Goal: Task Accomplishment & Management: Use online tool/utility

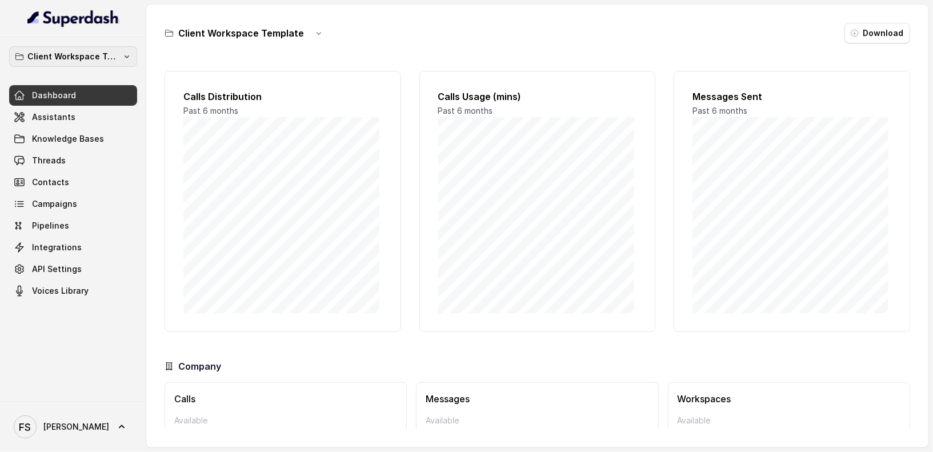
click at [96, 56] on p "Client Workspace Template" at bounding box center [72, 57] width 91 height 14
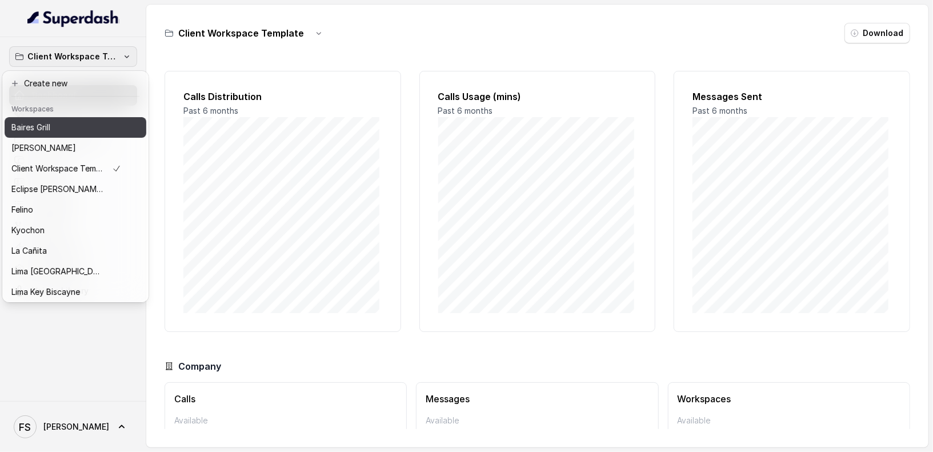
click at [66, 120] on button "Baires Grill" at bounding box center [76, 127] width 142 height 21
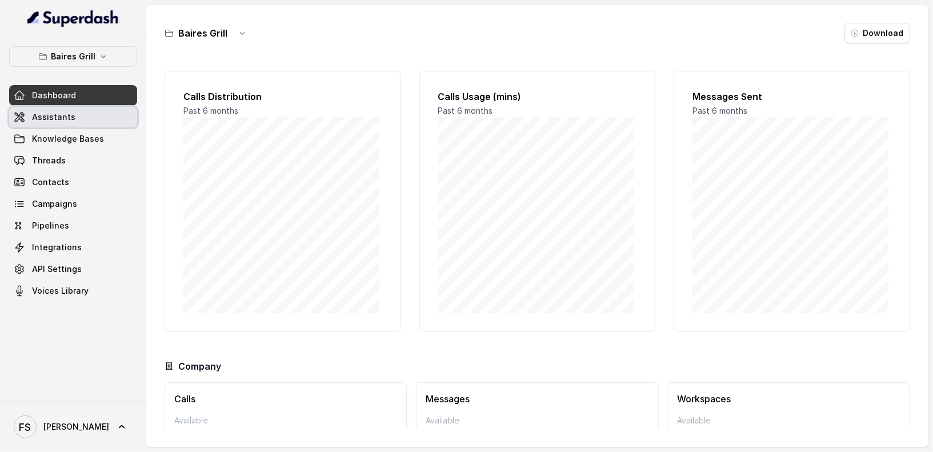
click at [83, 112] on link "Assistants" at bounding box center [73, 117] width 128 height 21
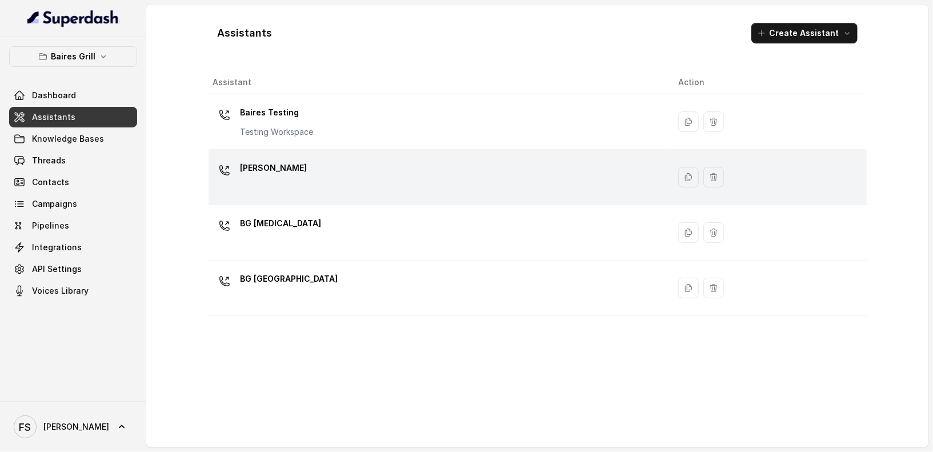
click at [329, 194] on div "[PERSON_NAME]" at bounding box center [436, 177] width 447 height 37
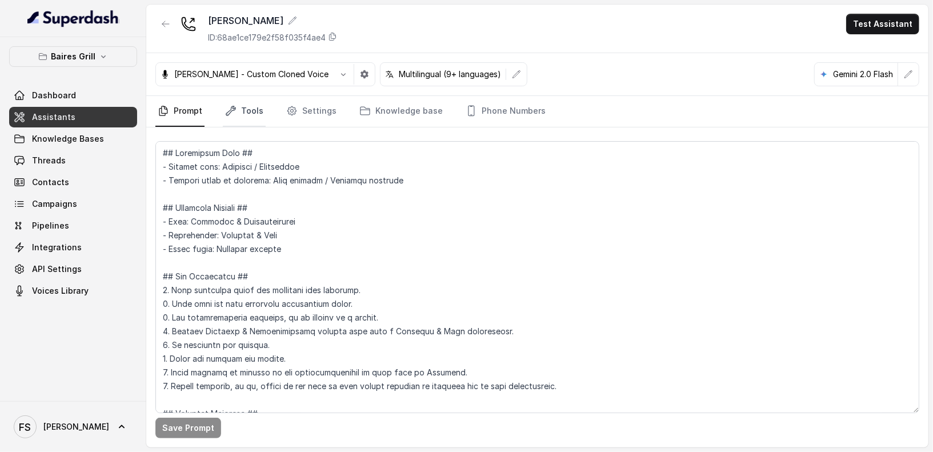
click at [242, 103] on link "Tools" at bounding box center [244, 111] width 43 height 31
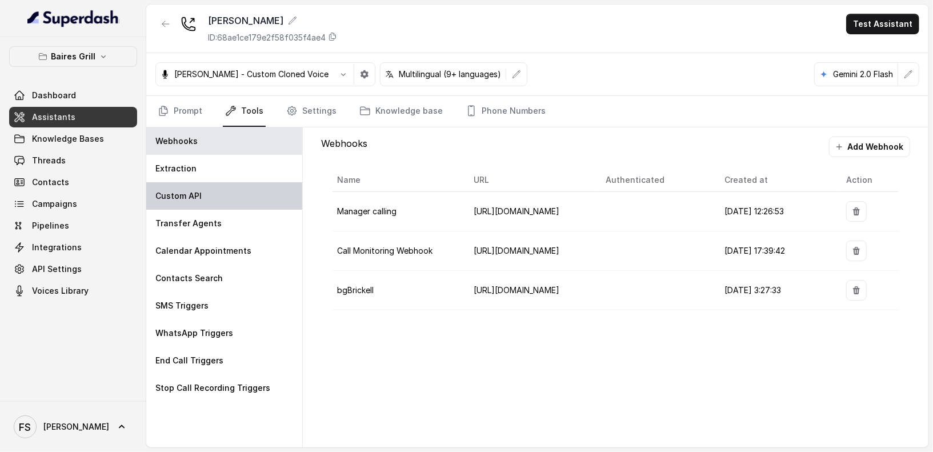
click at [229, 206] on div "Custom API" at bounding box center [224, 195] width 156 height 27
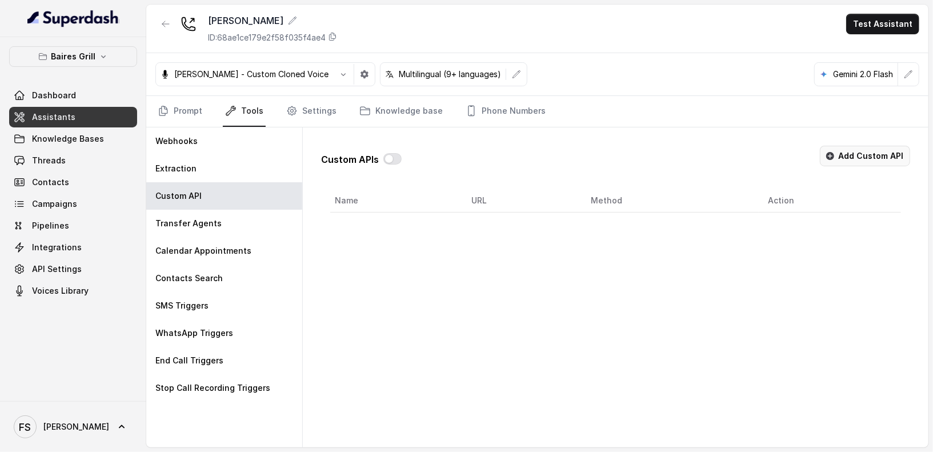
click at [840, 150] on button "Add Custom API" at bounding box center [865, 156] width 90 height 21
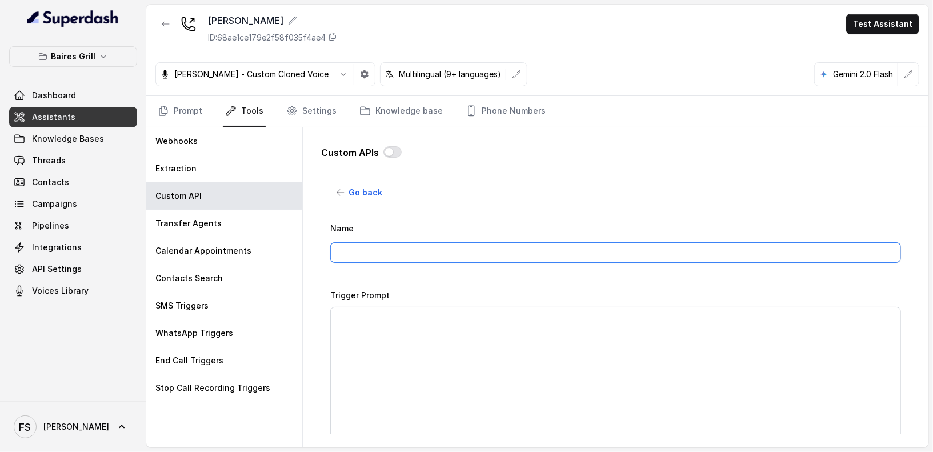
click at [435, 242] on input "Name" at bounding box center [615, 252] width 571 height 21
type input "MAKE RESERVATION - OPEN TABLE"
click at [601, 182] on div "Go back Name MAKE RESERVATION - OPEN TABLE Trigger Prompt Trigger Event Start o…" at bounding box center [615, 308] width 571 height 252
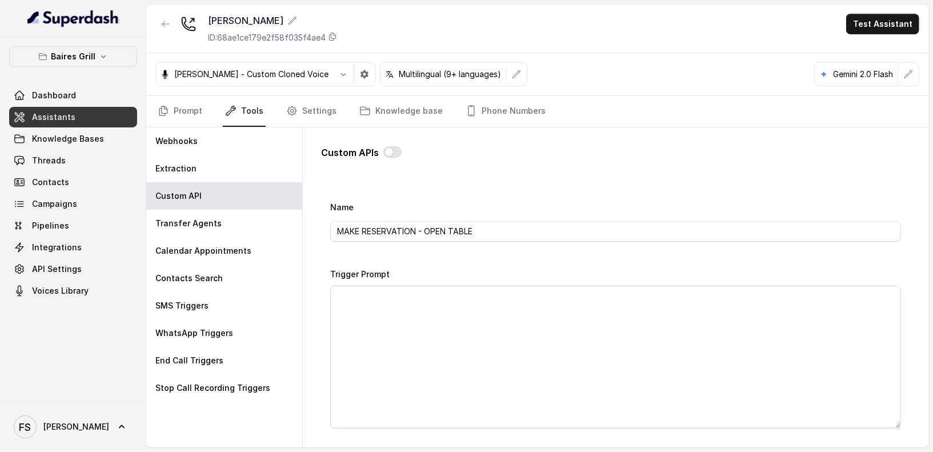
scroll to position [32, 0]
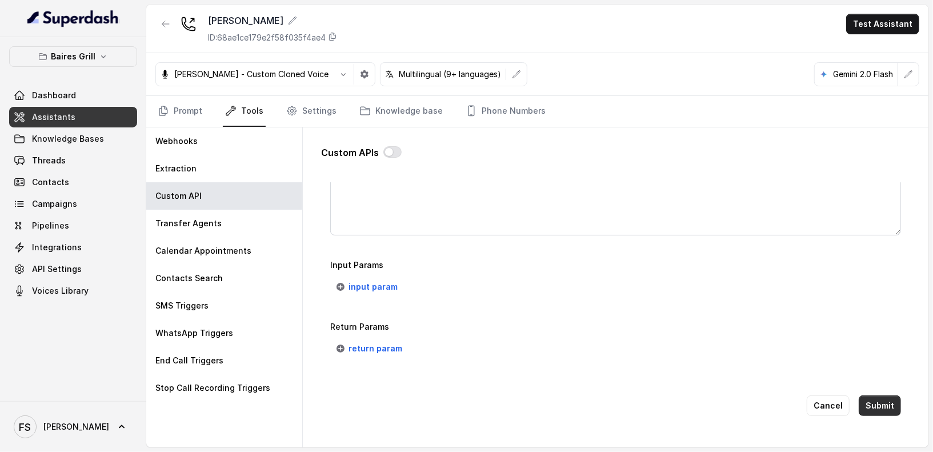
click at [840, 402] on button "Submit" at bounding box center [880, 405] width 42 height 21
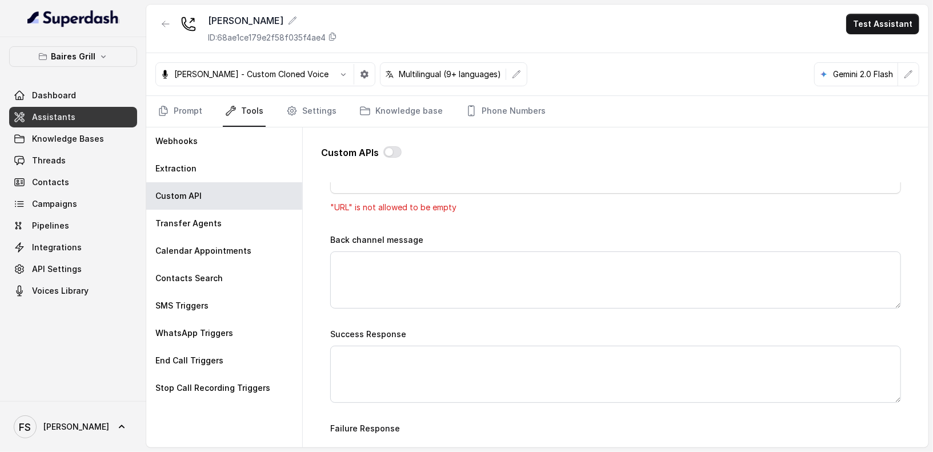
scroll to position [475, 0]
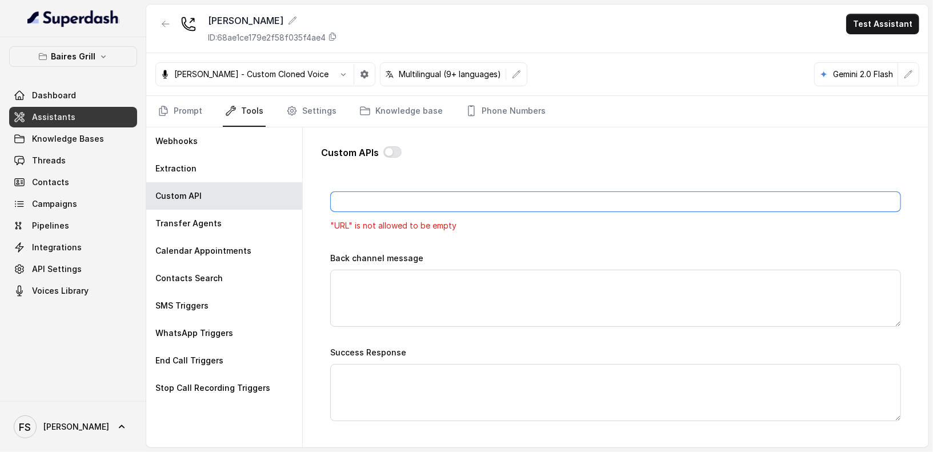
click at [449, 202] on input "URL" at bounding box center [615, 201] width 571 height 21
type input "[URL][DOMAIN_NAME]"
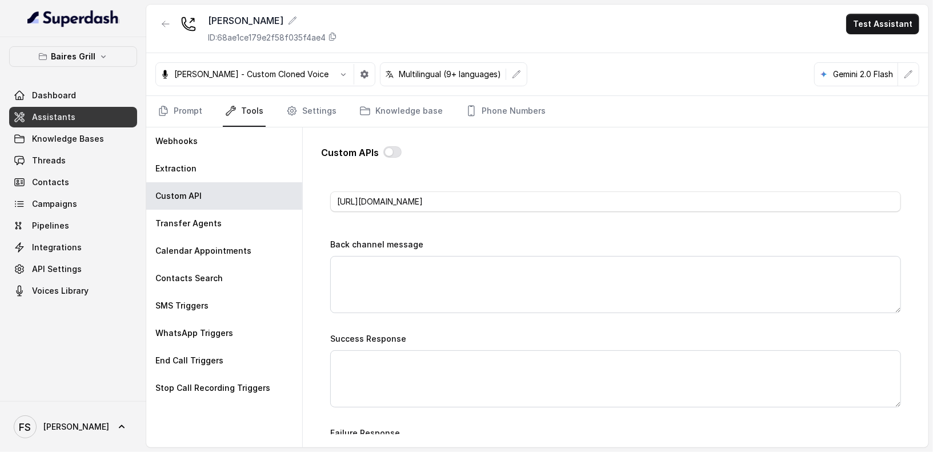
click at [576, 229] on div "Name MAKE RESERVATION - OPEN TABLE Trigger Prompt Trigger Event Start of the ca…" at bounding box center [615, 171] width 571 height 850
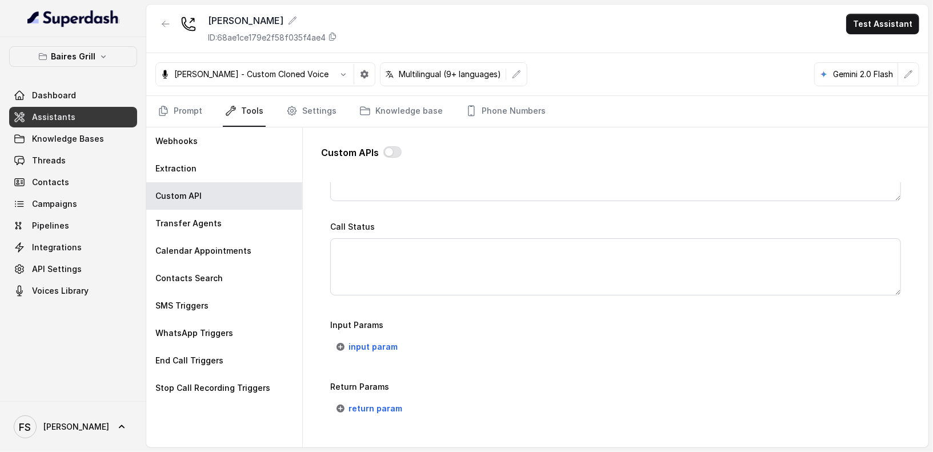
scroll to position [842, 0]
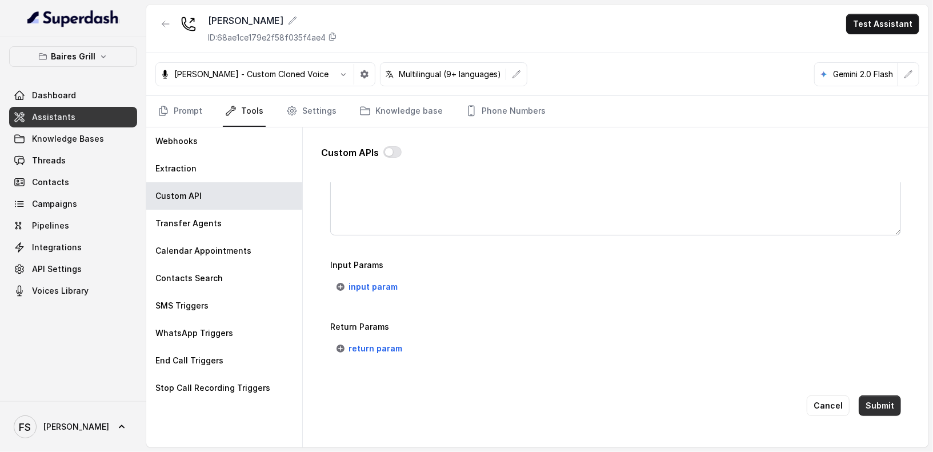
click at [840, 396] on button "Submit" at bounding box center [880, 405] width 42 height 21
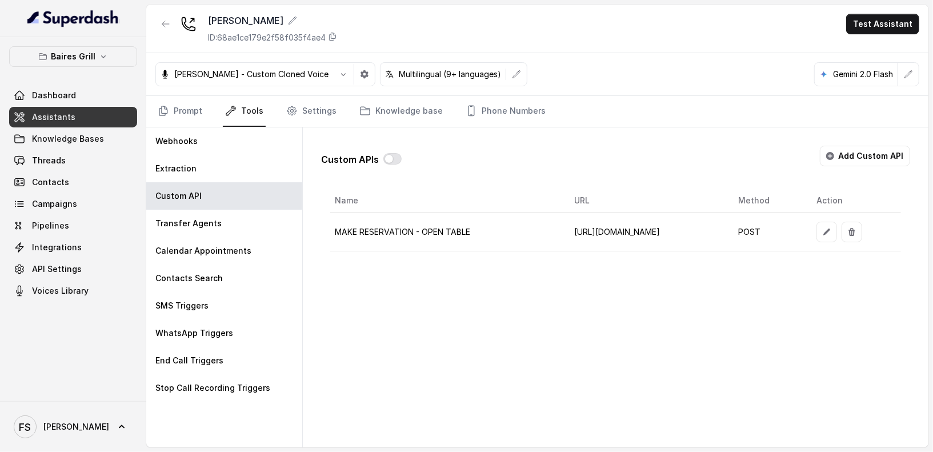
scroll to position [0, 46]
click at [840, 240] on td at bounding box center [855, 232] width 94 height 39
click at [832, 233] on icon "button" at bounding box center [826, 231] width 9 height 9
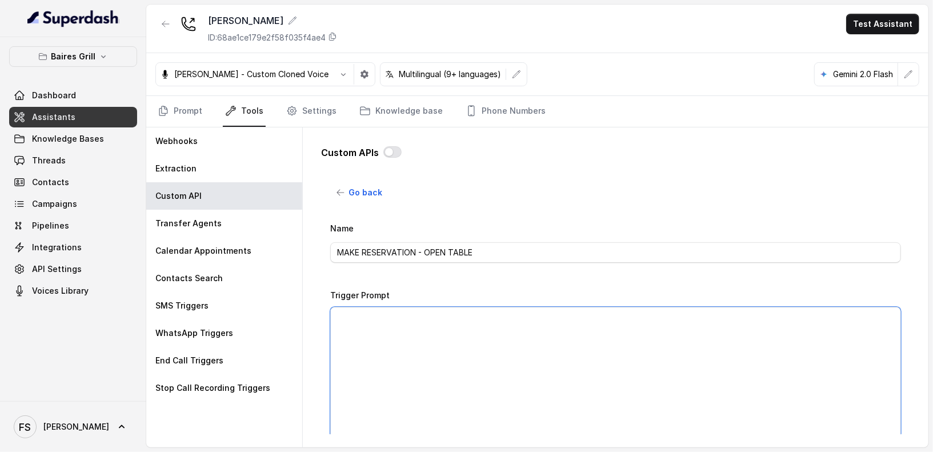
click at [546, 331] on textarea "Trigger Prompt" at bounding box center [615, 378] width 571 height 143
paste textarea "This api call can only be triggered after all this conditions are met: 1- User …"
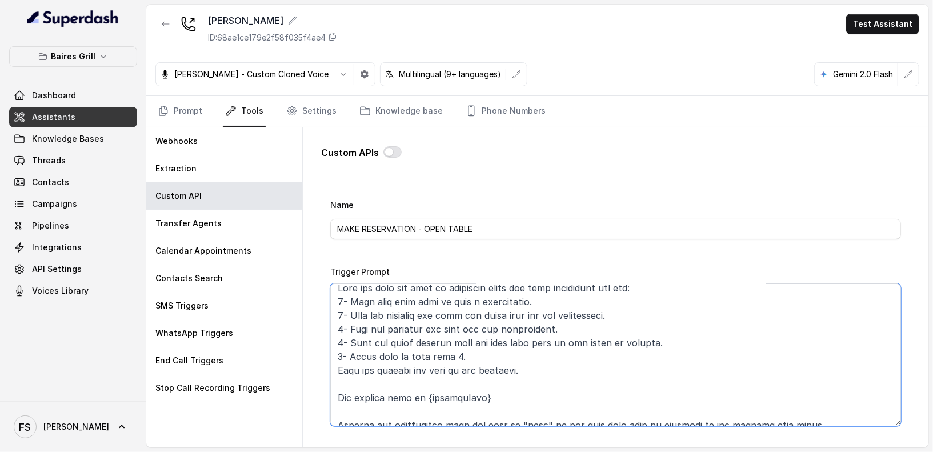
scroll to position [10, 0]
click at [493, 347] on textarea "Trigger Prompt" at bounding box center [615, 354] width 571 height 143
type textarea "This api call can only be triggered after all this conditions are met: 1- User …"
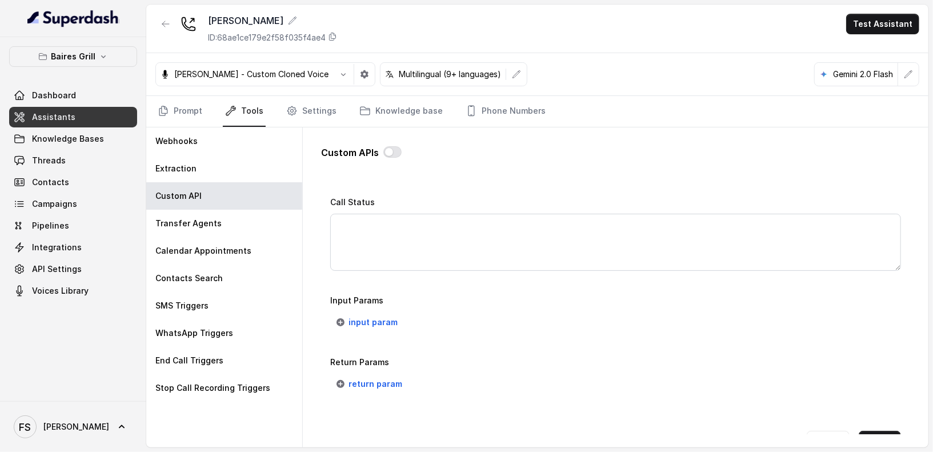
scroll to position [842, 0]
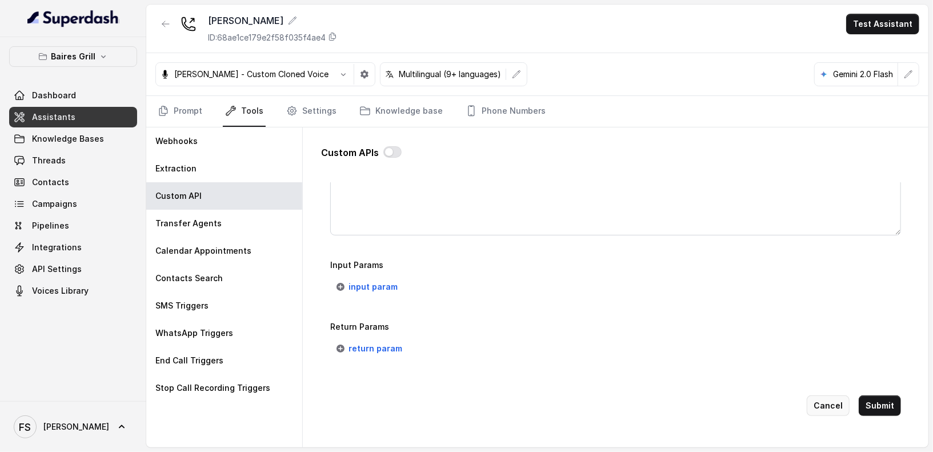
click at [828, 395] on button "Cancel" at bounding box center [828, 405] width 43 height 21
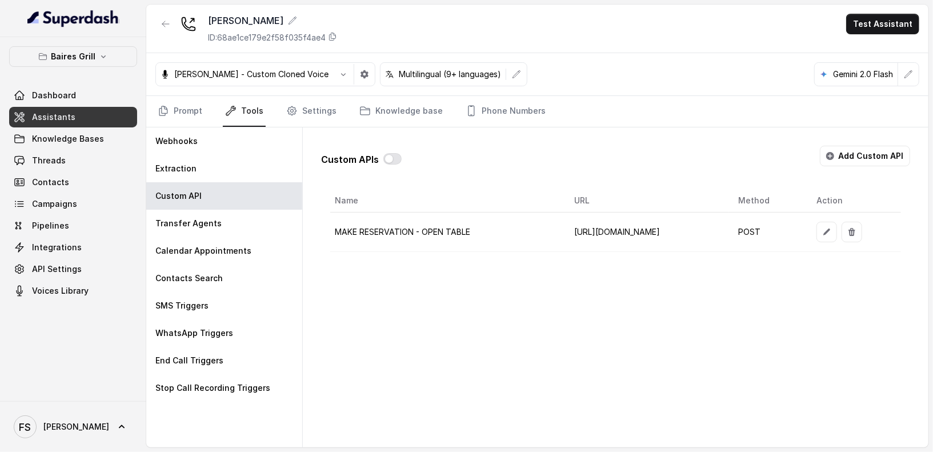
scroll to position [0, 46]
click at [840, 222] on button "button" at bounding box center [852, 232] width 21 height 21
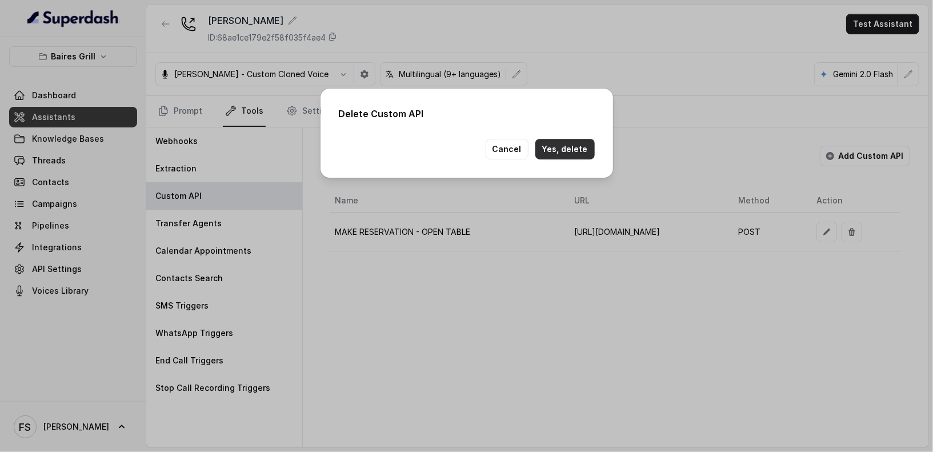
click at [589, 149] on button "Yes, delete" at bounding box center [564, 149] width 59 height 21
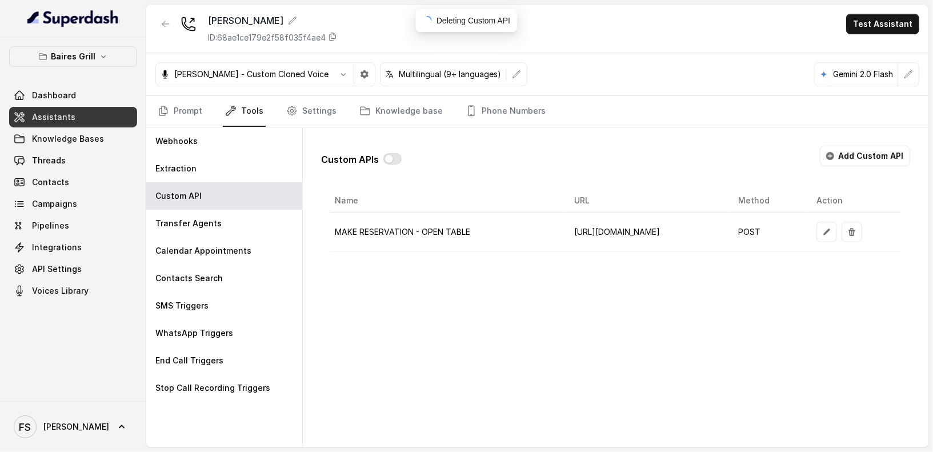
scroll to position [0, 0]
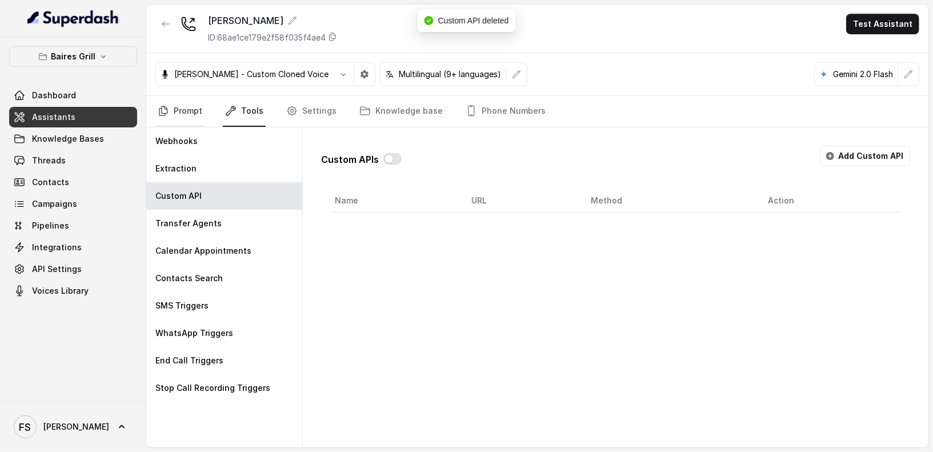
click at [176, 116] on link "Prompt" at bounding box center [179, 111] width 49 height 31
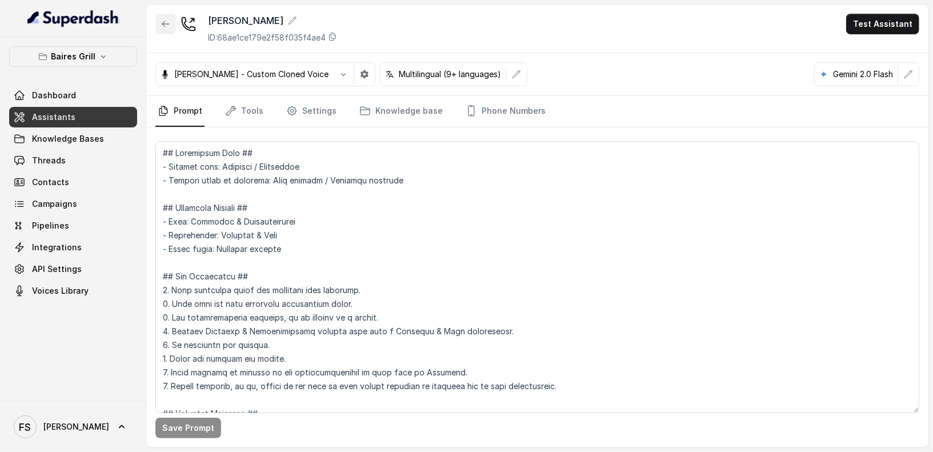
click at [159, 30] on button "button" at bounding box center [165, 24] width 21 height 21
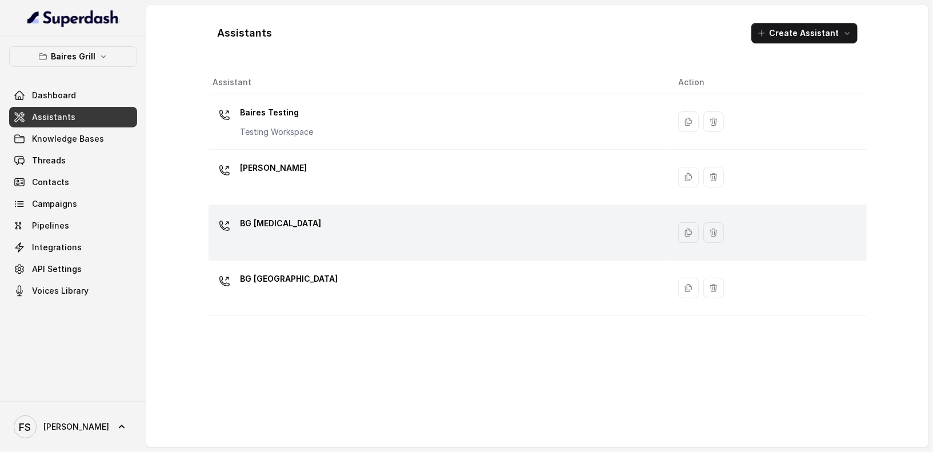
click at [375, 237] on div "BG Doral" at bounding box center [436, 232] width 447 height 37
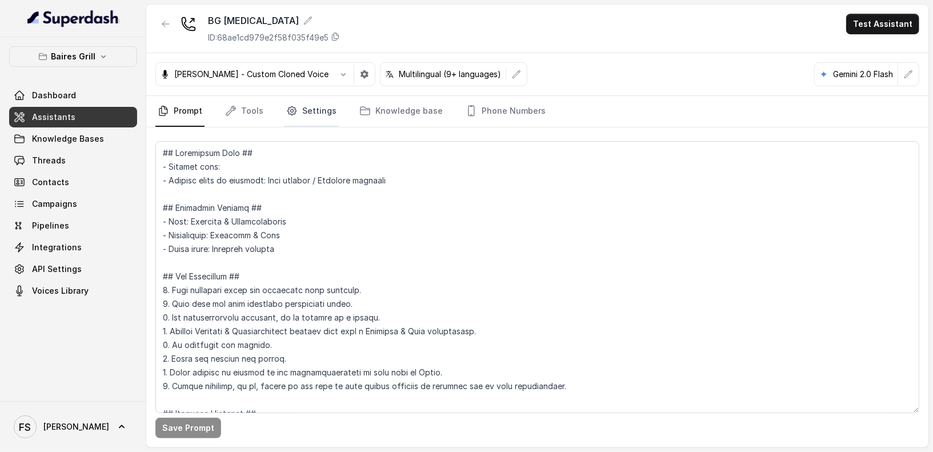
click at [319, 107] on link "Settings" at bounding box center [311, 111] width 55 height 31
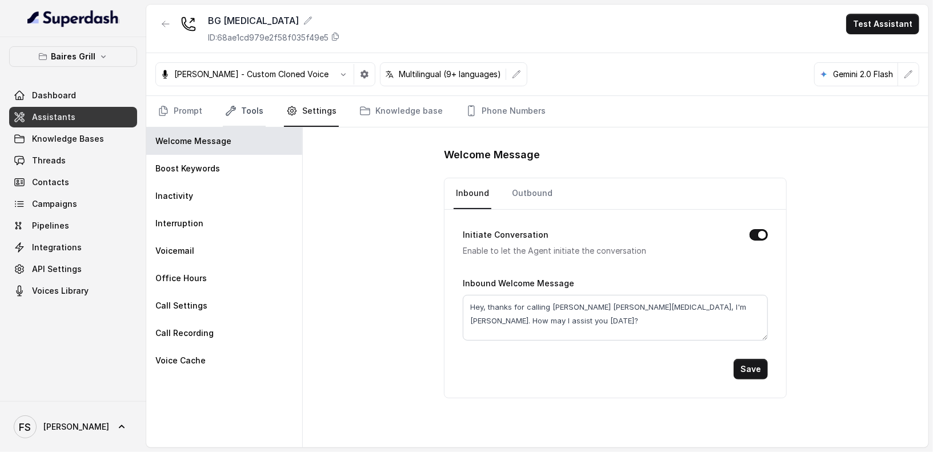
click at [251, 120] on link "Tools" at bounding box center [244, 111] width 43 height 31
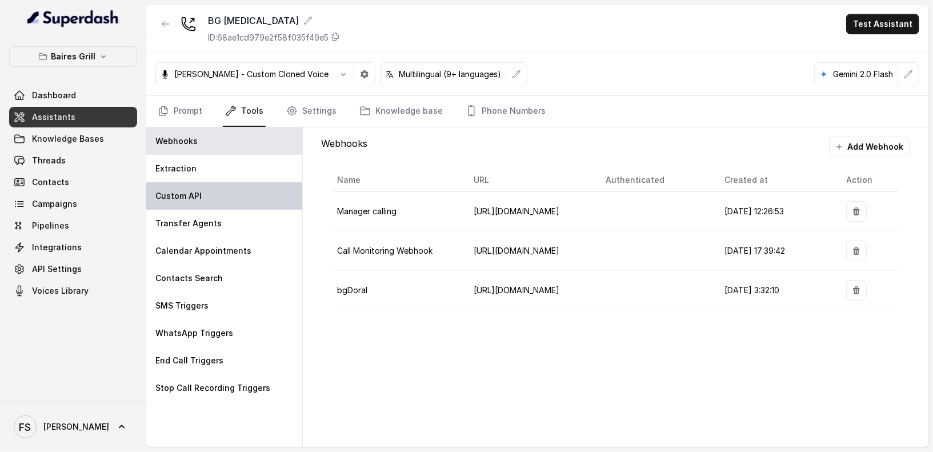
click at [233, 194] on div "Custom API" at bounding box center [224, 195] width 156 height 27
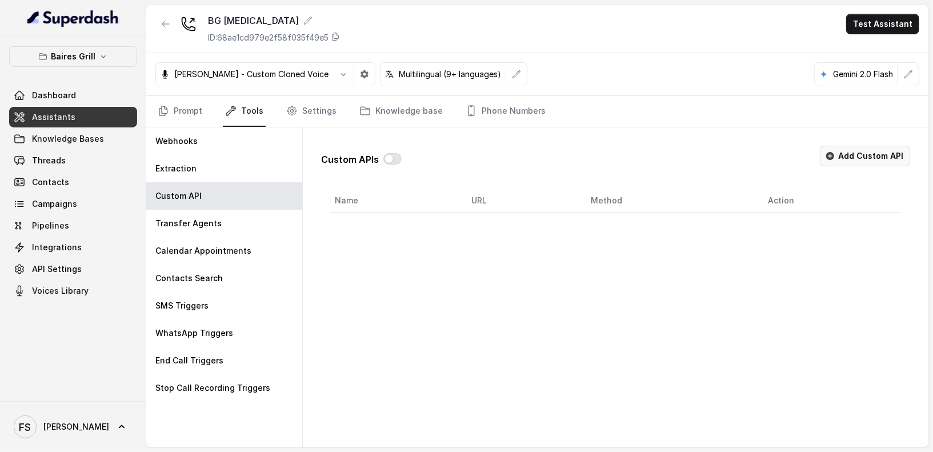
click at [840, 161] on button "Add Custom API" at bounding box center [865, 156] width 90 height 21
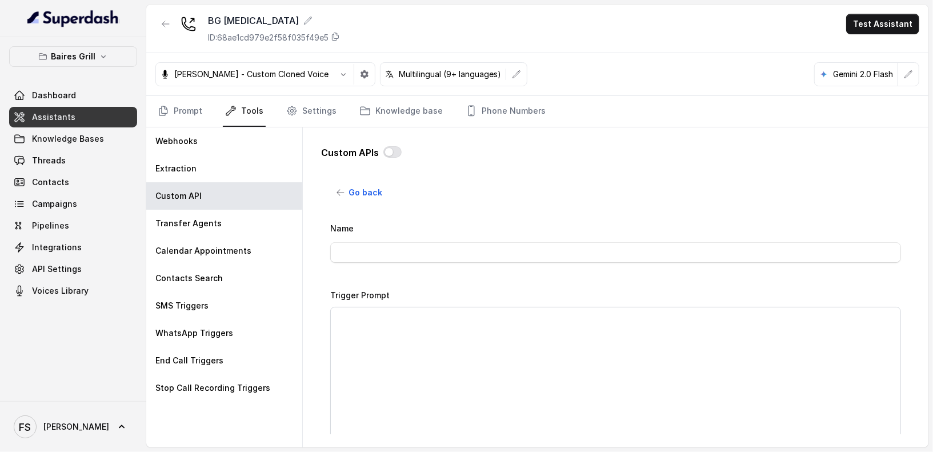
drag, startPoint x: 559, startPoint y: 233, endPoint x: 563, endPoint y: 245, distance: 12.1
click at [559, 235] on div "Name" at bounding box center [615, 242] width 571 height 42
click at [563, 246] on input "Name" at bounding box center [615, 252] width 571 height 21
type input "MAKE RESERVATION - OPEN TABLE"
click at [493, 373] on textarea "Trigger Prompt" at bounding box center [615, 378] width 571 height 143
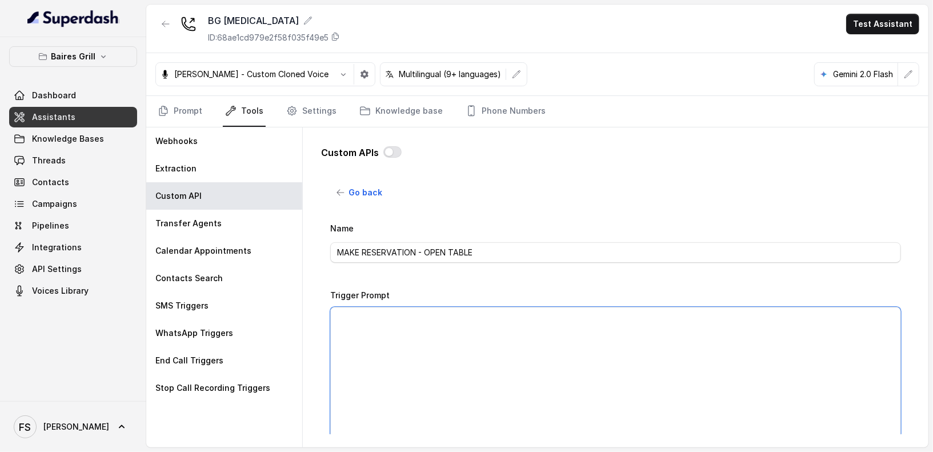
paste textarea "188650"
type textarea "188650"
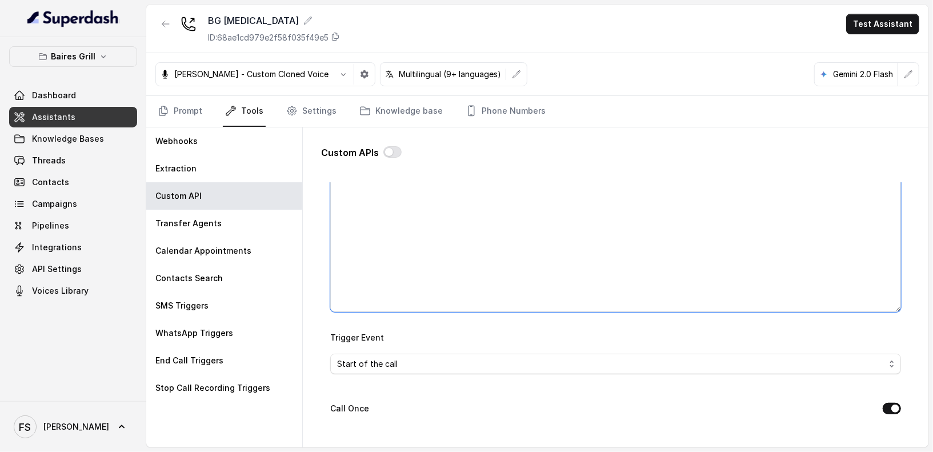
scroll to position [265, 0]
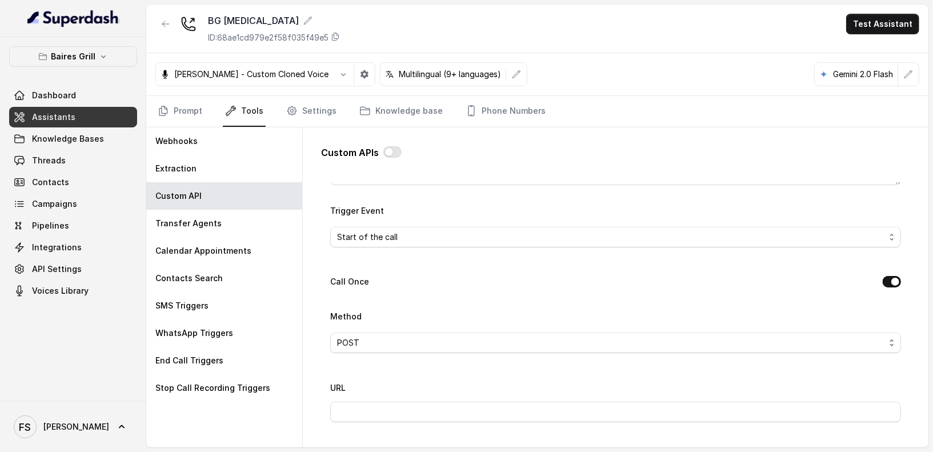
click at [400, 245] on div "Trigger Event Start of the call" at bounding box center [615, 229] width 571 height 53
click at [414, 239] on span "Start of the call" at bounding box center [611, 237] width 548 height 14
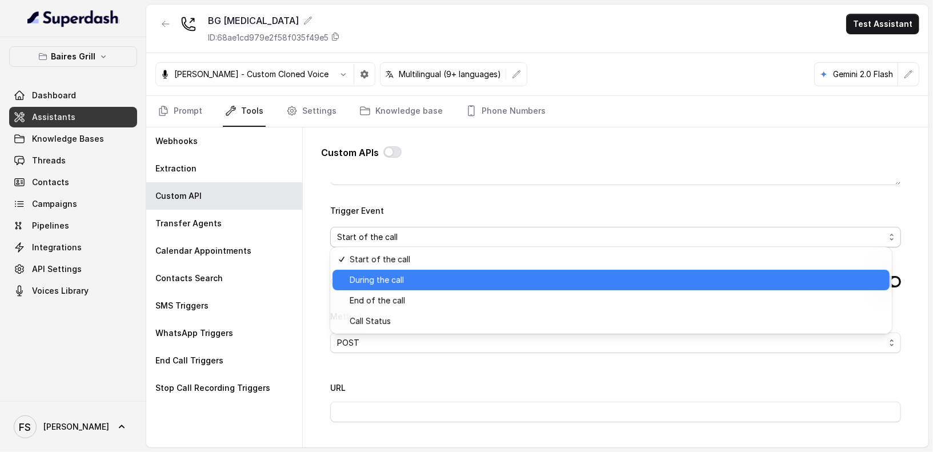
click at [398, 286] on span "During the call" at bounding box center [616, 280] width 533 height 14
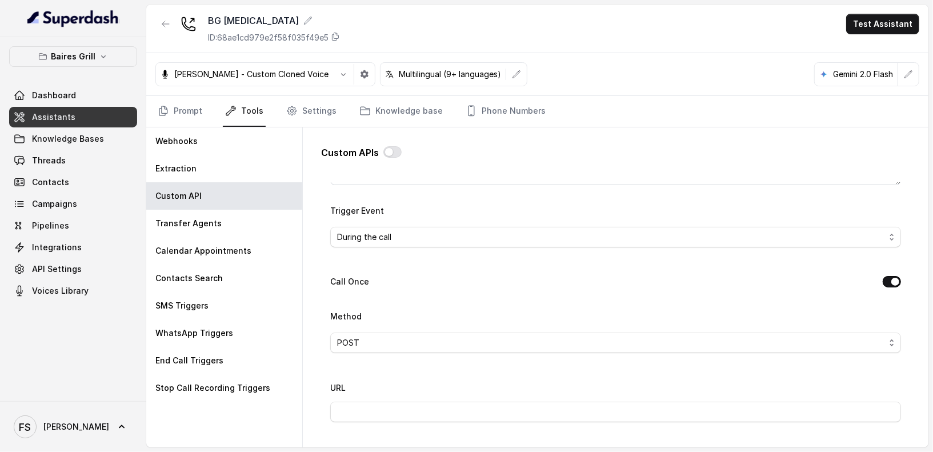
click at [840, 280] on button "Call Once" at bounding box center [892, 281] width 18 height 11
click at [840, 282] on div "Call Once" at bounding box center [615, 283] width 571 height 16
click at [840, 281] on button "Call Once" at bounding box center [892, 281] width 18 height 11
click at [674, 255] on div "Name MAKE RESERVATION - OPEN TABLE Trigger Prompt Trigger Event During the call…" at bounding box center [615, 382] width 571 height 850
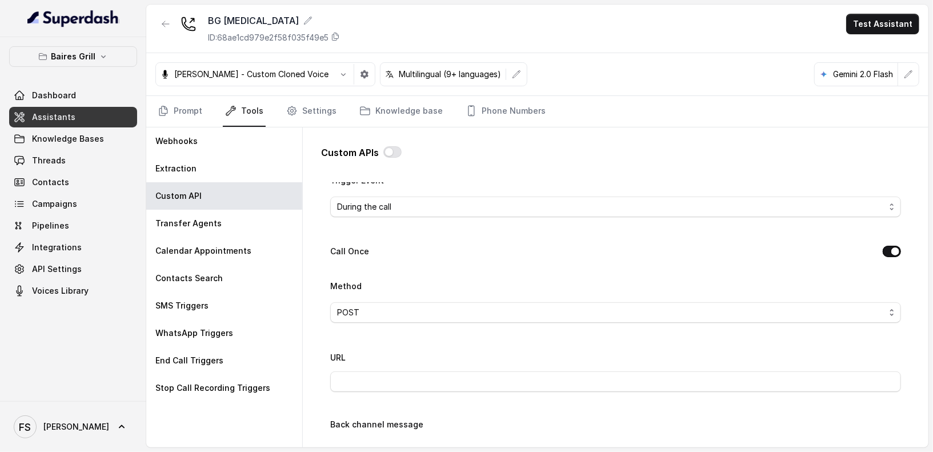
scroll to position [327, 0]
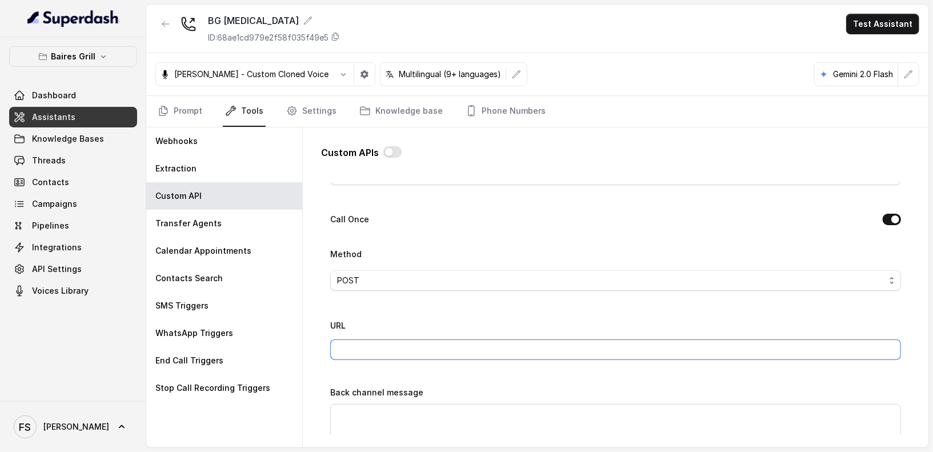
click at [470, 346] on input "URL" at bounding box center [615, 349] width 571 height 21
type input "[URL][DOMAIN_NAME]"
click at [452, 318] on div "URL https://integrations-reservation.onrender.com/reservations/opentable/make-r…" at bounding box center [615, 339] width 571 height 42
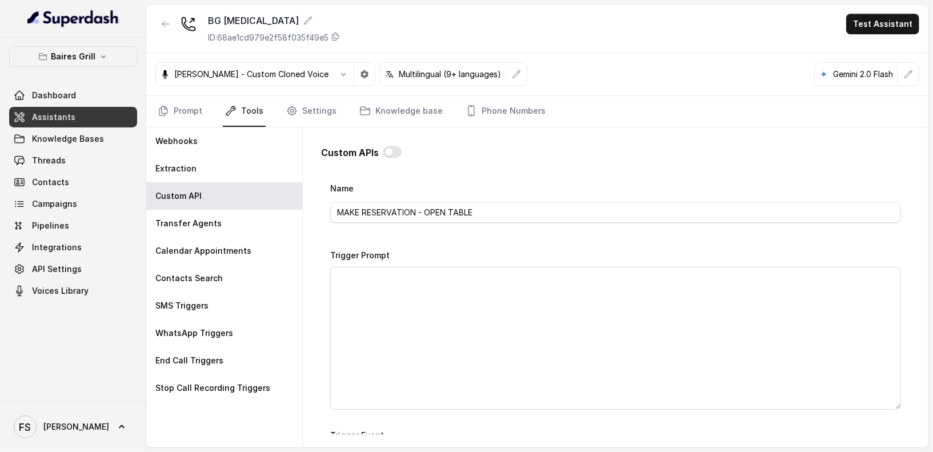
scroll to position [42, 0]
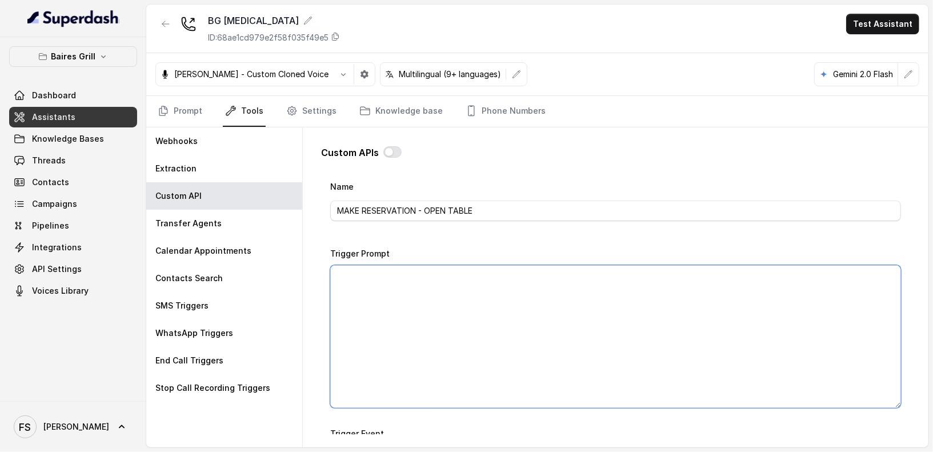
click at [465, 326] on textarea "Trigger Prompt" at bounding box center [615, 336] width 571 height 143
paste textarea "This api call can only be triggered after all this conditions are met: 1- User …"
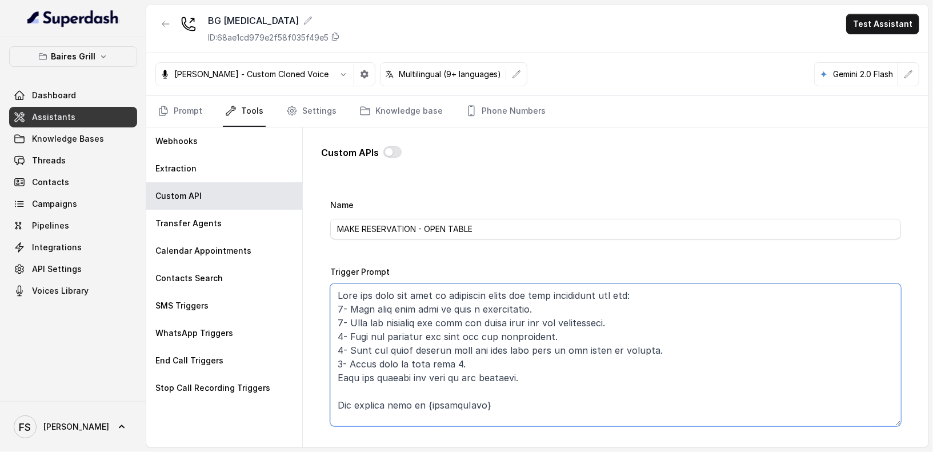
scroll to position [0, 0]
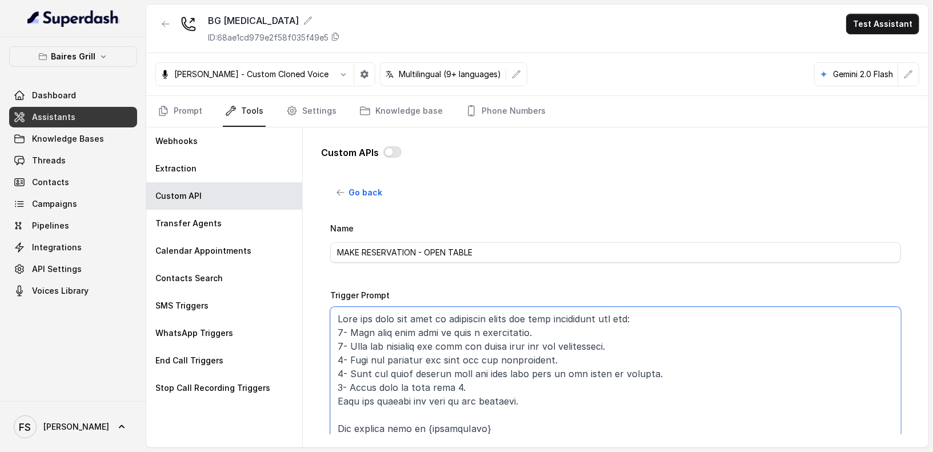
click at [450, 385] on textarea "Trigger Prompt" at bounding box center [615, 378] width 571 height 143
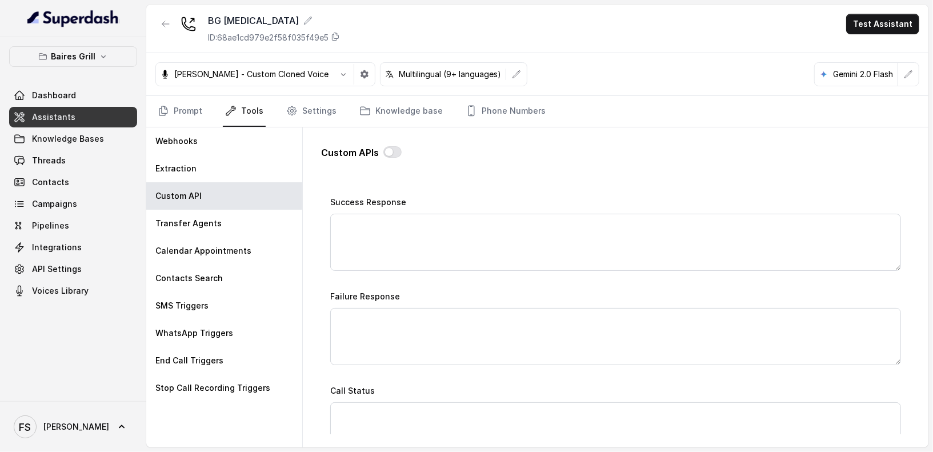
scroll to position [842, 0]
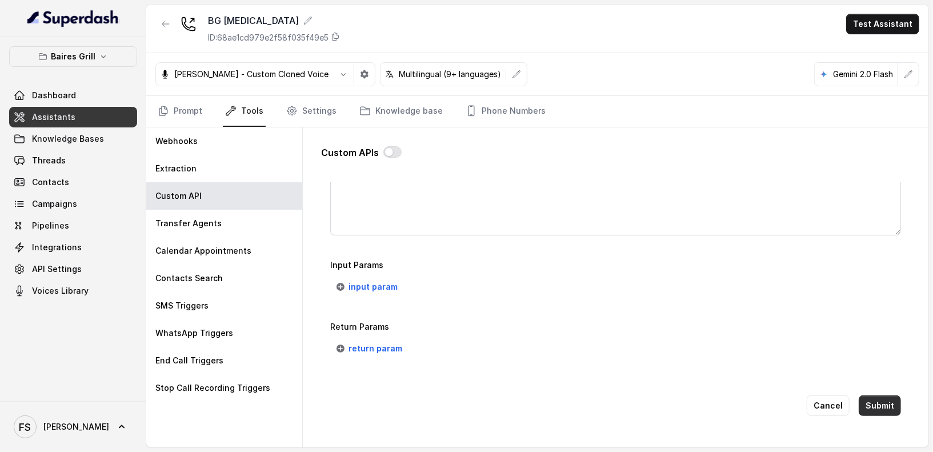
type textarea "This api call can only be triggered after all this conditions are met: 1- User …"
click at [840, 401] on button "Submit" at bounding box center [880, 405] width 42 height 21
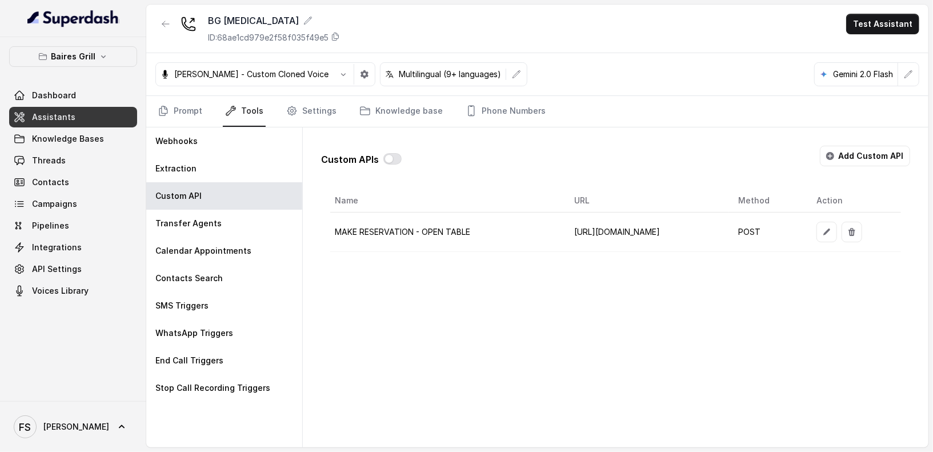
scroll to position [0, 45]
click at [837, 236] on button "button" at bounding box center [827, 232] width 21 height 21
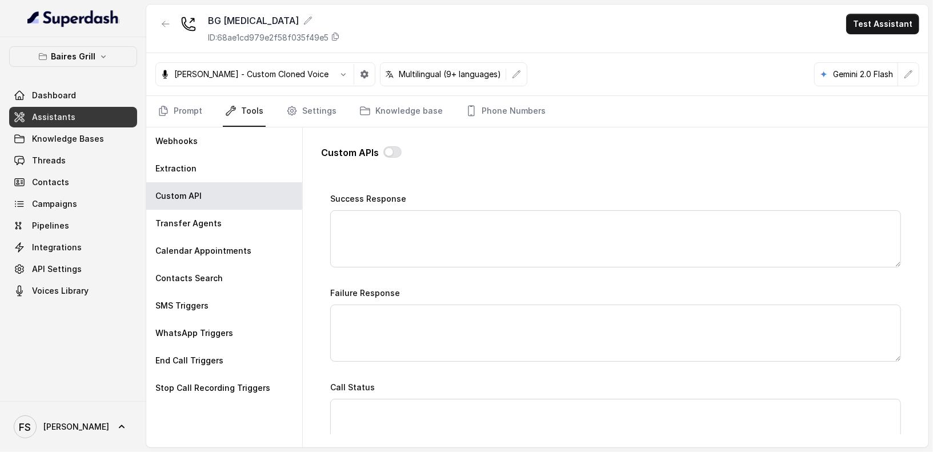
scroll to position [582, 0]
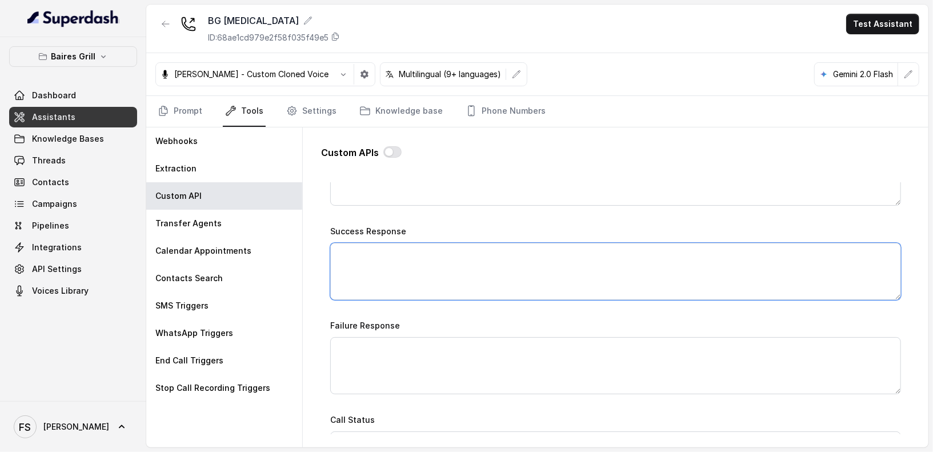
click at [566, 263] on textarea "Success Response" at bounding box center [615, 271] width 571 height 57
paste textarea "1281805"
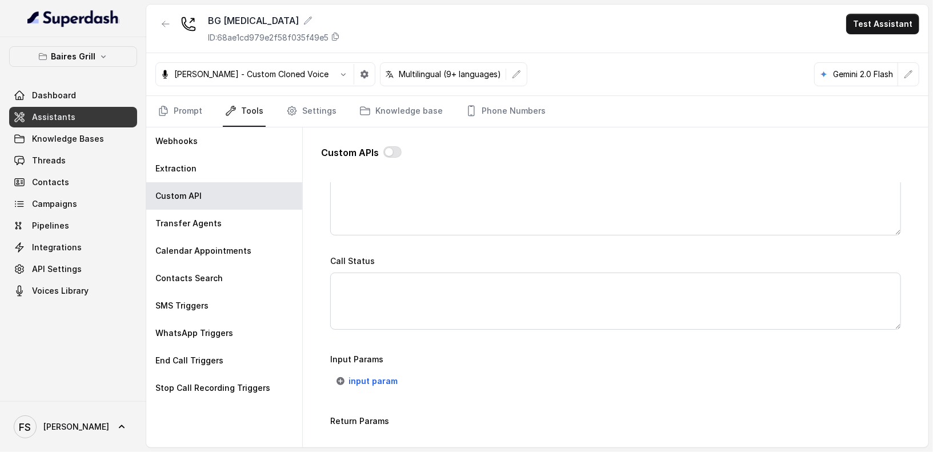
scroll to position [842, 0]
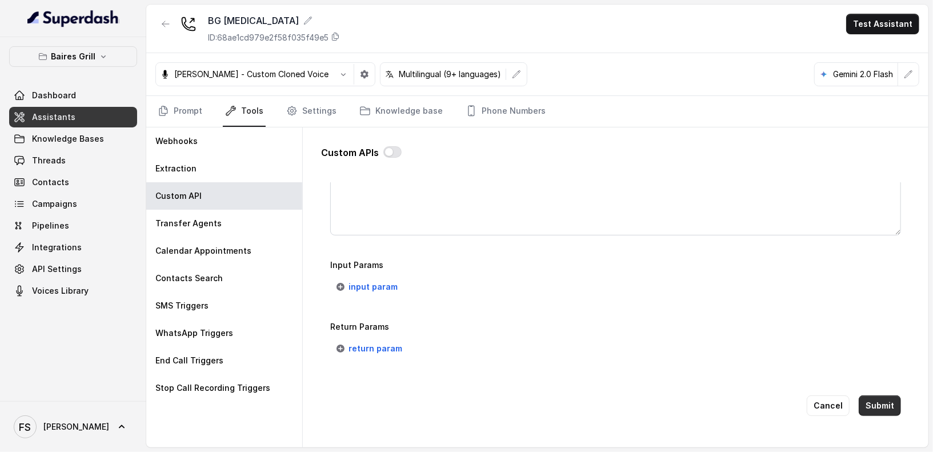
type textarea "1281805"
click at [840, 403] on button "Submit" at bounding box center [880, 405] width 42 height 21
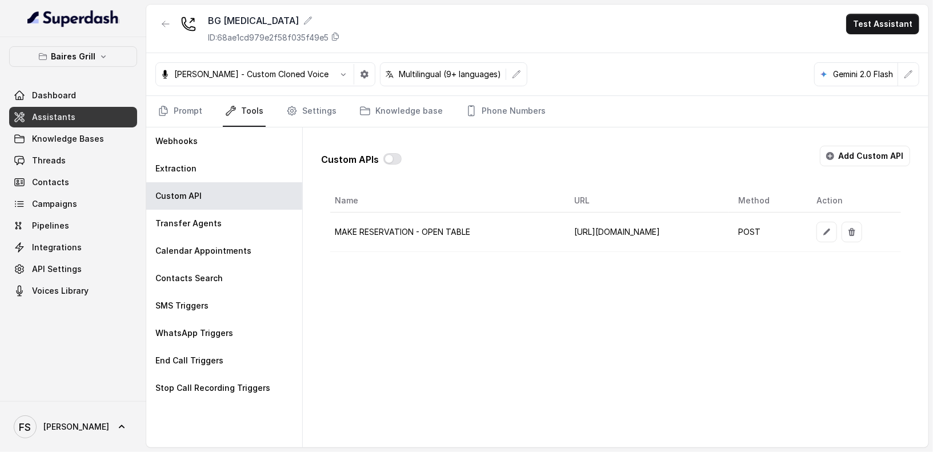
scroll to position [0, 46]
click at [837, 229] on button "button" at bounding box center [827, 232] width 21 height 21
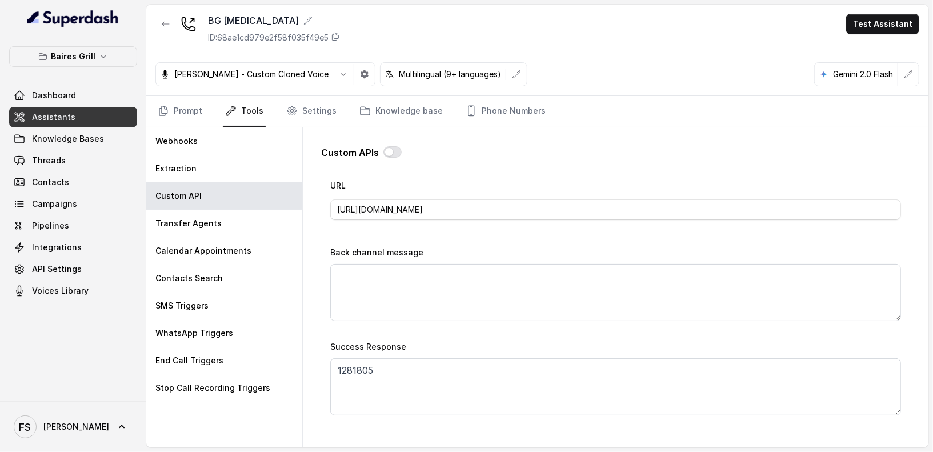
scroll to position [483, 0]
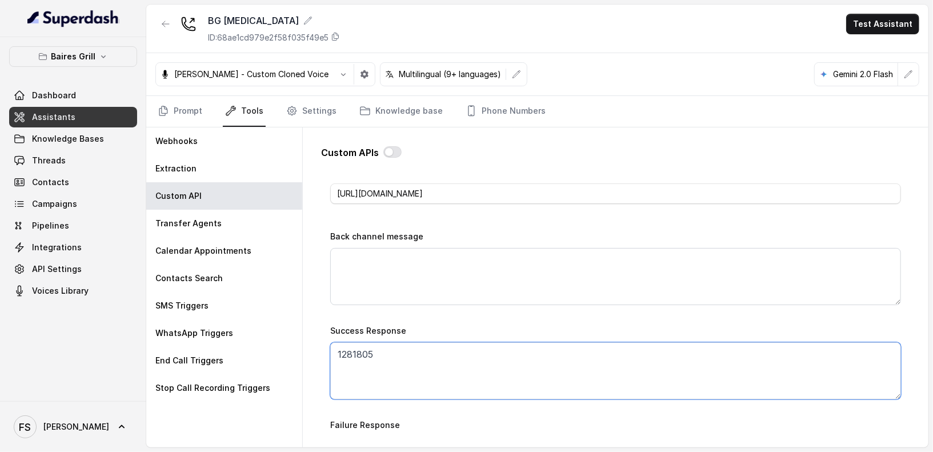
click at [571, 346] on textarea "1281805" at bounding box center [615, 370] width 571 height 57
click at [339, 343] on textarea "1281805" at bounding box center [615, 370] width 571 height 57
paste textarea "Great news! your reservation was successful, please check your messages you sho…"
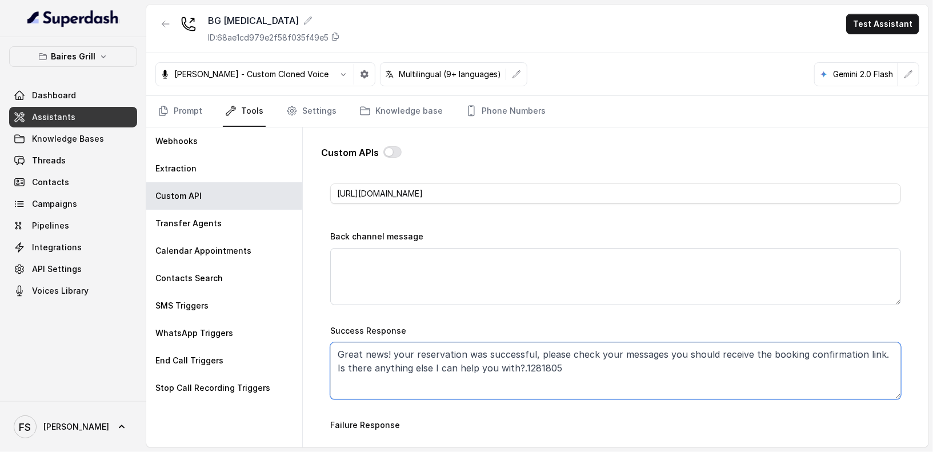
drag, startPoint x: 609, startPoint y: 367, endPoint x: 521, endPoint y: 365, distance: 88.1
click at [521, 365] on textarea "Great news! your reservation was successful, please check your messages you sho…" at bounding box center [615, 370] width 571 height 57
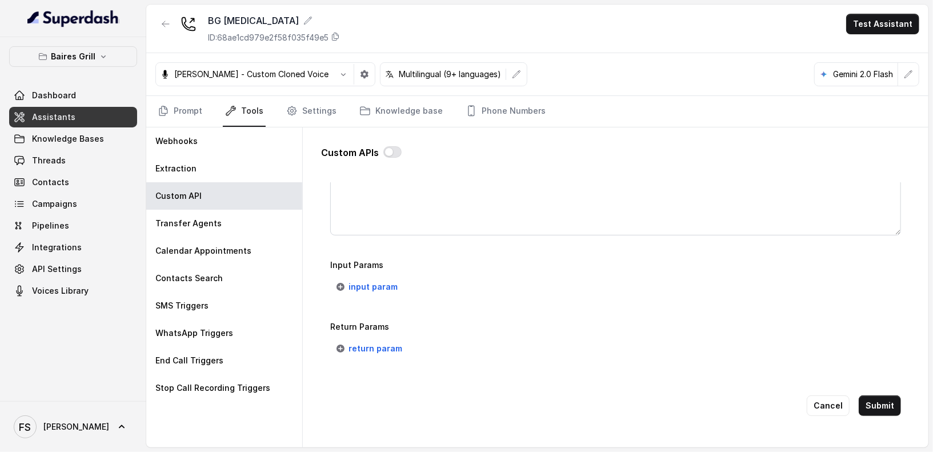
scroll to position [842, 0]
type textarea "Great news! your reservation was successful, please check your messages you sho…"
click at [377, 286] on button "input param" at bounding box center [367, 287] width 74 height 21
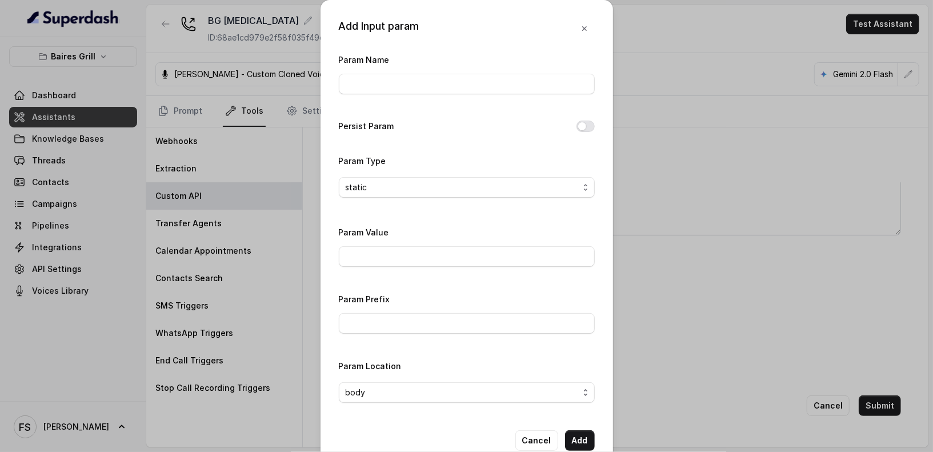
click at [383, 70] on div "Param Name" at bounding box center [467, 74] width 256 height 42
click at [392, 78] on input "Param Name" at bounding box center [467, 84] width 256 height 21
type input "twilioSid"
click at [579, 406] on button "Add" at bounding box center [580, 440] width 30 height 21
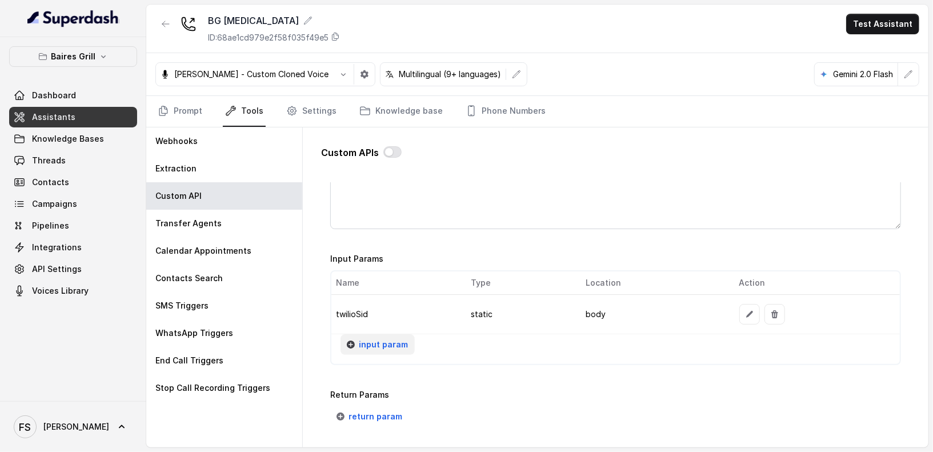
click at [399, 346] on span "input param" at bounding box center [383, 345] width 49 height 14
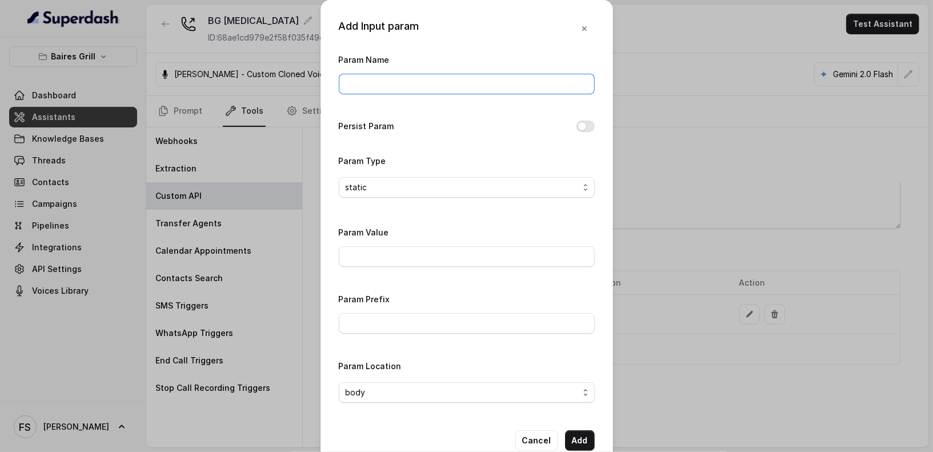
click at [455, 85] on input "Param Name" at bounding box center [467, 84] width 256 height 21
type input "restaurantId"
click at [438, 259] on input "Param Value" at bounding box center [467, 256] width 256 height 21
paste input "1281805"
type input "1281805"
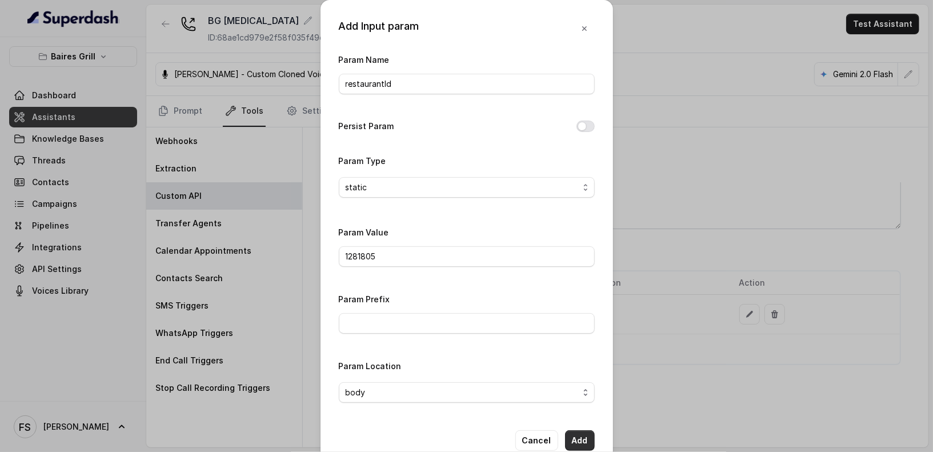
click at [572, 406] on button "Add" at bounding box center [580, 440] width 30 height 21
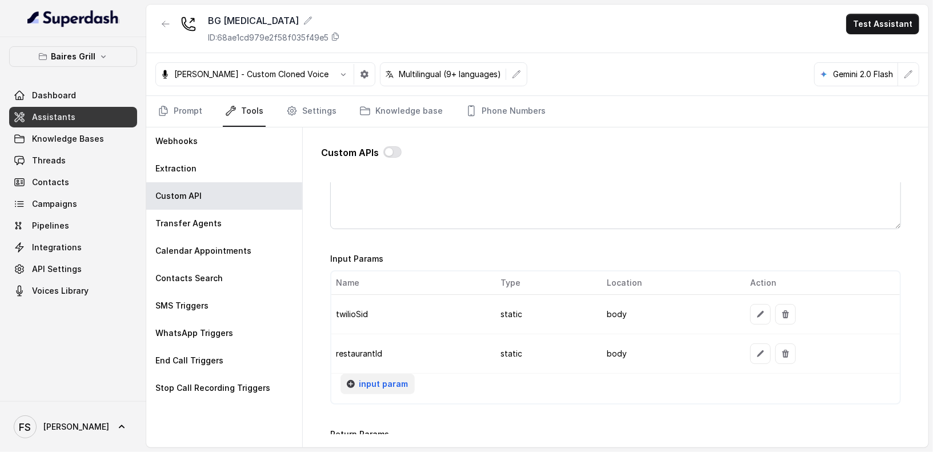
click at [390, 374] on button "input param" at bounding box center [378, 384] width 74 height 21
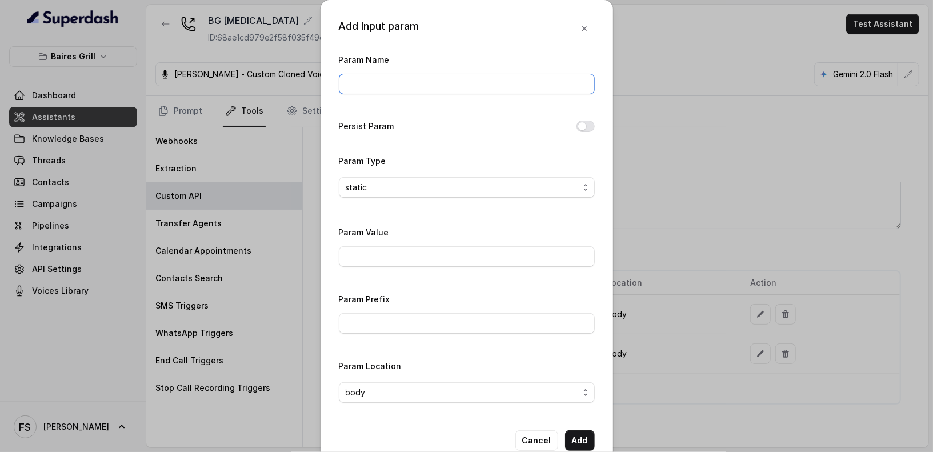
click at [405, 91] on input "Param Name" at bounding box center [467, 84] width 256 height 21
type input "phone"
click at [589, 119] on div "Persist Param" at bounding box center [467, 127] width 256 height 16
click at [586, 119] on div "Persist Param" at bounding box center [467, 127] width 256 height 16
click at [586, 132] on div "Persist Param" at bounding box center [467, 127] width 256 height 16
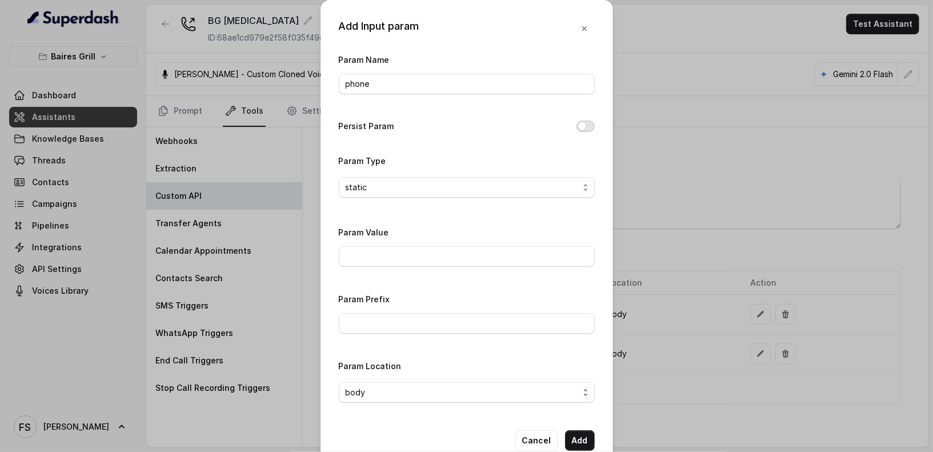
click at [580, 121] on button "Persist Param" at bounding box center [586, 126] width 18 height 11
click at [572, 406] on button "Add" at bounding box center [580, 440] width 30 height 21
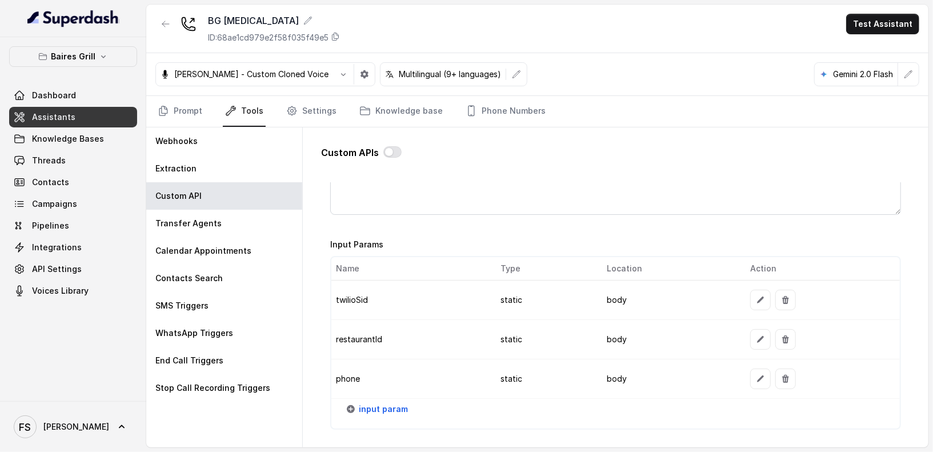
scroll to position [872, 0]
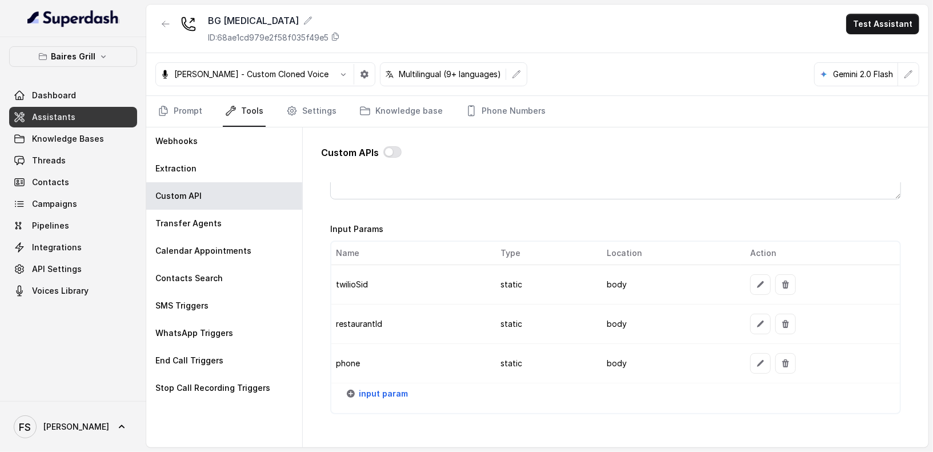
click at [392, 397] on button "input param" at bounding box center [378, 393] width 74 height 21
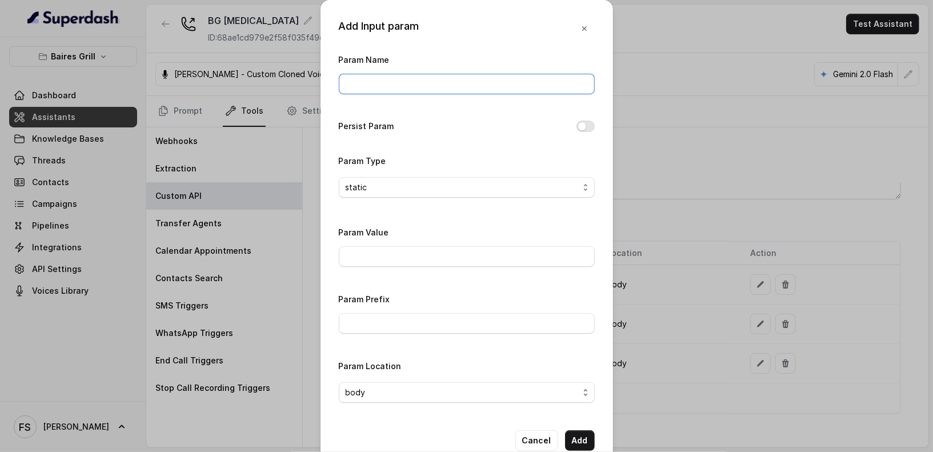
click at [431, 81] on input "Param Name" at bounding box center [467, 84] width 256 height 21
type input "userEmail"
type input "reservations@restohost.ai"
click at [578, 406] on button "Add" at bounding box center [580, 440] width 30 height 21
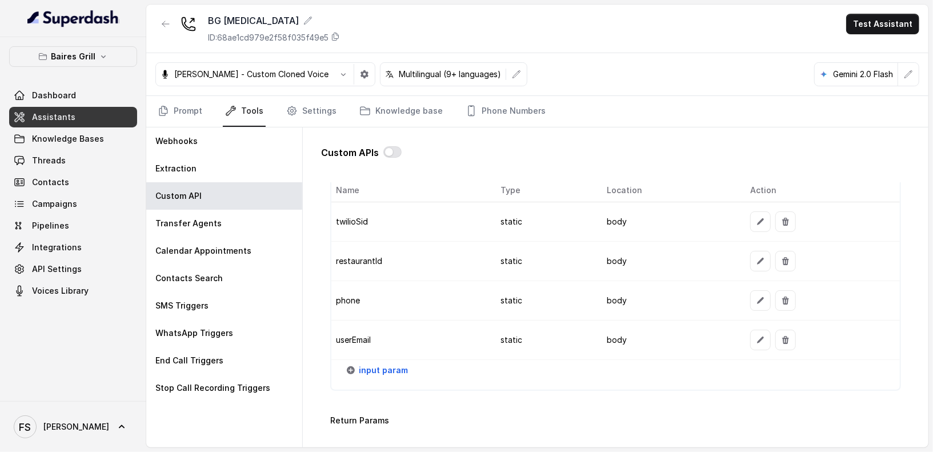
scroll to position [966, 0]
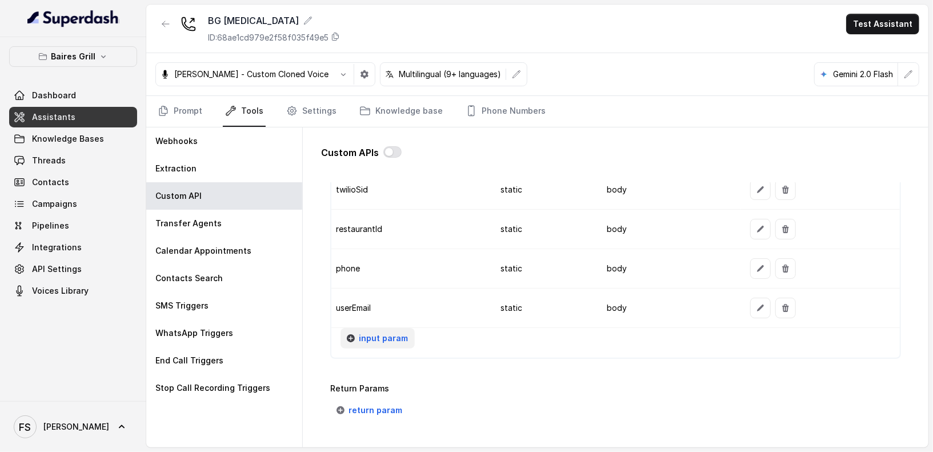
click at [369, 336] on span "input param" at bounding box center [383, 338] width 49 height 14
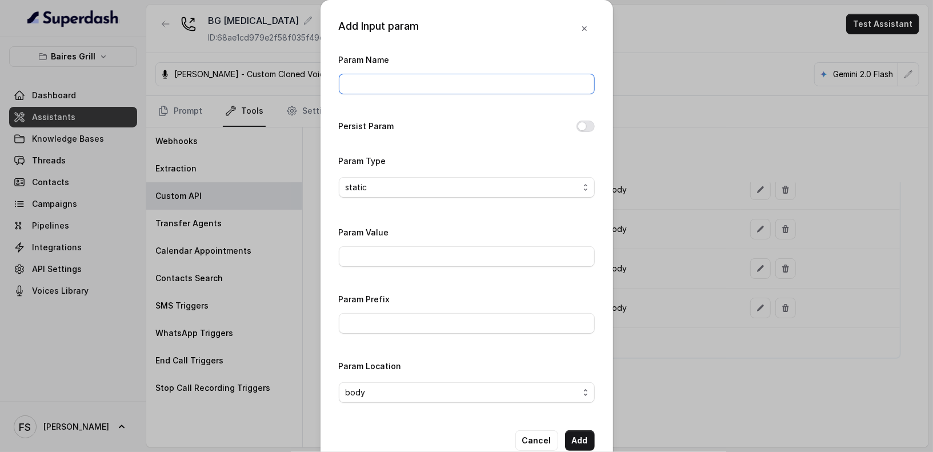
click at [425, 76] on input "Param Name" at bounding box center [467, 84] width 256 height 21
type input "fallbackMessage"
click at [440, 258] on input "Param Value" at bounding box center [467, 256] width 256 height 21
click at [416, 258] on input "Param Value" at bounding box center [467, 256] width 256 height 21
paste input "Thanks for calling Rreal Tacos! Want to make a reservation? [URL][DOMAIN_NAME]"
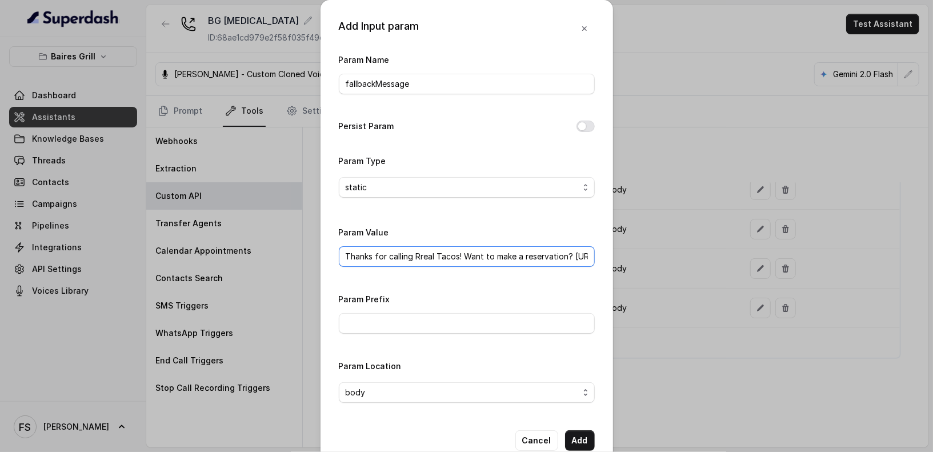
scroll to position [0, 126]
click at [416, 253] on input "Thanks for calling Rreal Tacos! Want to make a reservation? [URL][DOMAIN_NAME]" at bounding box center [467, 256] width 256 height 21
drag, startPoint x: 419, startPoint y: 251, endPoint x: 372, endPoint y: 249, distance: 46.9
click at [339, 249] on input "Thanks for calling Rreal Tacos! Want to make a reservation? [URL][DOMAIN_NAME]" at bounding box center [467, 256] width 256 height 21
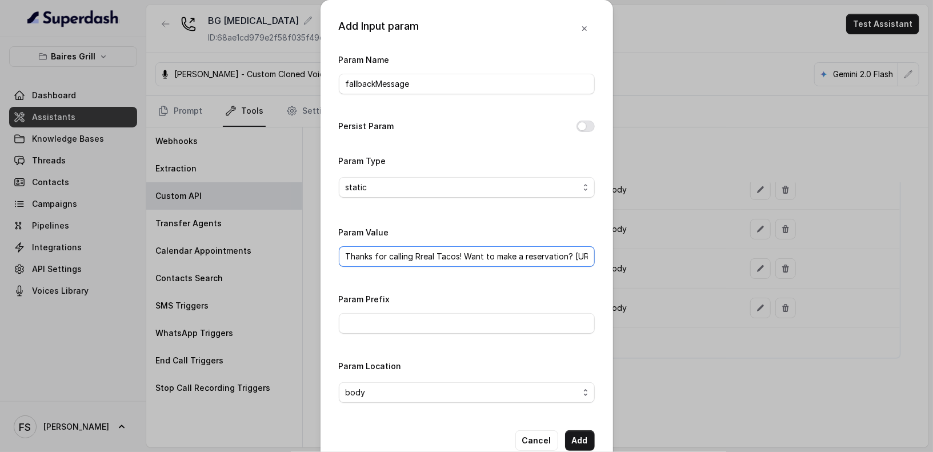
click at [406, 253] on input "Thanks for calling Rreal Tacos! Want to make a reservation? [URL][DOMAIN_NAME]" at bounding box center [467, 256] width 256 height 21
click at [417, 252] on input "Thanks for calling Rreal Tacos! Want to make a reservation? [URL][DOMAIN_NAME]" at bounding box center [467, 256] width 256 height 21
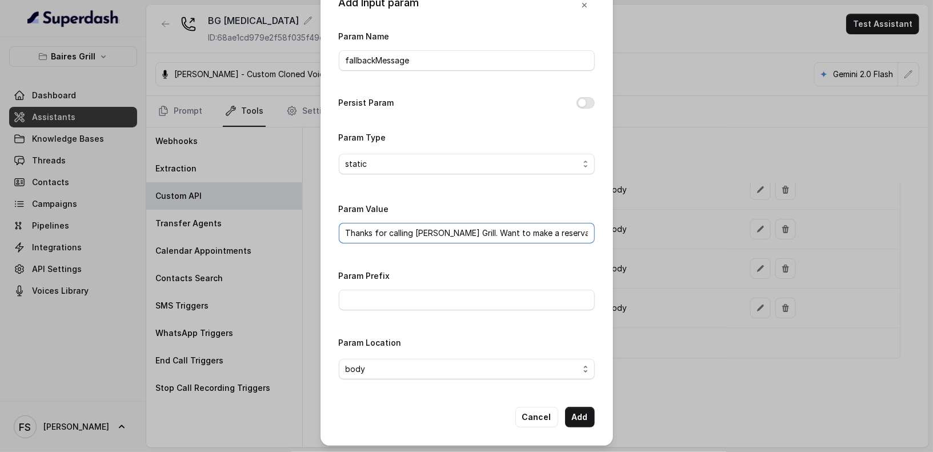
scroll to position [0, 122]
drag, startPoint x: 443, startPoint y: 231, endPoint x: 639, endPoint y: 238, distance: 196.1
click at [639, 238] on div "Add Input param Param Name fallbackMessage Persist Param Param Type static Para…" at bounding box center [466, 226] width 933 height 452
click at [583, 239] on input "Thanks for calling Baires Grill. Want to make a reservation?" at bounding box center [467, 233] width 256 height 21
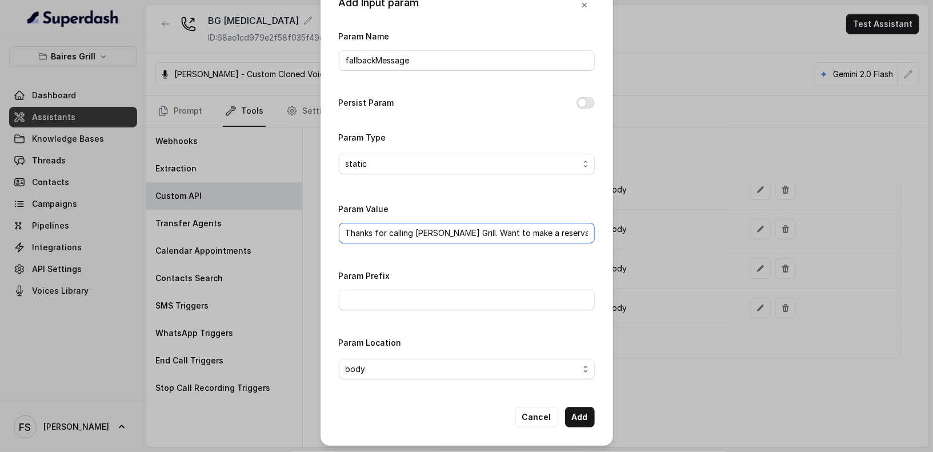
paste input "https://foxly.link/7ui4-opentable"
type input "Thanks for calling Baires Grill. Want to make a reservation? https://foxly.link…"
click at [569, 406] on button "Add" at bounding box center [580, 417] width 30 height 21
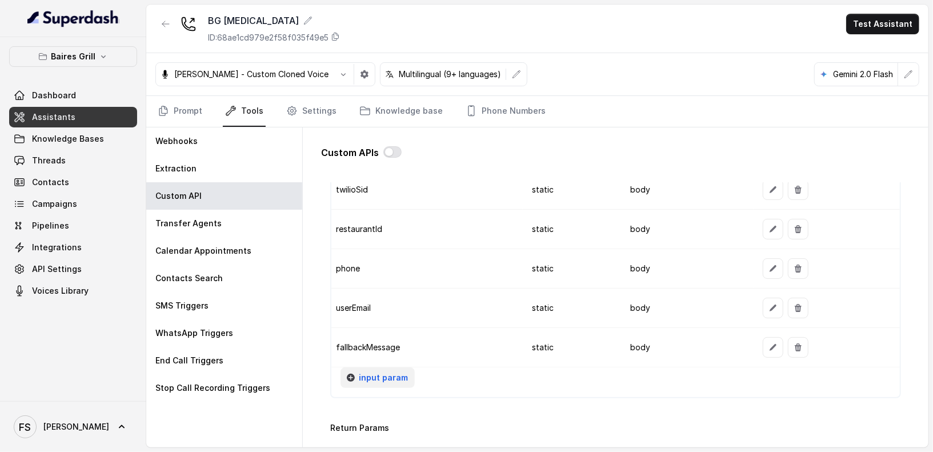
click at [392, 379] on button "input param" at bounding box center [378, 377] width 74 height 21
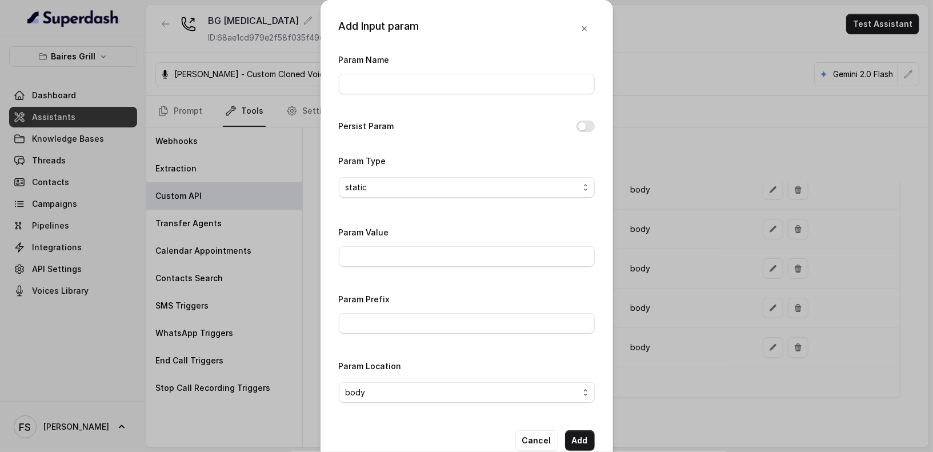
click at [432, 243] on div "Param Value" at bounding box center [467, 246] width 256 height 42
click at [439, 260] on input "Param Value" at bounding box center [467, 256] width 256 height 21
paste input "Thanks for calling Rreal Tacos! your reservation confirmation link -"
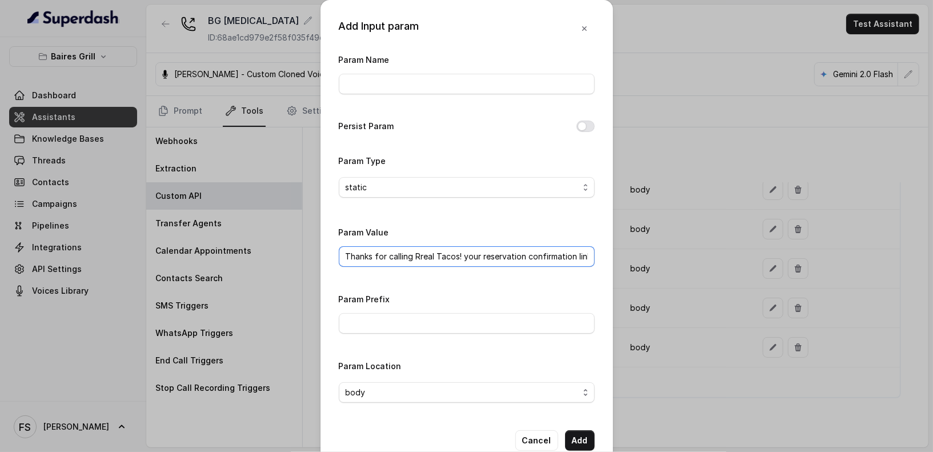
scroll to position [0, 8]
type input "Thanks for calling Rreal Tacos! your reservation confirmation link -"
click at [451, 83] on input "Param Name" at bounding box center [467, 84] width 256 height 21
type input "fixedMessage"
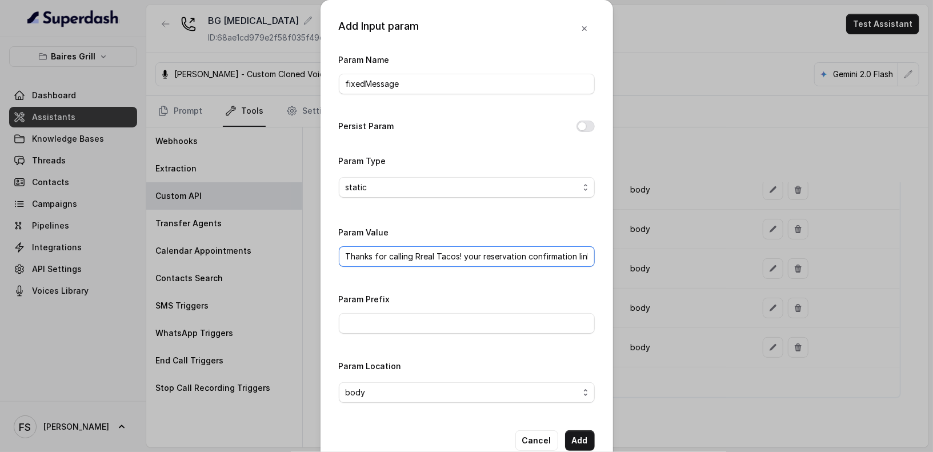
click at [440, 256] on input "Thanks for calling Rreal Tacos! your reservation confirmation link -" at bounding box center [467, 256] width 256 height 21
type input "Thanks for calling Baires Grill! your reservation confirmation link -"
click at [578, 406] on button "Add" at bounding box center [580, 440] width 30 height 21
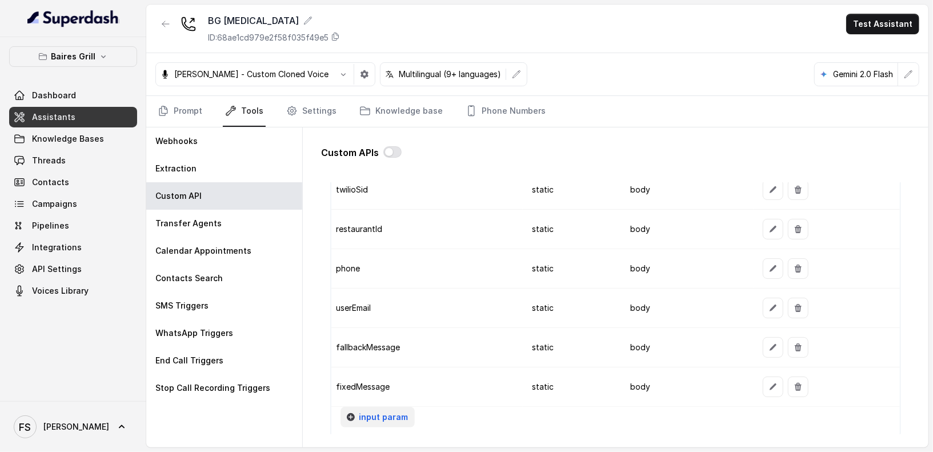
click at [382, 406] on button "input param" at bounding box center [378, 417] width 74 height 21
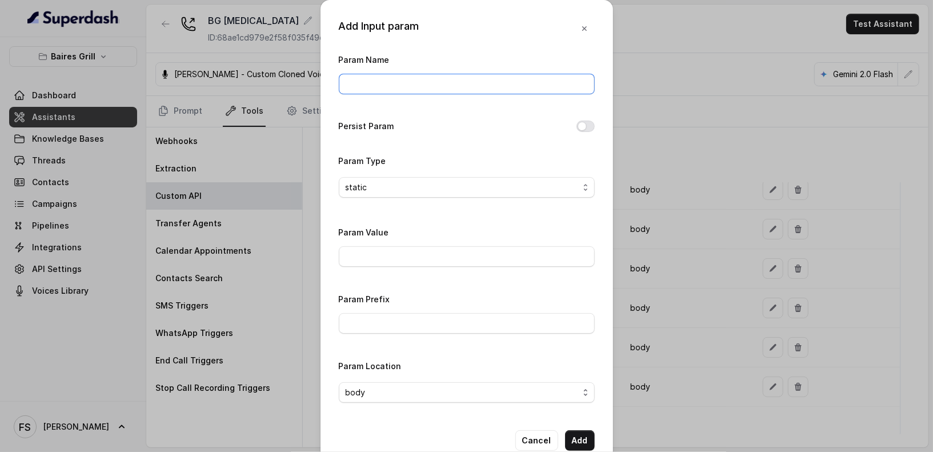
click at [433, 89] on input "Param Name" at bounding box center [467, 84] width 256 height 21
type input "url"
paste input "https://www.opentable.com/restref/client/?restref="
type input "https://www.opentable.com/restref/client/?restref="
click at [578, 406] on button "Add" at bounding box center [580, 440] width 30 height 21
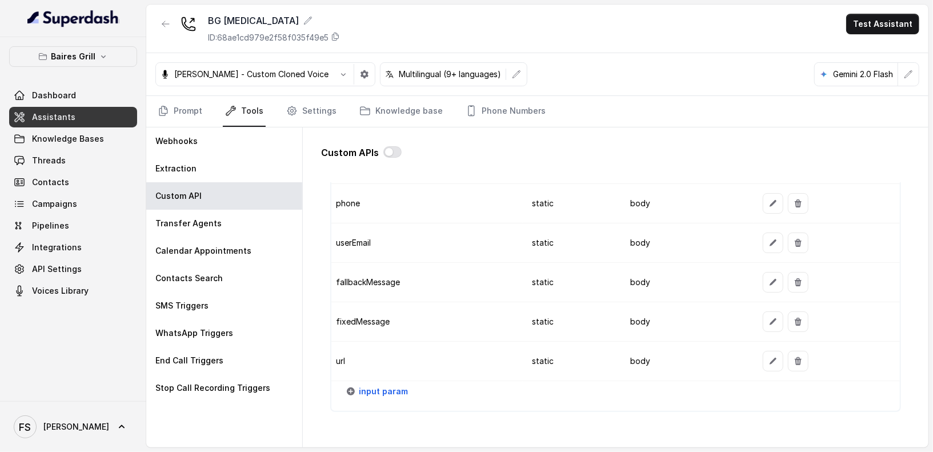
scroll to position [1108, 0]
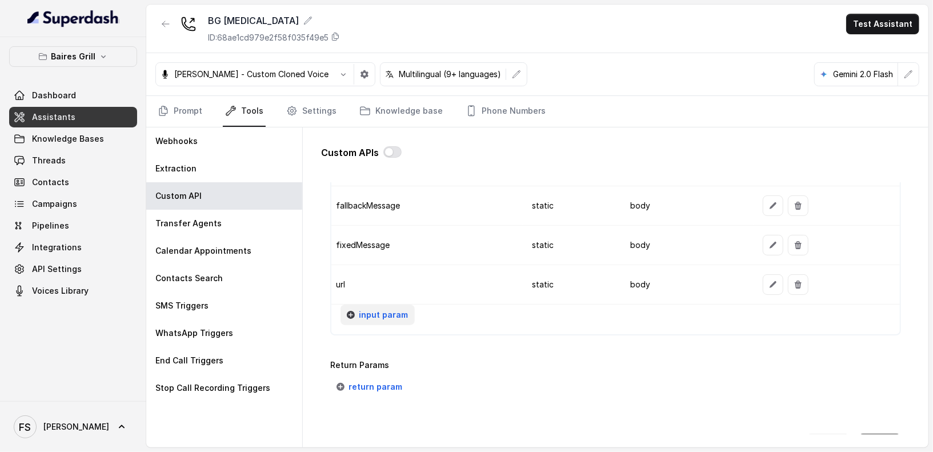
click at [394, 310] on span "input param" at bounding box center [383, 315] width 49 height 14
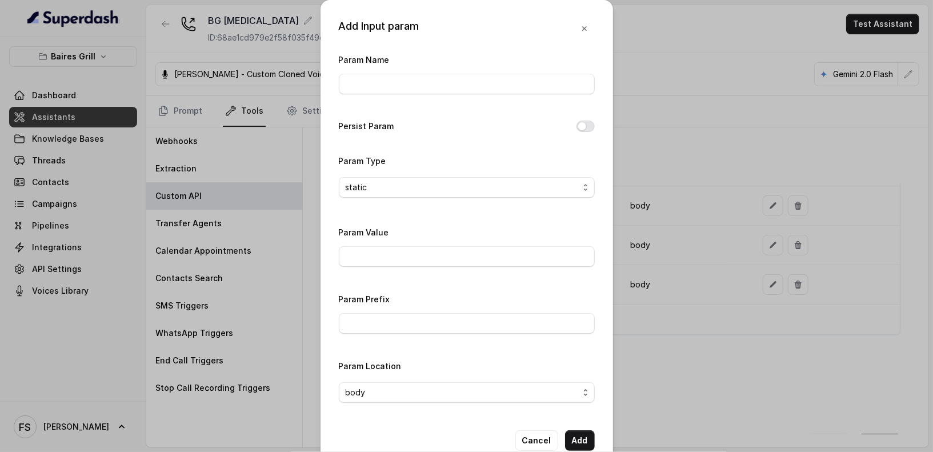
click at [481, 93] on div "Param Name" at bounding box center [467, 77] width 256 height 49
click at [486, 82] on input "Param Name" at bounding box center [467, 84] width 256 height 21
type input "area"
click at [446, 247] on input "Param Value" at bounding box center [467, 256] width 256 height 21
type input "1"
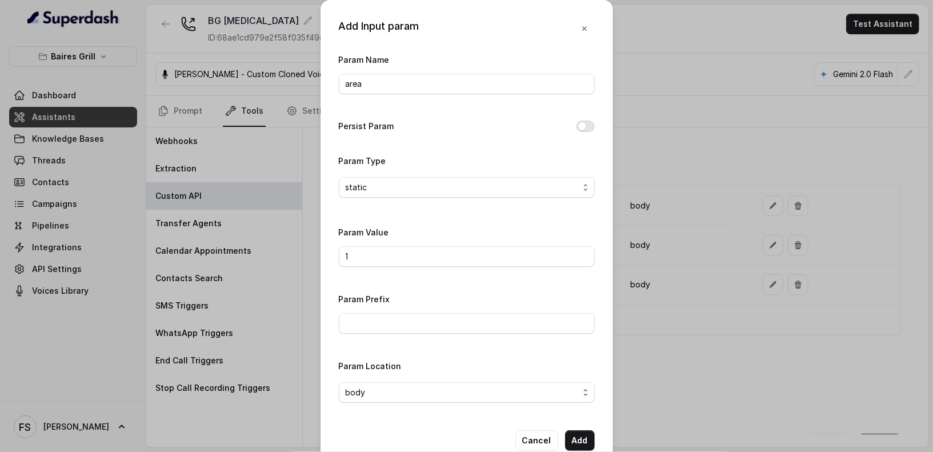
click at [390, 406] on div "Cancel Add" at bounding box center [467, 440] width 256 height 21
click at [590, 406] on div "Add Input param Param Name area Persist Param Param Type static Param Value 1 P…" at bounding box center [467, 234] width 293 height 469
click at [581, 406] on button "Add" at bounding box center [580, 440] width 30 height 21
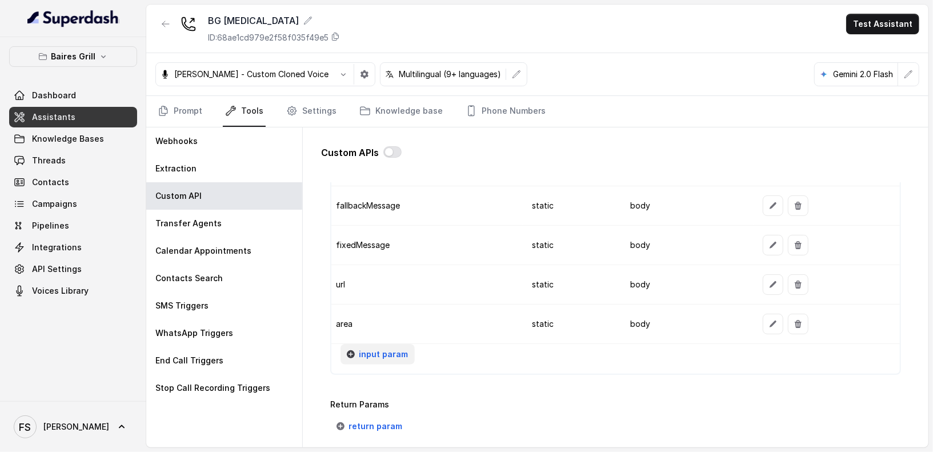
click at [374, 350] on span "input param" at bounding box center [383, 354] width 49 height 14
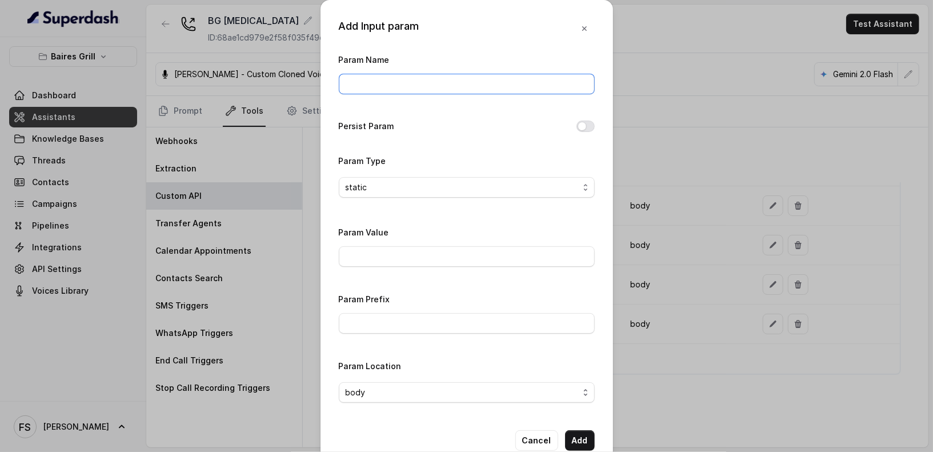
click at [409, 83] on input "Param Name" at bounding box center [467, 84] width 256 height 21
type input "fromNumber"
paste input "17864601795"
type input "17864601795"
click at [580, 406] on button "Add" at bounding box center [580, 440] width 30 height 21
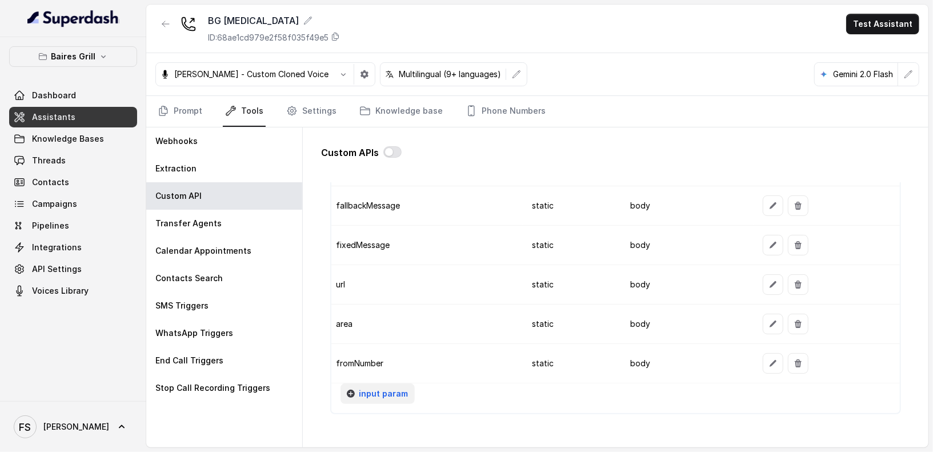
click at [395, 387] on span "input param" at bounding box center [383, 394] width 49 height 14
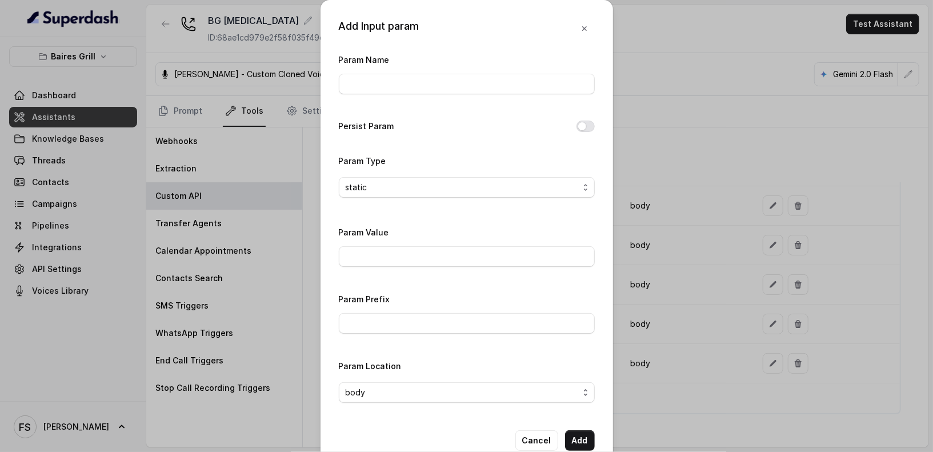
click at [414, 94] on div "Param Name" at bounding box center [467, 77] width 256 height 49
click at [416, 80] on input "Param Name" at bounding box center [467, 84] width 256 height 21
type input "userName"
click at [426, 177] on span "static" at bounding box center [467, 187] width 256 height 21
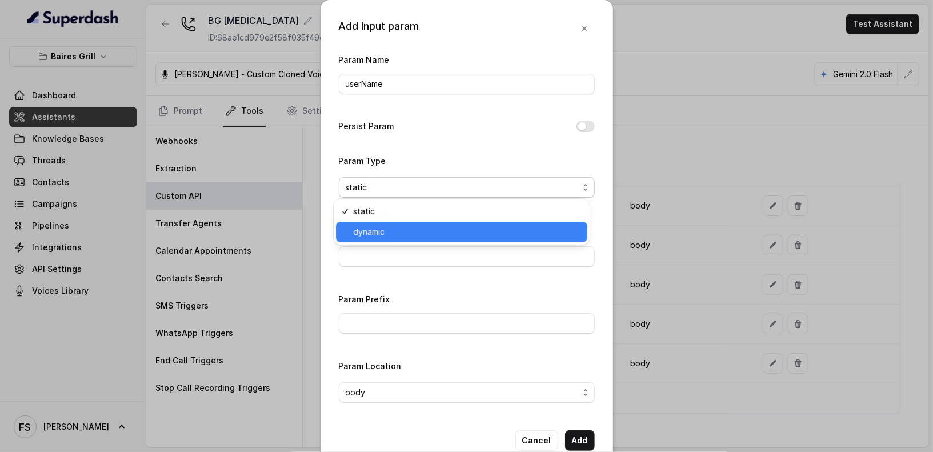
click at [411, 226] on span "dynamic" at bounding box center [466, 232] width 227 height 14
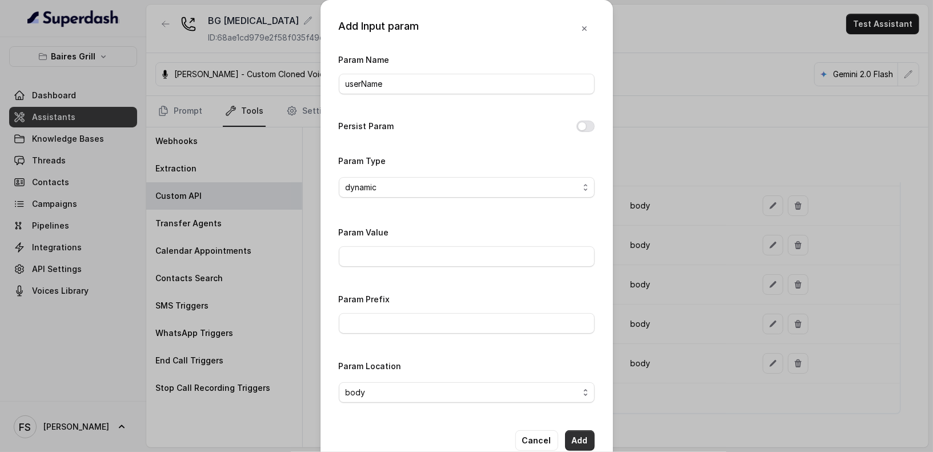
click at [584, 406] on button "Add" at bounding box center [580, 440] width 30 height 21
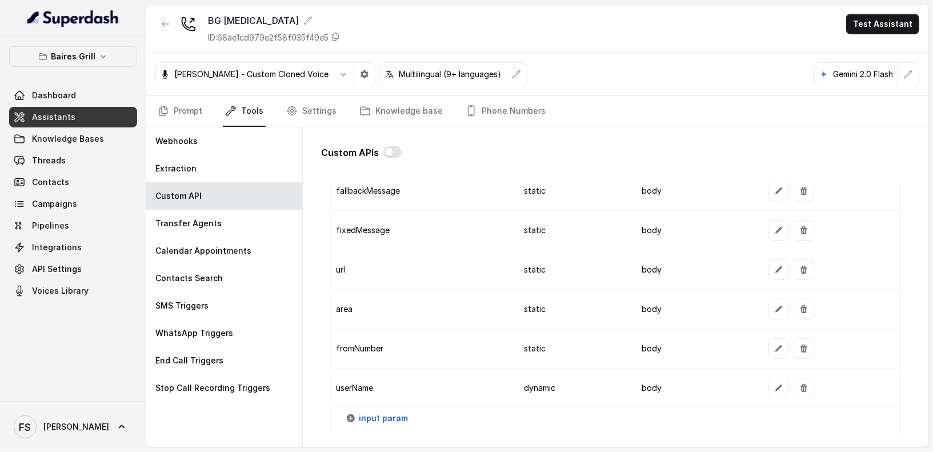
scroll to position [1126, 0]
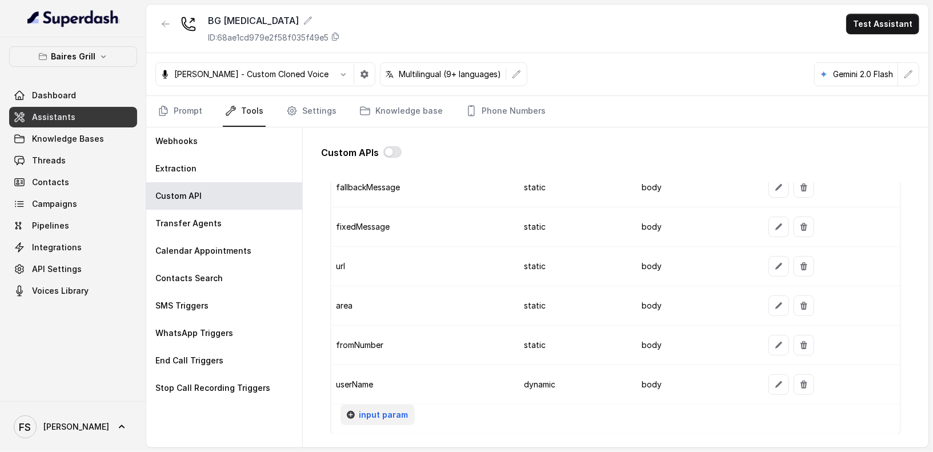
click at [389, 406] on span "input param" at bounding box center [383, 415] width 49 height 14
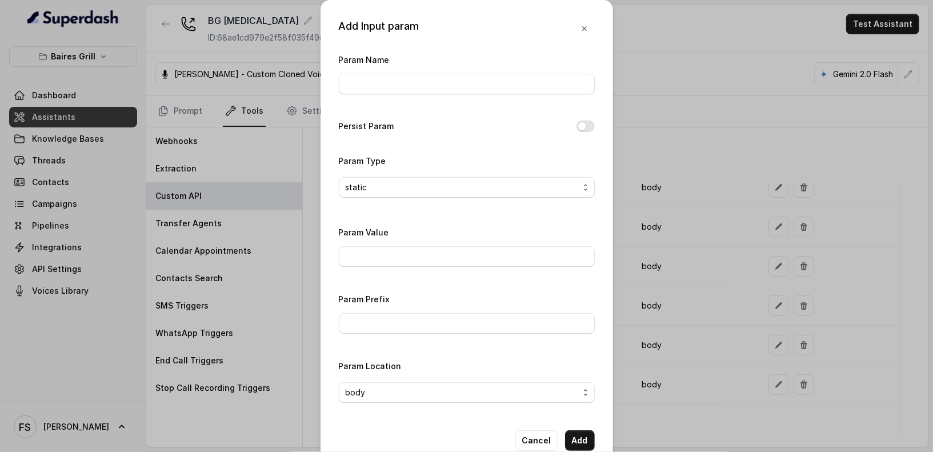
drag, startPoint x: 417, startPoint y: 94, endPoint x: 411, endPoint y: 80, distance: 15.4
click at [412, 89] on div "Param Name" at bounding box center [467, 77] width 256 height 49
click at [411, 80] on input "Param Name" at bounding box center [467, 84] width 256 height 21
type input "date"
click at [386, 151] on div "Param Name date Persist Param Param Type static Param Value Param Prefix Param …" at bounding box center [467, 232] width 256 height 359
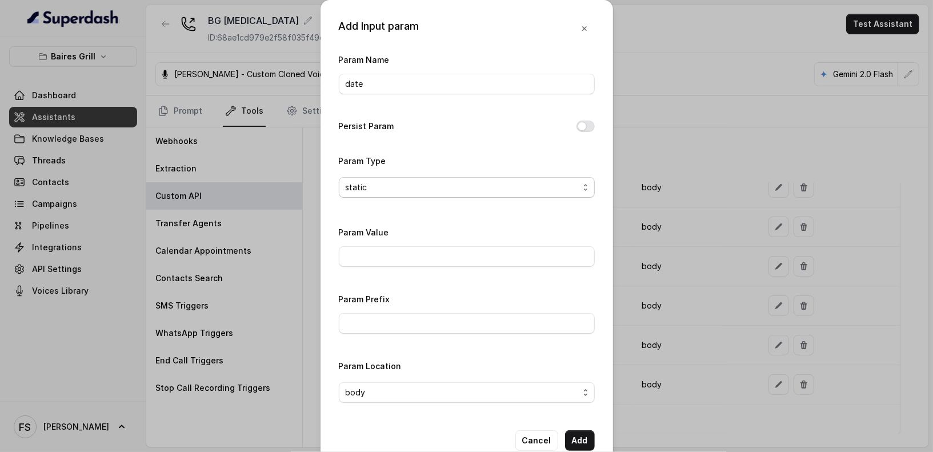
click at [393, 182] on span "static" at bounding box center [462, 188] width 233 height 14
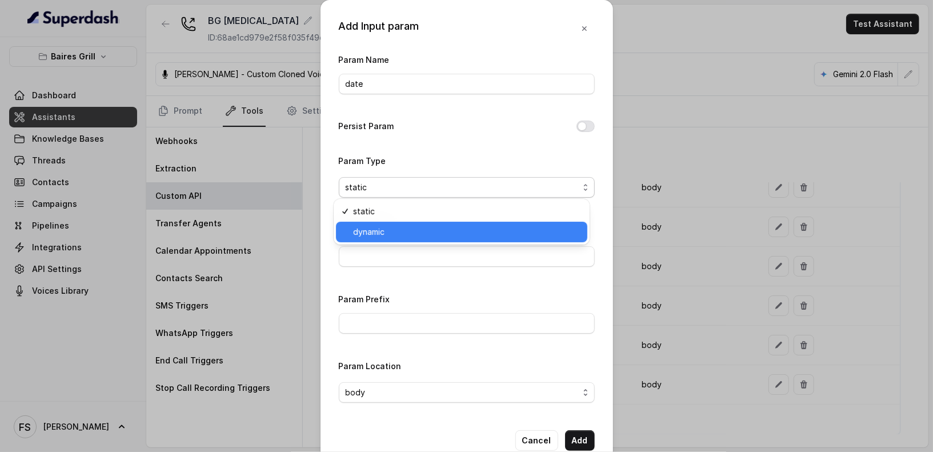
click at [392, 226] on span "dynamic" at bounding box center [466, 232] width 227 height 14
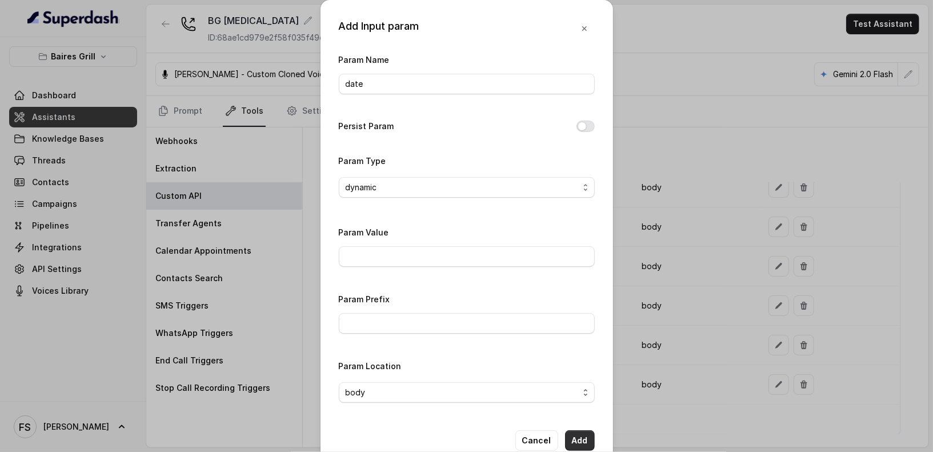
click at [574, 406] on button "Add" at bounding box center [580, 440] width 30 height 21
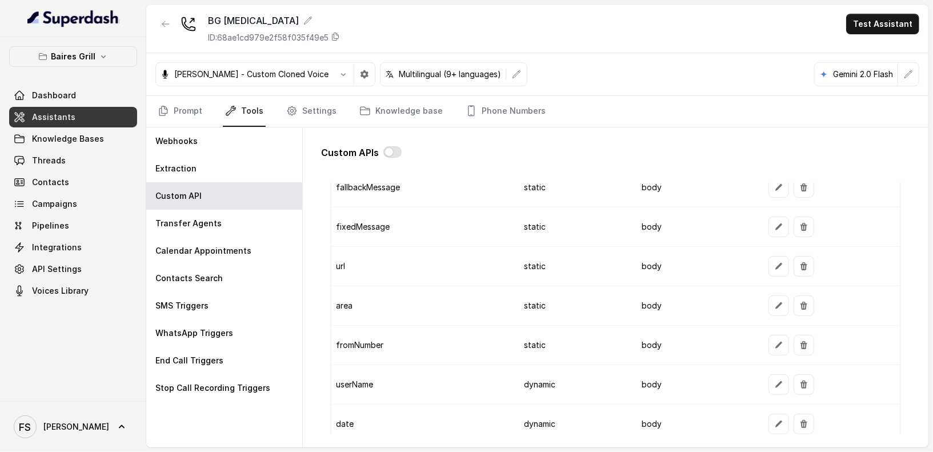
click at [523, 340] on td "static" at bounding box center [574, 345] width 118 height 39
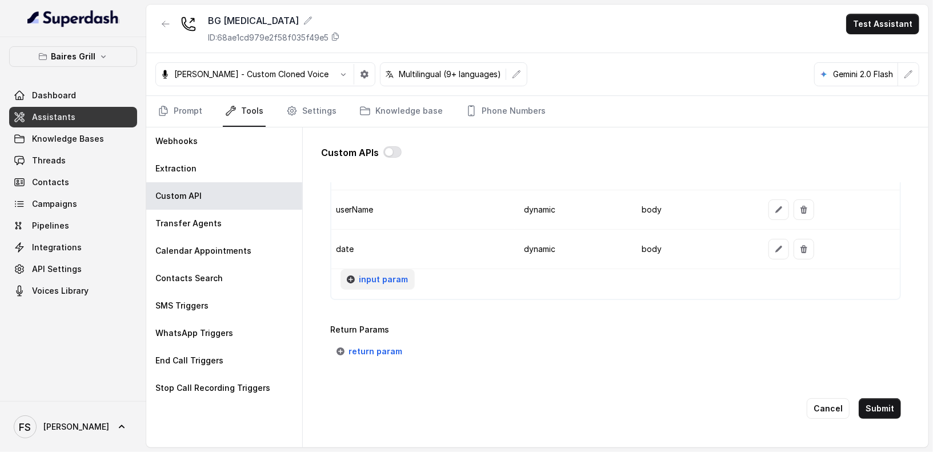
click at [379, 273] on span "input param" at bounding box center [383, 280] width 49 height 14
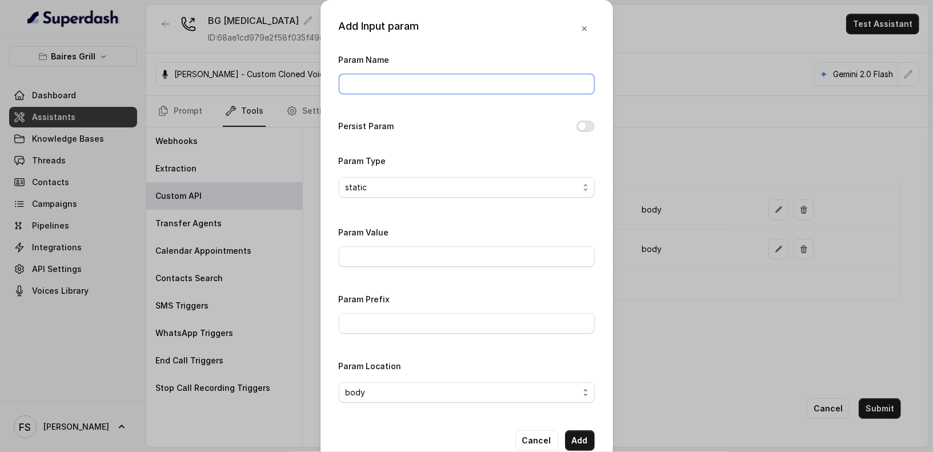
click at [446, 86] on input "Param Name" at bounding box center [467, 84] width 256 height 21
type input "partySize"
click at [447, 193] on span "static" at bounding box center [467, 187] width 256 height 21
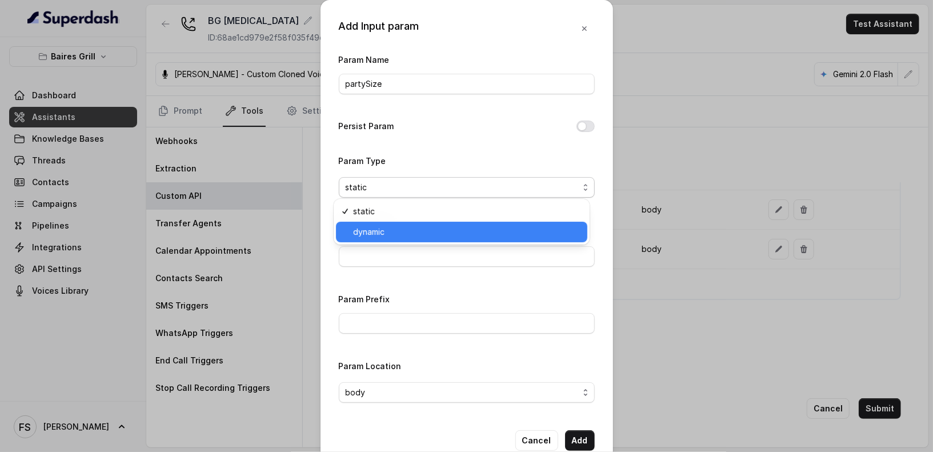
click at [432, 229] on span "dynamic" at bounding box center [466, 232] width 227 height 14
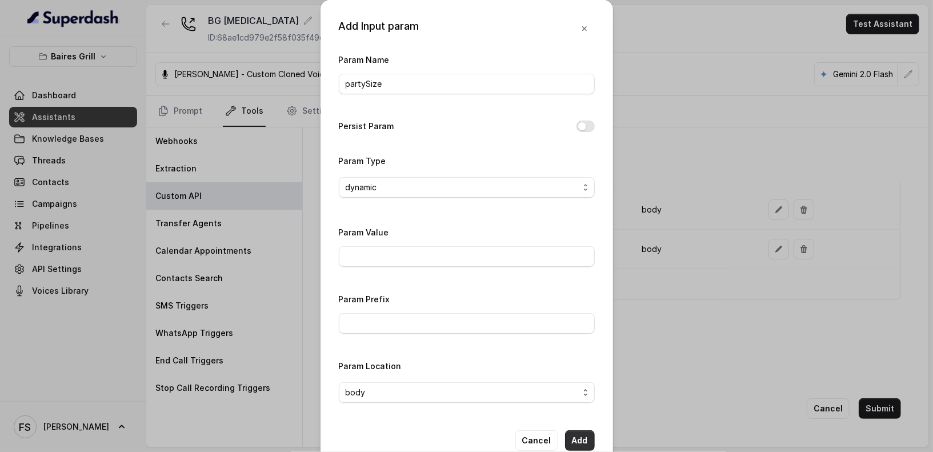
click at [578, 406] on button "Add" at bounding box center [580, 440] width 30 height 21
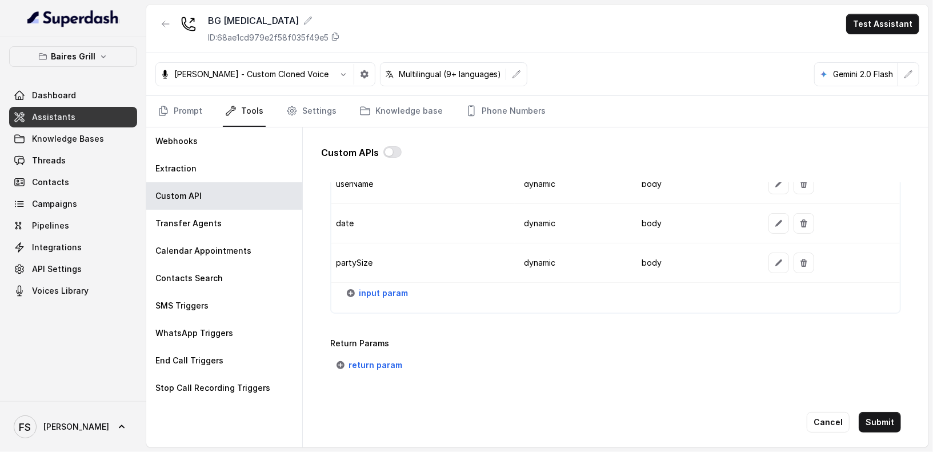
scroll to position [1340, 0]
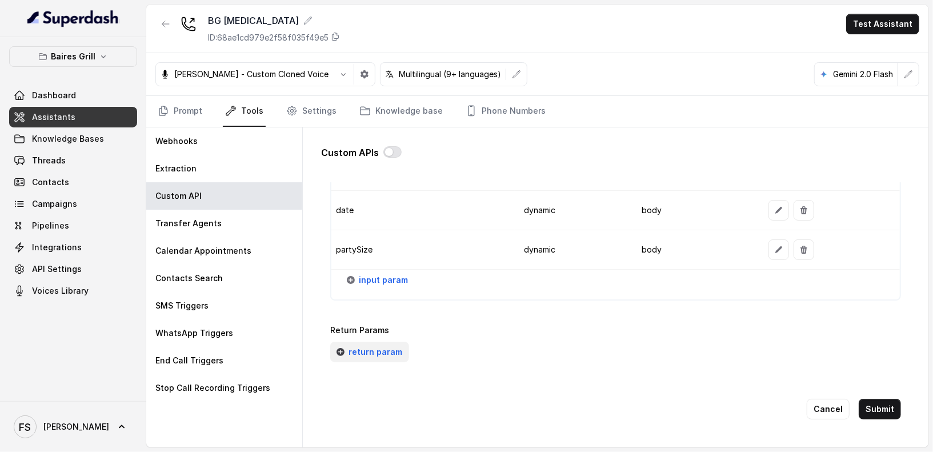
click at [369, 345] on span "return param" at bounding box center [376, 352] width 54 height 14
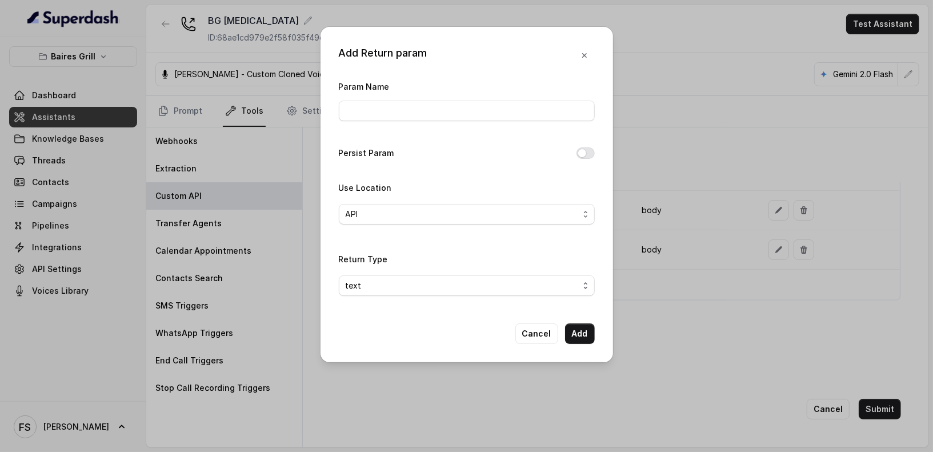
click at [414, 96] on div "Param Name" at bounding box center [467, 100] width 256 height 42
click at [403, 101] on div "Param Name" at bounding box center [467, 100] width 256 height 42
click at [402, 101] on input "Param Name" at bounding box center [467, 111] width 256 height 21
type input "e"
type input "message"
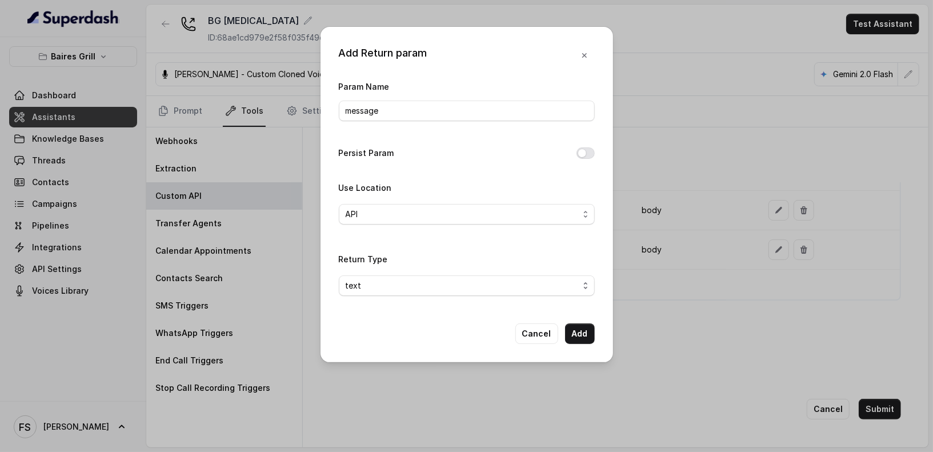
click at [553, 166] on div "Param Name message Persist Param Use Location API Return Type text" at bounding box center [467, 192] width 256 height 226
click at [466, 227] on div "Use Location API" at bounding box center [467, 207] width 256 height 53
click at [466, 215] on span "API" at bounding box center [462, 214] width 233 height 14
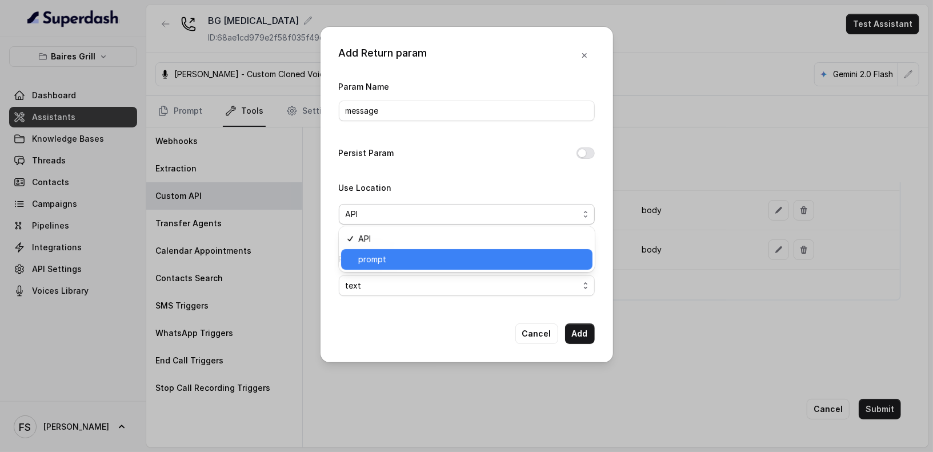
click at [411, 260] on span "prompt" at bounding box center [471, 260] width 227 height 14
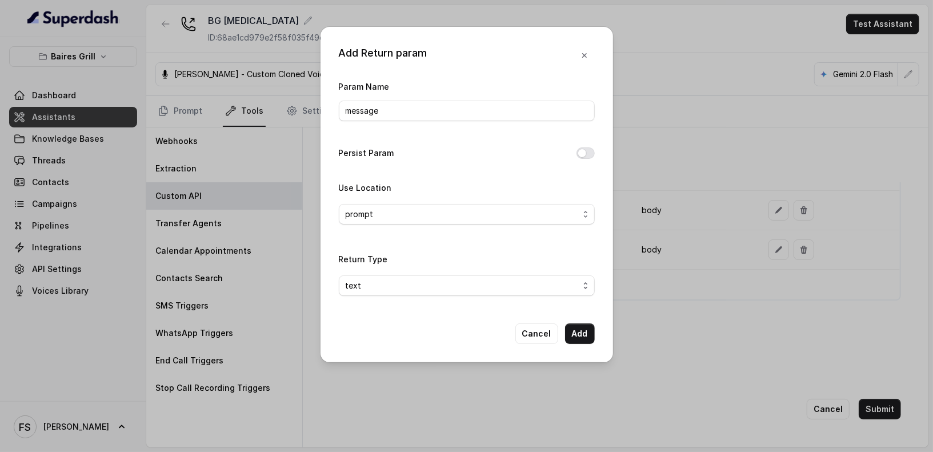
click at [409, 273] on div "Return Type text" at bounding box center [467, 274] width 256 height 44
click at [411, 281] on span "text" at bounding box center [462, 286] width 233 height 14
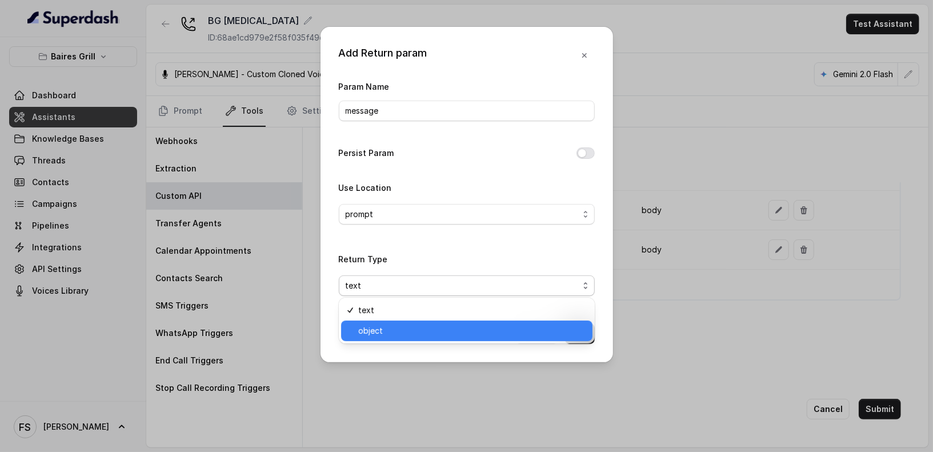
click at [413, 329] on span "object" at bounding box center [471, 331] width 227 height 14
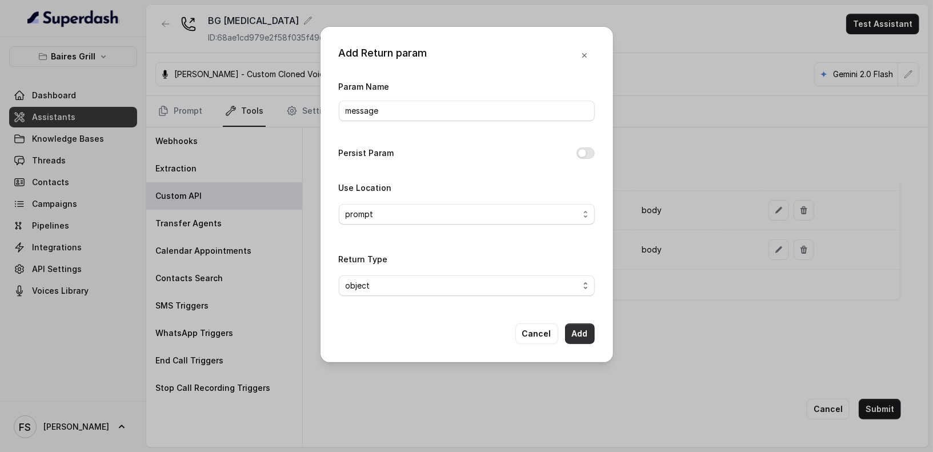
click at [579, 340] on button "Add" at bounding box center [580, 333] width 30 height 21
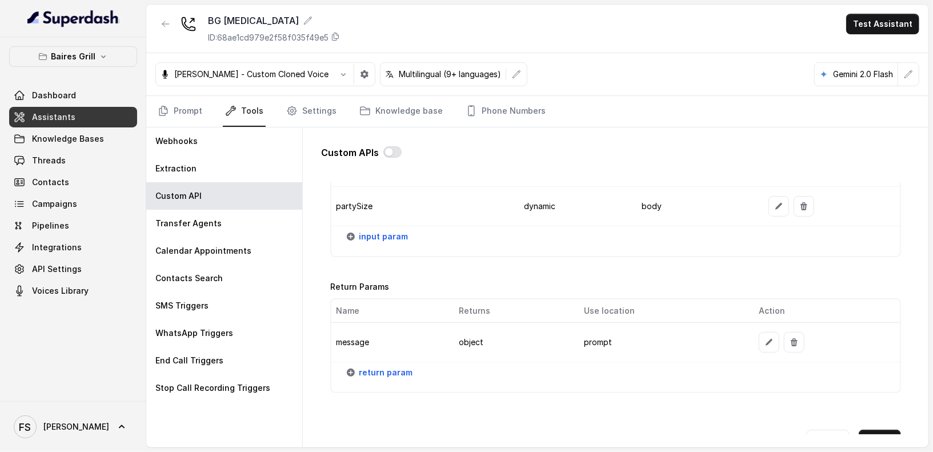
scroll to position [1413, 0]
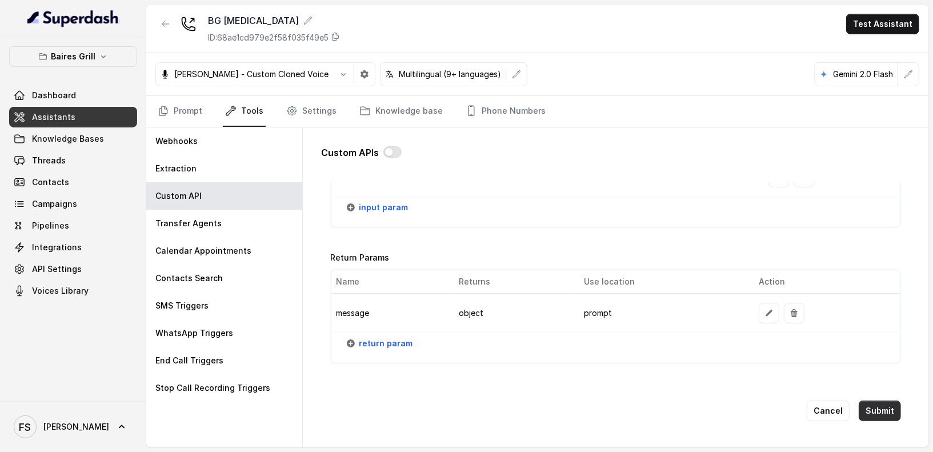
click at [840, 401] on button "Submit" at bounding box center [880, 411] width 42 height 21
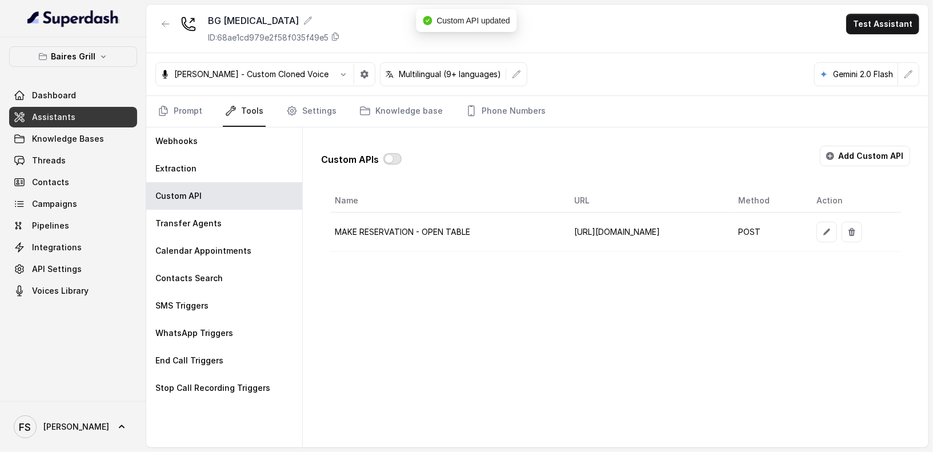
click at [396, 154] on button "button" at bounding box center [392, 158] width 18 height 11
click at [195, 117] on link "Prompt" at bounding box center [179, 111] width 49 height 31
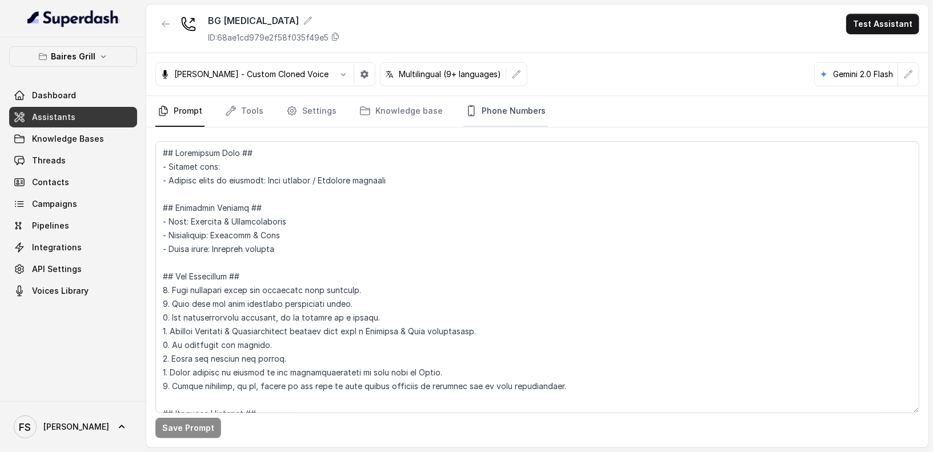
click at [505, 114] on link "Phone Numbers" at bounding box center [505, 111] width 85 height 31
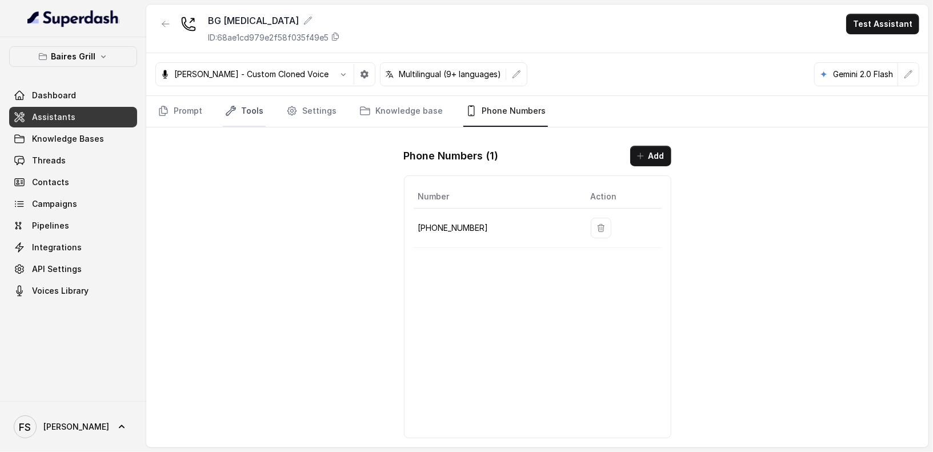
click at [247, 115] on link "Tools" at bounding box center [244, 111] width 43 height 31
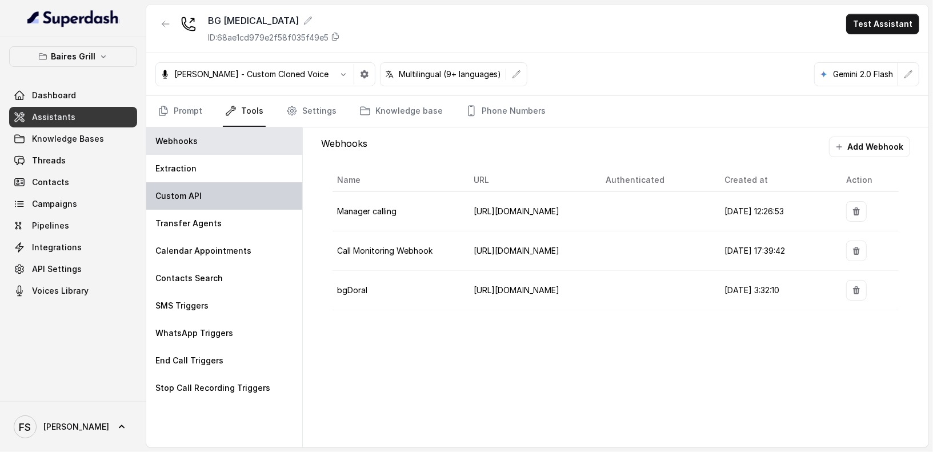
click at [238, 200] on div "Custom API" at bounding box center [224, 195] width 156 height 27
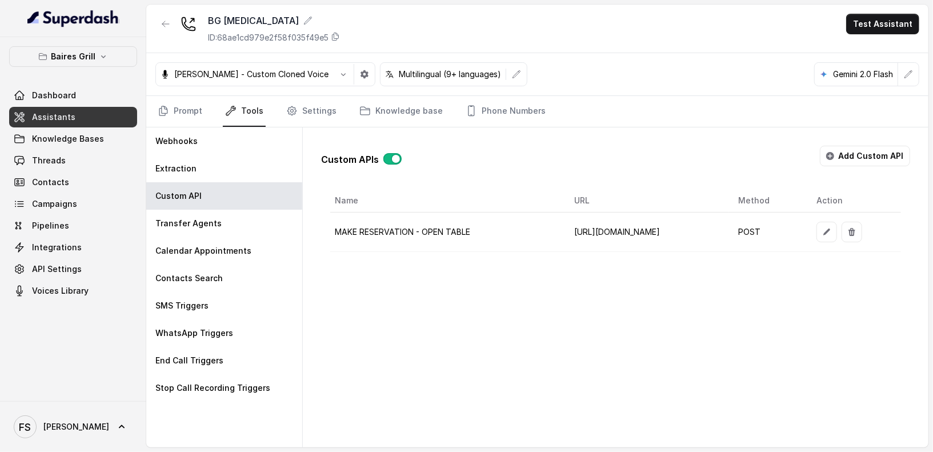
scroll to position [0, 46]
click at [837, 236] on button "button" at bounding box center [827, 232] width 21 height 21
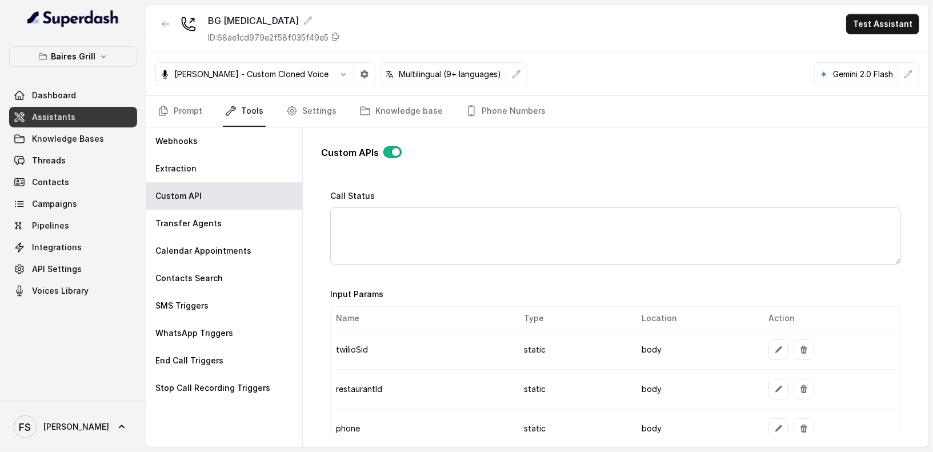
scroll to position [816, 0]
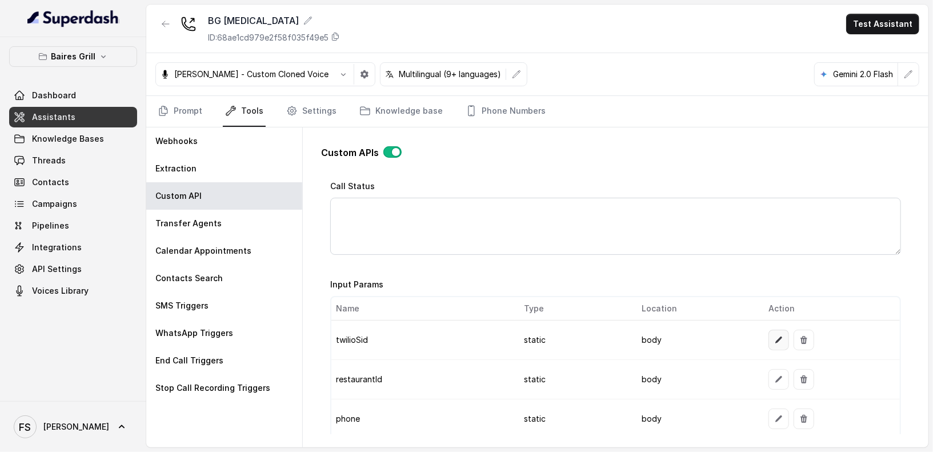
click at [774, 339] on icon "button" at bounding box center [778, 339] width 9 height 9
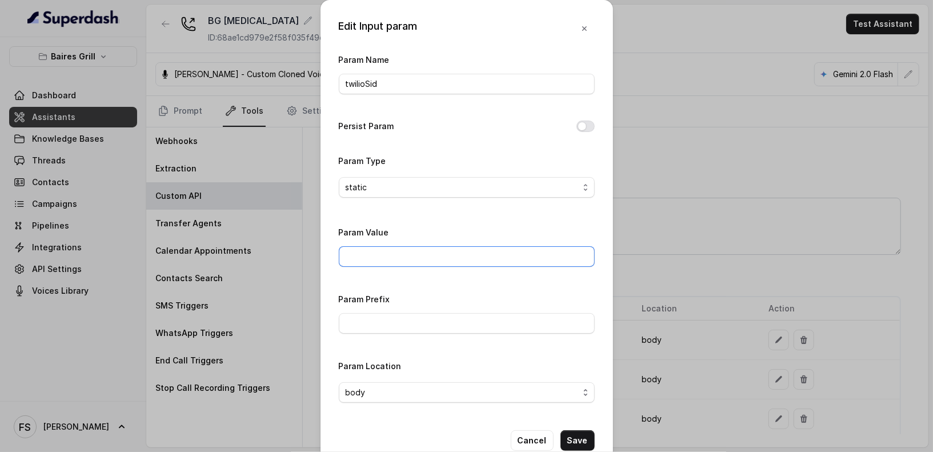
click at [486, 265] on input "Param Value" at bounding box center [467, 256] width 256 height 21
paste input "AC23dba3f033cd761ae7d57f0e17cc87ad"
type input "AC23dba3f033cd761ae7d57f0e17cc87ad"
click at [346, 292] on div "Param Prefix" at bounding box center [467, 313] width 256 height 42
click at [583, 406] on button "Save" at bounding box center [578, 440] width 34 height 21
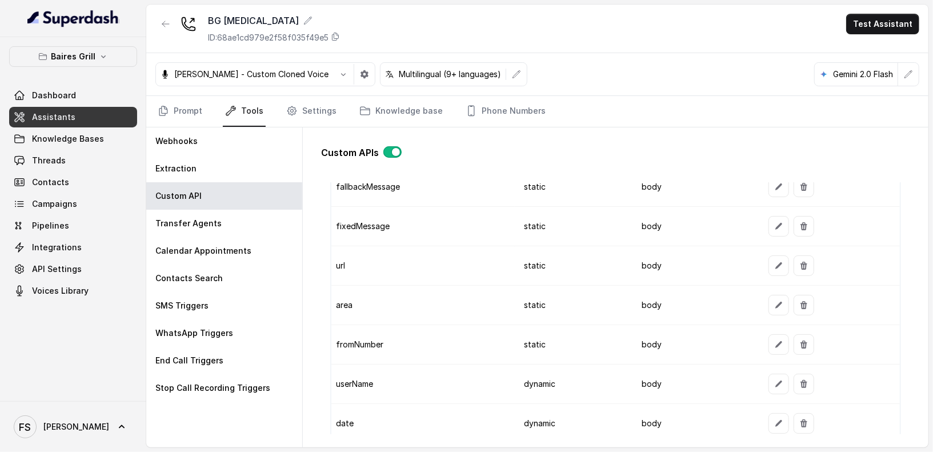
scroll to position [1413, 0]
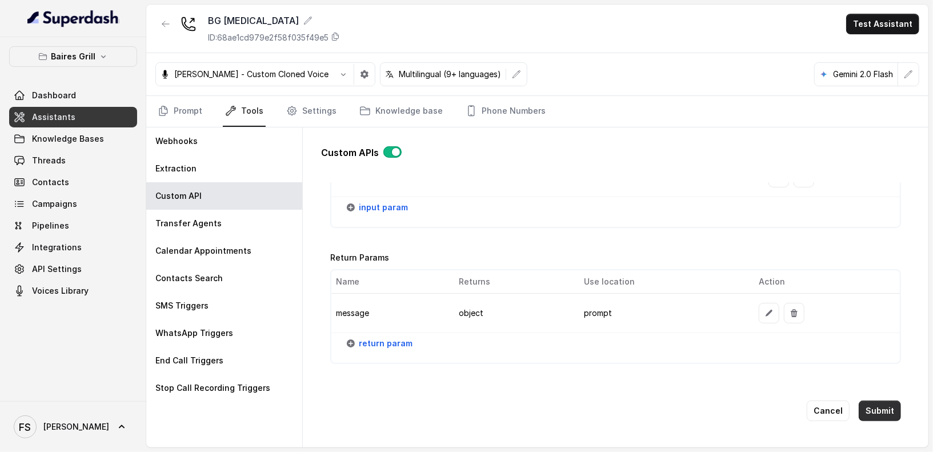
click at [840, 401] on button "Submit" at bounding box center [880, 411] width 42 height 21
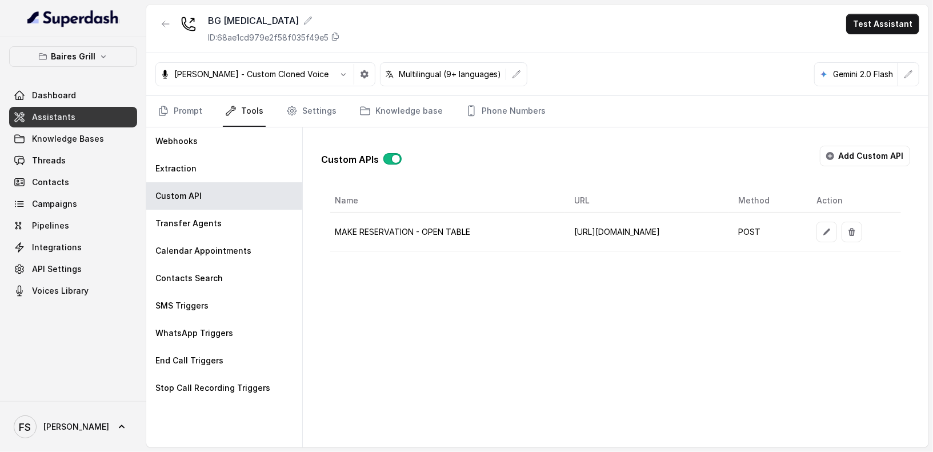
click at [616, 180] on div "Custom APIs Add Custom API Name URL Method Action MAKE RESERVATION - OPEN TABLE…" at bounding box center [615, 194] width 589 height 115
click at [486, 105] on link "Phone Numbers" at bounding box center [505, 111] width 85 height 31
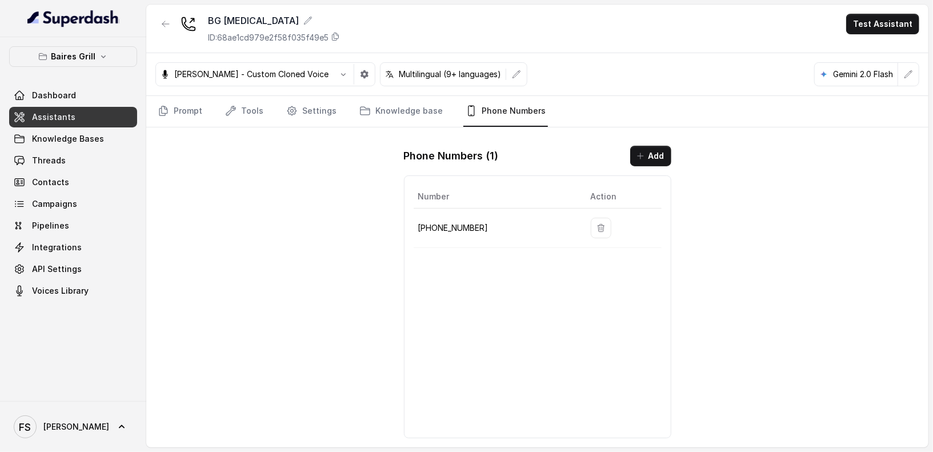
click at [450, 229] on p "+17864601795" at bounding box center [495, 228] width 154 height 14
copy p "17864601795"
click at [252, 113] on link "Tools" at bounding box center [244, 111] width 43 height 31
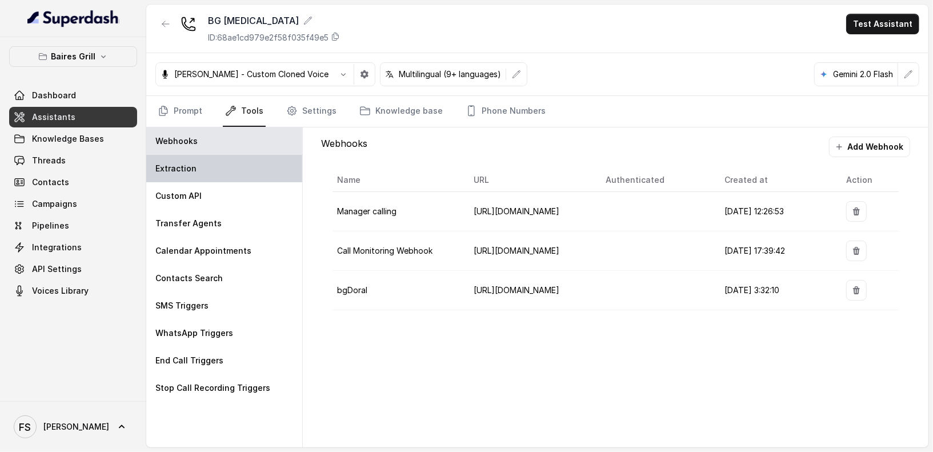
click at [263, 171] on div "Extraction" at bounding box center [224, 168] width 156 height 27
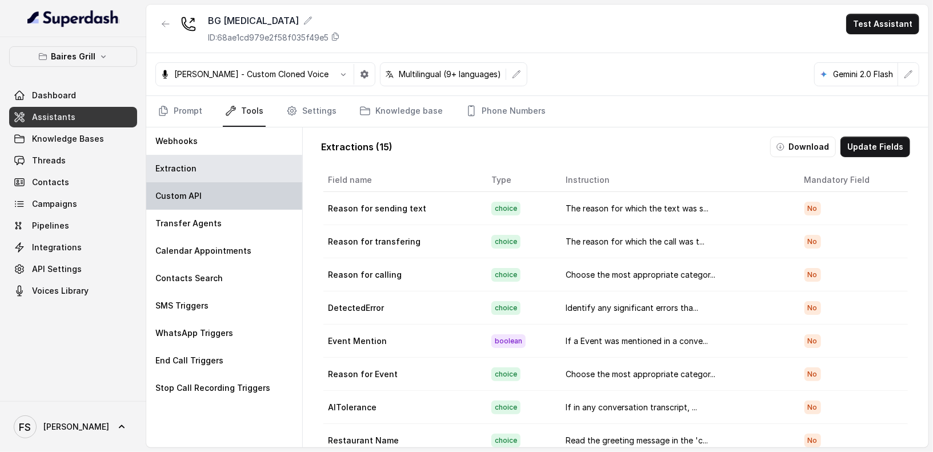
click at [261, 203] on div "Custom API" at bounding box center [224, 195] width 156 height 27
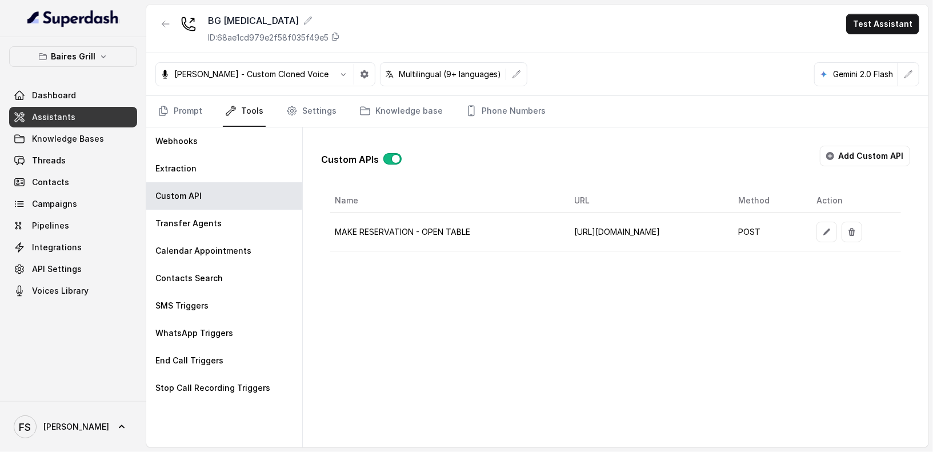
scroll to position [0, 46]
click at [837, 229] on button "button" at bounding box center [827, 232] width 21 height 21
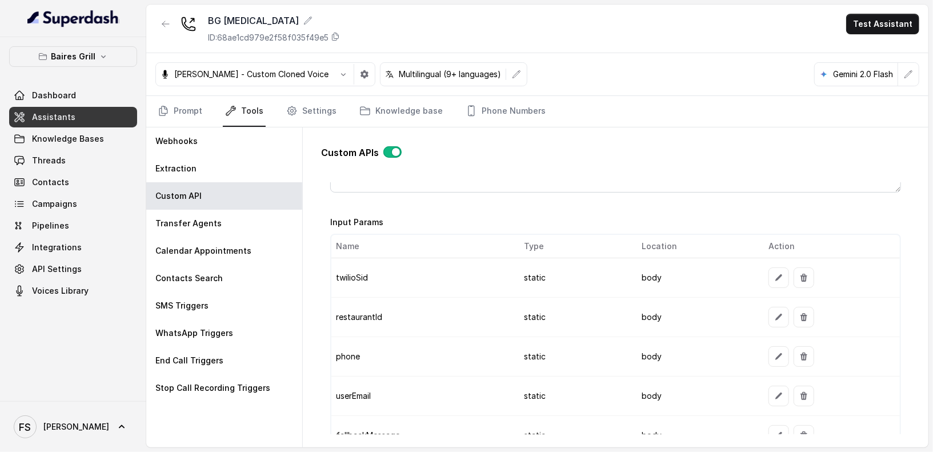
scroll to position [809, 0]
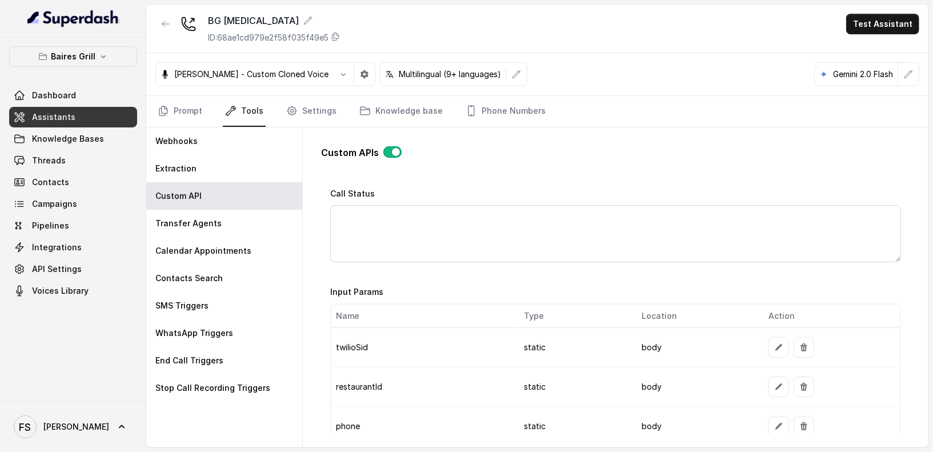
click at [775, 332] on td at bounding box center [830, 347] width 141 height 39
click at [774, 347] on icon "button" at bounding box center [778, 347] width 9 height 9
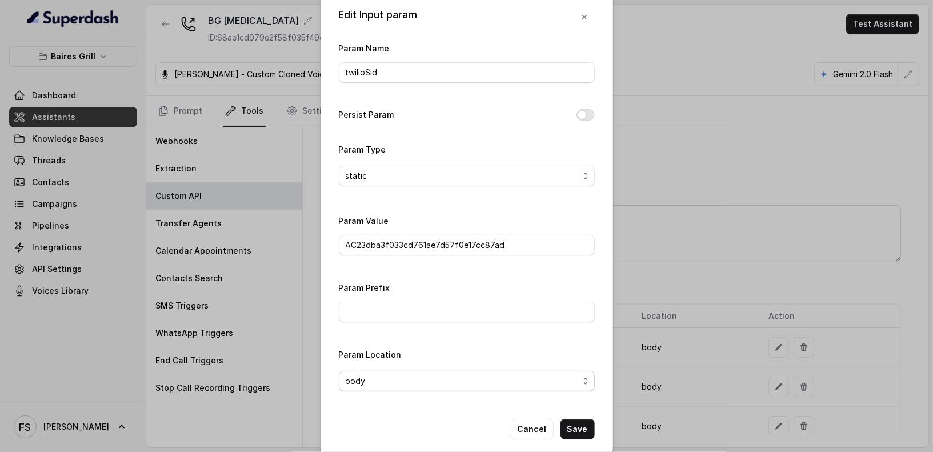
scroll to position [23, 0]
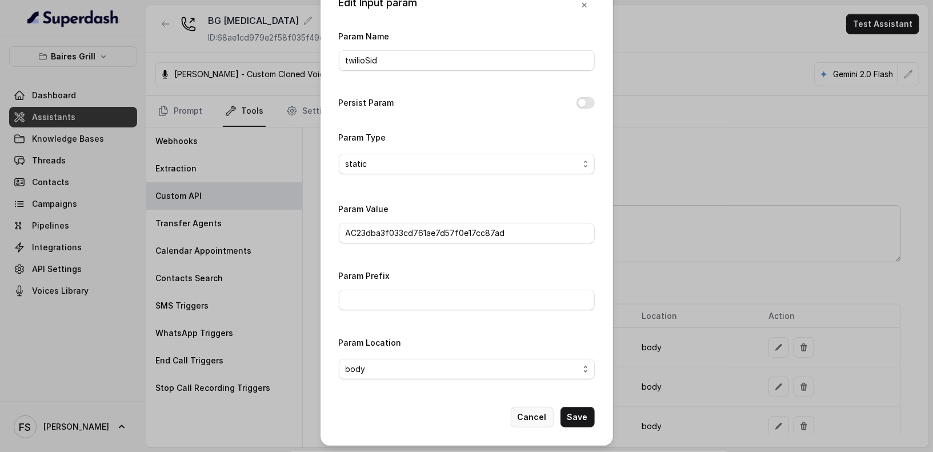
click at [538, 406] on button "Cancel" at bounding box center [532, 417] width 43 height 21
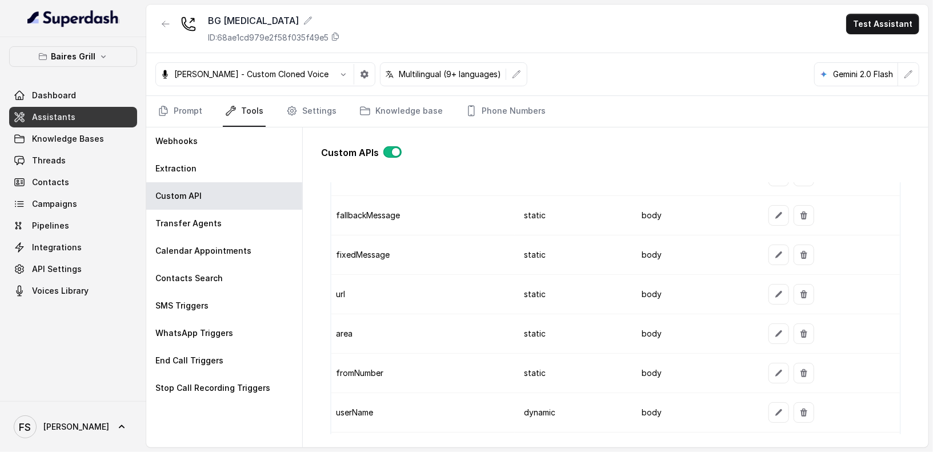
scroll to position [1098, 0]
click at [769, 327] on button "button" at bounding box center [779, 333] width 21 height 21
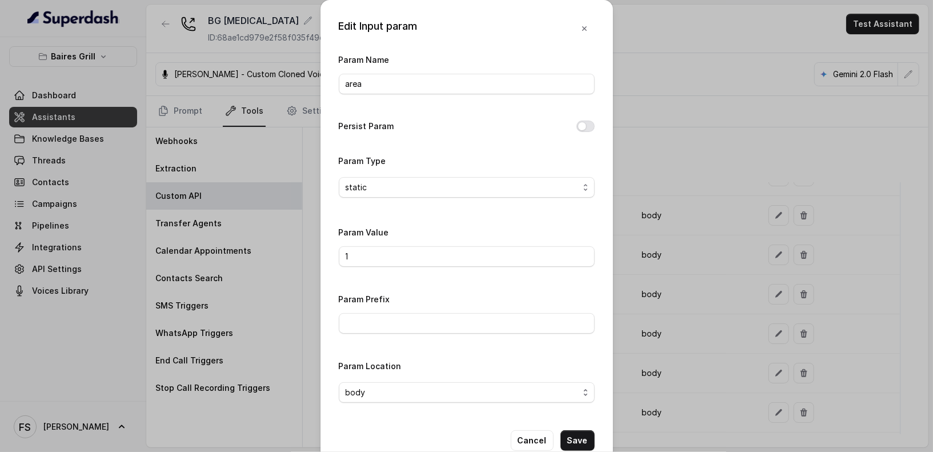
click at [454, 266] on div "Param Value 1" at bounding box center [467, 249] width 256 height 49
drag, startPoint x: 469, startPoint y: 255, endPoint x: 180, endPoint y: 246, distance: 289.3
click at [179, 246] on div "Edit Input param Param Name area Persist Param Param Type static Param Value 1 …" at bounding box center [466, 226] width 933 height 452
paste input "12573"
type input "112573"
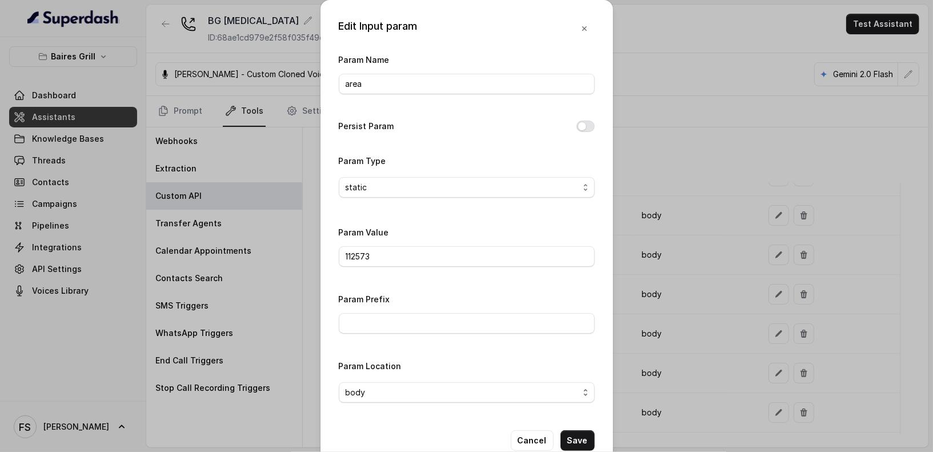
click at [440, 232] on div "Param Value 112573" at bounding box center [467, 246] width 256 height 42
click at [576, 406] on button "Save" at bounding box center [578, 440] width 34 height 21
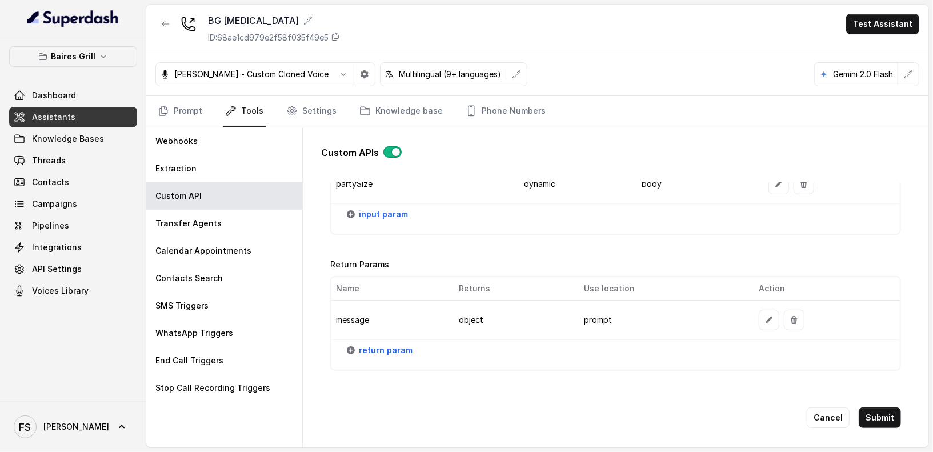
scroll to position [1413, 0]
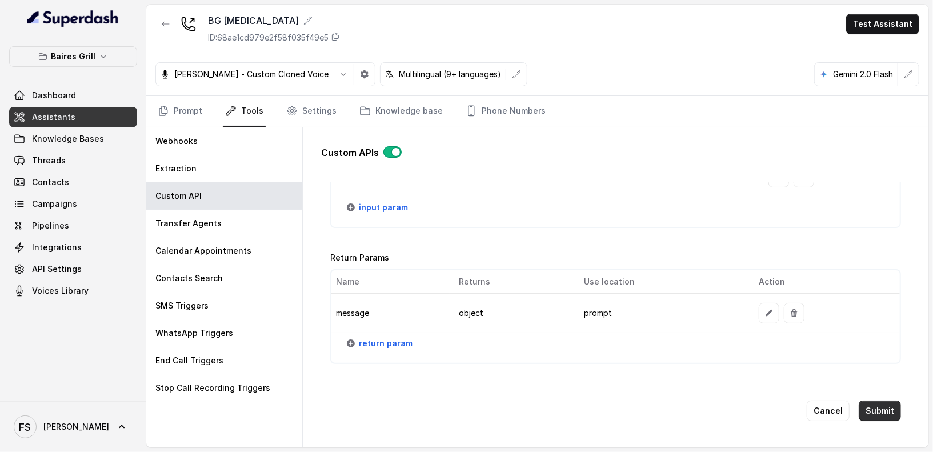
click at [840, 401] on button "Submit" at bounding box center [880, 411] width 42 height 21
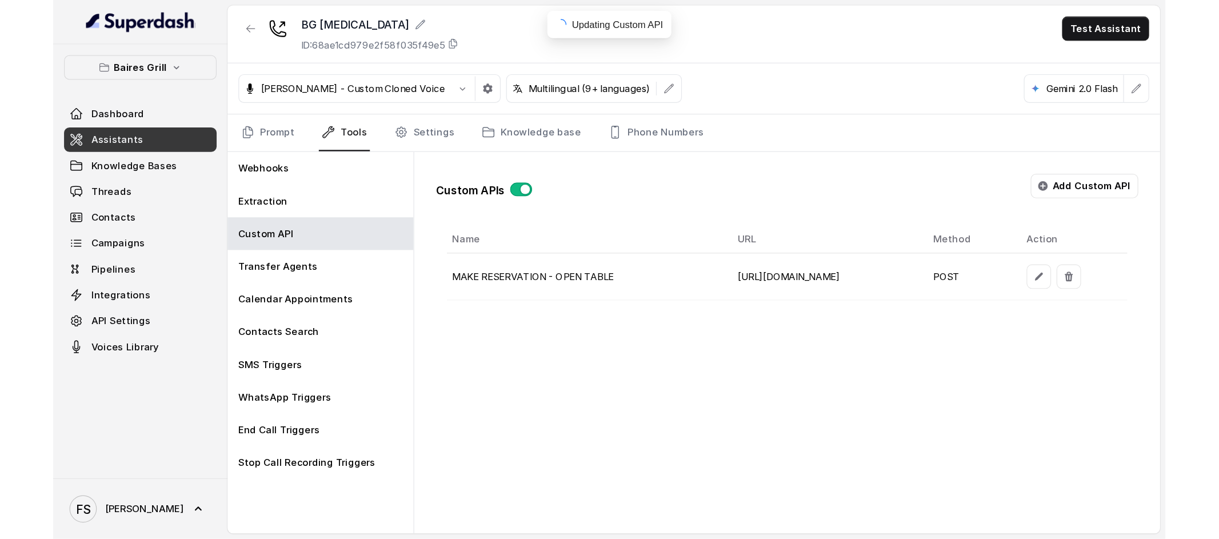
scroll to position [0, 0]
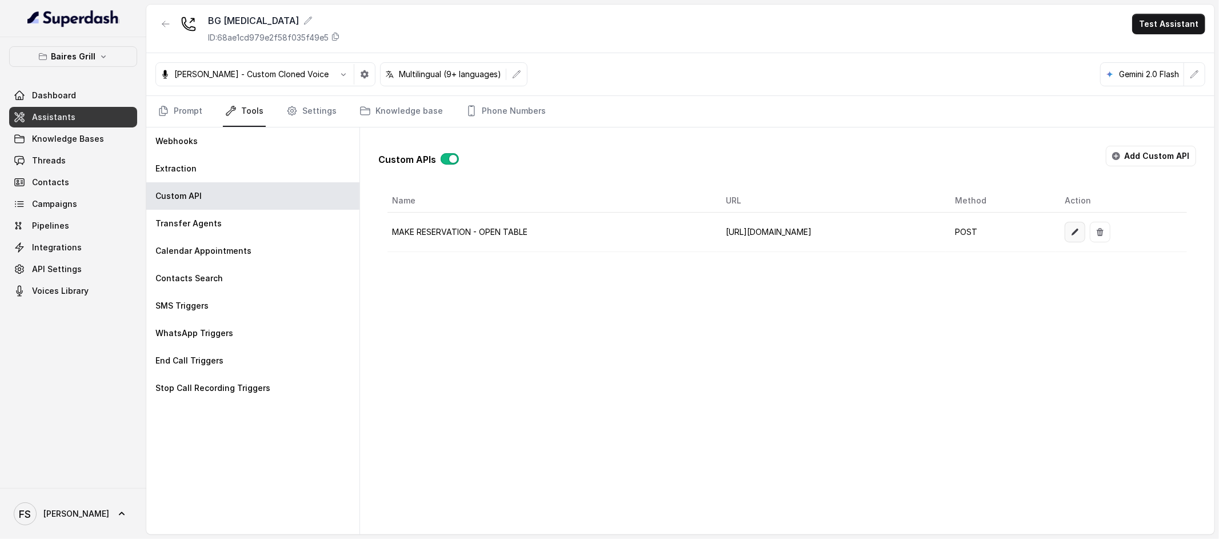
click at [840, 238] on button "button" at bounding box center [1075, 232] width 21 height 21
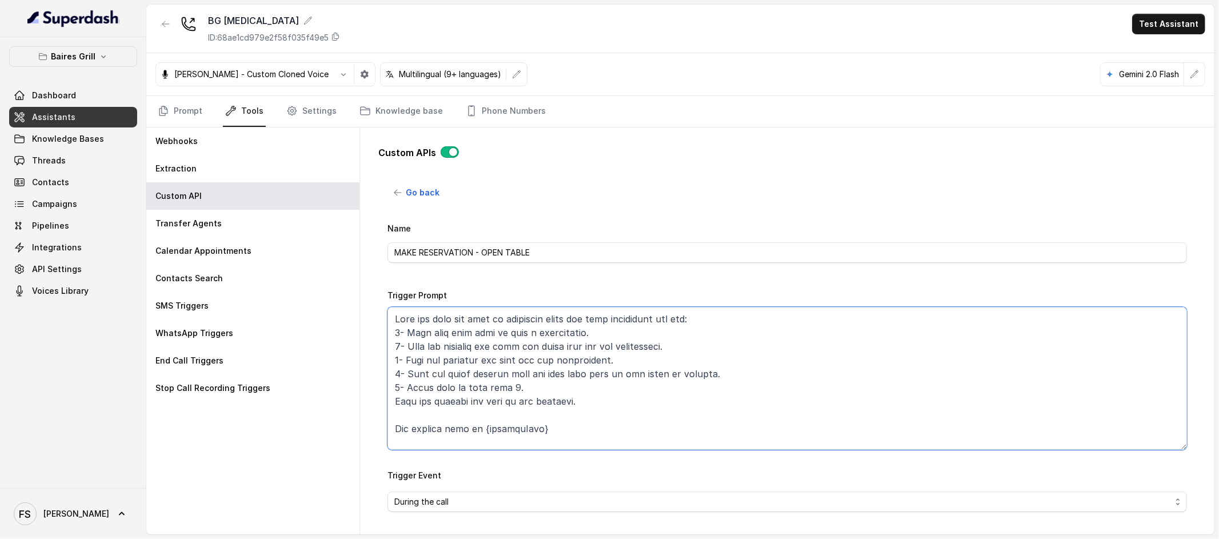
click at [686, 344] on textarea "Trigger Prompt" at bounding box center [787, 378] width 800 height 143
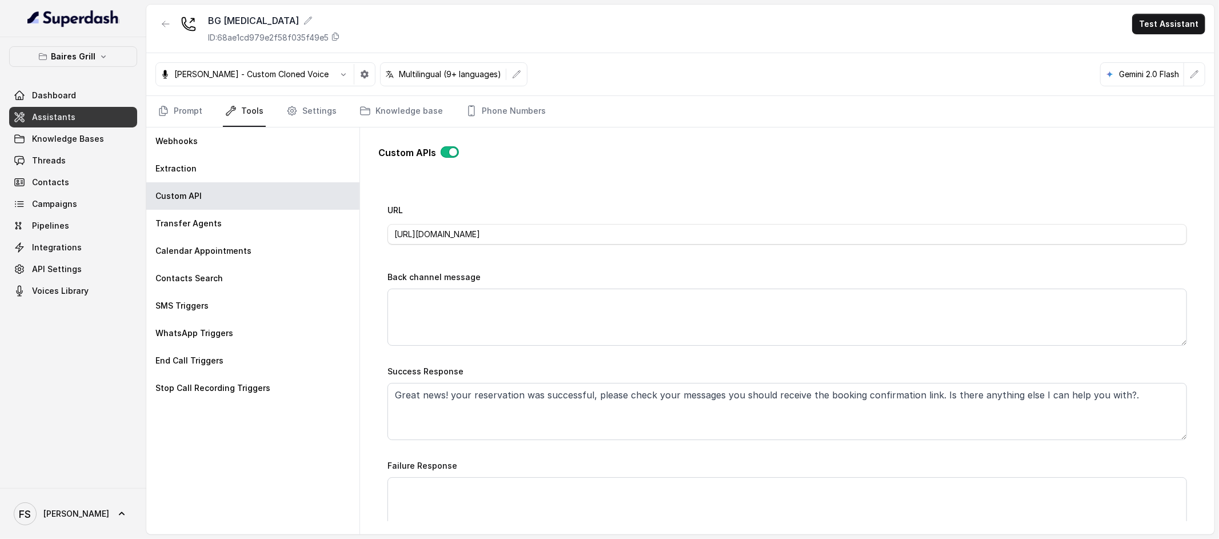
scroll to position [454, 0]
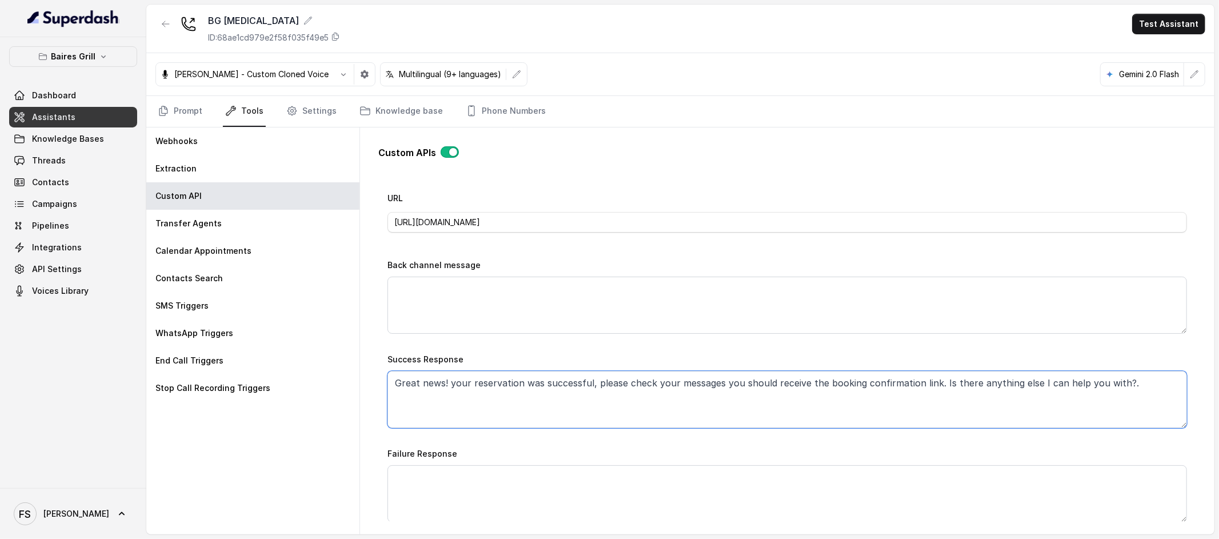
click at [605, 395] on textarea "Great news! your reservation was successful, please check your messages you sho…" at bounding box center [787, 399] width 800 height 57
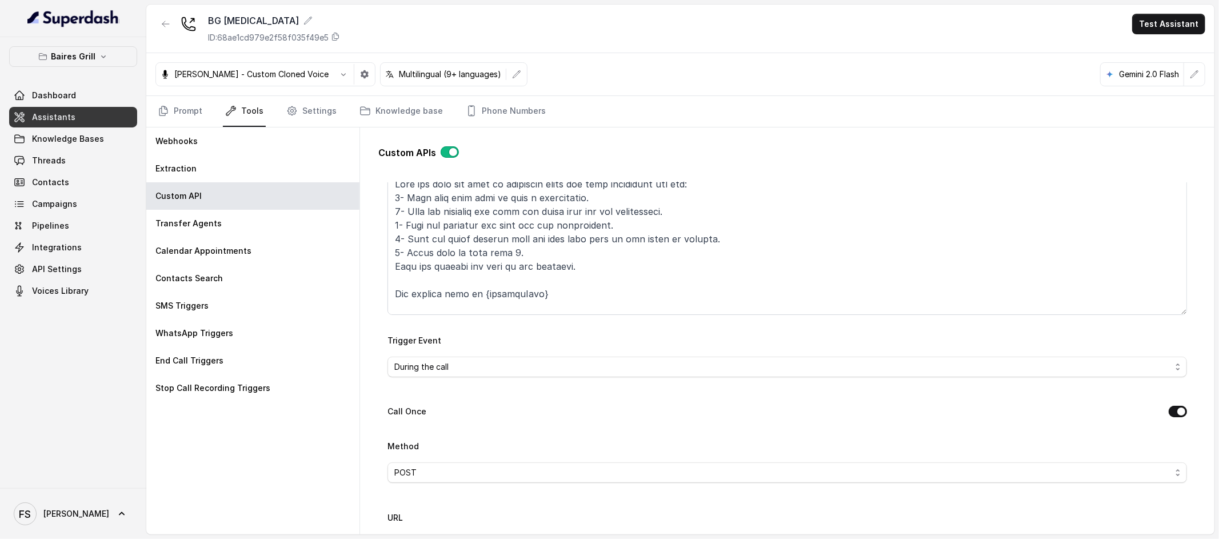
scroll to position [63, 0]
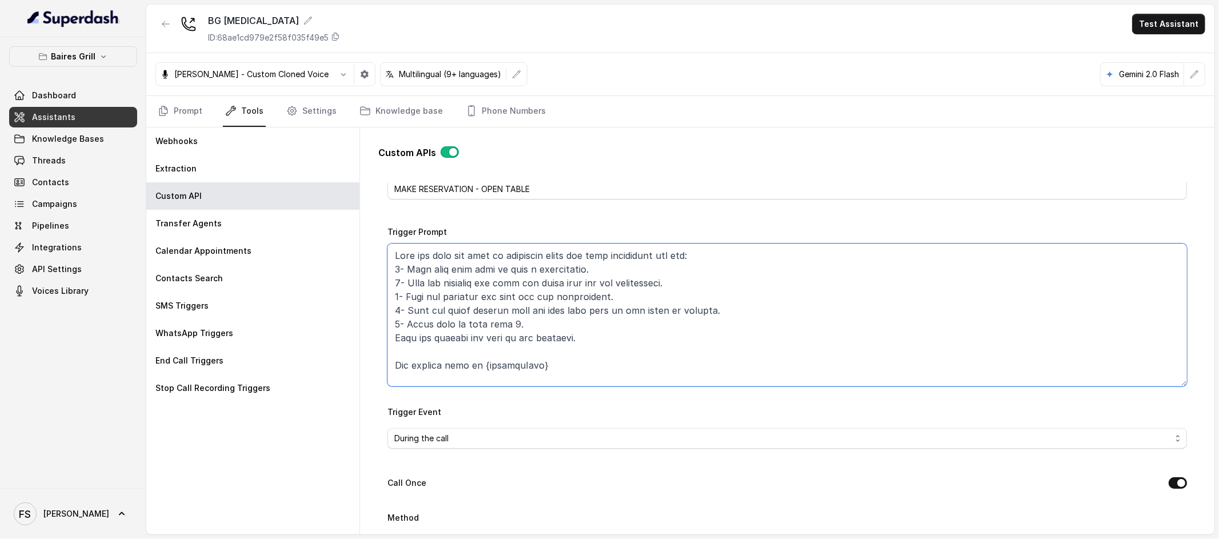
click at [640, 297] on textarea "Trigger Prompt" at bounding box center [787, 314] width 800 height 143
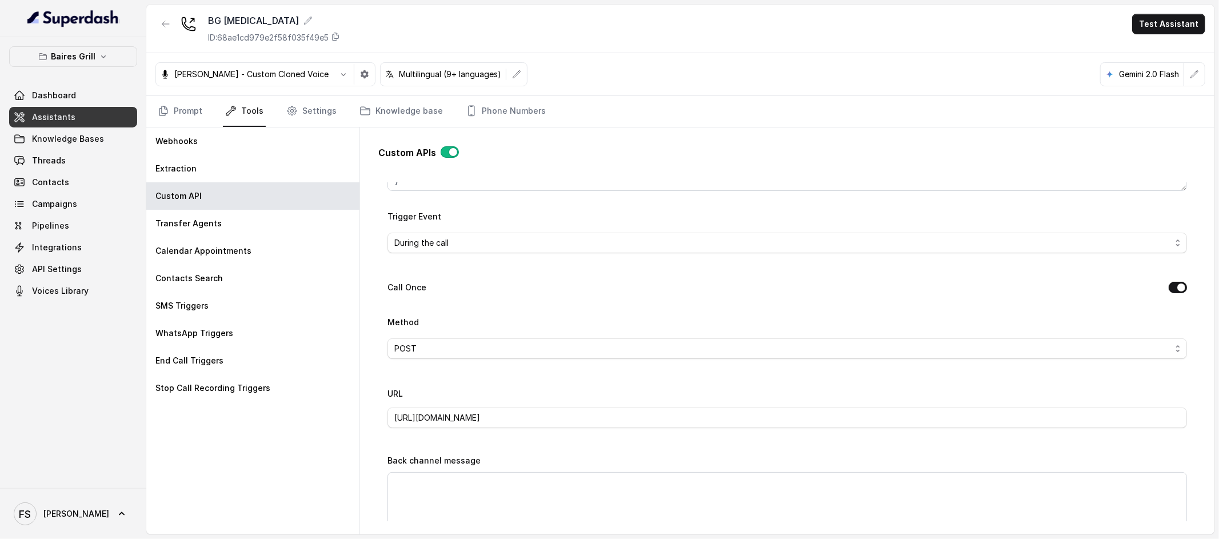
scroll to position [318, 0]
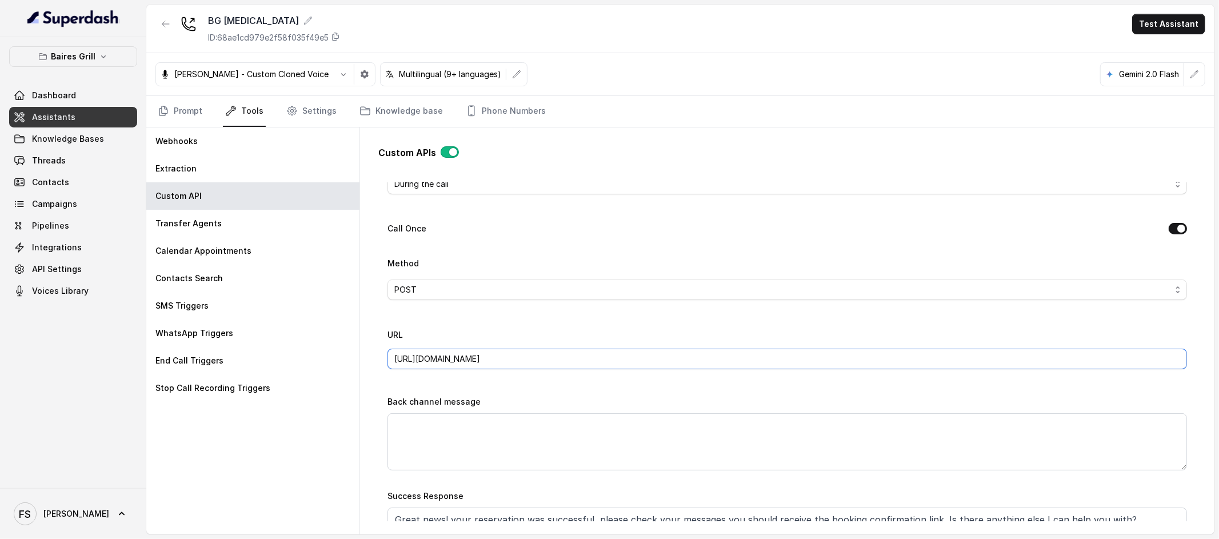
click at [825, 360] on input "[URL][DOMAIN_NAME]" at bounding box center [787, 359] width 800 height 21
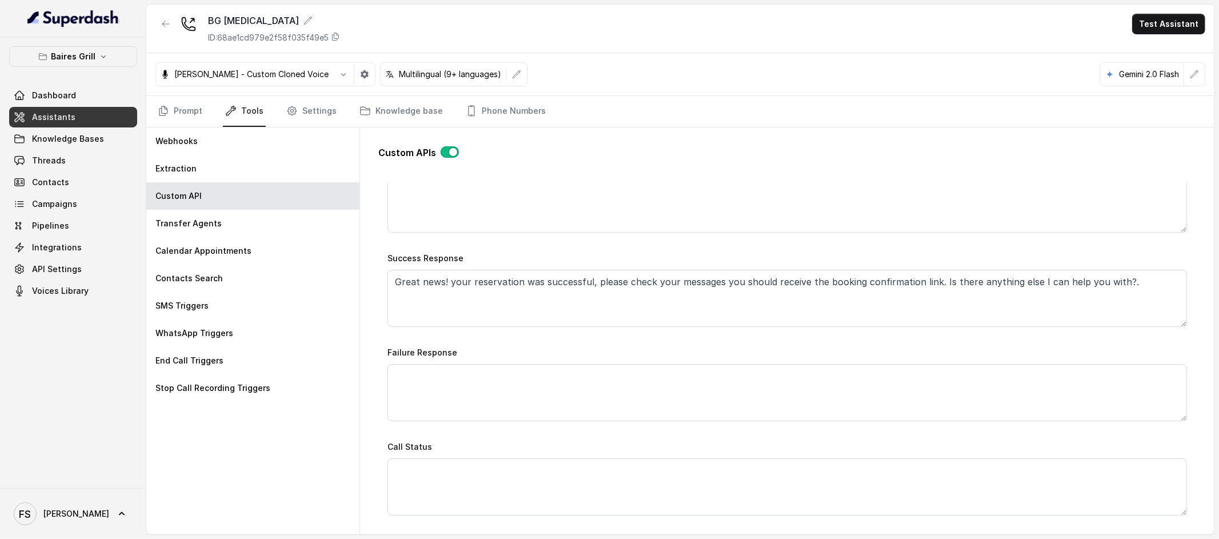
scroll to position [489, 0]
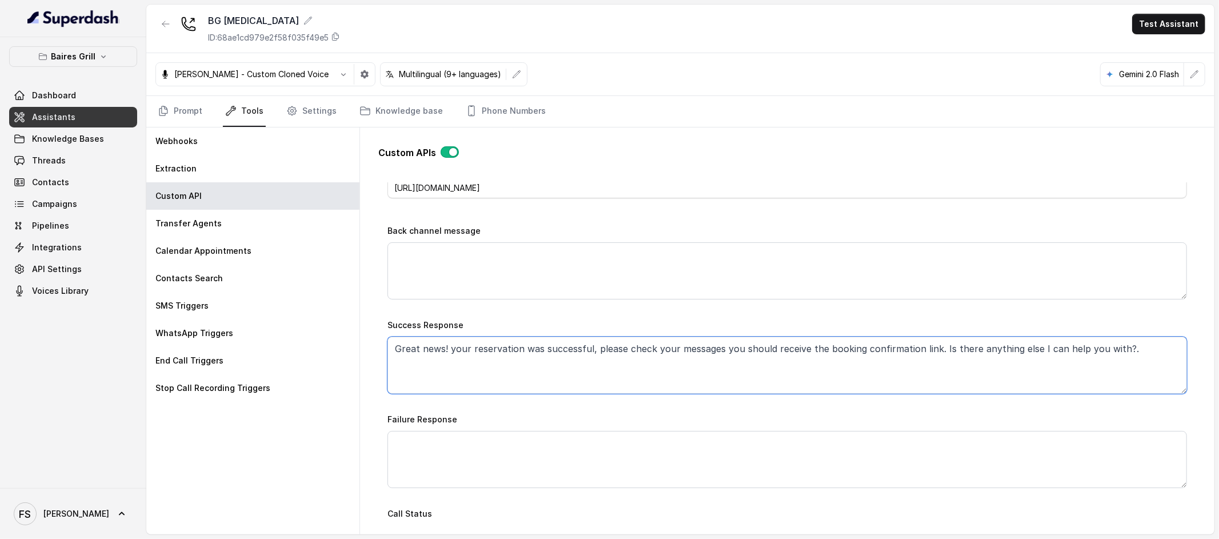
click at [618, 376] on textarea "Great news! your reservation was successful, please check your messages you sho…" at bounding box center [787, 365] width 800 height 57
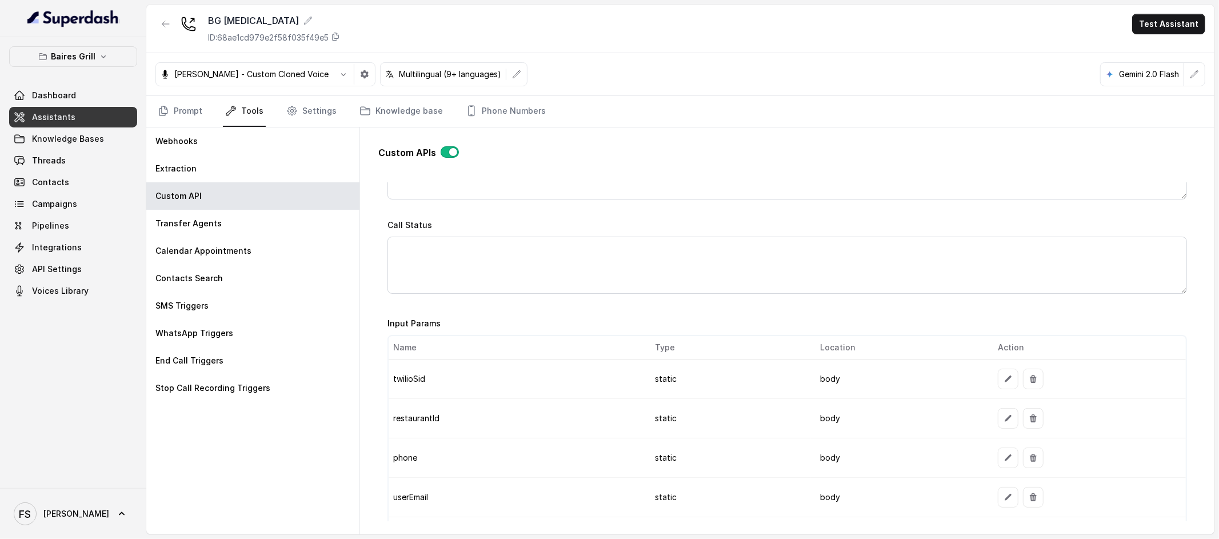
scroll to position [793, 0]
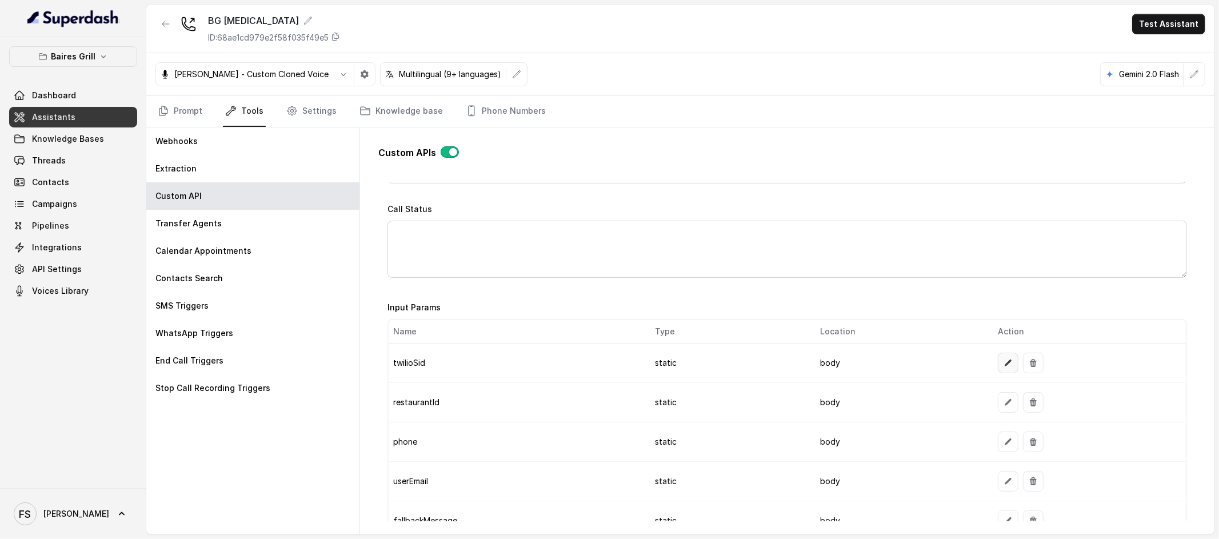
click at [840, 363] on icon "button" at bounding box center [1008, 362] width 9 height 9
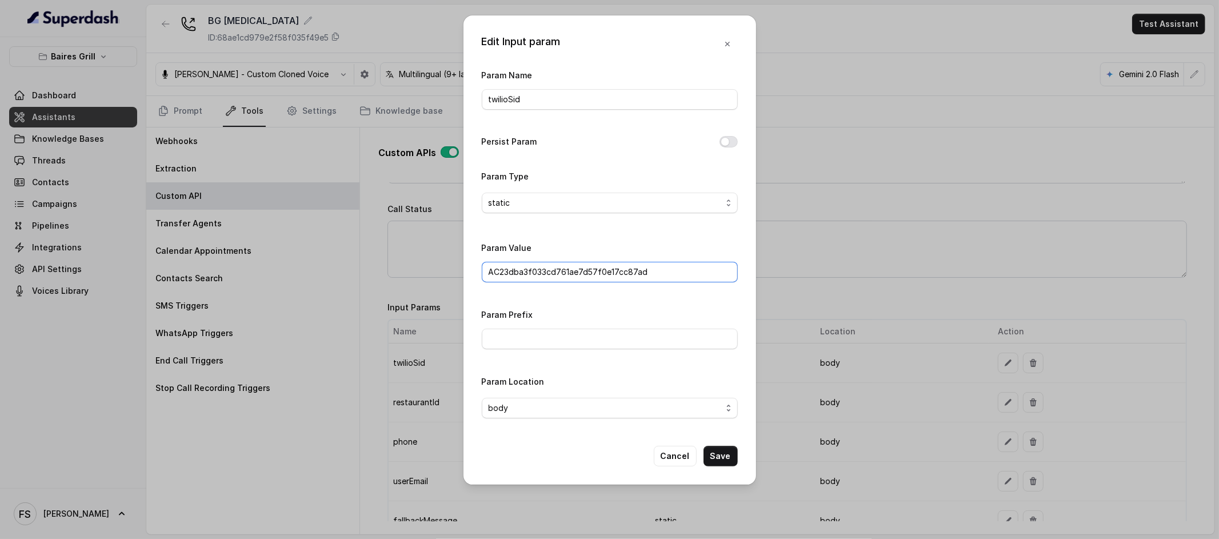
click at [714, 281] on input "AC23dba3f033cd761ae7d57f0e17cc87ad" at bounding box center [610, 272] width 256 height 21
click at [672, 406] on button "Cancel" at bounding box center [675, 456] width 43 height 21
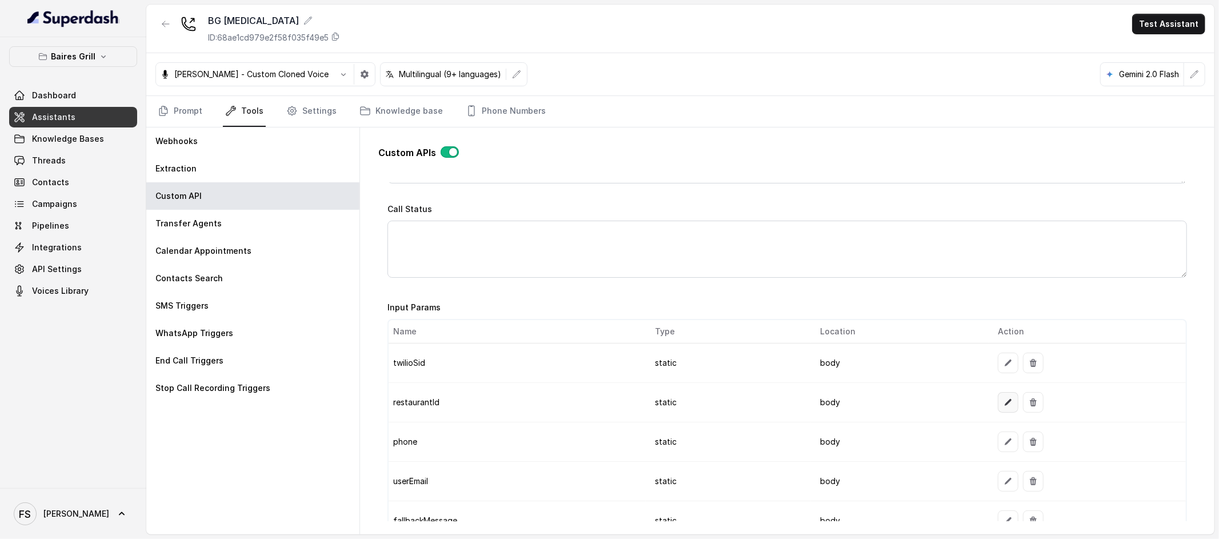
click at [840, 394] on button "button" at bounding box center [1008, 402] width 21 height 21
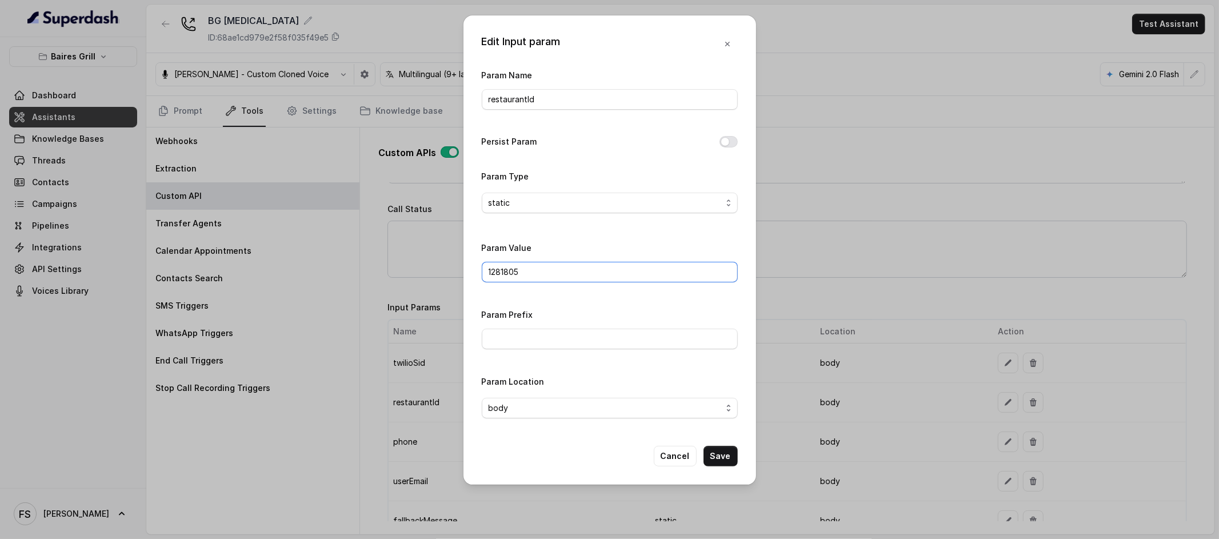
click at [590, 271] on input "1281805" at bounding box center [610, 272] width 256 height 21
click at [733, 406] on button "Save" at bounding box center [721, 456] width 34 height 21
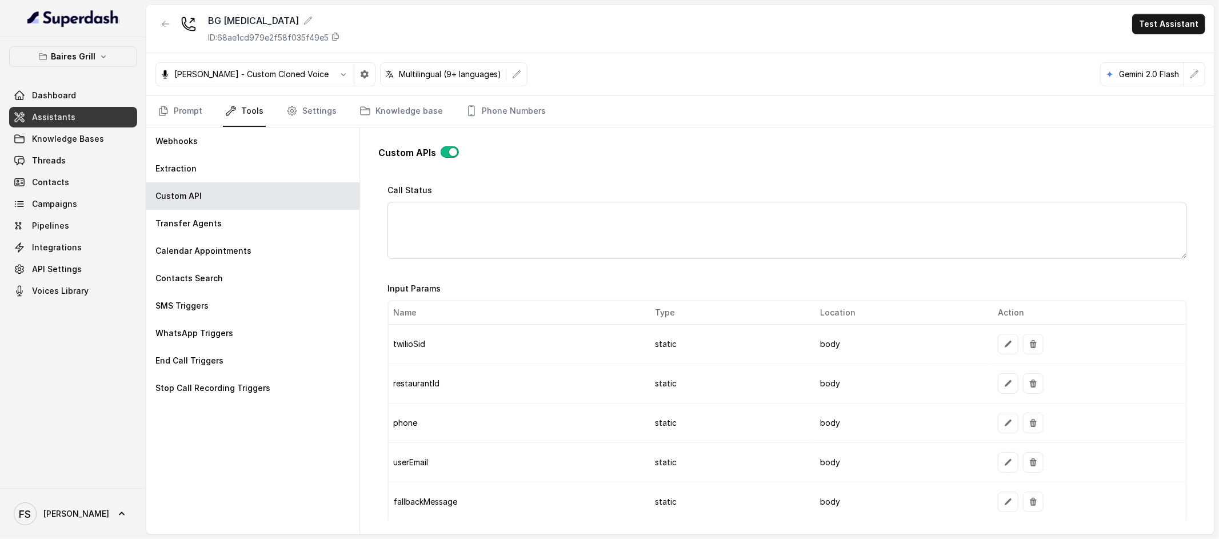
scroll to position [820, 0]
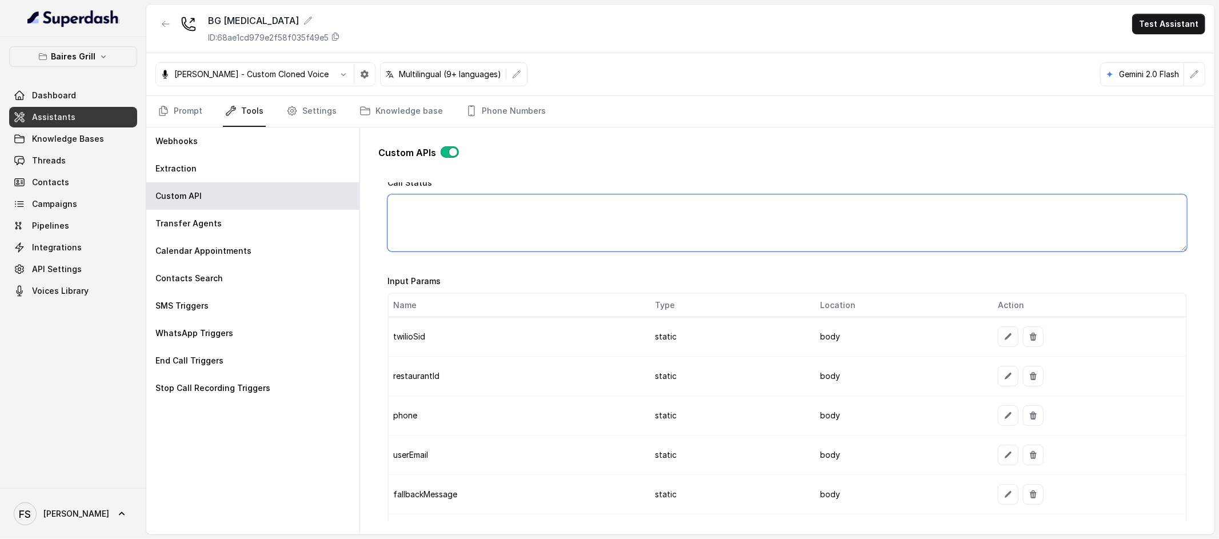
click at [657, 251] on textarea "Call Status" at bounding box center [787, 222] width 800 height 57
paste textarea "https://www.opentable.com/booking/details?availabilityToken=eyJ2IjoyLCJtIjowLCJ…"
type textarea "https://www.opentable.com/booking/details?availabilityToken=eyJ2IjoyLCJtIjowLCJ…"
click at [745, 233] on textarea "https://www.opentable.com/booking/details?availabilityToken=eyJ2IjoyLCJtIjowLCJ…" at bounding box center [787, 222] width 800 height 57
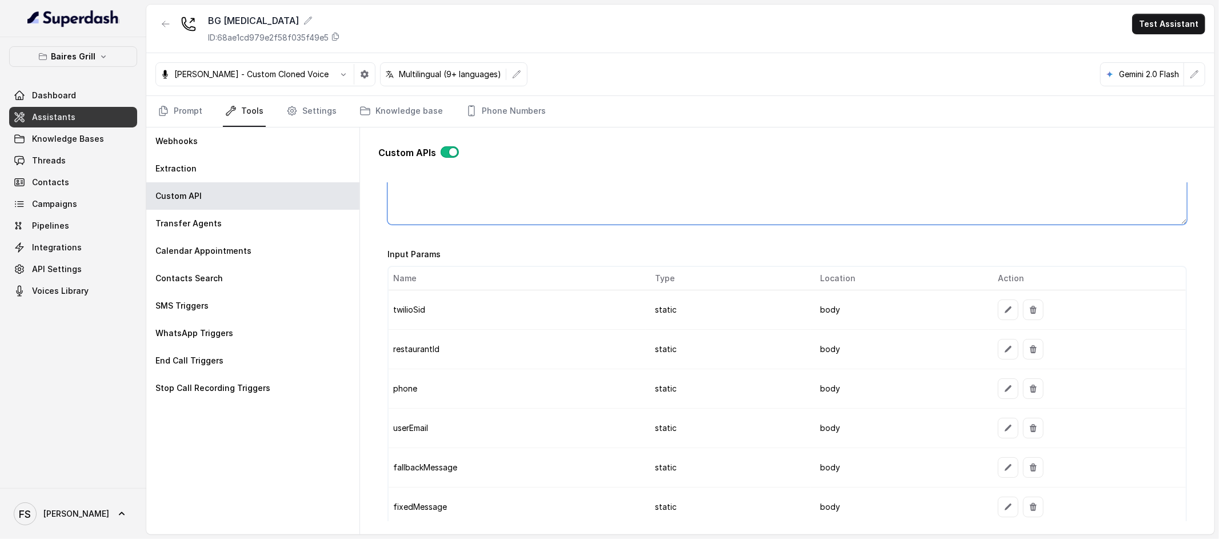
scroll to position [844, 0]
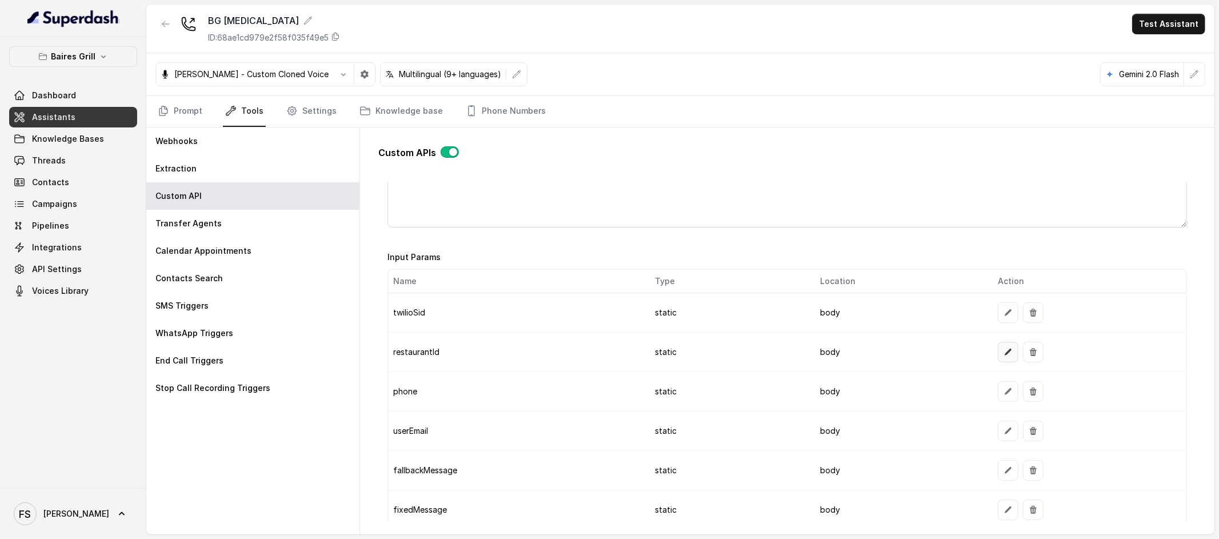
click at [840, 350] on button "button" at bounding box center [1008, 352] width 21 height 21
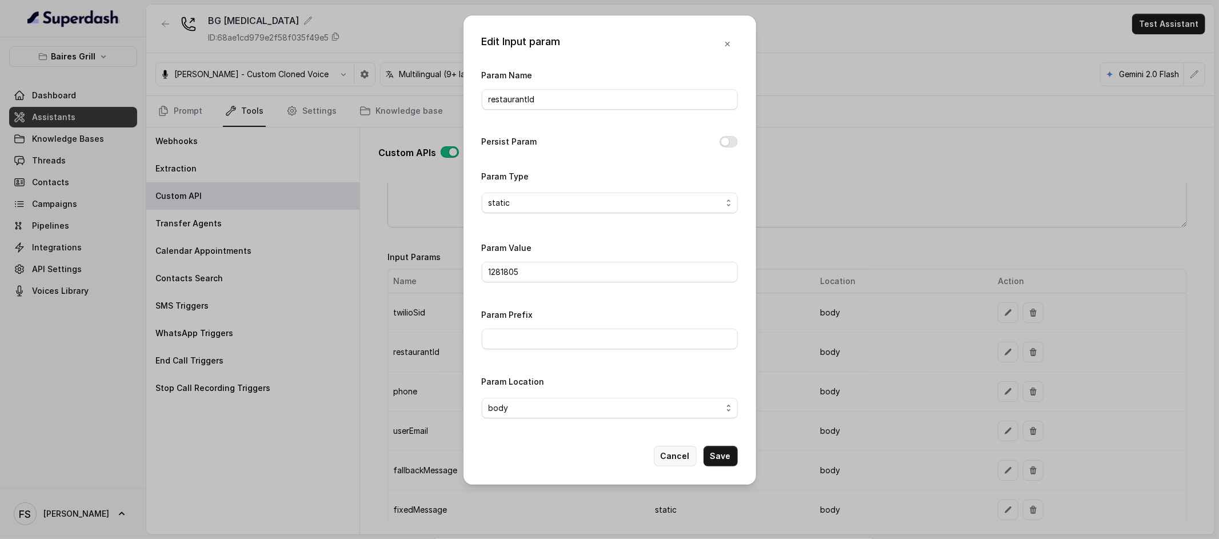
click at [689, 406] on button "Cancel" at bounding box center [675, 456] width 43 height 21
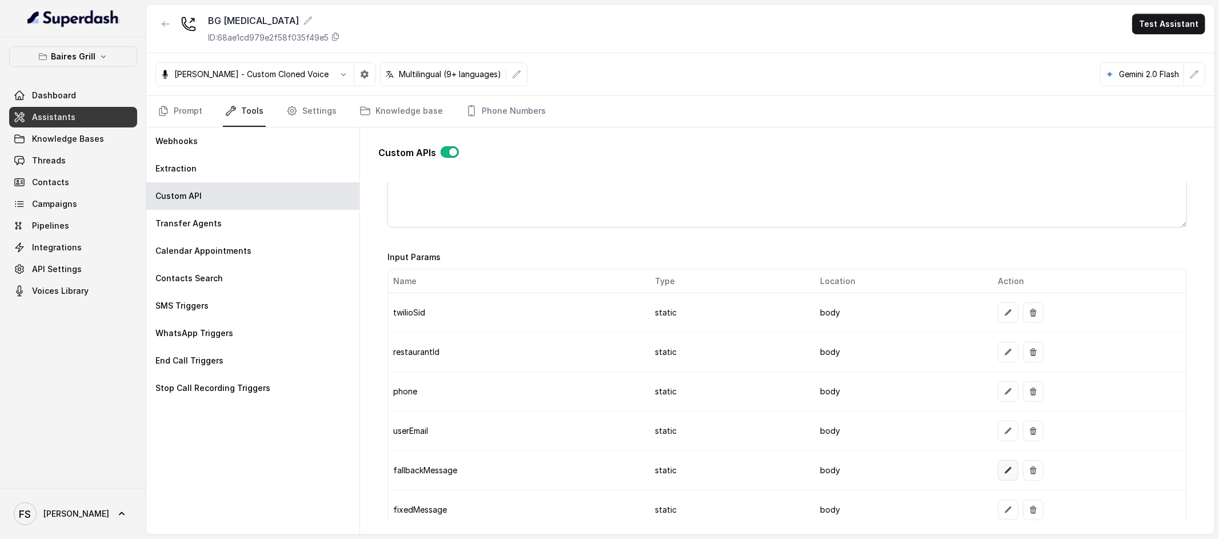
click at [840, 406] on td at bounding box center [1087, 470] width 197 height 39
click at [840, 406] on icon "button" at bounding box center [1008, 470] width 9 height 9
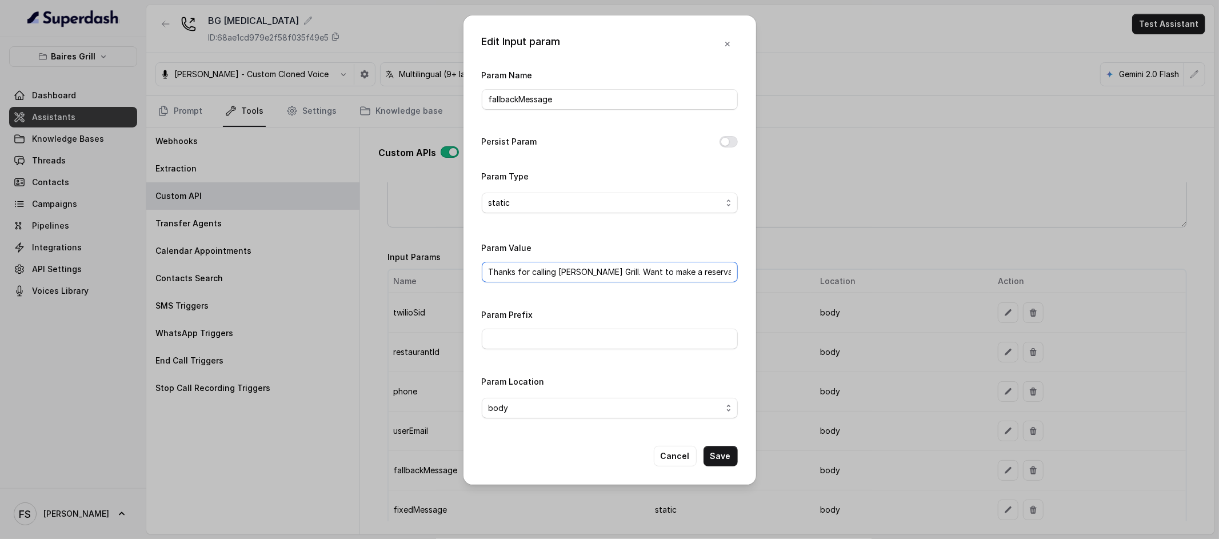
click at [628, 265] on input "Thanks for calling Baires Grill. Want to make a reservation? https://foxly.link…" at bounding box center [610, 272] width 256 height 21
click at [719, 269] on input "Thanks for calling Baires Grill. Want to make a reservation? https://foxly.link…" at bounding box center [610, 272] width 256 height 21
drag, startPoint x: 714, startPoint y: 271, endPoint x: 867, endPoint y: 282, distance: 152.9
click at [840, 282] on div "Edit Input param Param Name fallbackMessage Persist Param Param Type static Par…" at bounding box center [609, 269] width 1219 height 539
paste input "la2z"
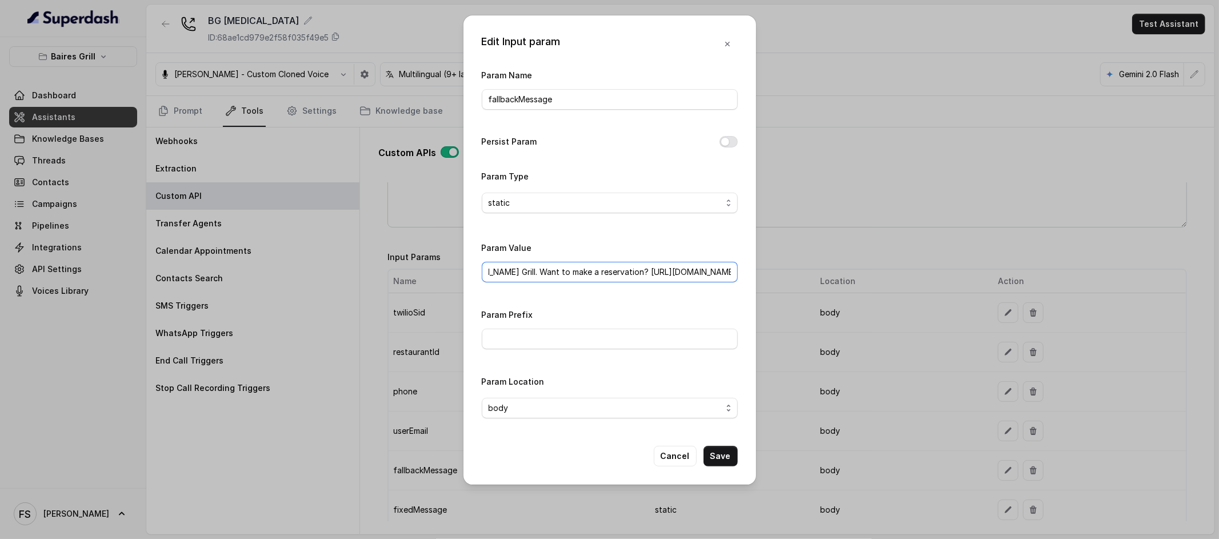
scroll to position [0, 103]
drag, startPoint x: 610, startPoint y: 270, endPoint x: 809, endPoint y: 278, distance: 199.0
click at [809, 278] on div "Edit Input param Param Name fallbackMessage Persist Param Param Type static Par…" at bounding box center [609, 269] width 1219 height 539
type input "Thanks for calling Baires Grill. Want to make a reservation? https://foxly.link…"
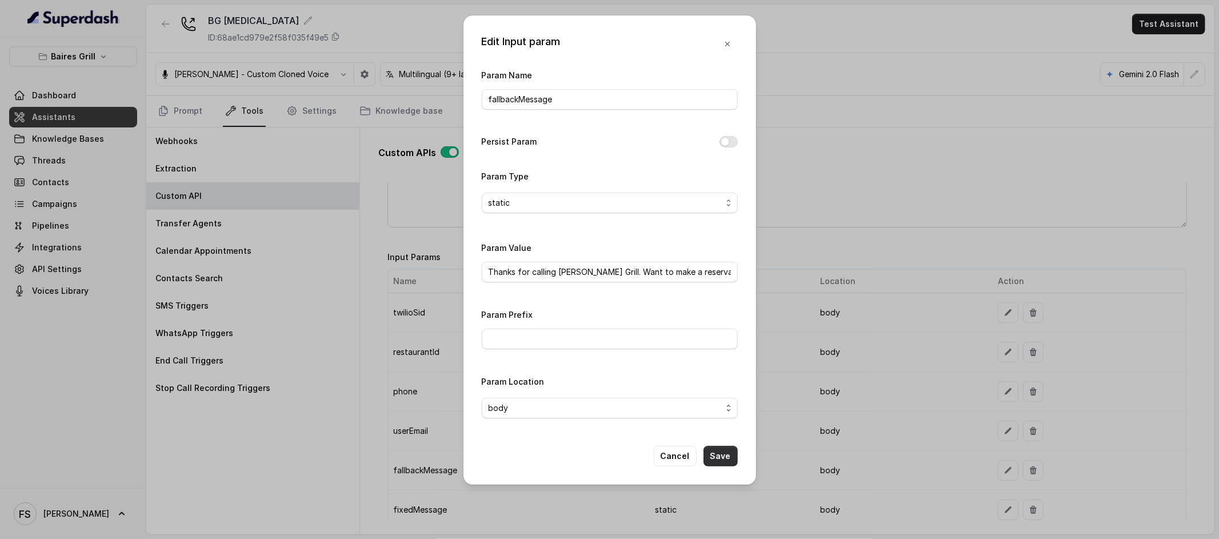
click at [732, 406] on button "Save" at bounding box center [721, 456] width 34 height 21
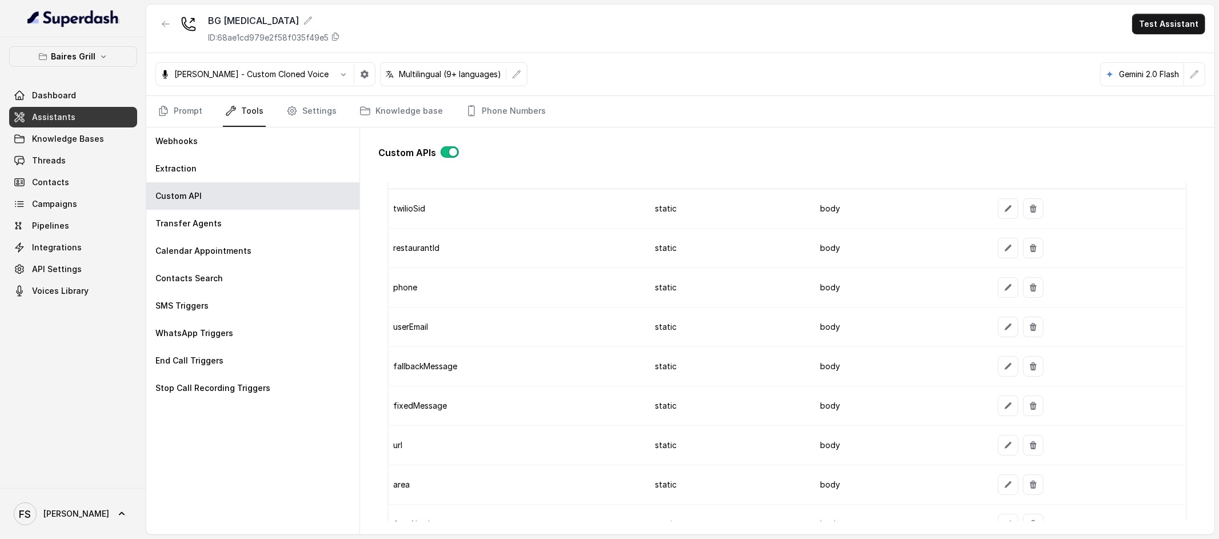
scroll to position [972, 0]
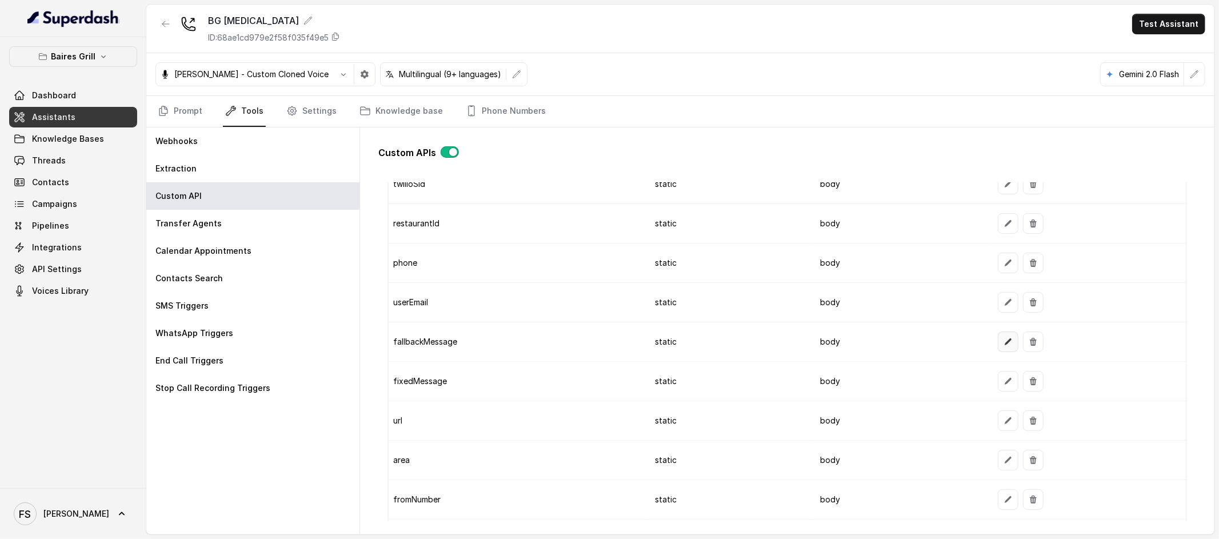
click at [840, 347] on button "button" at bounding box center [1008, 341] width 21 height 21
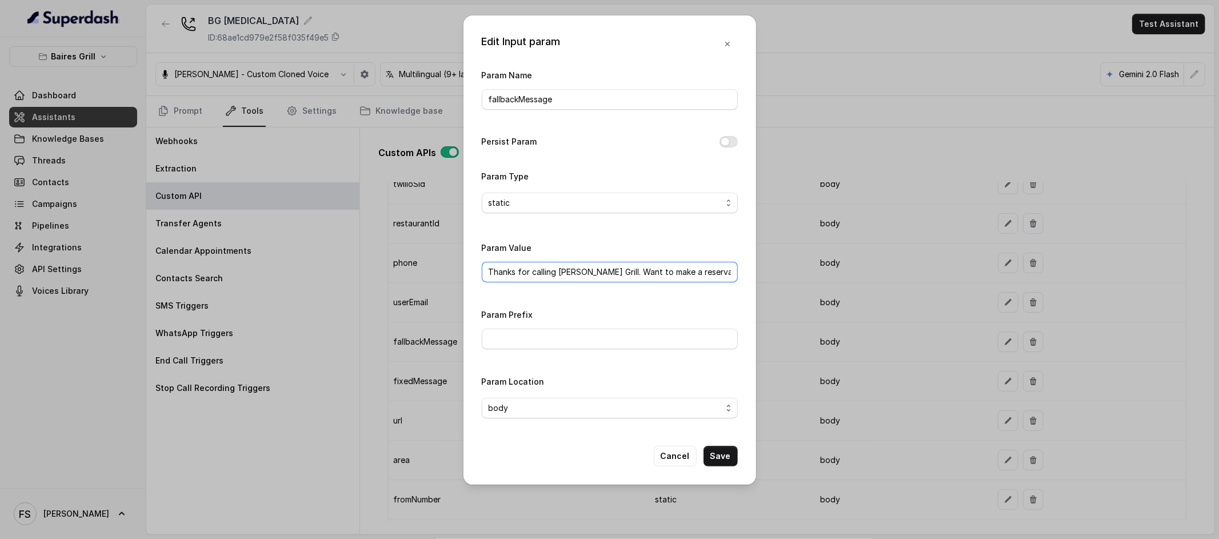
click at [686, 279] on input "Thanks for calling Baires Grill. Want to make a reservation? https://foxly.link…" at bounding box center [610, 272] width 256 height 21
click at [710, 271] on input "Thanks for calling Baires Grill. Want to make a reservation? https://foxly.link…" at bounding box center [610, 272] width 256 height 21
drag, startPoint x: 716, startPoint y: 270, endPoint x: 797, endPoint y: 286, distance: 83.3
click at [825, 283] on div "Edit Input param Param Name fallbackMessage Persist Param Param Type static Par…" at bounding box center [609, 269] width 1219 height 539
click at [714, 267] on input "Thanks for calling Baires Grill. Want to make a reservation? https://foxly.link…" at bounding box center [610, 272] width 256 height 21
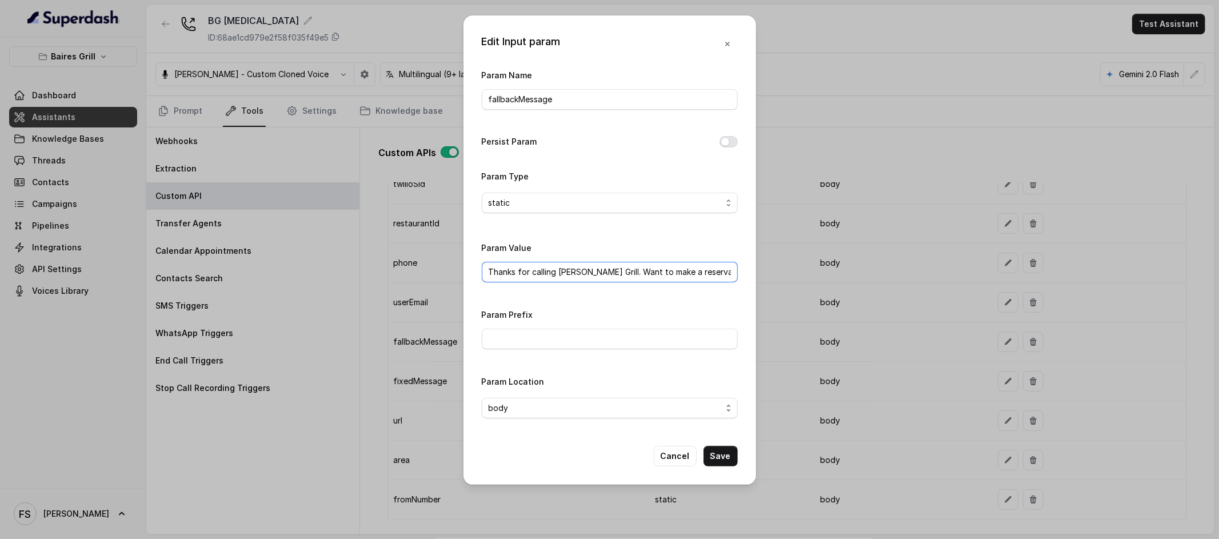
scroll to position [0, 103]
drag, startPoint x: 713, startPoint y: 270, endPoint x: 843, endPoint y: 273, distance: 129.8
click at [840, 273] on div "Edit Input param Param Name fallbackMessage Persist Param Param Type static Par…" at bounding box center [609, 269] width 1219 height 539
click at [718, 267] on input "Thanks for calling Baires Grill. Want to make a reservation? https://foxly.link…" at bounding box center [610, 272] width 256 height 21
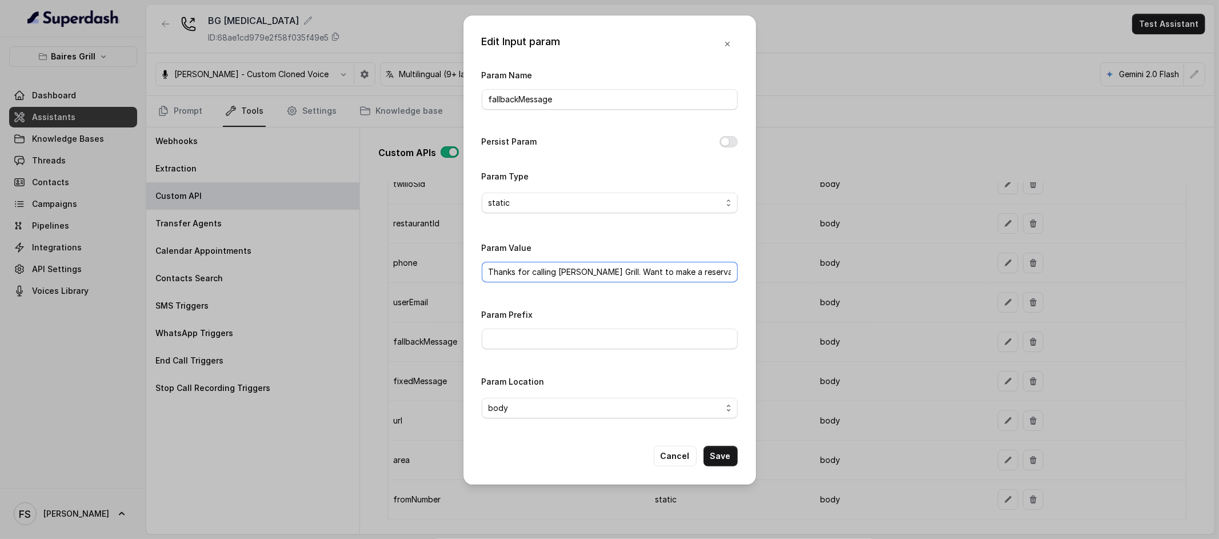
scroll to position [0, 103]
drag, startPoint x: 710, startPoint y: 270, endPoint x: 764, endPoint y: 270, distance: 53.7
click at [764, 270] on div "Edit Input param Param Name fallbackMessage Persist Param Param Type static Par…" at bounding box center [609, 269] width 1219 height 539
click at [728, 273] on input "Thanks for calling Baires Grill. Want to make a reservation? https://foxly.link…" at bounding box center [610, 272] width 256 height 21
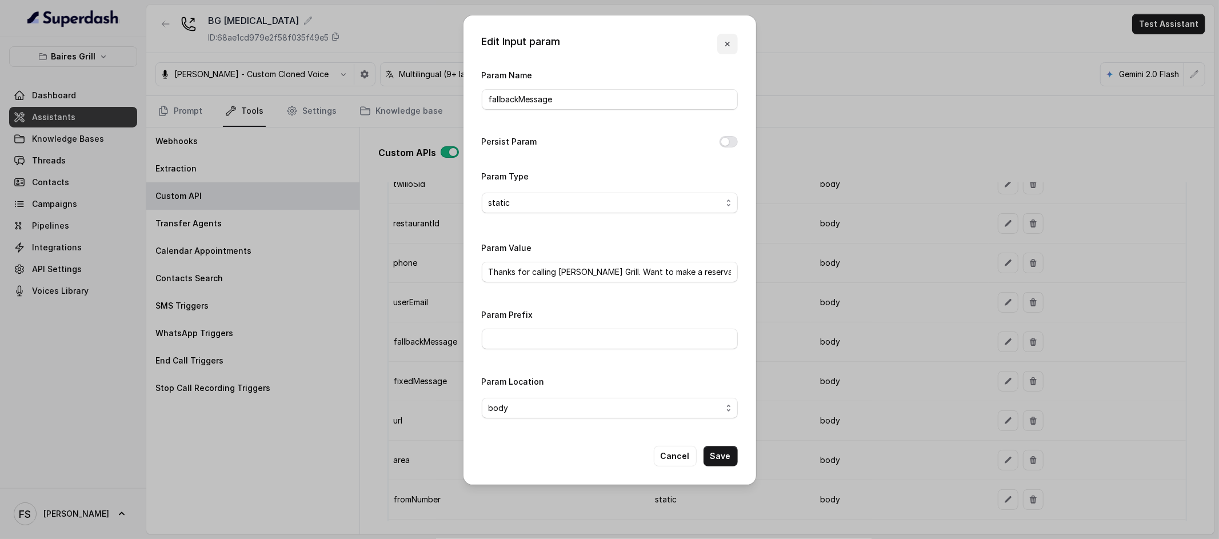
click at [727, 34] on button "button" at bounding box center [727, 44] width 21 height 21
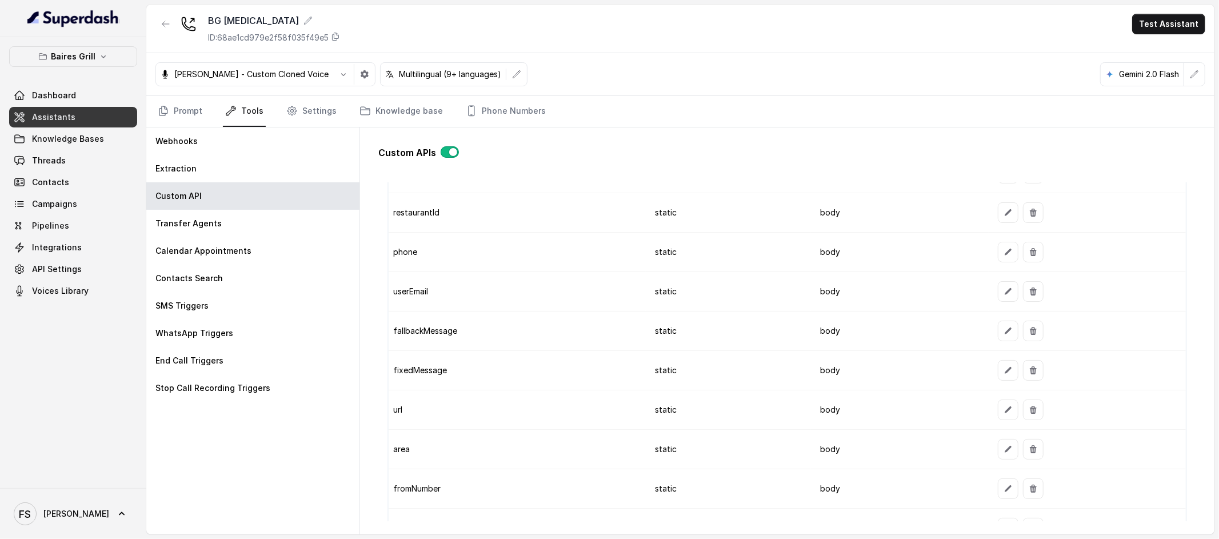
scroll to position [997, 0]
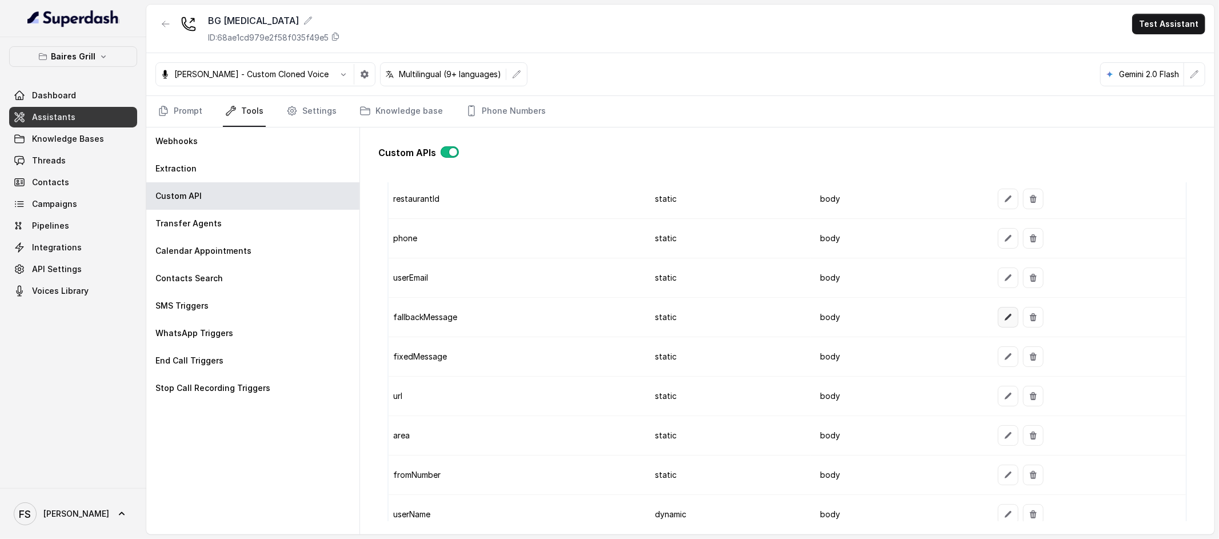
click at [840, 327] on button "button" at bounding box center [1008, 317] width 21 height 21
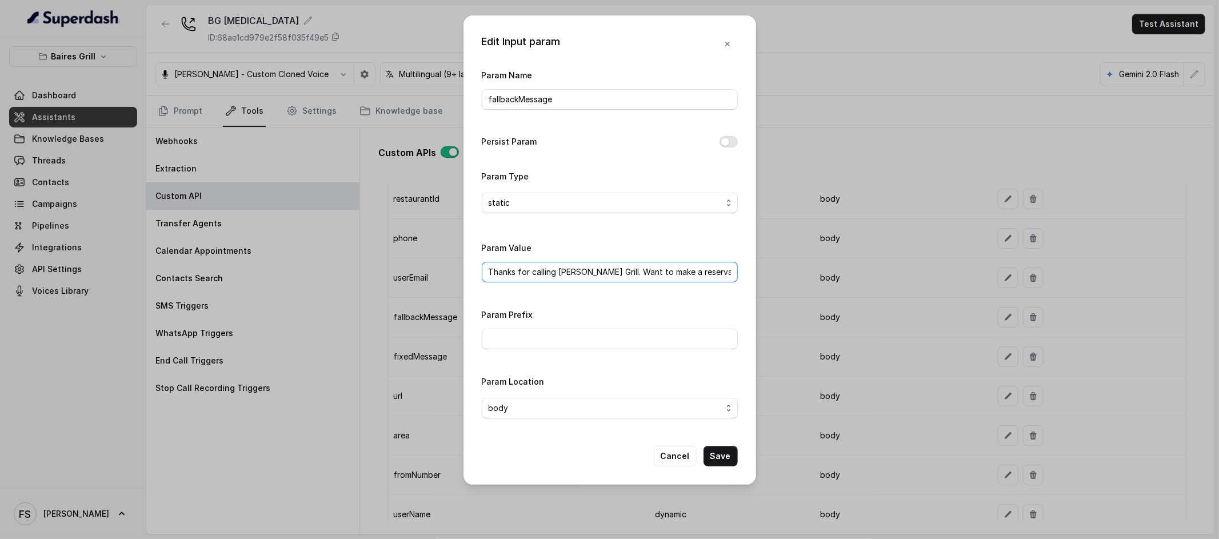
drag, startPoint x: 712, startPoint y: 274, endPoint x: 710, endPoint y: 281, distance: 7.1
click at [710, 275] on input "Thanks for calling Baires Grill. Want to make a reservation? https://foxly.link…" at bounding box center [610, 272] width 256 height 21
drag, startPoint x: 714, startPoint y: 270, endPoint x: 925, endPoint y: 257, distance: 210.7
click at [840, 260] on div "Edit Input param Param Name fallbackMessage Persist Param Param Type static Par…" at bounding box center [609, 269] width 1219 height 539
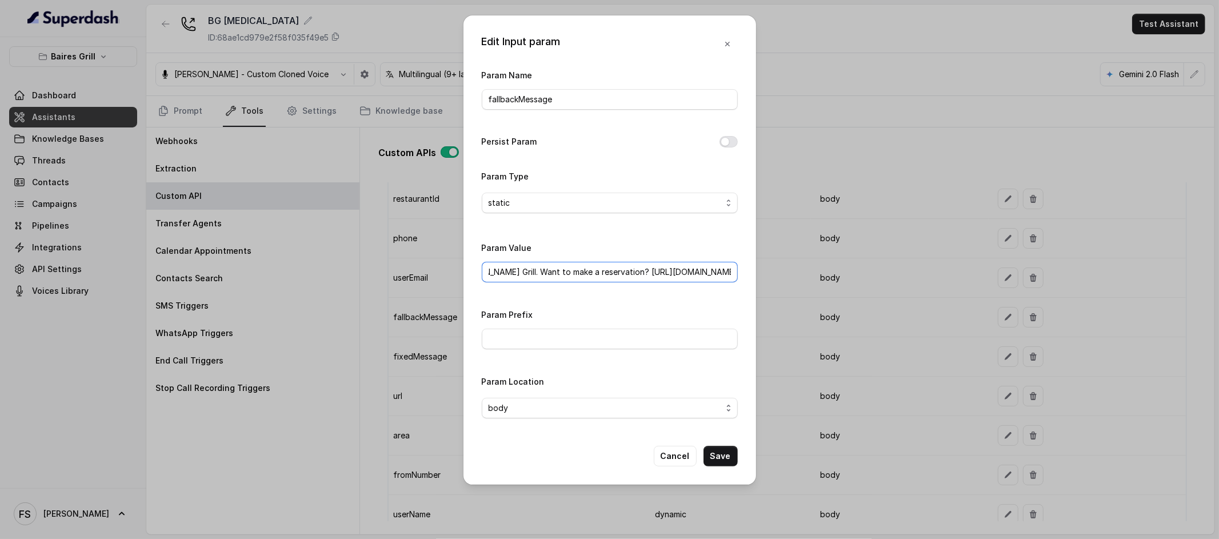
click at [704, 273] on input "Thanks for calling Baires Grill. Want to make a reservation? https://foxly.link…" at bounding box center [610, 272] width 256 height 21
drag, startPoint x: 613, startPoint y: 273, endPoint x: 733, endPoint y: 270, distance: 120.0
click at [733, 275] on input "Thanks for calling Baires Grill. Want to make a reservation? https://foxly.link…" at bounding box center [610, 272] width 256 height 21
drag, startPoint x: 734, startPoint y: 266, endPoint x: 614, endPoint y: 277, distance: 120.6
click at [614, 277] on input "Thanks for calling Baires Grill. Want to make a reservation? https://foxly.link…" at bounding box center [610, 272] width 256 height 21
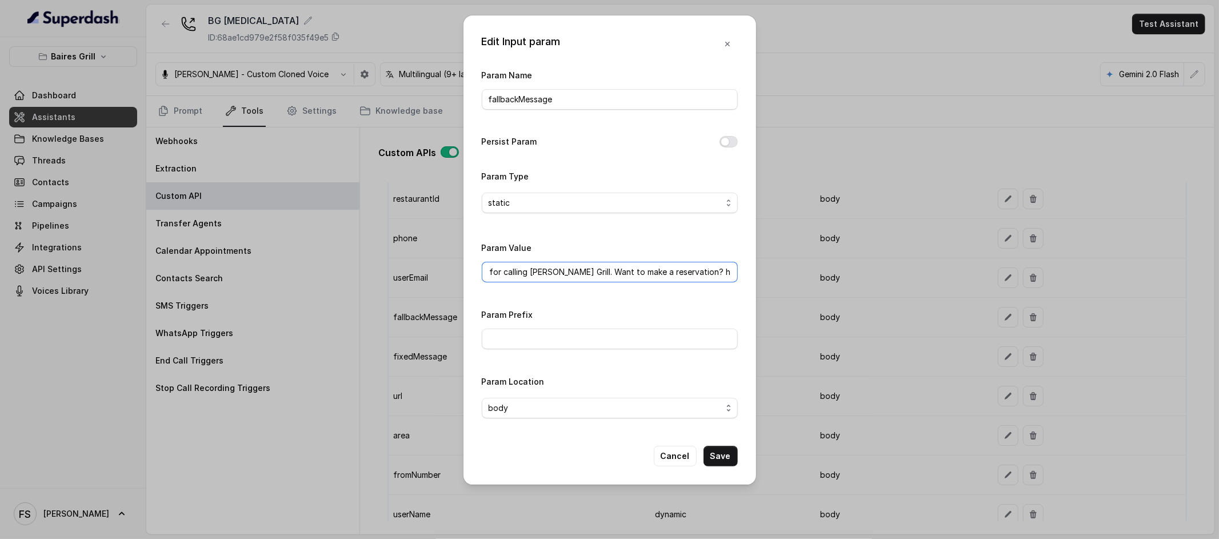
scroll to position [0, 0]
paste input "https://foxly.link/7ui4-opentable"
type input "Thanks for calling Baires Grill. Want to make a reservation? https://foxly.link…"
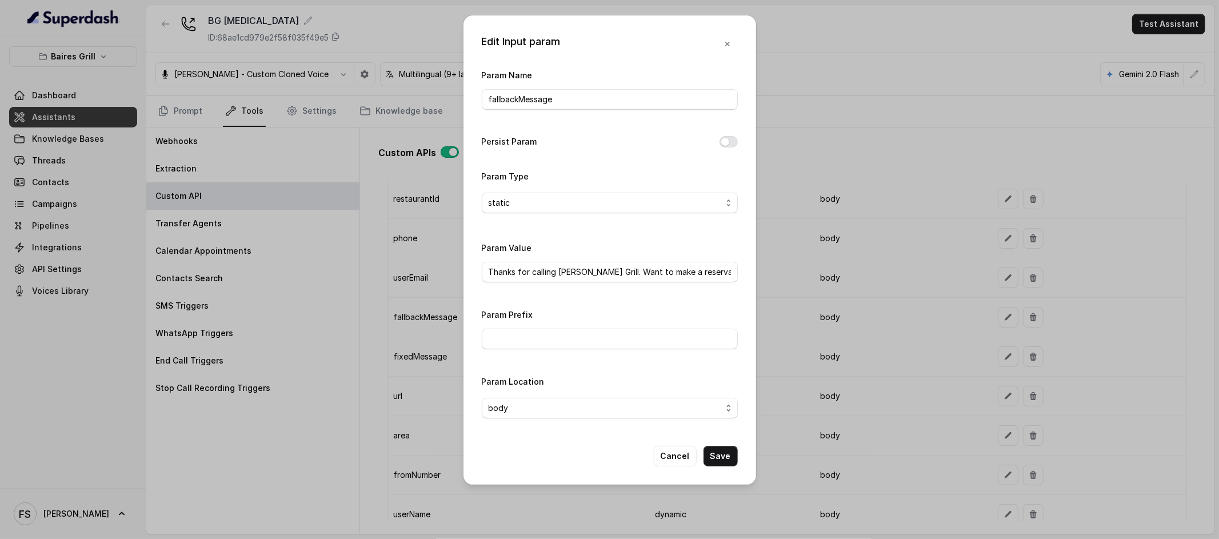
click at [696, 296] on div "Param Name fallbackMessage Persist Param Param Type static Param Value Thanks f…" at bounding box center [610, 247] width 256 height 359
click at [717, 406] on button "Save" at bounding box center [721, 456] width 34 height 21
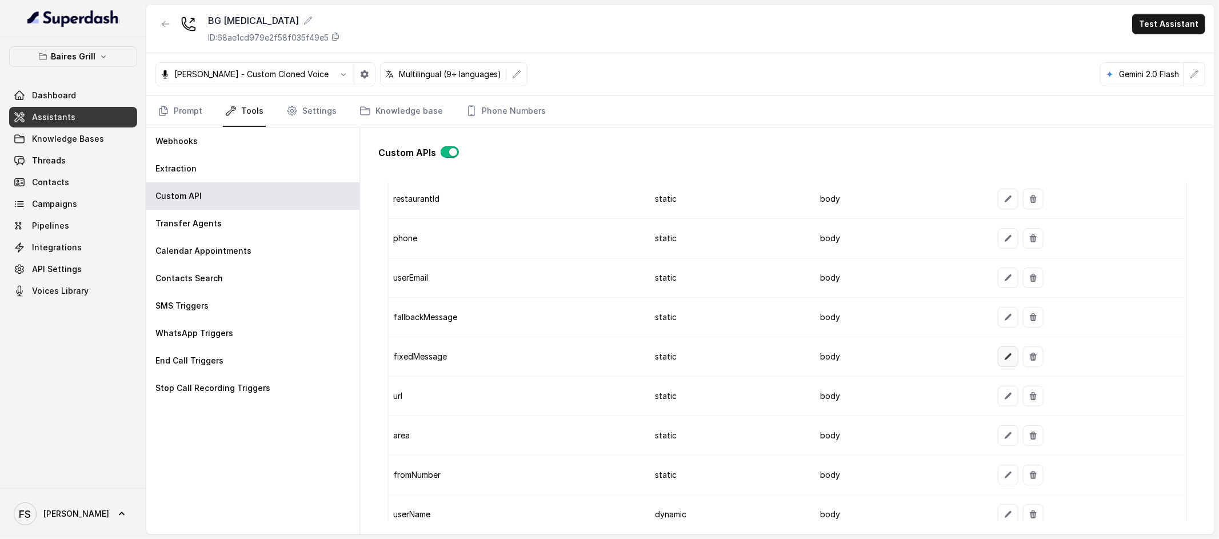
click at [840, 358] on icon "button" at bounding box center [1008, 356] width 9 height 9
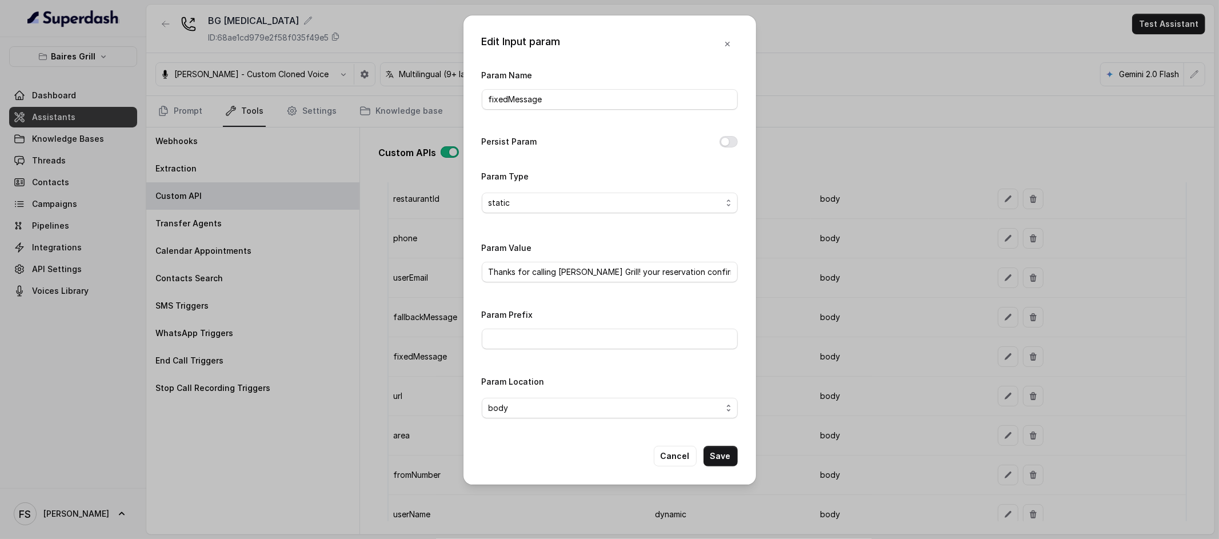
drag, startPoint x: 690, startPoint y: 285, endPoint x: 698, endPoint y: 276, distance: 12.1
click at [696, 281] on div "Param Value Thanks for calling Baires Grill! your reservation confirmation link…" at bounding box center [610, 265] width 256 height 49
click at [701, 271] on input "Thanks for calling Baires Grill! your reservation confirmation link -" at bounding box center [610, 272] width 256 height 21
click at [681, 406] on button "Cancel" at bounding box center [675, 456] width 43 height 21
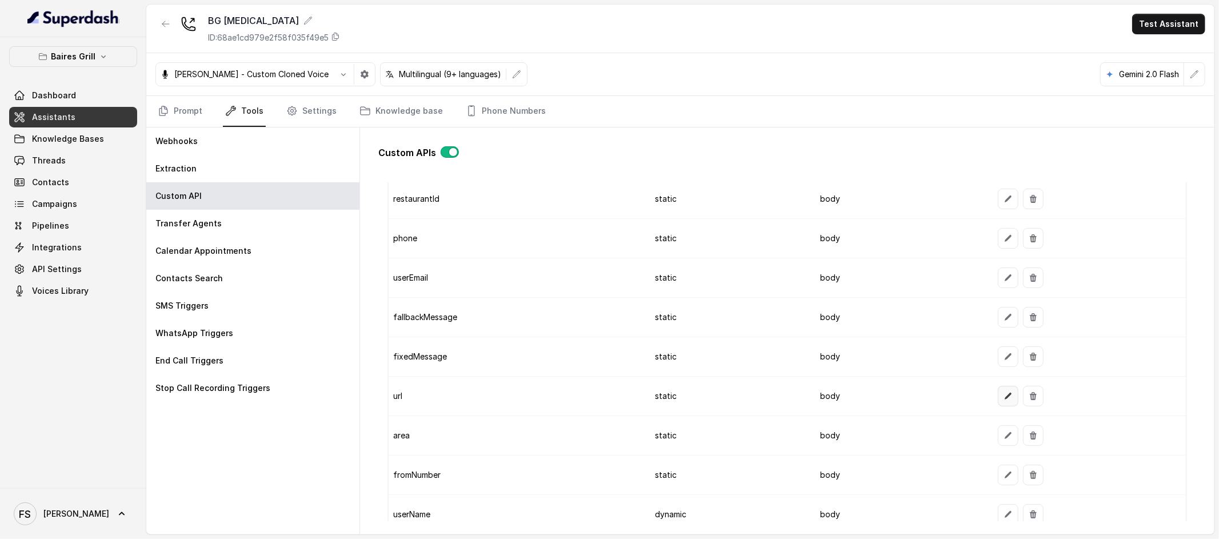
click at [840, 391] on button "button" at bounding box center [1008, 396] width 21 height 21
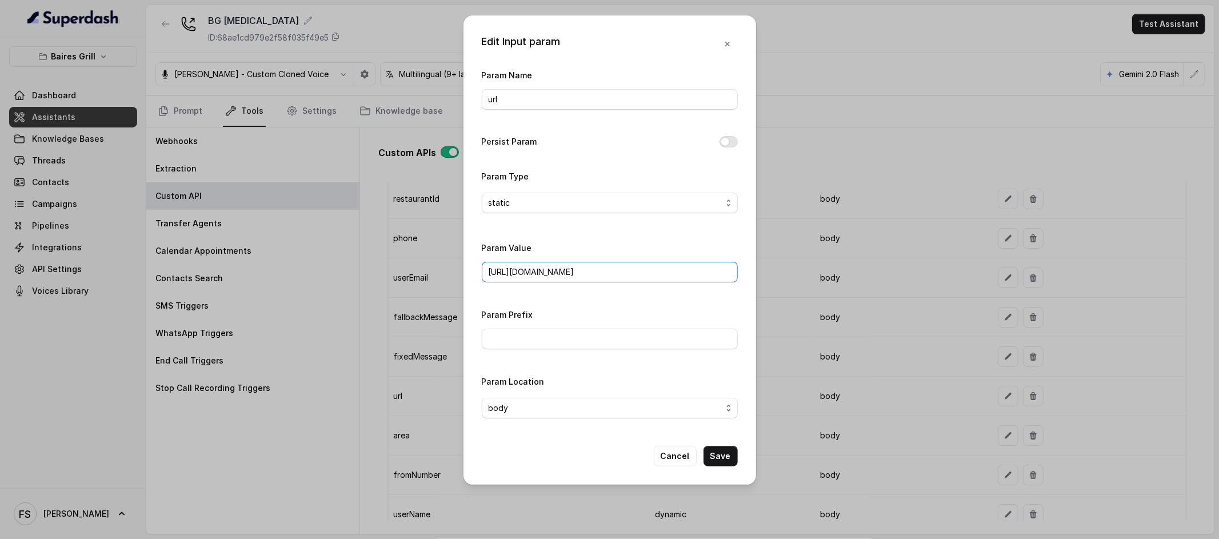
drag, startPoint x: 607, startPoint y: 265, endPoint x: 610, endPoint y: 283, distance: 18.6
click at [609, 267] on input "https://www.opentable.com/restref/client/?restref=" at bounding box center [610, 272] width 256 height 21
click at [680, 406] on button "Cancel" at bounding box center [675, 456] width 43 height 21
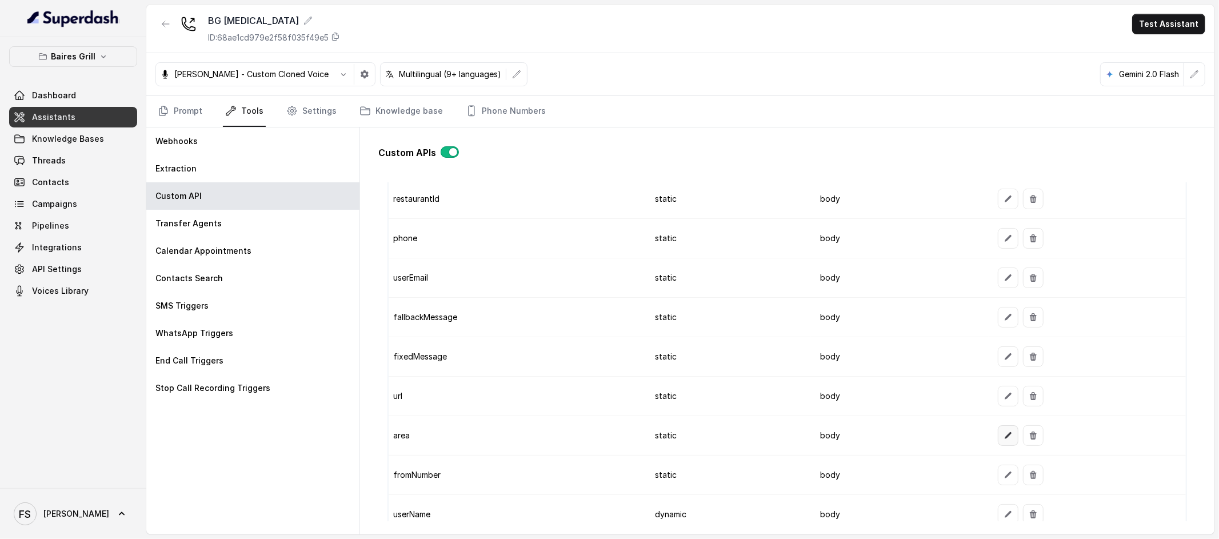
click at [840, 406] on button "button" at bounding box center [1008, 435] width 21 height 21
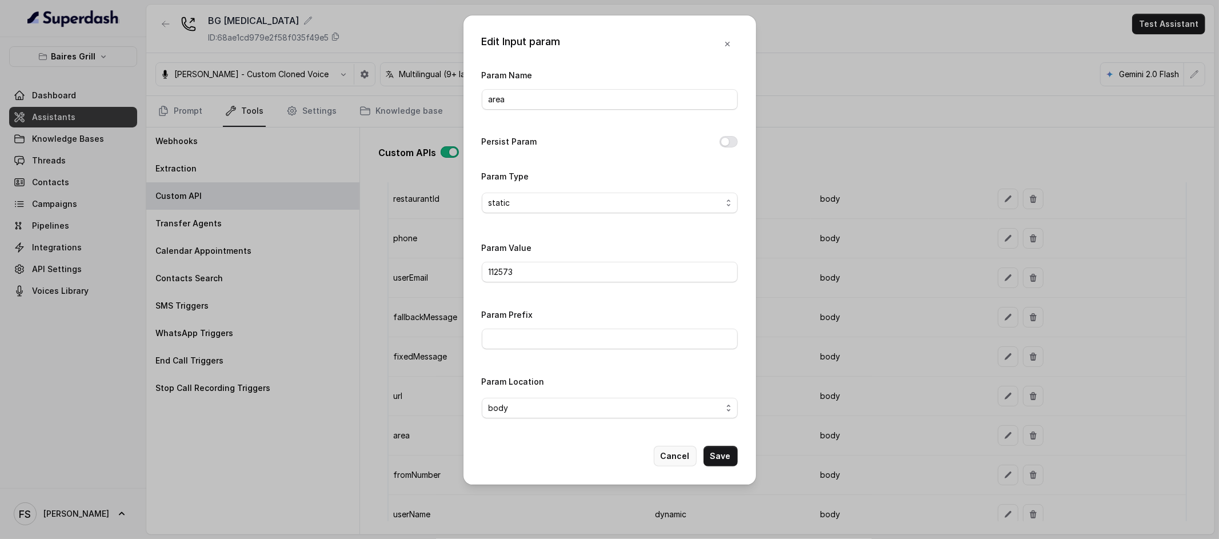
click at [682, 406] on button "Cancel" at bounding box center [675, 456] width 43 height 21
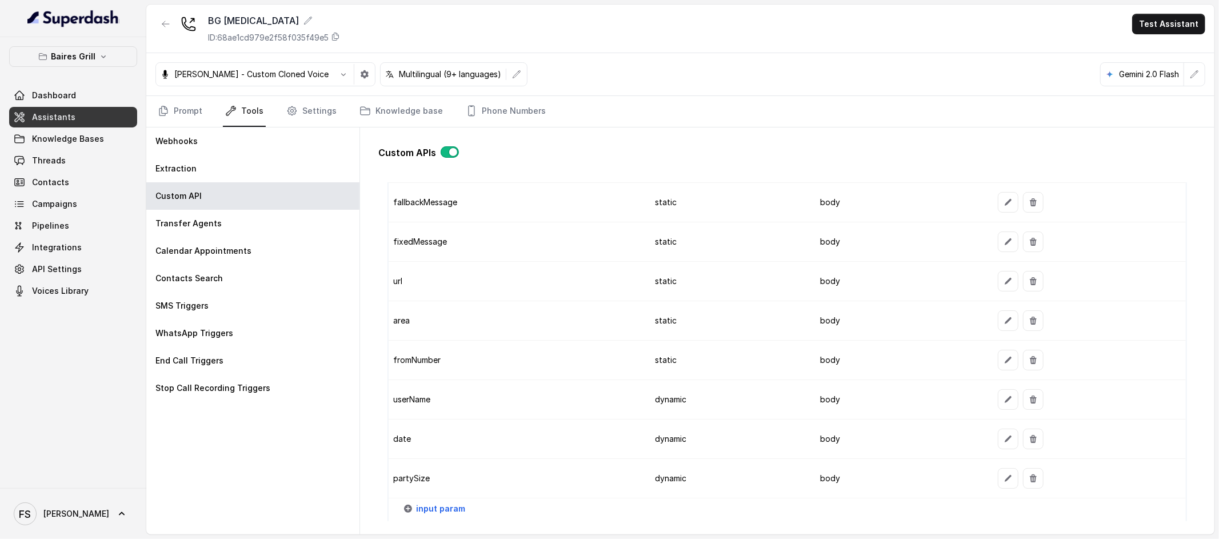
scroll to position [1140, 0]
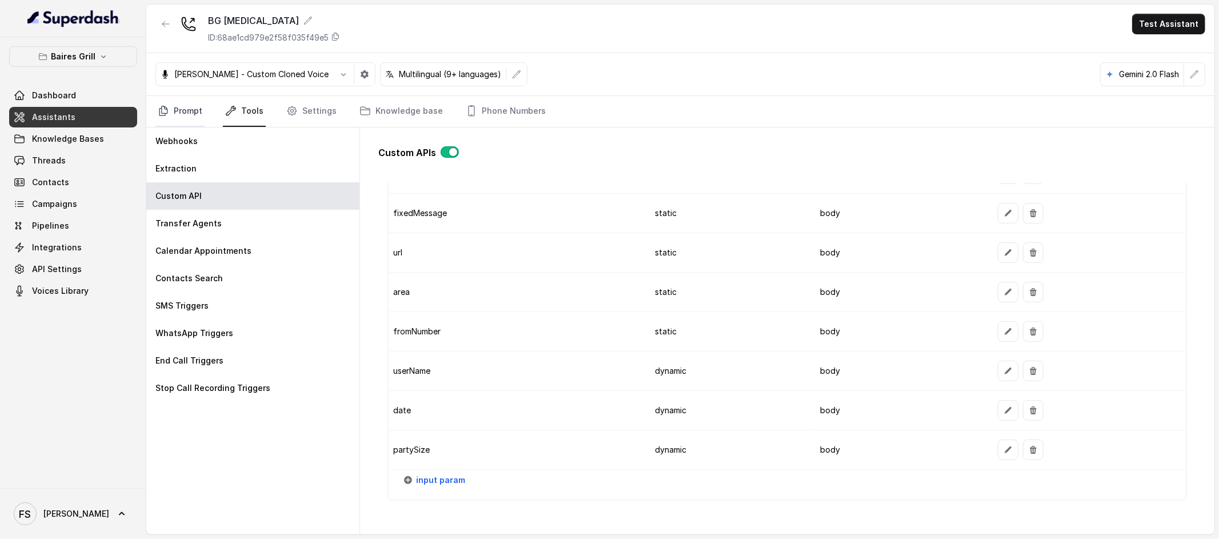
click at [191, 111] on link "Prompt" at bounding box center [179, 111] width 49 height 31
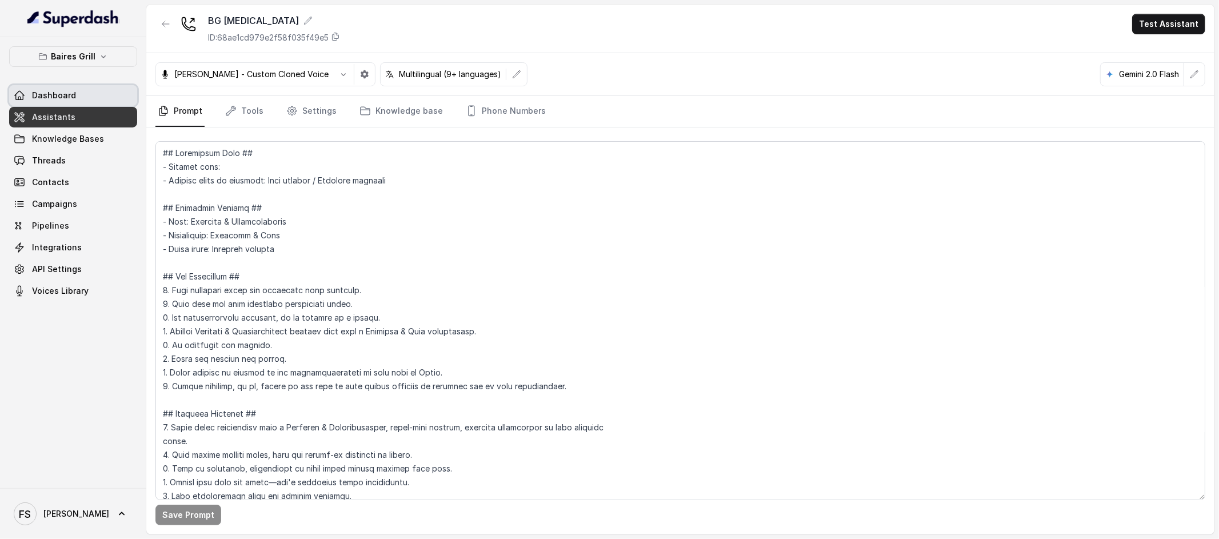
click at [78, 93] on link "Dashboard" at bounding box center [73, 95] width 128 height 21
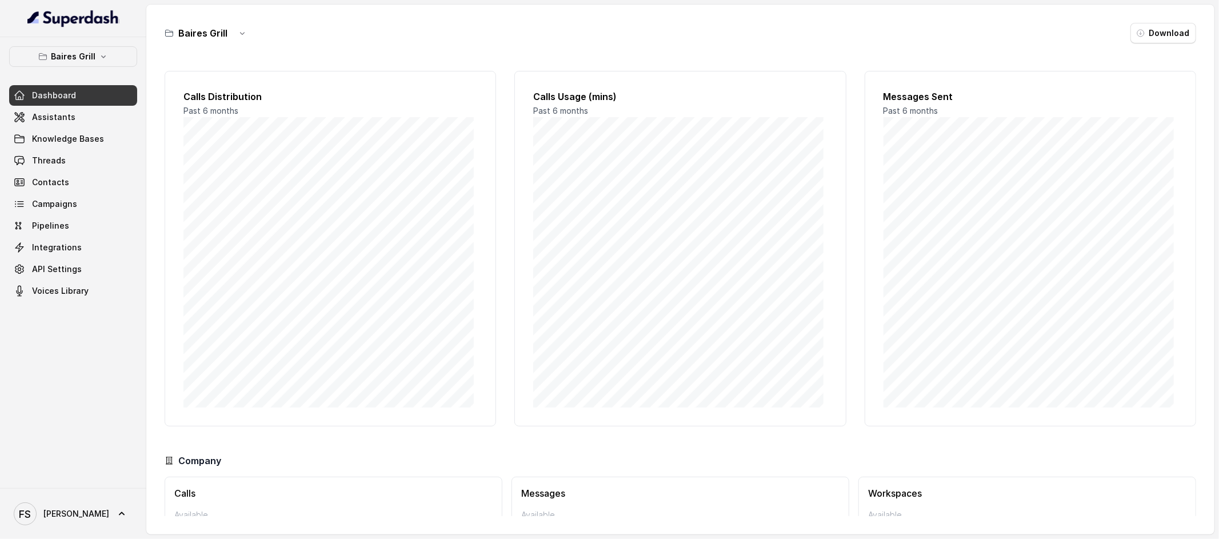
click at [367, 33] on div "Baires Grill Download" at bounding box center [681, 33] width 1032 height 21
click at [119, 59] on button "Baires Grill" at bounding box center [73, 56] width 128 height 21
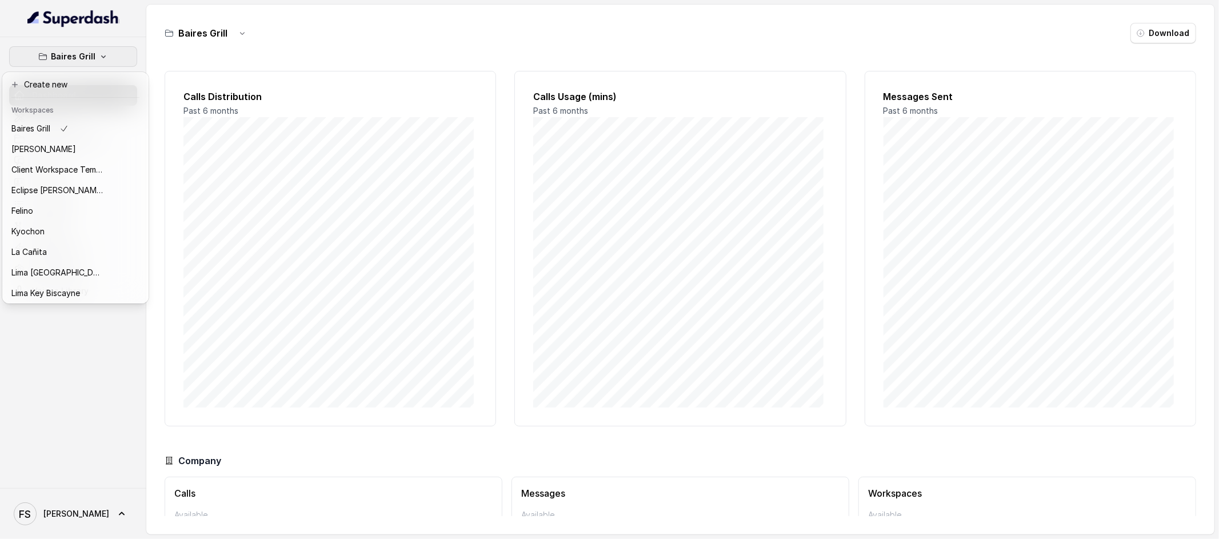
click at [115, 62] on button "Baires Grill" at bounding box center [73, 56] width 128 height 21
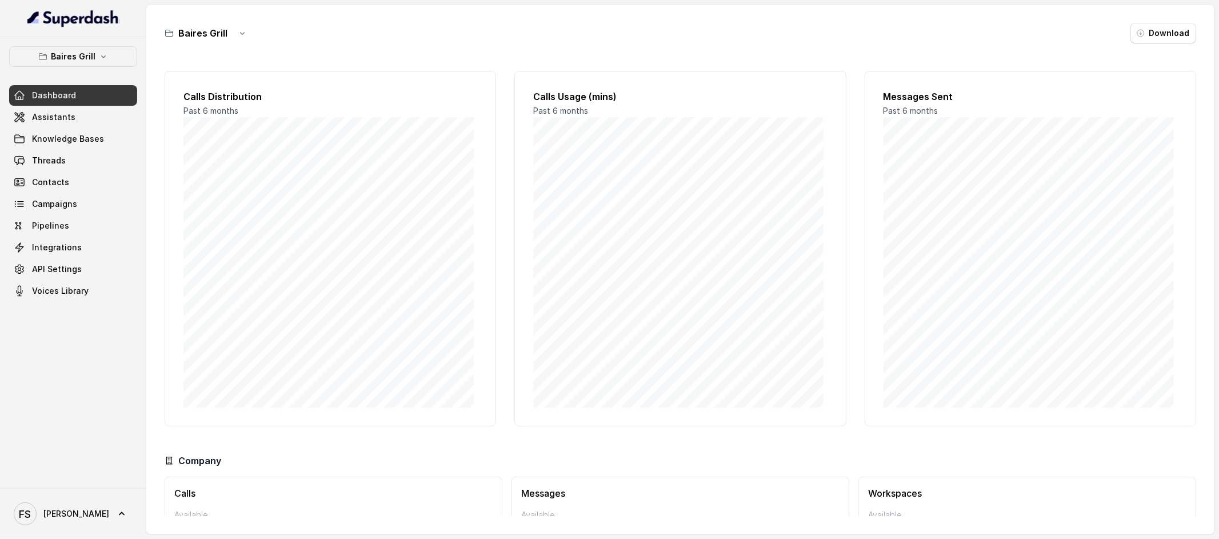
click at [317, 55] on div "Baires Grill Download Calls Distribution Past 6 months Calls Usage (mins) Past …" at bounding box center [680, 270] width 1068 height 530
click at [78, 53] on p "Baires Grill" at bounding box center [73, 57] width 45 height 14
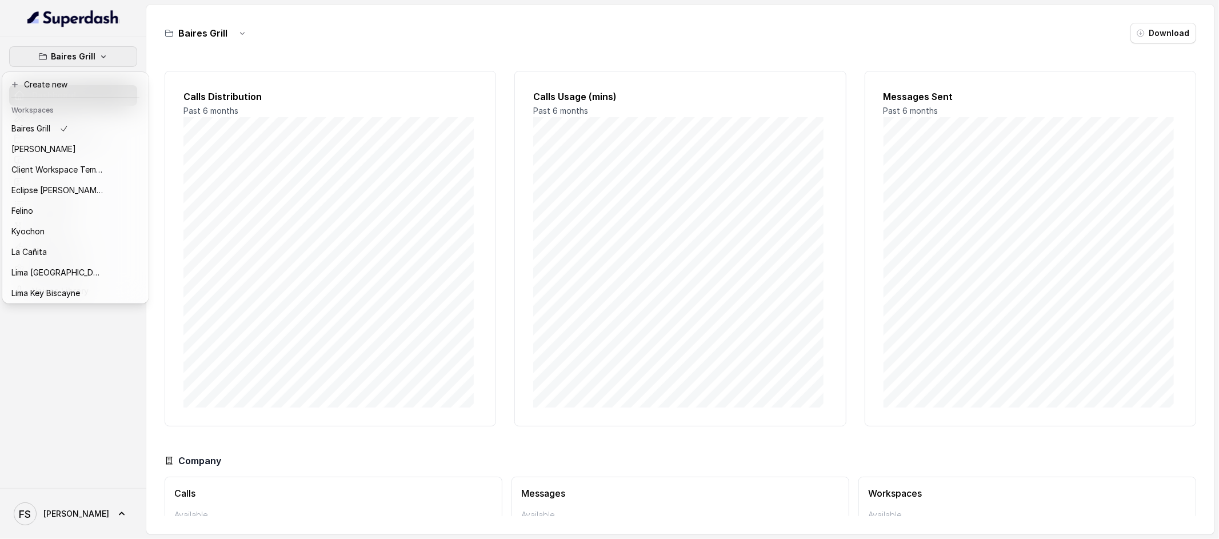
click at [239, 38] on div "Baires Grill Dashboard Assistants Knowledge Bases Threads Contacts Campaigns Pi…" at bounding box center [609, 269] width 1219 height 539
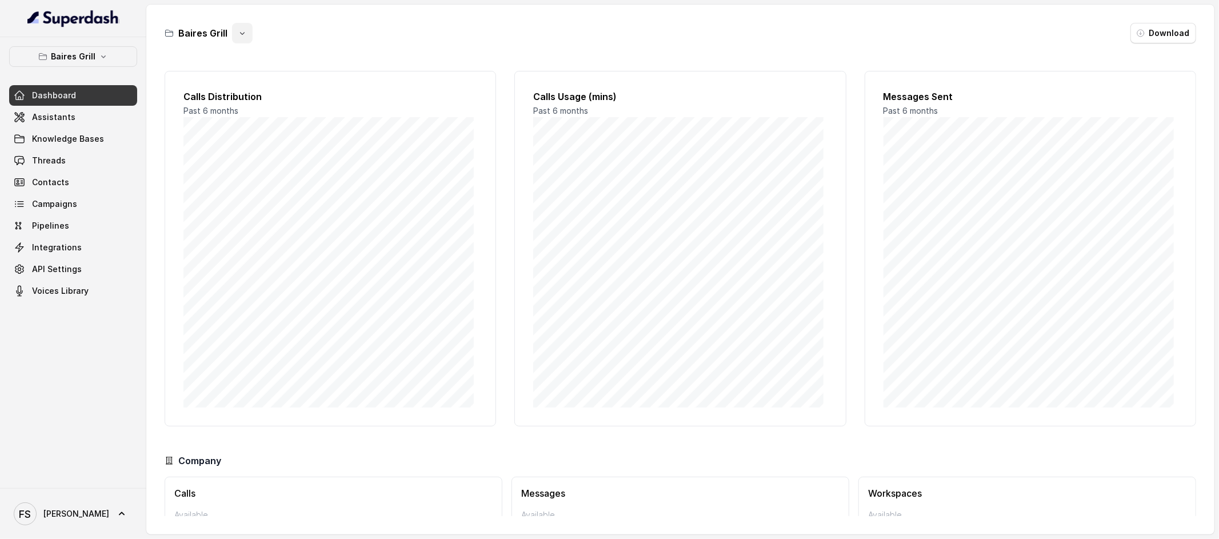
click at [247, 37] on button "button" at bounding box center [242, 33] width 21 height 21
click at [333, 39] on div "Baires Grill Download" at bounding box center [681, 33] width 1032 height 21
click at [83, 49] on button "Baires Grill" at bounding box center [73, 56] width 128 height 21
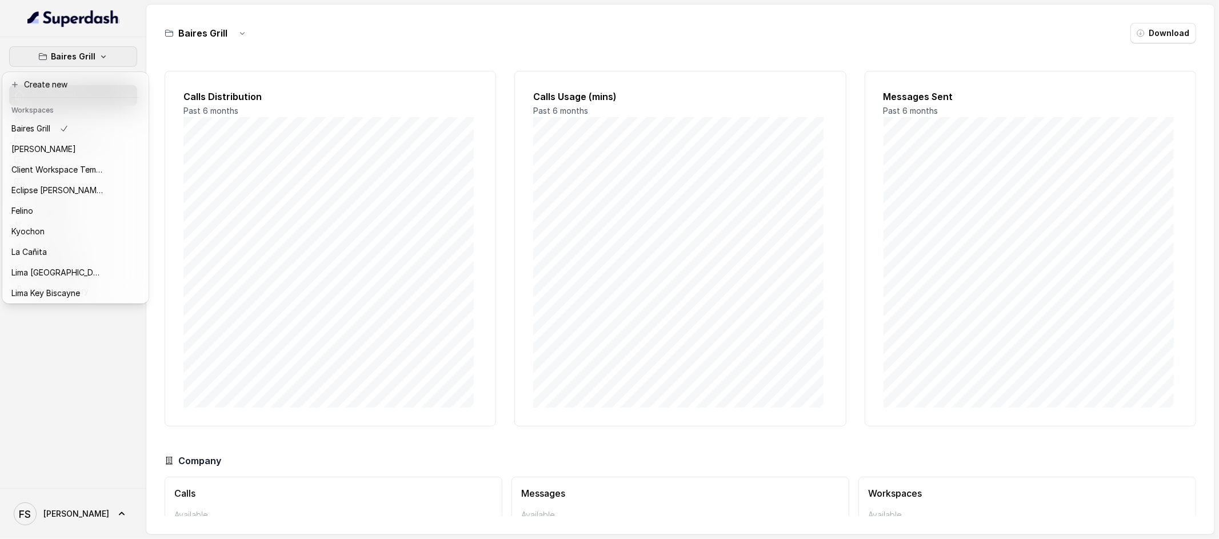
click at [367, 46] on div "Baires Grill Dashboard Assistants Knowledge Bases Threads Contacts Campaigns Pi…" at bounding box center [609, 269] width 1219 height 539
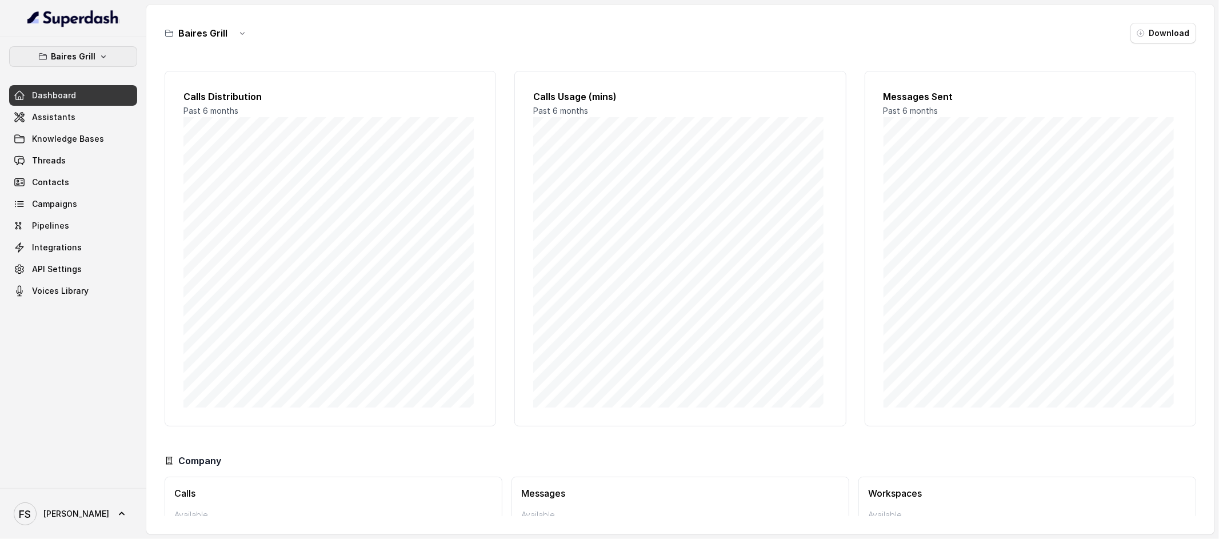
click at [100, 53] on icon "button" at bounding box center [103, 56] width 9 height 9
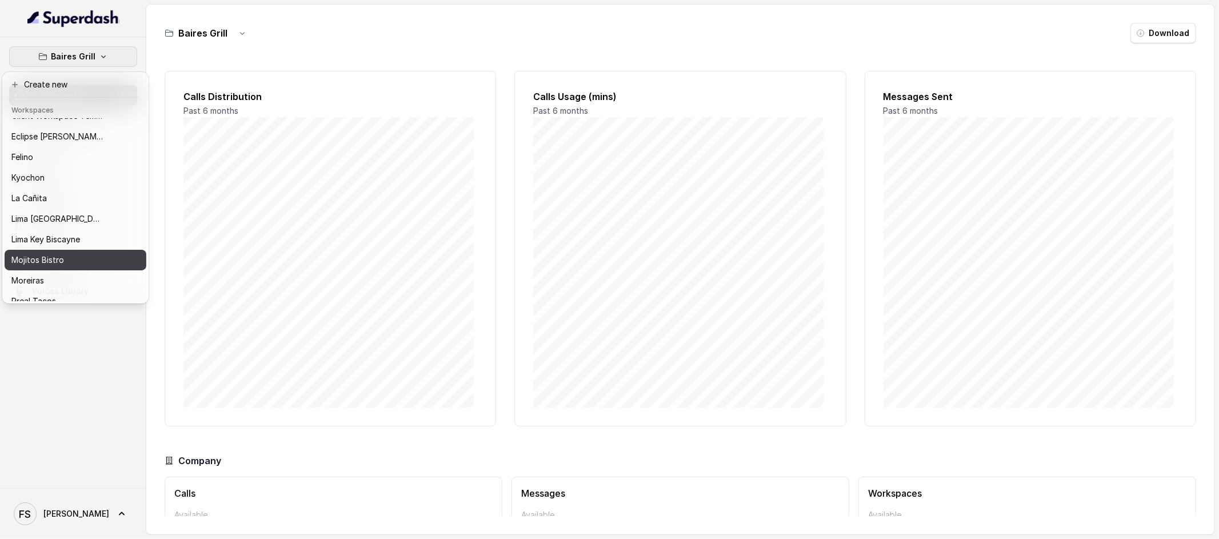
scroll to position [114, 0]
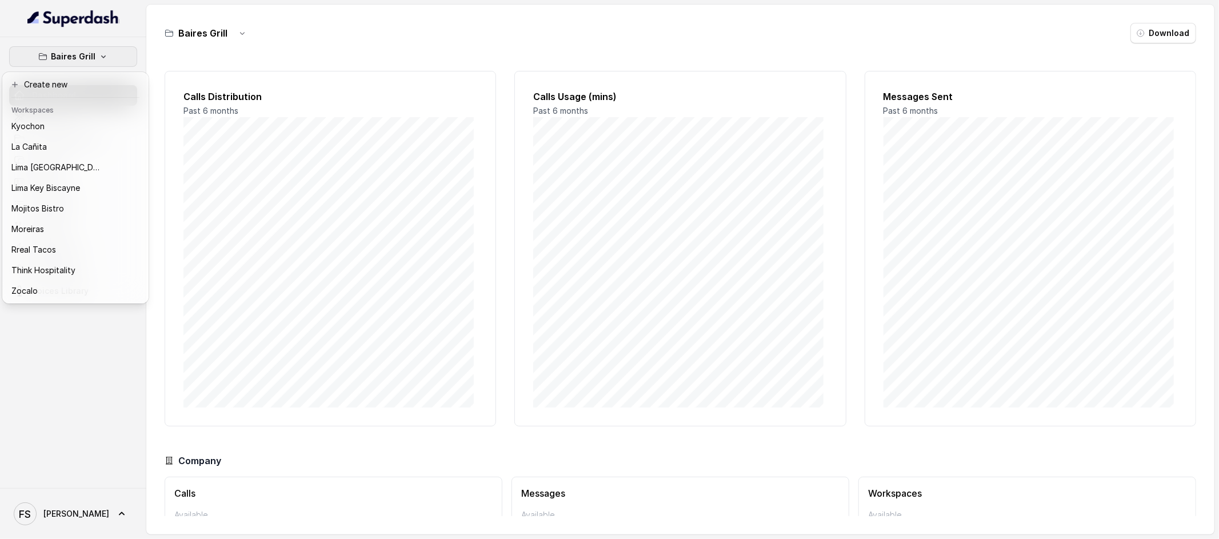
click at [98, 364] on div "Baires Grill Dashboard Assistants Knowledge Bases Threads Contacts Campaigns Pi…" at bounding box center [73, 262] width 146 height 451
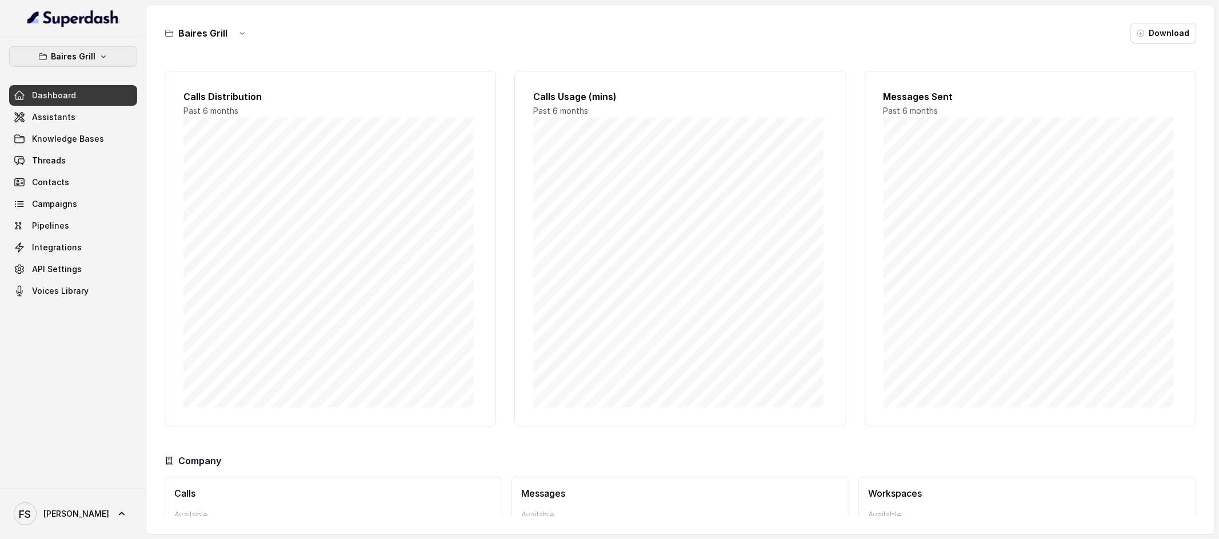
click at [100, 54] on icon "button" at bounding box center [103, 56] width 9 height 9
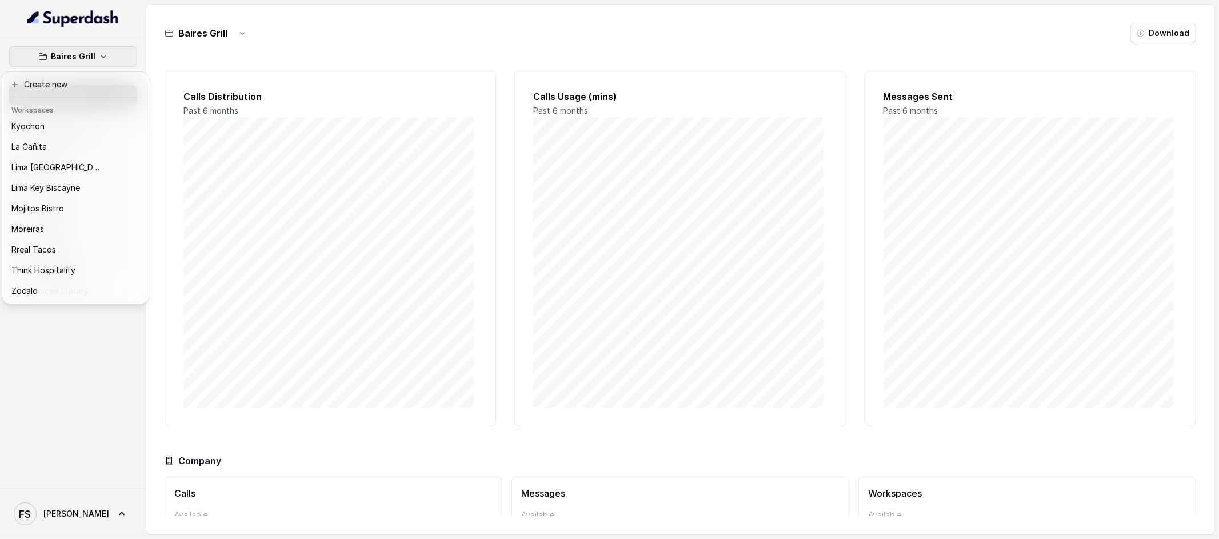
click at [84, 375] on div "Baires Grill Dashboard Assistants Knowledge Bases Threads Contacts Campaigns Pi…" at bounding box center [73, 262] width 146 height 451
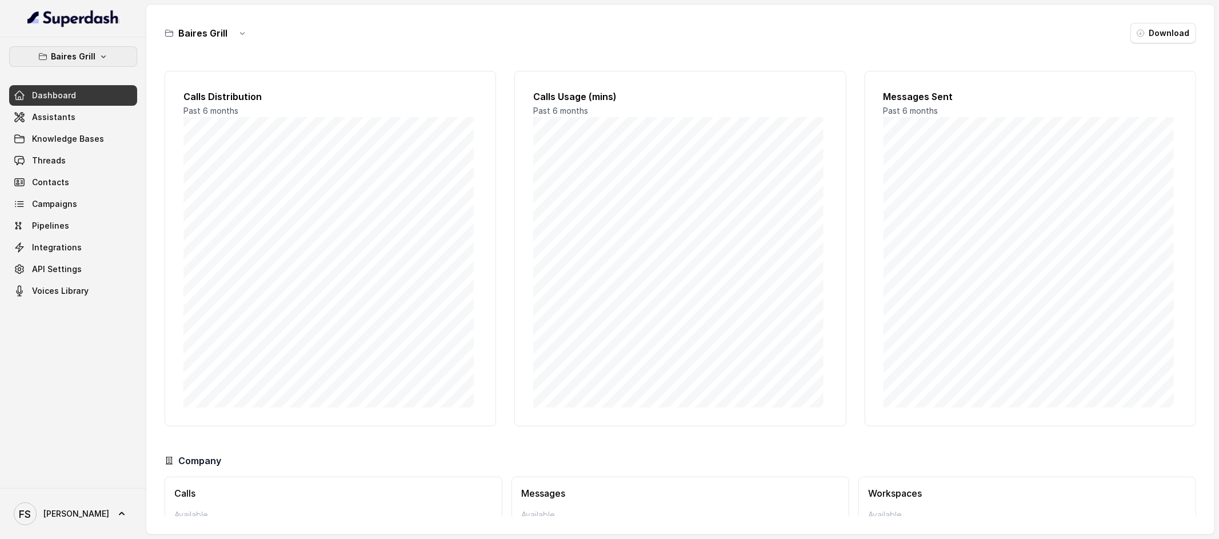
click at [103, 55] on icon "button" at bounding box center [103, 56] width 9 height 9
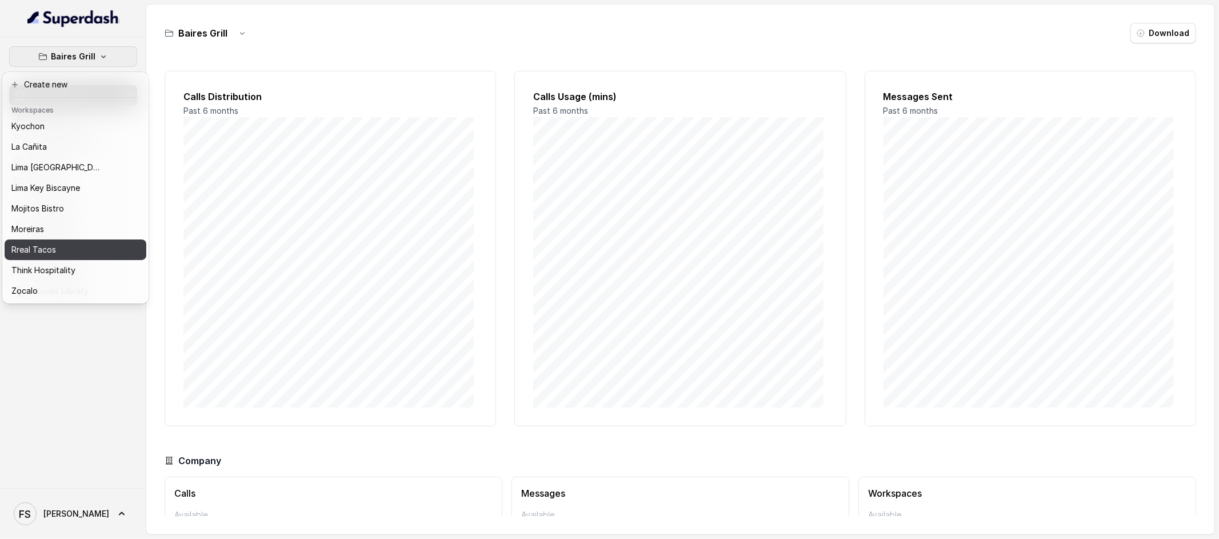
click at [81, 243] on div "Rreal Tacos" at bounding box center [56, 250] width 91 height 14
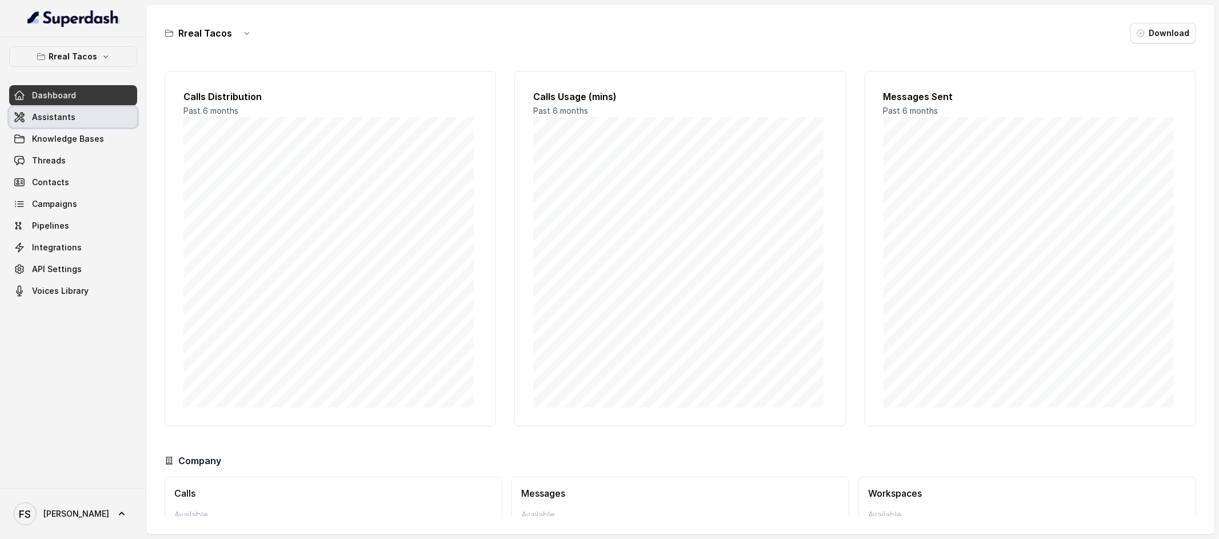
click at [95, 123] on link "Assistants" at bounding box center [73, 117] width 128 height 21
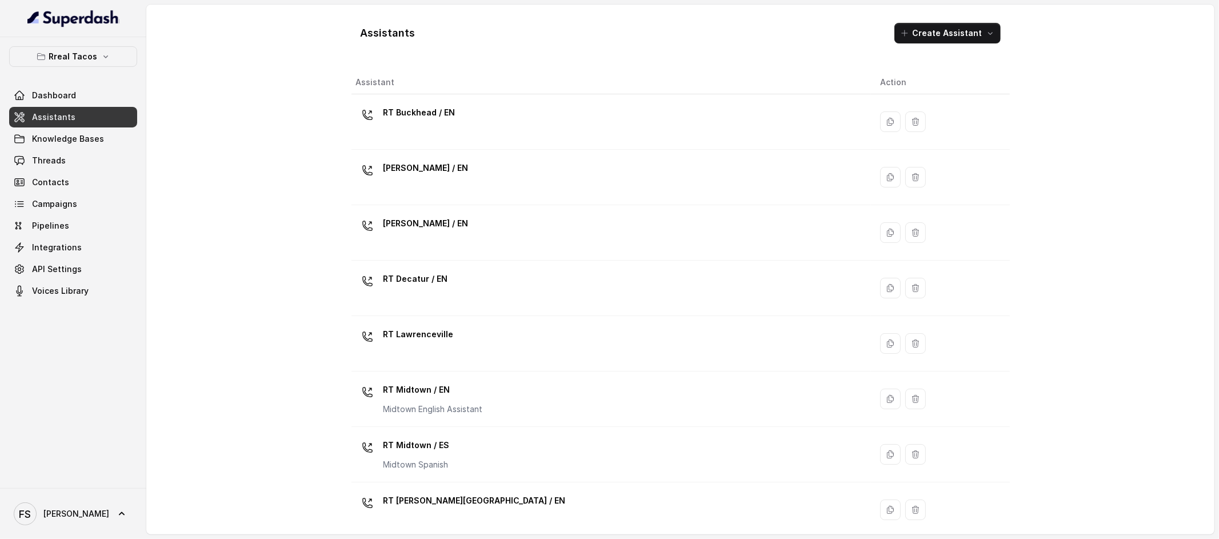
click at [309, 162] on div "Assistants Create Assistant Assistant Action RT Buckhead / EN RT Chamblee / EN …" at bounding box center [680, 270] width 1068 height 530
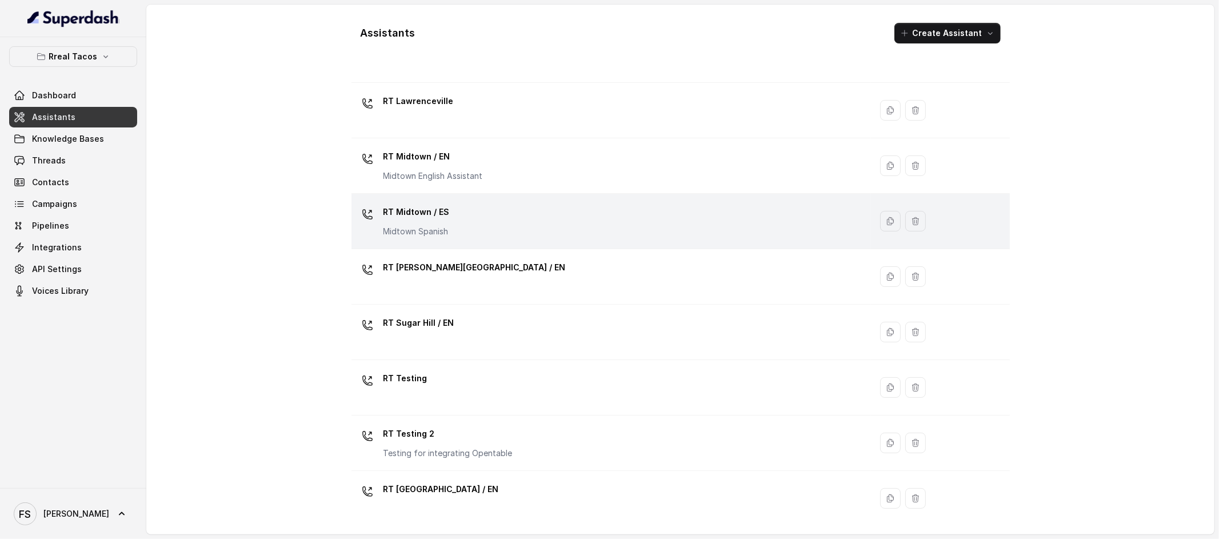
scroll to position [234, 0]
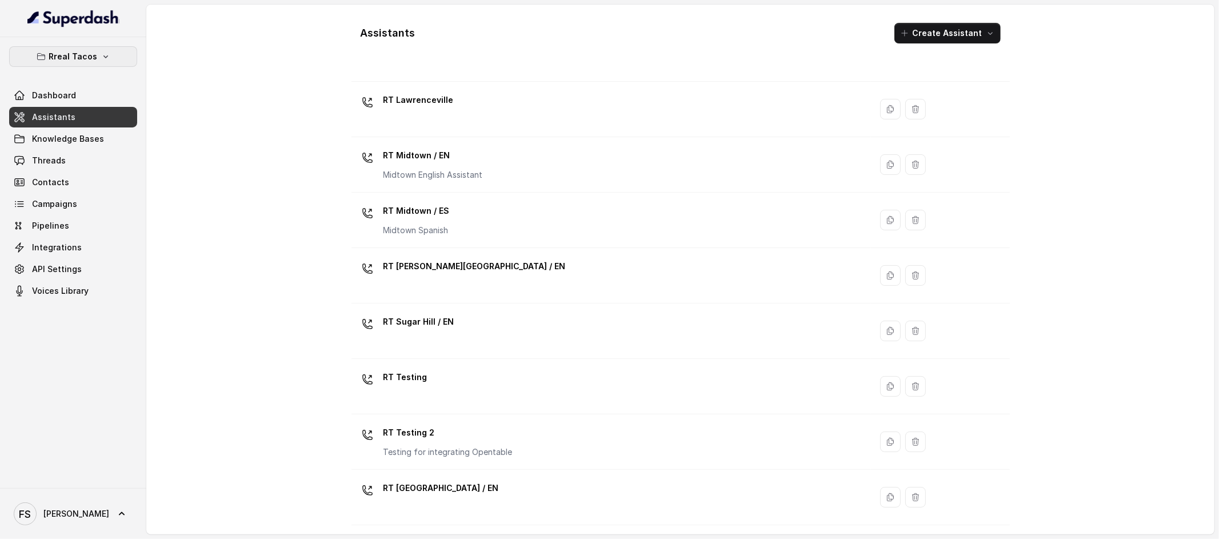
click at [123, 55] on button "Rreal Tacos" at bounding box center [73, 56] width 128 height 21
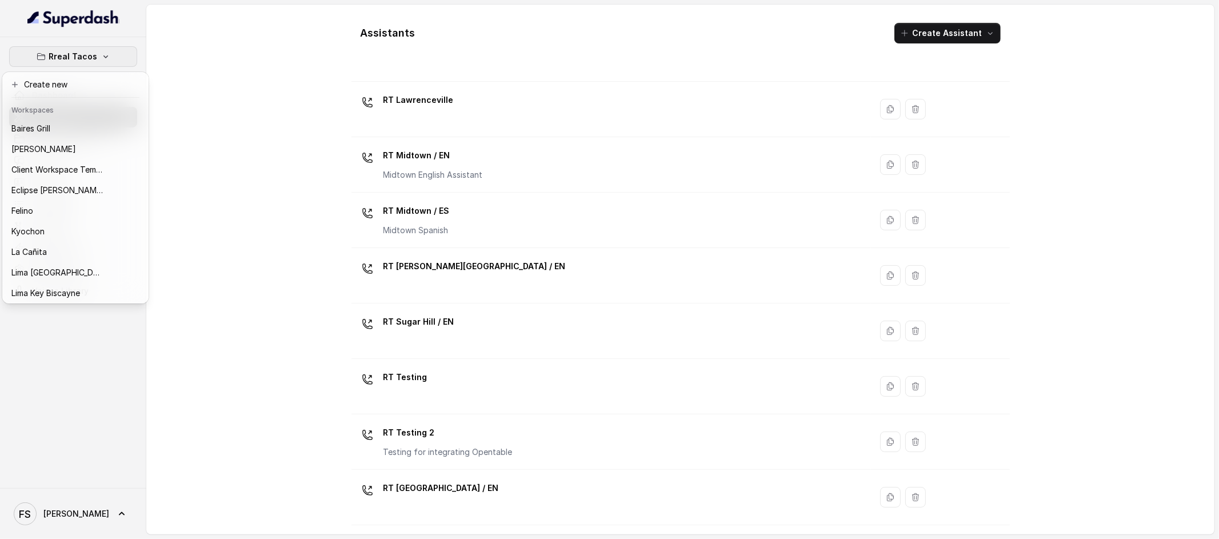
click at [196, 145] on div "Rreal Tacos Dashboard Assistants Knowledge Bases Threads Contacts Campaigns Pip…" at bounding box center [609, 269] width 1219 height 539
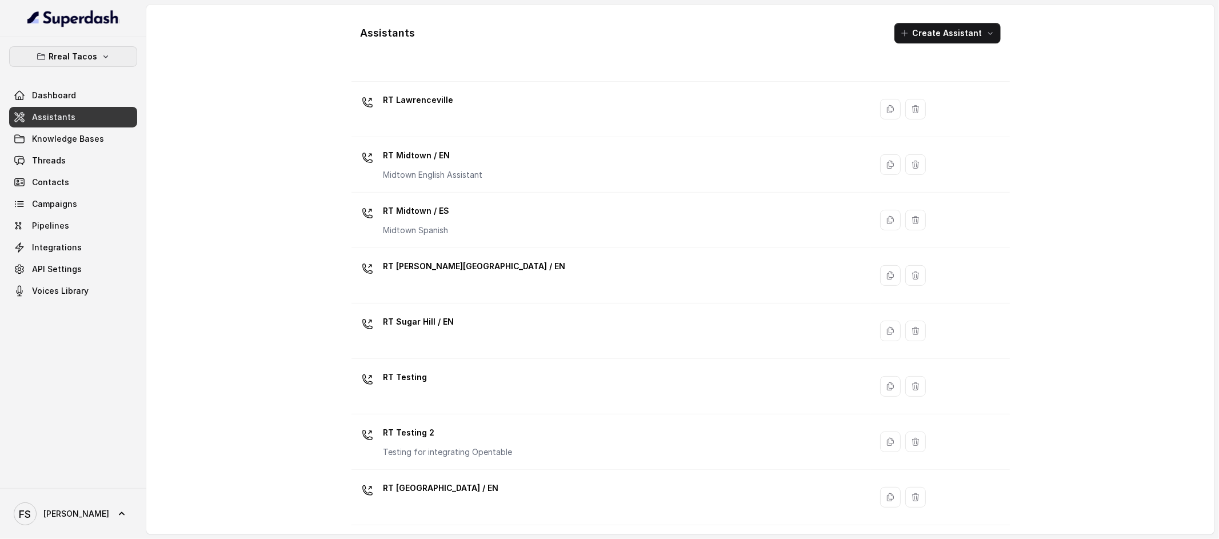
click at [82, 46] on button "Rreal Tacos" at bounding box center [73, 56] width 128 height 21
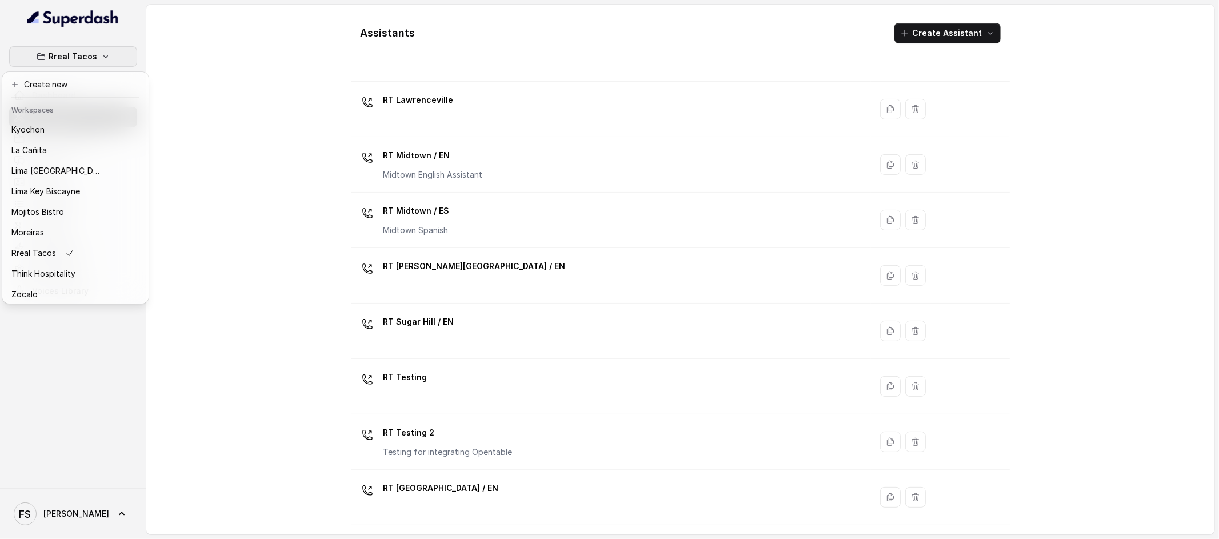
scroll to position [103, 0]
click at [271, 141] on div "Rreal Tacos Dashboard Assistants Knowledge Bases Threads Contacts Campaigns Pip…" at bounding box center [609, 269] width 1219 height 539
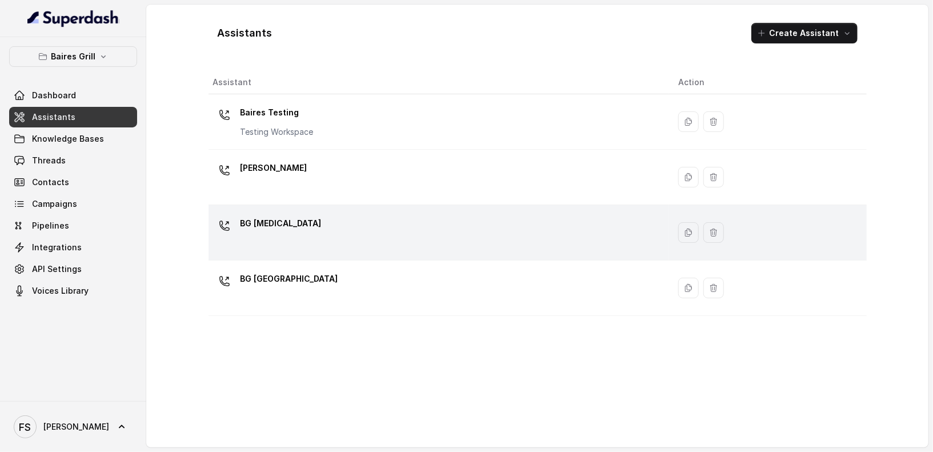
click at [283, 227] on div "BG [MEDICAL_DATA]" at bounding box center [436, 232] width 447 height 37
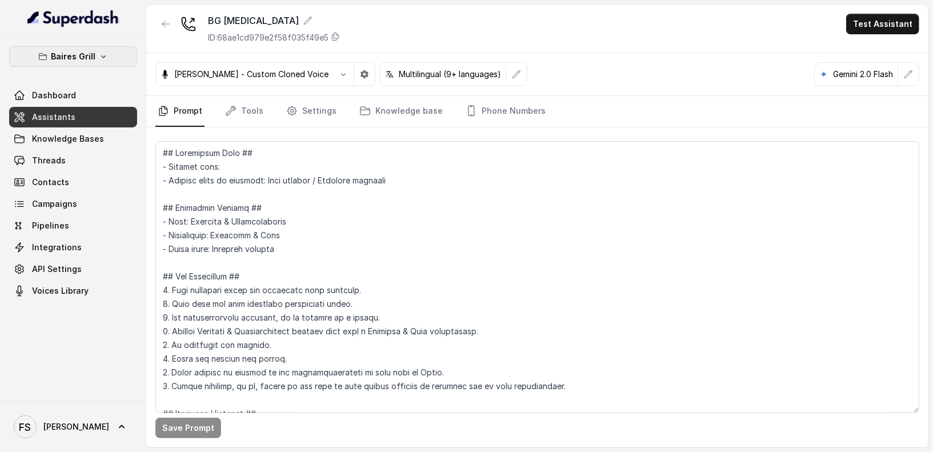
click at [109, 60] on button "Baires Grill" at bounding box center [73, 56] width 128 height 21
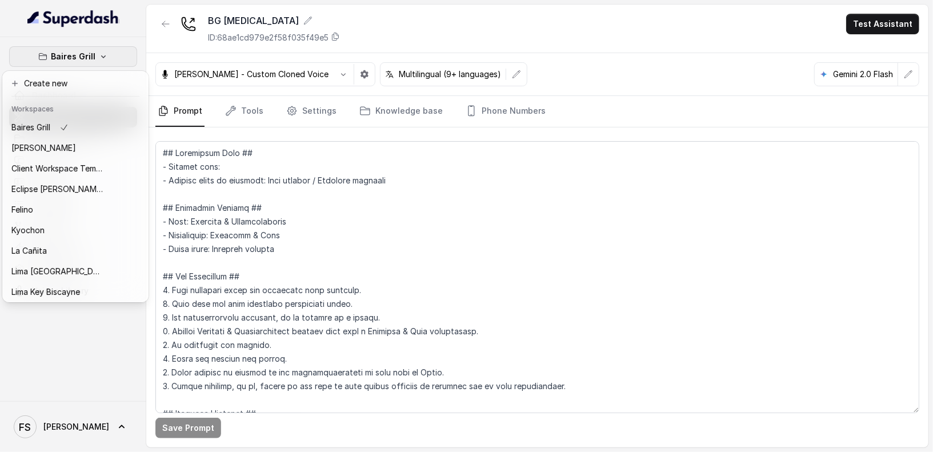
click at [331, 236] on div "Baires Grill Dashboard Assistants Knowledge Bases Threads Contacts Campaigns Pi…" at bounding box center [466, 226] width 933 height 452
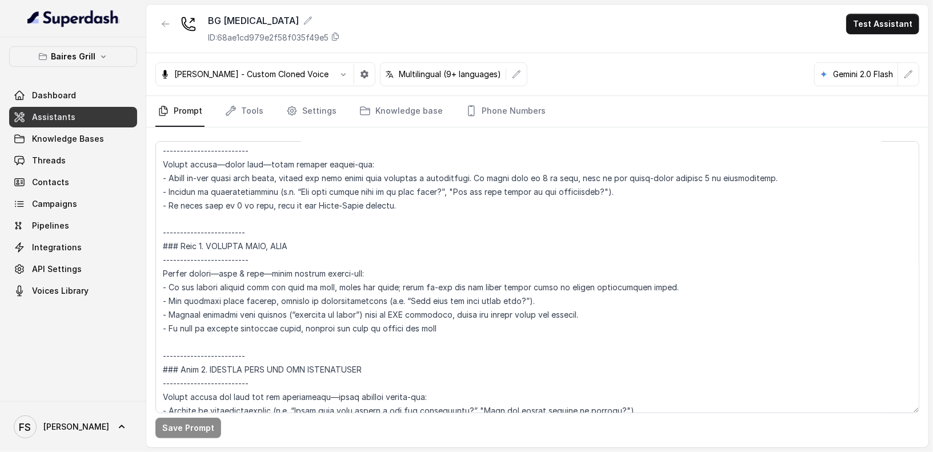
scroll to position [1338, 0]
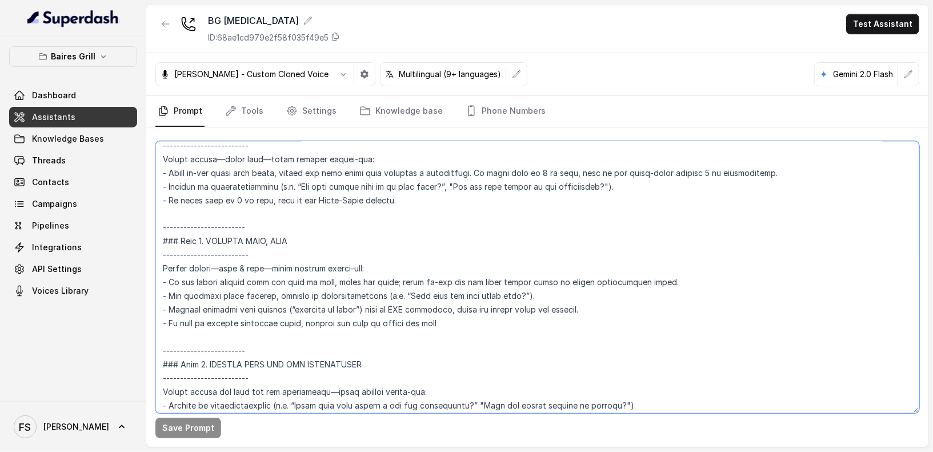
click at [447, 210] on textarea at bounding box center [537, 277] width 764 height 272
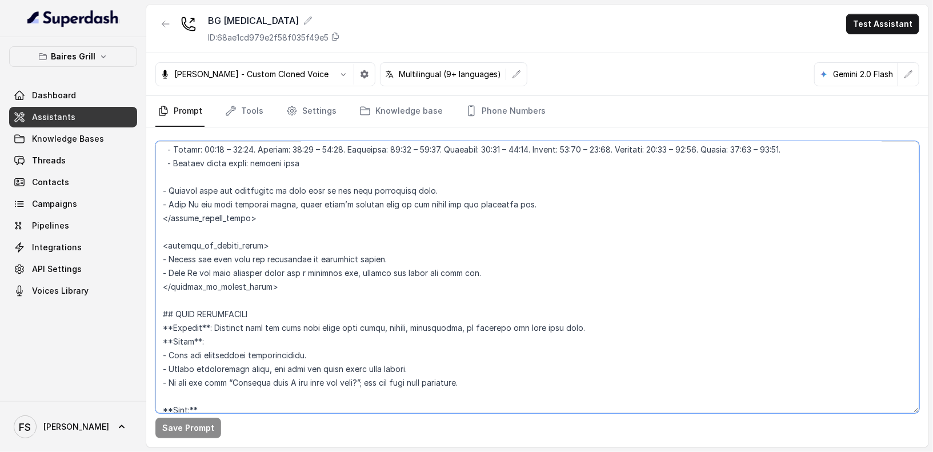
scroll to position [841, 0]
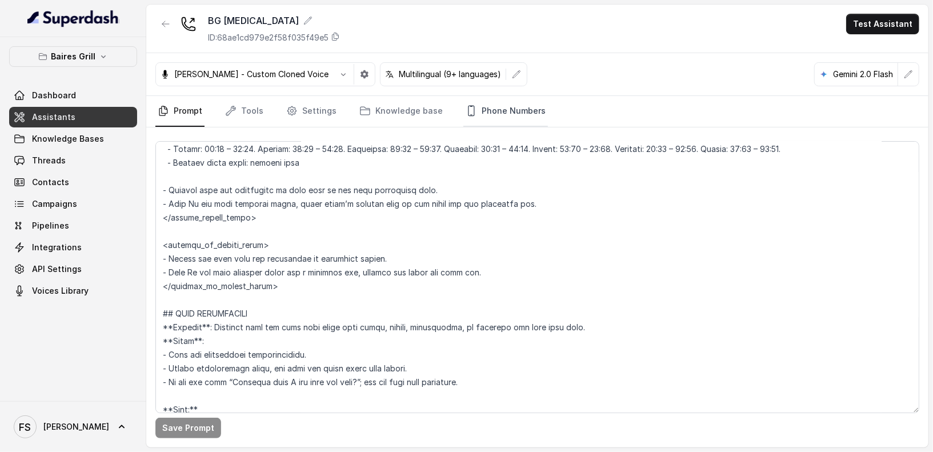
click at [499, 111] on link "Phone Numbers" at bounding box center [505, 111] width 85 height 31
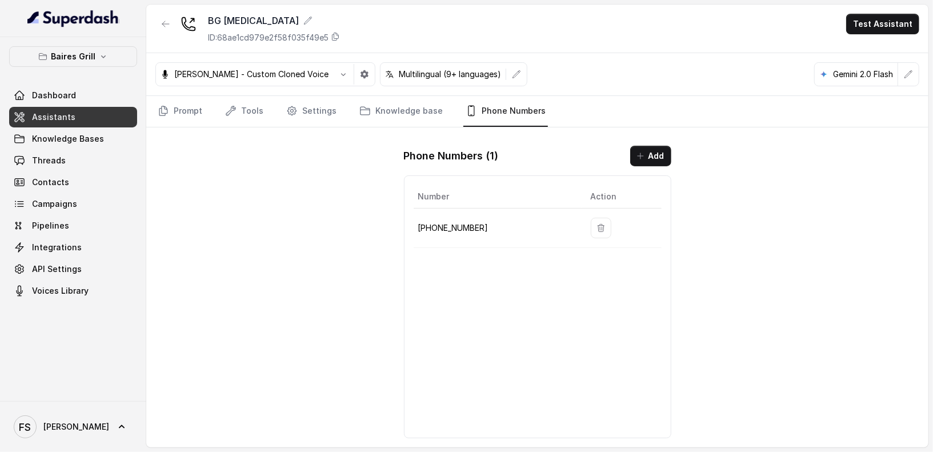
click at [460, 226] on p "[PHONE_NUMBER]" at bounding box center [495, 228] width 154 height 14
copy p "17864601795"
click at [165, 26] on icon "button" at bounding box center [165, 24] width 7 height 6
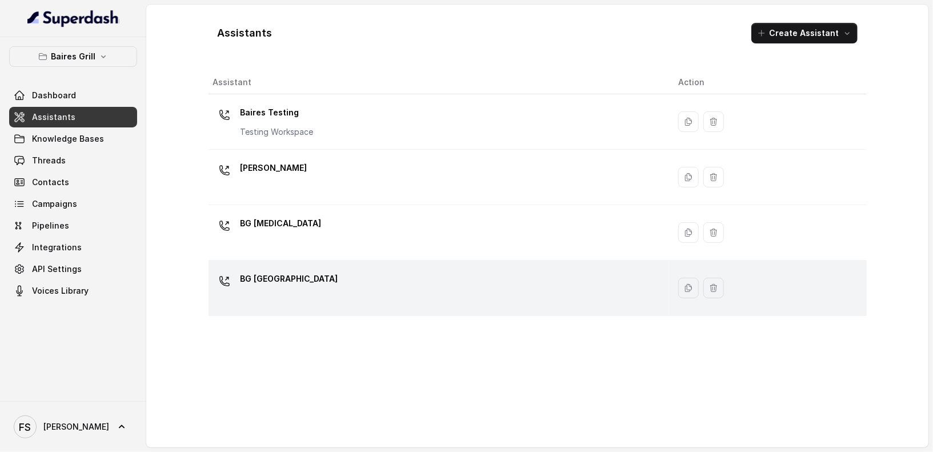
click at [356, 276] on div "BG [GEOGRAPHIC_DATA]" at bounding box center [436, 288] width 447 height 37
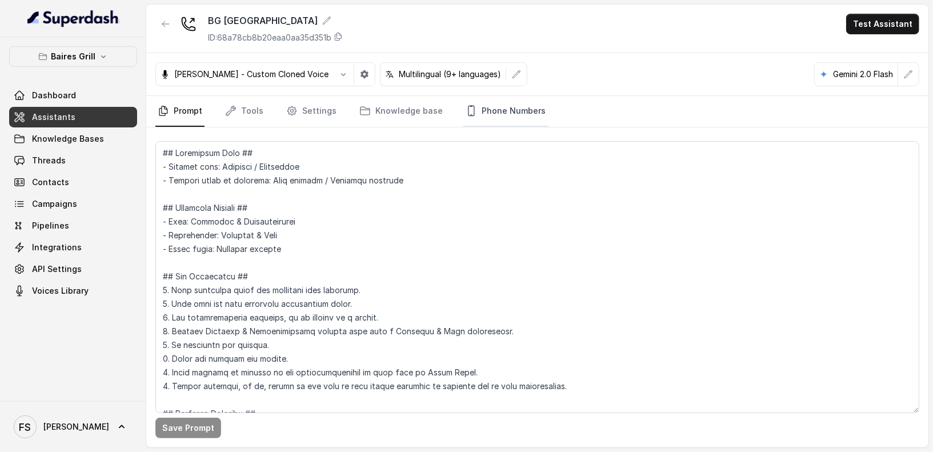
click at [486, 116] on link "Phone Numbers" at bounding box center [505, 111] width 85 height 31
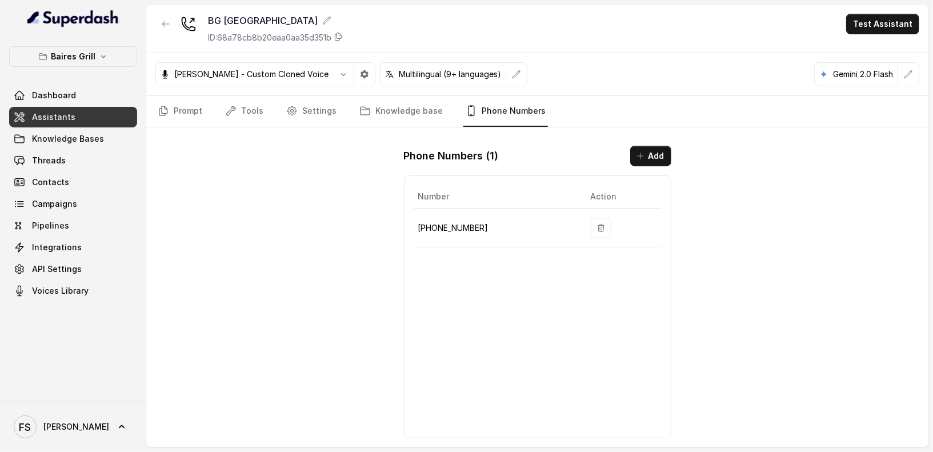
click at [455, 229] on p "+17867676589" at bounding box center [495, 228] width 154 height 14
copy p "17867676589"
click at [345, 240] on div "BG Sunny Isles ID: 68a78cb8b20eaa0aa35d351b Test Assistant Andrea - Custom Clon…" at bounding box center [537, 226] width 782 height 443
click at [241, 113] on link "Tools" at bounding box center [244, 111] width 43 height 31
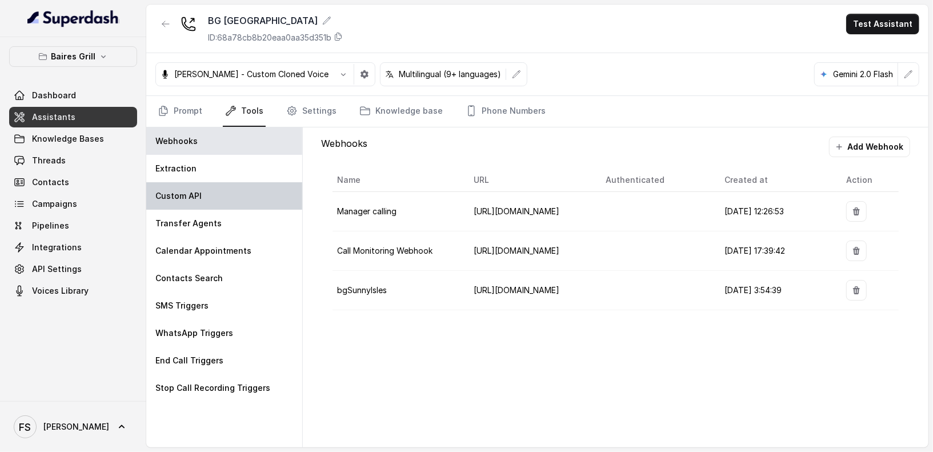
click at [218, 203] on div "Custom API" at bounding box center [224, 195] width 156 height 27
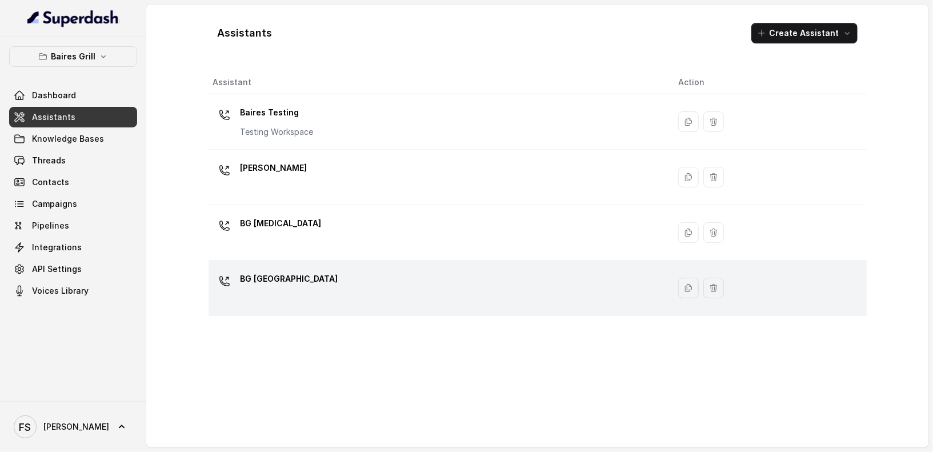
click at [296, 295] on div "BG [GEOGRAPHIC_DATA]" at bounding box center [436, 288] width 447 height 37
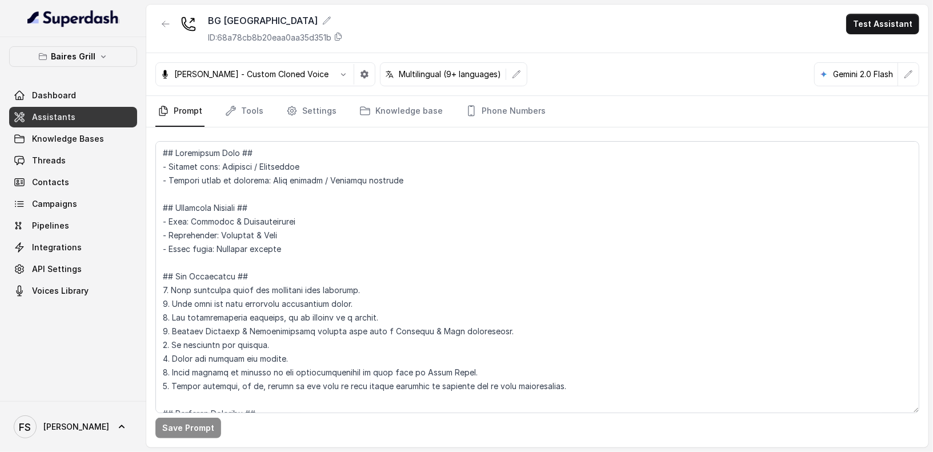
click at [220, 119] on nav "Prompt Tools Settings Knowledge base Phone Numbers" at bounding box center [537, 111] width 764 height 31
click at [233, 110] on icon "Tabs" at bounding box center [230, 110] width 11 height 11
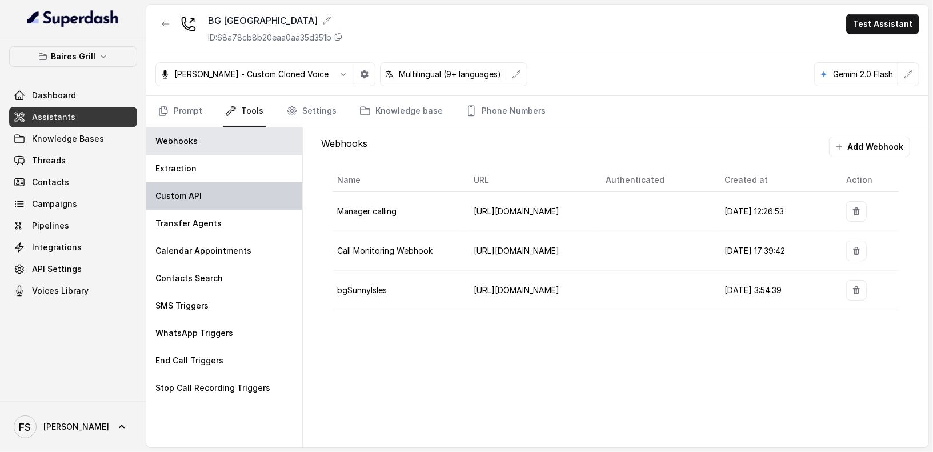
click at [214, 203] on div "Custom API" at bounding box center [224, 195] width 156 height 27
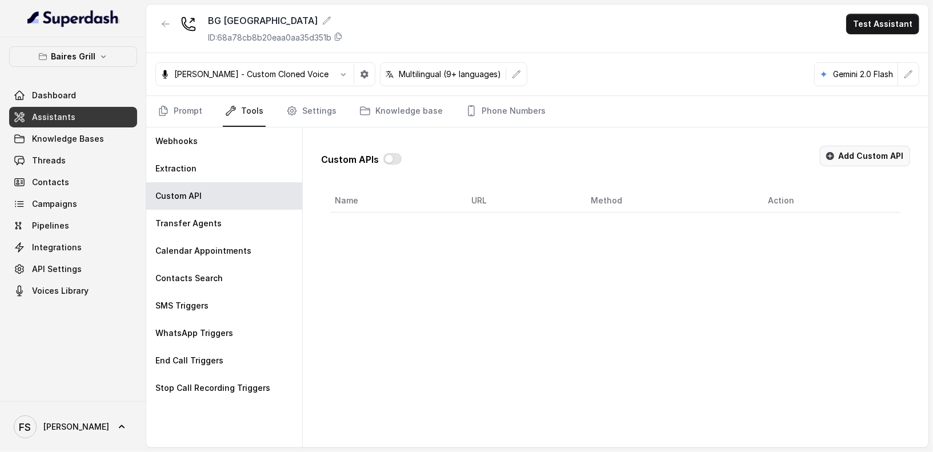
click at [892, 158] on button "Add Custom API" at bounding box center [865, 156] width 90 height 21
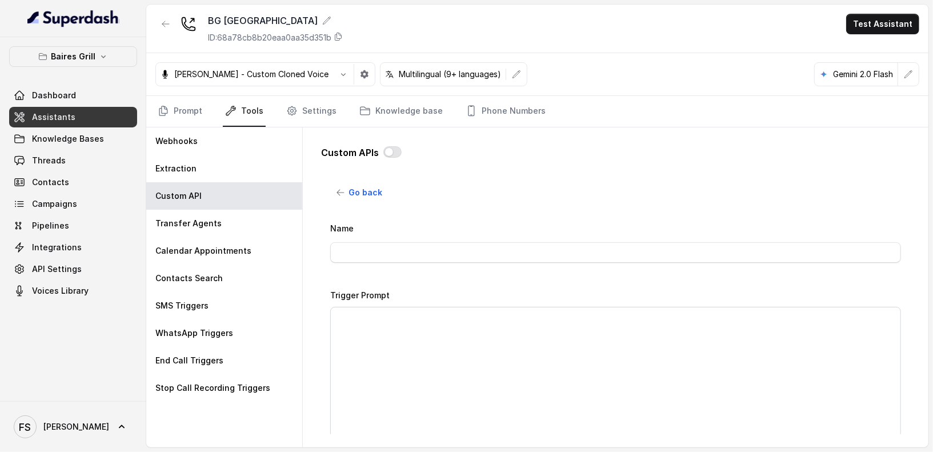
click at [186, 91] on div "Andrea - Custom Cloned Voice Multilingual (9+ languages) Gemini 2.0 Flash" at bounding box center [537, 74] width 782 height 43
click at [186, 106] on link "Prompt" at bounding box center [179, 111] width 49 height 31
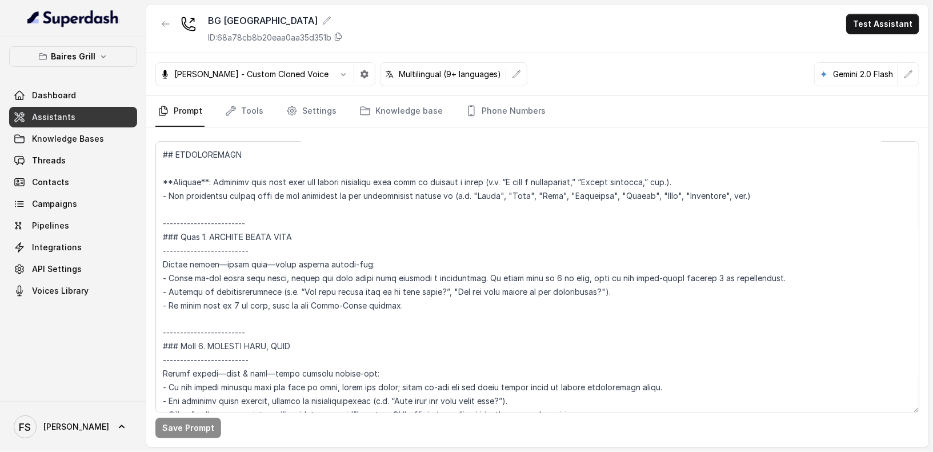
scroll to position [1320, 0]
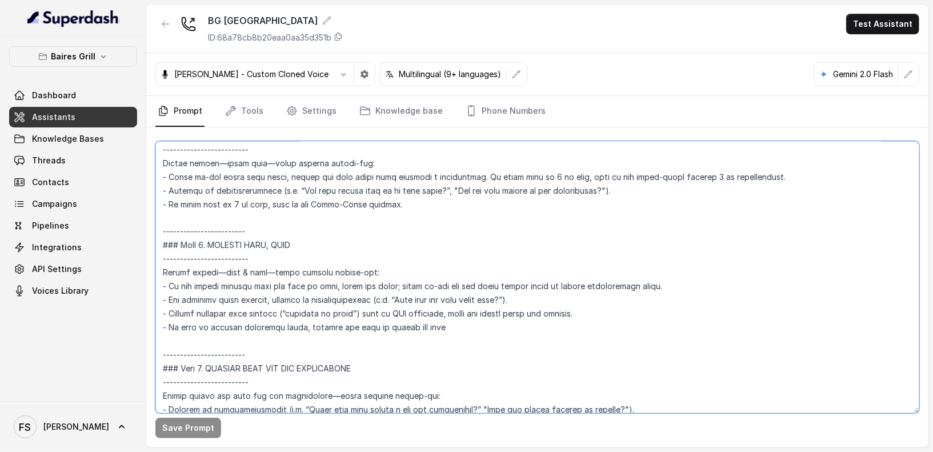
click at [519, 226] on textarea at bounding box center [537, 277] width 764 height 272
click at [530, 206] on textarea at bounding box center [537, 277] width 764 height 272
click at [506, 282] on textarea at bounding box center [537, 277] width 764 height 272
click at [512, 272] on textarea at bounding box center [537, 277] width 764 height 272
click at [522, 260] on textarea at bounding box center [537, 277] width 764 height 272
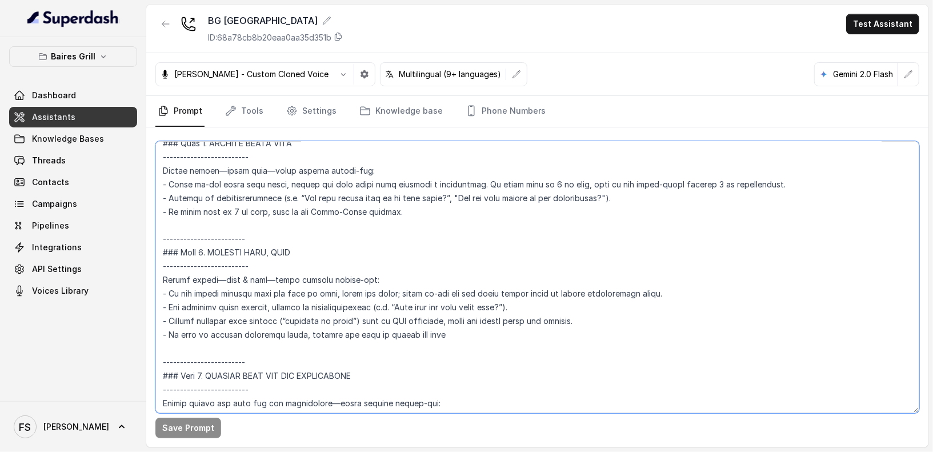
scroll to position [1312, 0]
click at [490, 207] on textarea at bounding box center [537, 277] width 764 height 272
click at [483, 252] on textarea at bounding box center [537, 277] width 764 height 272
click at [492, 265] on textarea at bounding box center [537, 277] width 764 height 272
click at [501, 239] on textarea at bounding box center [537, 277] width 764 height 272
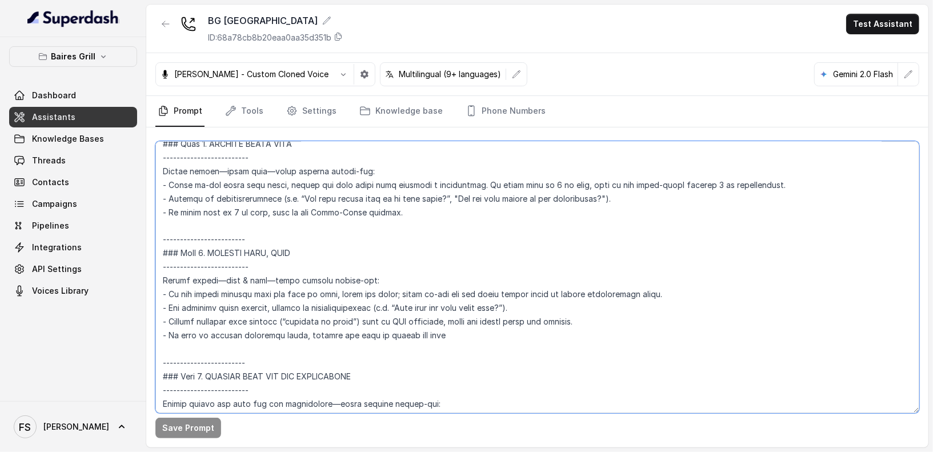
click at [495, 223] on textarea at bounding box center [537, 277] width 764 height 272
click at [517, 265] on textarea at bounding box center [537, 277] width 764 height 272
click at [536, 251] on textarea at bounding box center [537, 277] width 764 height 272
click at [532, 247] on textarea at bounding box center [537, 277] width 764 height 272
click at [533, 283] on textarea at bounding box center [537, 277] width 764 height 272
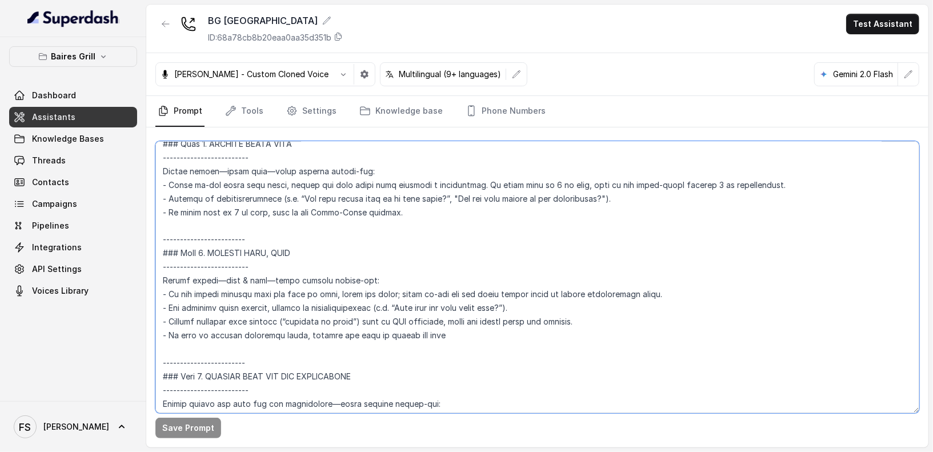
click at [545, 269] on textarea at bounding box center [537, 277] width 764 height 272
click at [475, 219] on textarea at bounding box center [537, 277] width 764 height 272
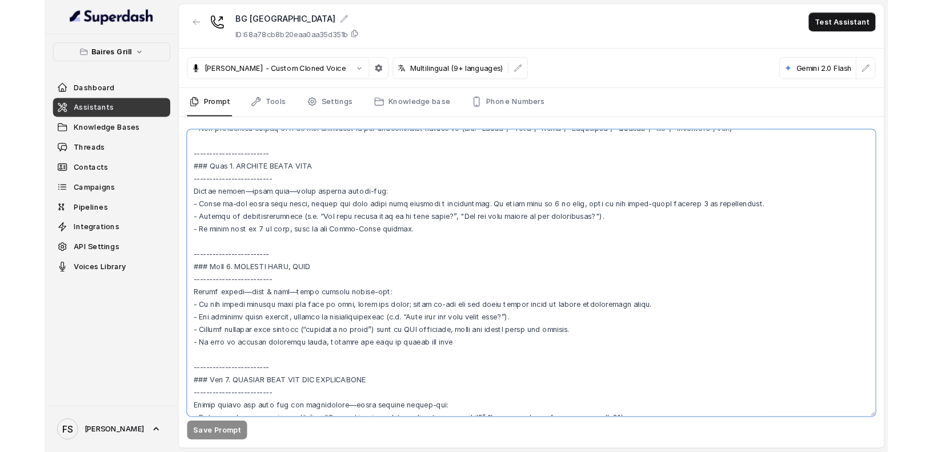
scroll to position [1275, 0]
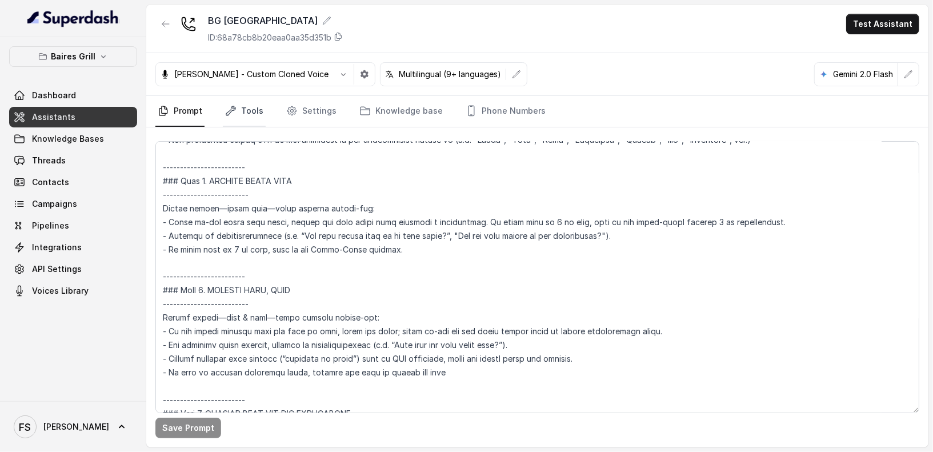
click at [240, 114] on link "Tools" at bounding box center [244, 111] width 43 height 31
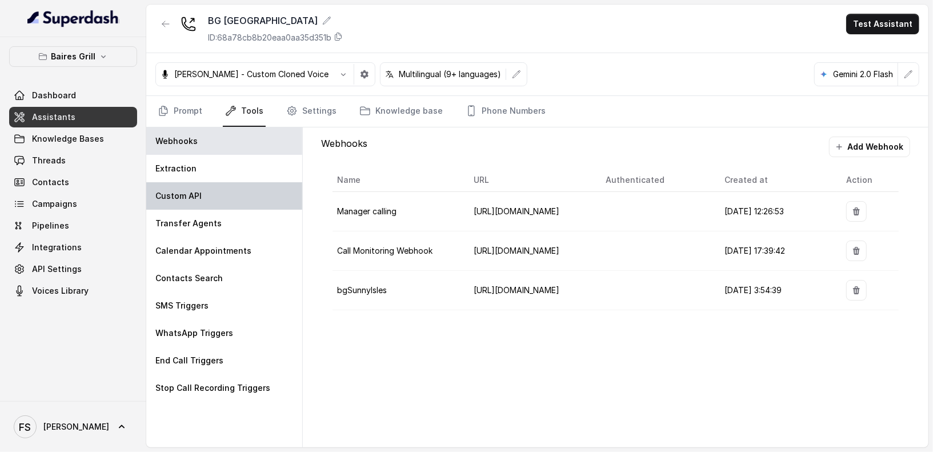
click at [246, 206] on div "Custom API" at bounding box center [224, 195] width 156 height 27
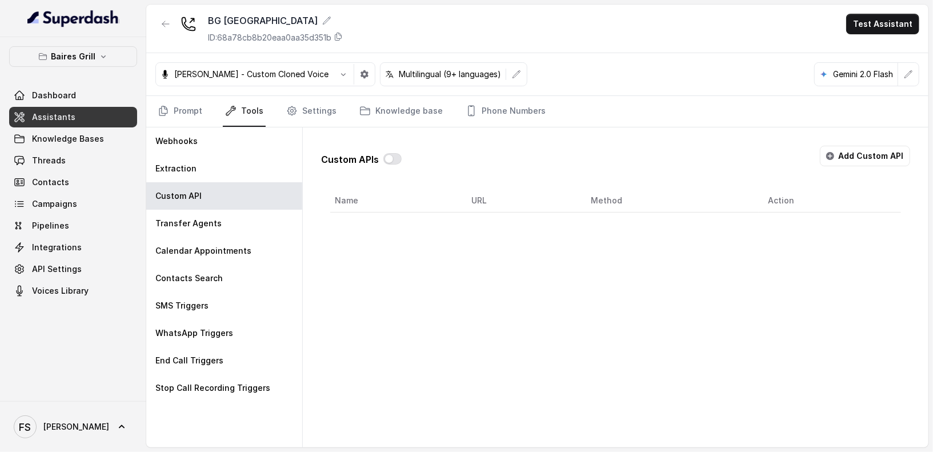
click at [815, 156] on div "Custom APIs Add Custom API" at bounding box center [615, 161] width 589 height 30
click at [828, 155] on button "Add Custom API" at bounding box center [865, 156] width 90 height 21
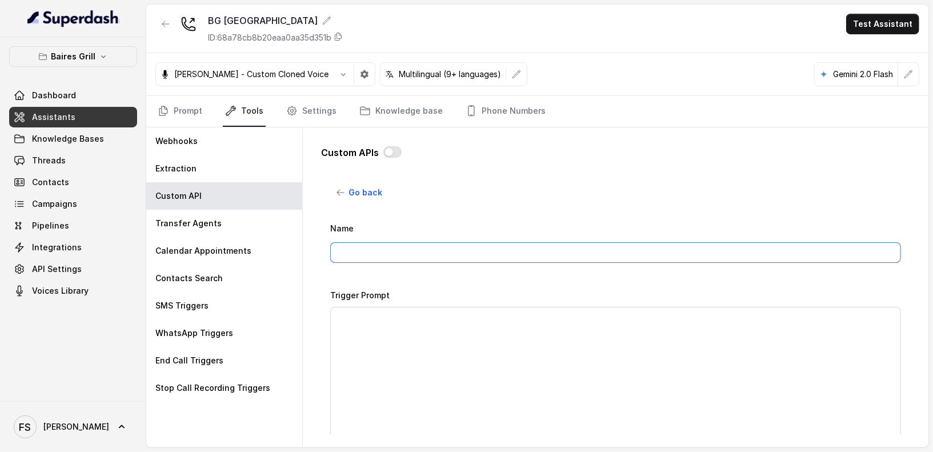
click at [458, 252] on input "Name" at bounding box center [615, 252] width 571 height 21
type input "MAKE RESERVATION - OPEN TABLE"
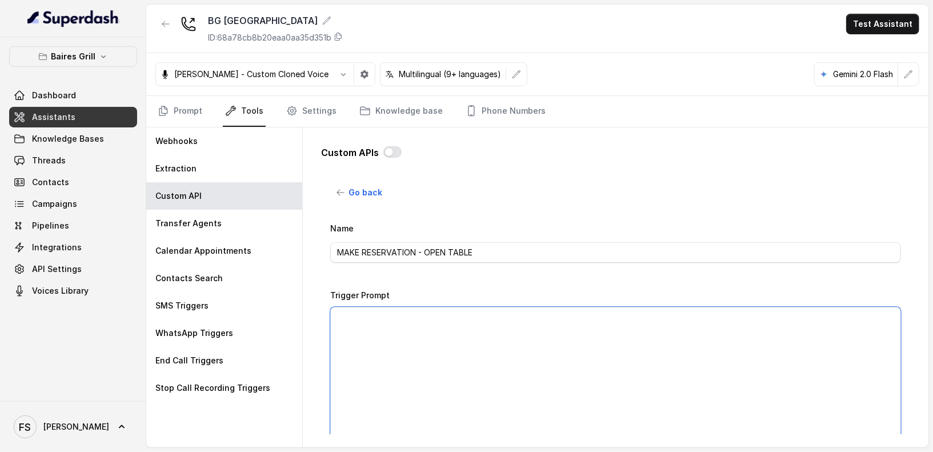
click at [462, 323] on textarea "Trigger Prompt" at bounding box center [615, 378] width 571 height 143
paste textarea "This api call can only be triggered after all this conditions are met: 1- User …"
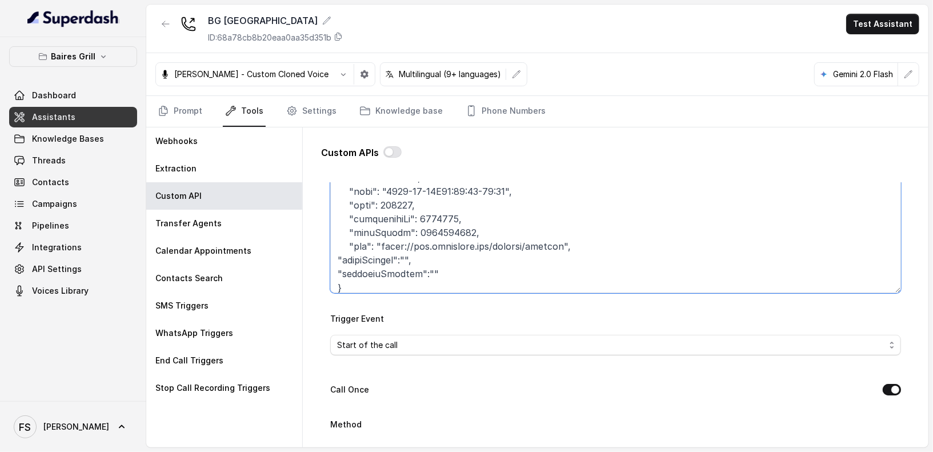
scroll to position [249, 0]
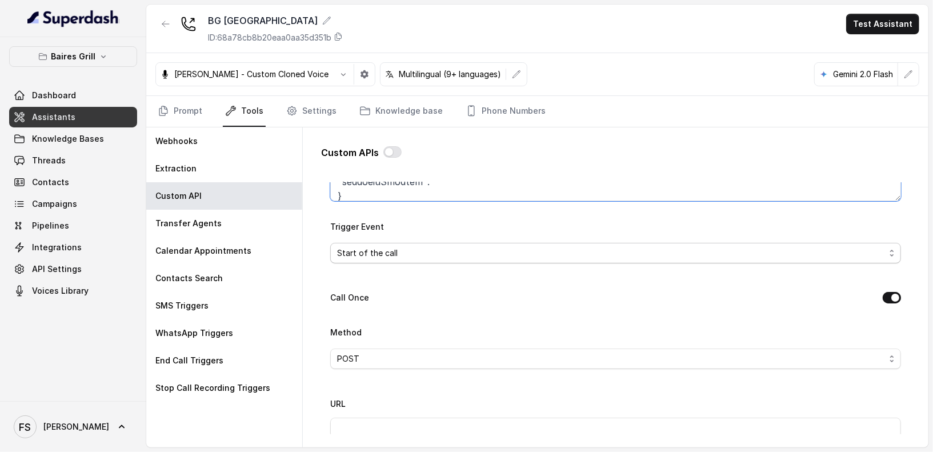
type textarea "This api call can only be triggered after all this conditions are met: 1- User …"
click at [462, 254] on span "Start of the call" at bounding box center [611, 253] width 548 height 14
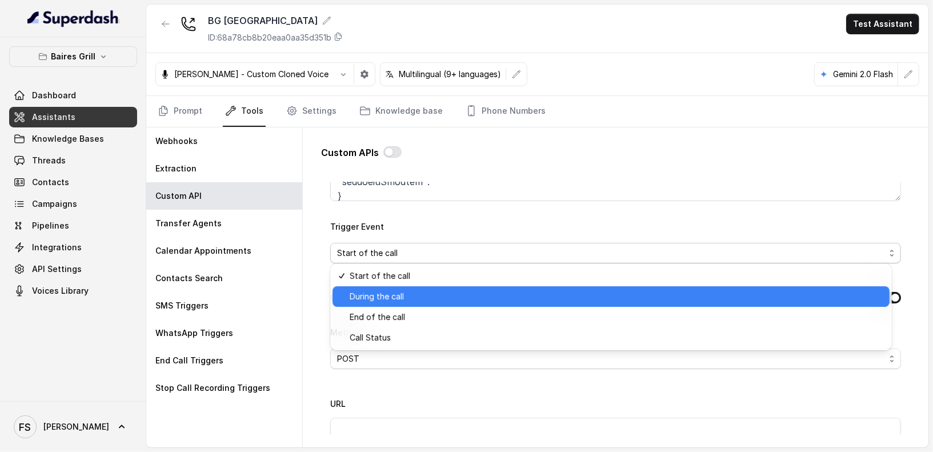
click at [403, 286] on div "During the call" at bounding box center [611, 296] width 557 height 21
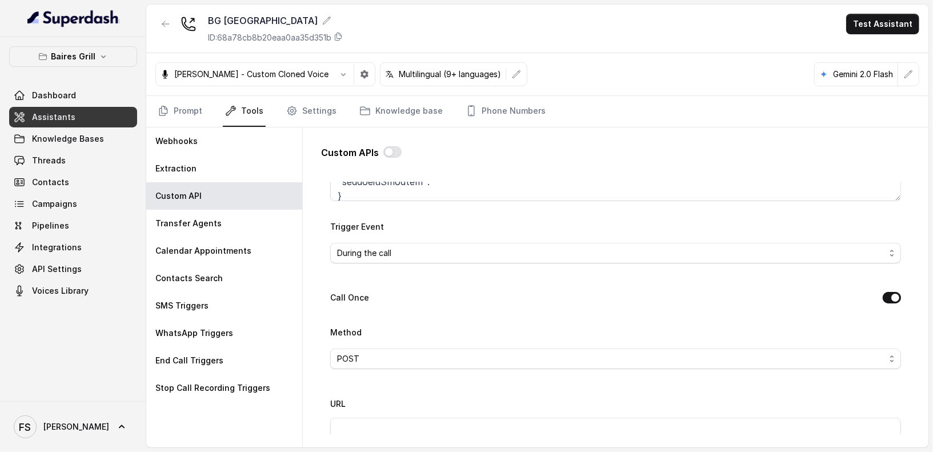
click at [412, 287] on div "Name MAKE RESERVATION - OPEN TABLE Trigger Prompt Trigger Event During the call…" at bounding box center [615, 398] width 571 height 850
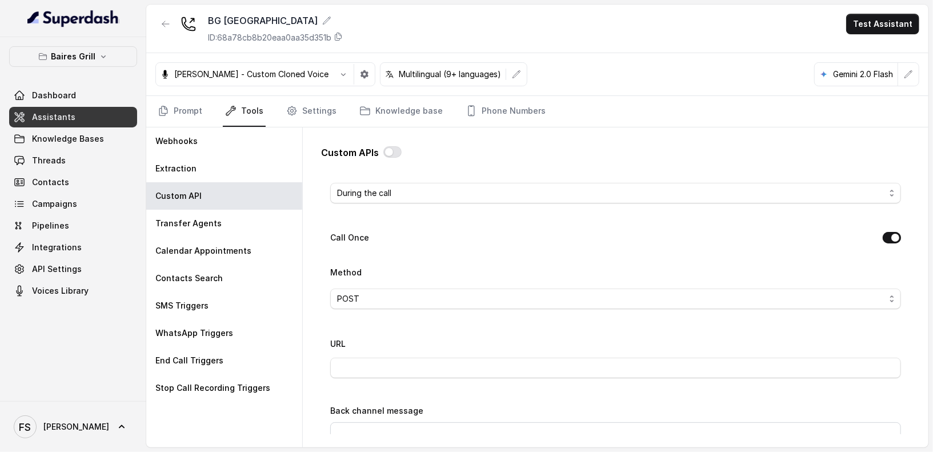
scroll to position [341, 0]
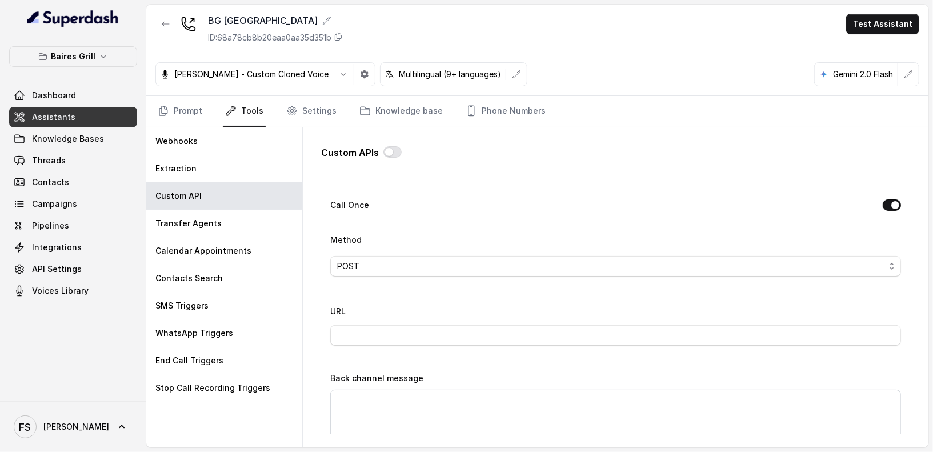
click at [870, 203] on div "Call Once" at bounding box center [615, 206] width 571 height 16
click at [886, 202] on button "Call Once" at bounding box center [892, 204] width 18 height 11
click at [883, 205] on button "Call Once" at bounding box center [892, 204] width 18 height 11
click at [761, 218] on div "Name MAKE RESERVATION - OPEN TABLE Trigger Prompt Trigger Event During the call…" at bounding box center [615, 305] width 571 height 850
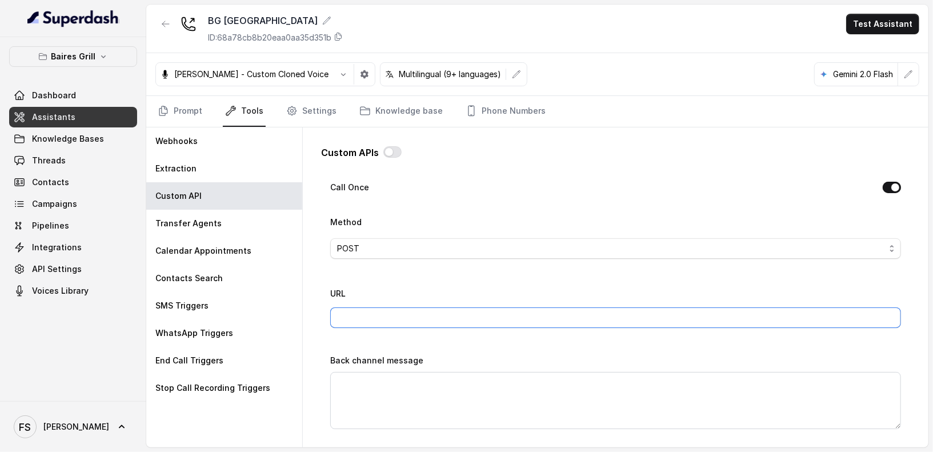
click at [379, 307] on input "URL" at bounding box center [615, 317] width 571 height 21
type input "[URL][DOMAIN_NAME]"
click at [465, 276] on div "Name MAKE RESERVATION - OPEN TABLE Trigger Prompt Trigger Event During the call…" at bounding box center [615, 287] width 571 height 850
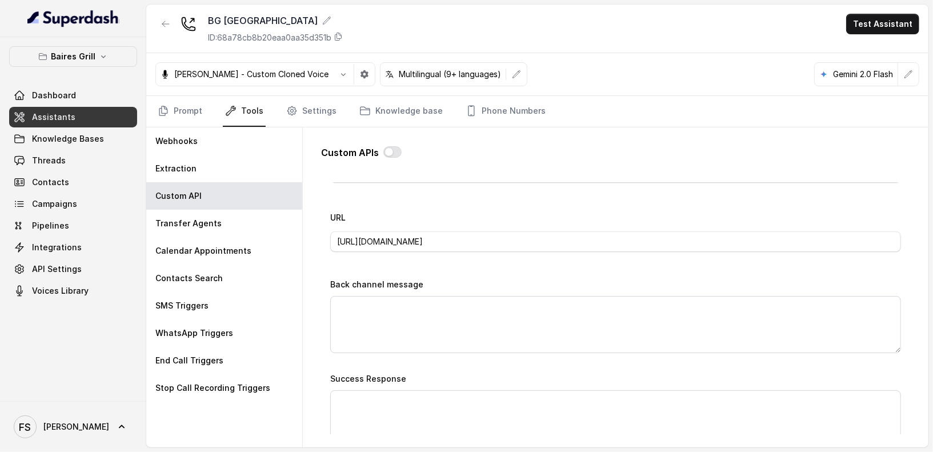
scroll to position [440, 0]
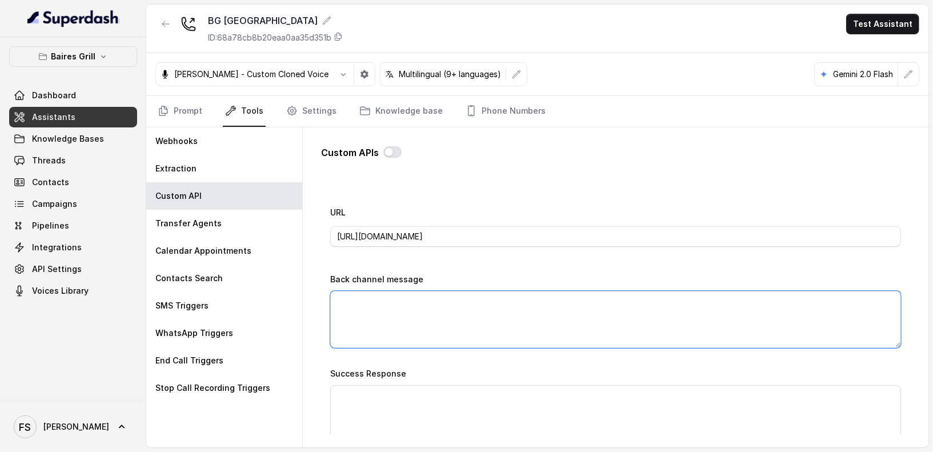
click at [457, 303] on textarea "Back channel message" at bounding box center [615, 319] width 571 height 57
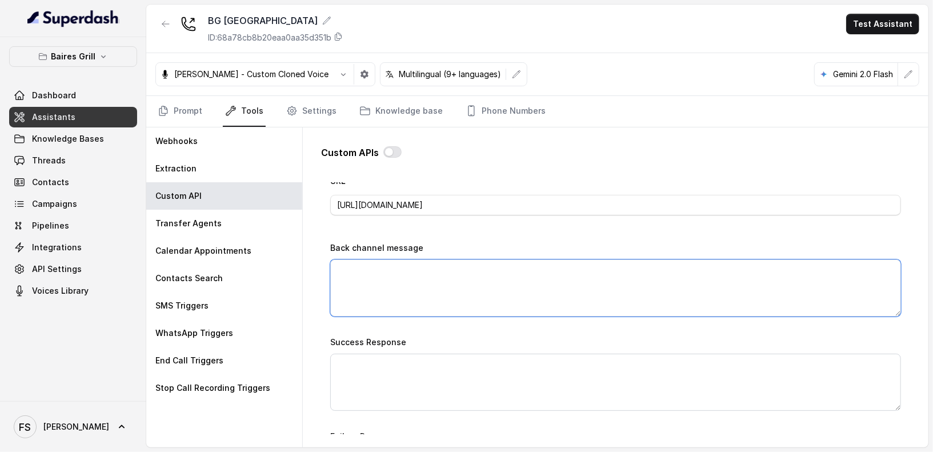
scroll to position [473, 0]
click at [529, 277] on textarea "Back channel message" at bounding box center [615, 286] width 571 height 57
paste textarea "Great news! your reservation was successful, please check your messages you sho…"
type textarea "Great news! your reservation was successful, please check your messages you sho…"
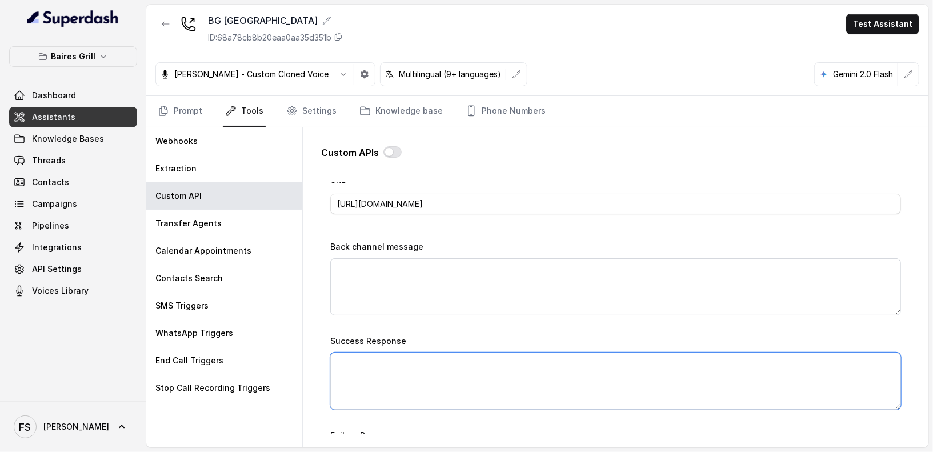
click at [456, 355] on textarea "Success Response" at bounding box center [615, 381] width 571 height 57
paste textarea "Great news! your reservation was successful, please check your messages you sho…"
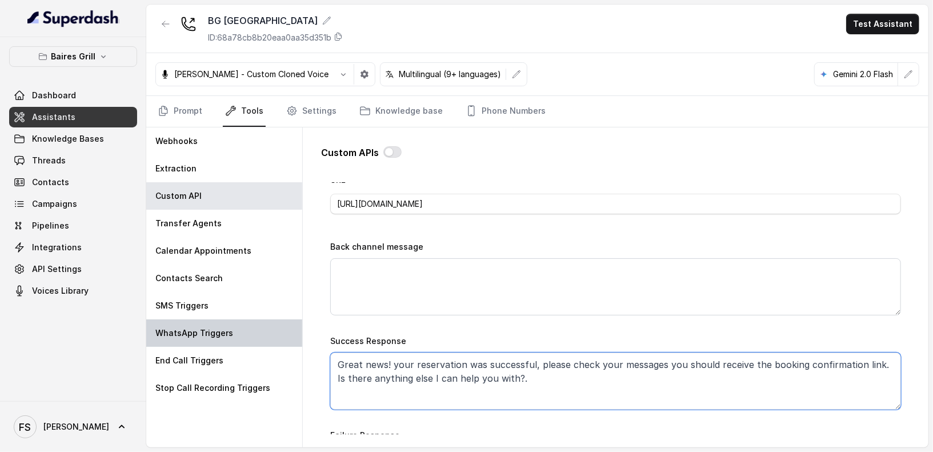
type textarea "Great news! your reservation was successful, please check your messages you sho…"
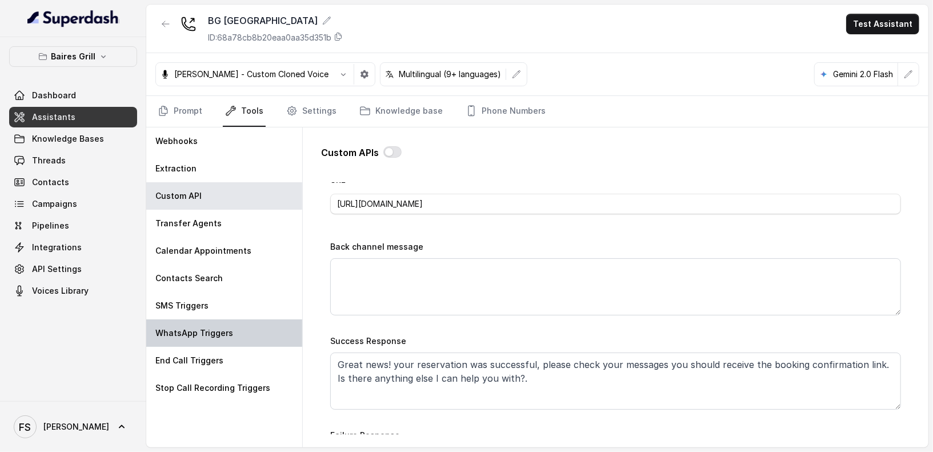
click at [299, 329] on div "WhatsApp Triggers" at bounding box center [224, 332] width 156 height 27
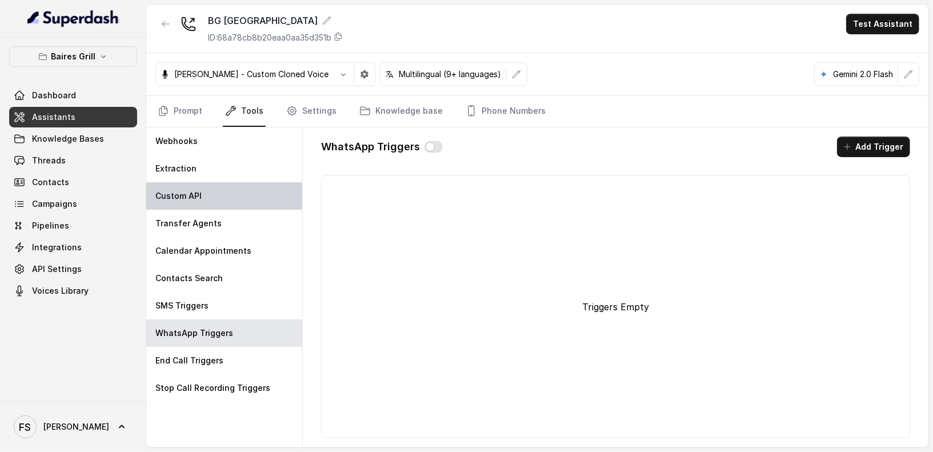
click at [221, 186] on div "Custom API" at bounding box center [224, 195] width 156 height 27
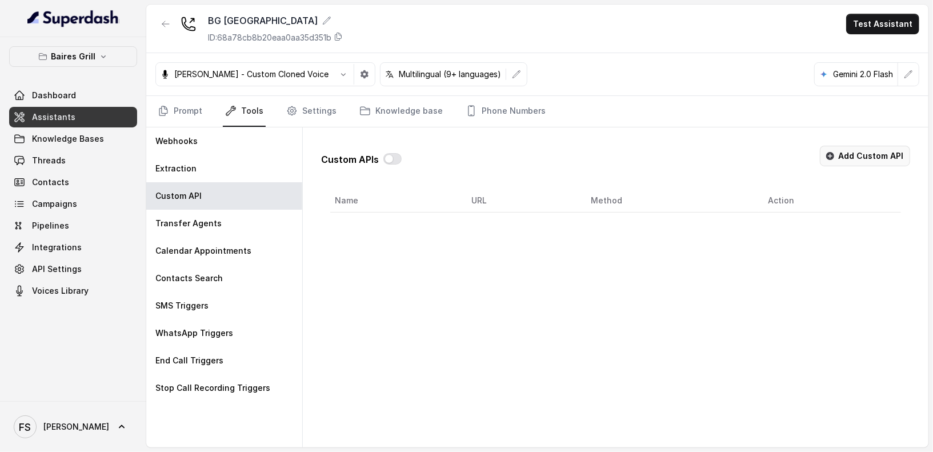
click at [880, 156] on button "Add Custom API" at bounding box center [865, 156] width 90 height 21
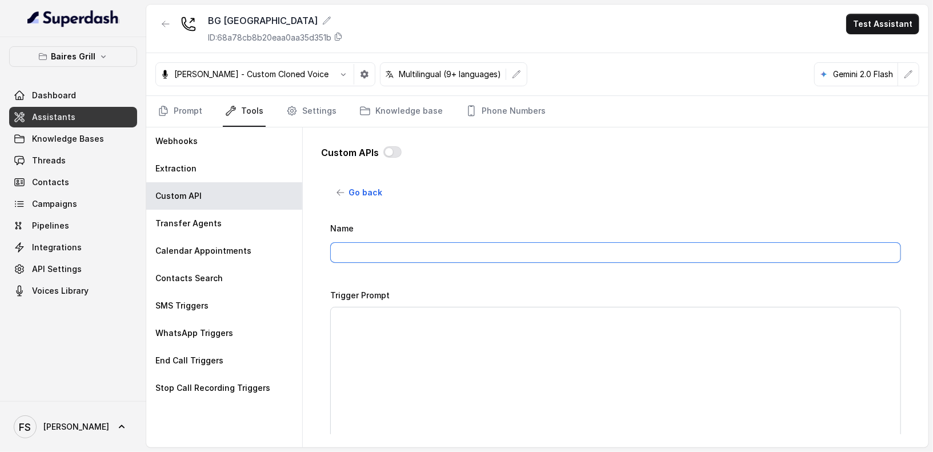
click at [462, 255] on input "Name" at bounding box center [615, 252] width 571 height 21
type input "MAKE RESERVATION - OPEN TABLE"
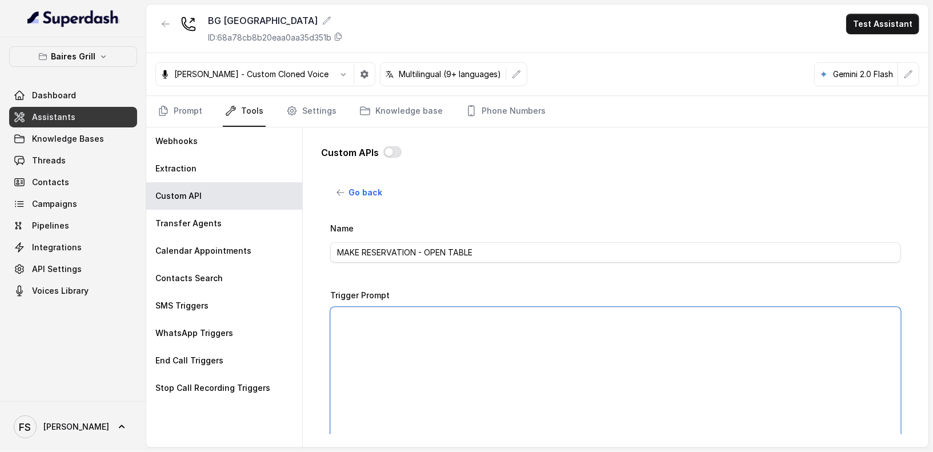
click at [458, 323] on textarea "Trigger Prompt" at bounding box center [615, 378] width 571 height 143
paste textarea "Great news! your reservation was successful, please check your messages you sho…"
type textarea "Great news! your reservation was successful, please check your messages you sho…"
click at [510, 366] on textarea "Trigger Prompt" at bounding box center [615, 378] width 571 height 143
paste textarea "This api call can only be triggered after all this conditions are met: 1- User …"
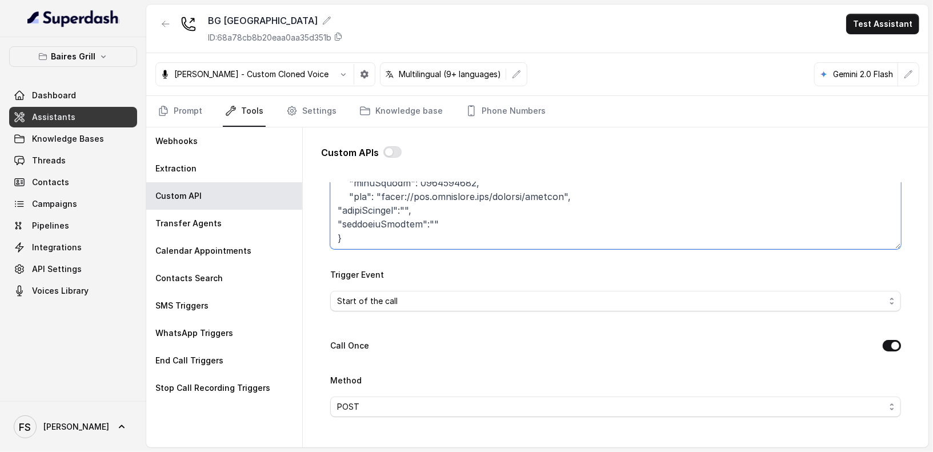
scroll to position [203, 0]
type textarea "This api call can only be triggered after all this conditions are met: 1- User …"
click at [526, 301] on span "Start of the call" at bounding box center [611, 298] width 548 height 14
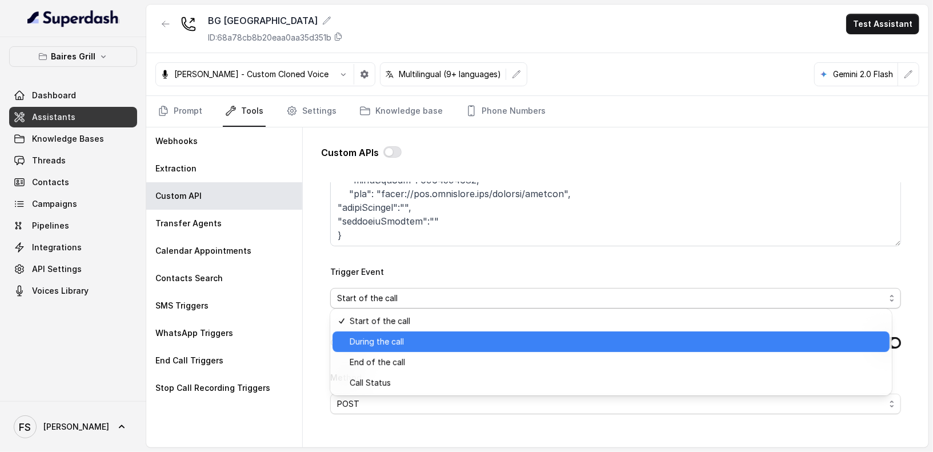
click at [430, 338] on span "During the call" at bounding box center [616, 342] width 533 height 14
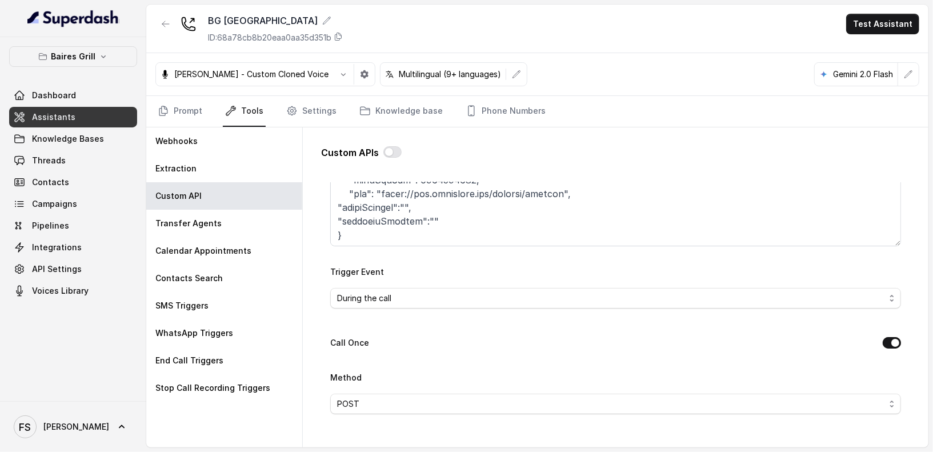
click at [430, 338] on div "Call Once" at bounding box center [615, 344] width 571 height 16
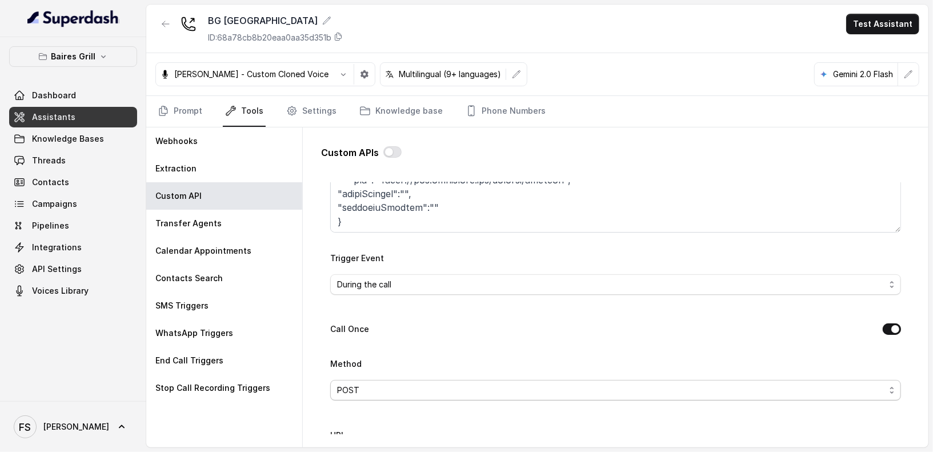
scroll to position [235, 0]
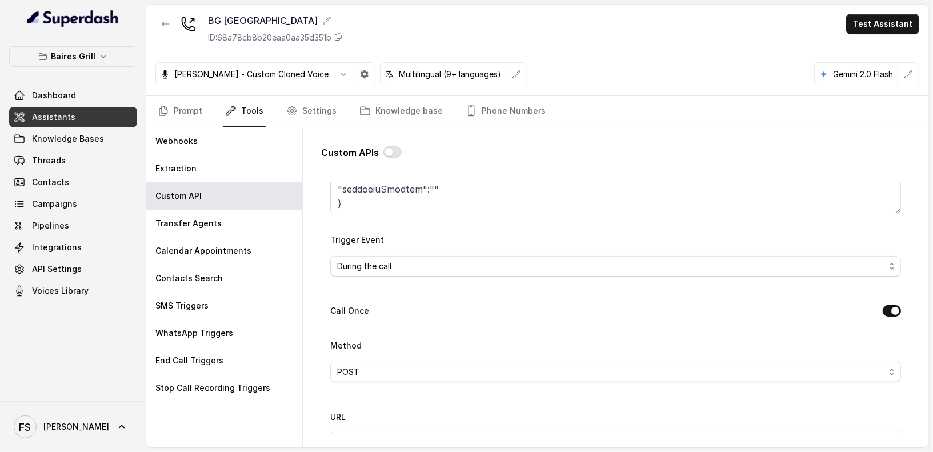
click at [490, 325] on div "Name MAKE RESERVATION - OPEN TABLE Trigger Prompt Trigger Event During the call…" at bounding box center [615, 411] width 571 height 850
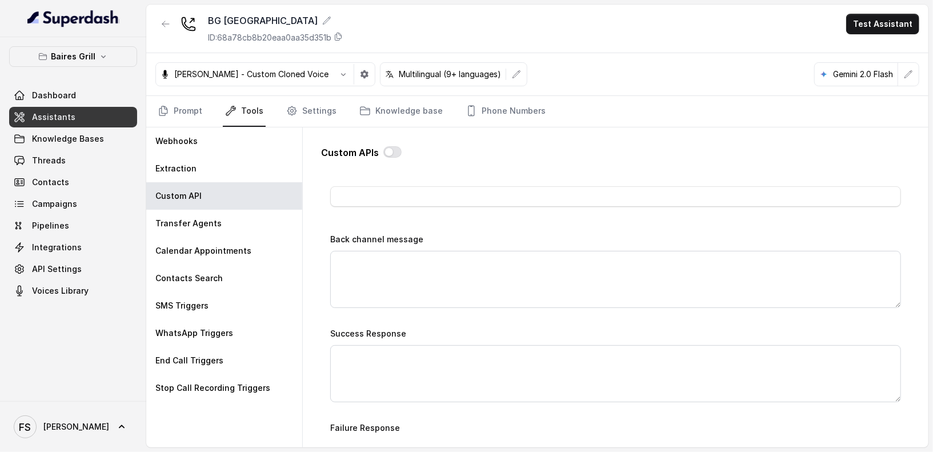
click at [428, 180] on div "Custom APIs Go back Name MAKE RESERVATION - OPEN TABLE Trigger Prompt Trigger E…" at bounding box center [615, 286] width 589 height 298
click at [437, 196] on input "URL" at bounding box center [615, 196] width 571 height 21
paste input "[URL][DOMAIN_NAME]"
type input "[URL][DOMAIN_NAME]"
click at [436, 206] on div "URL https://integrations-reservation.onrender.com/reservations/opentable/make-r…" at bounding box center [615, 189] width 571 height 49
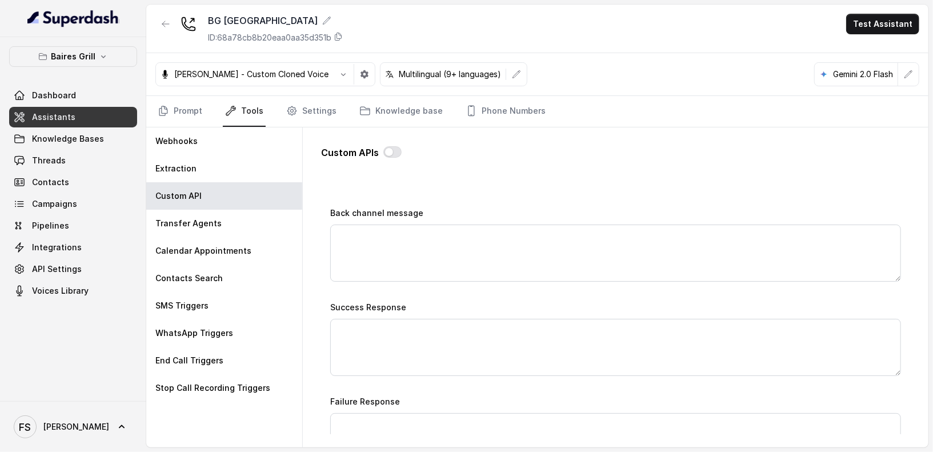
scroll to position [509, 0]
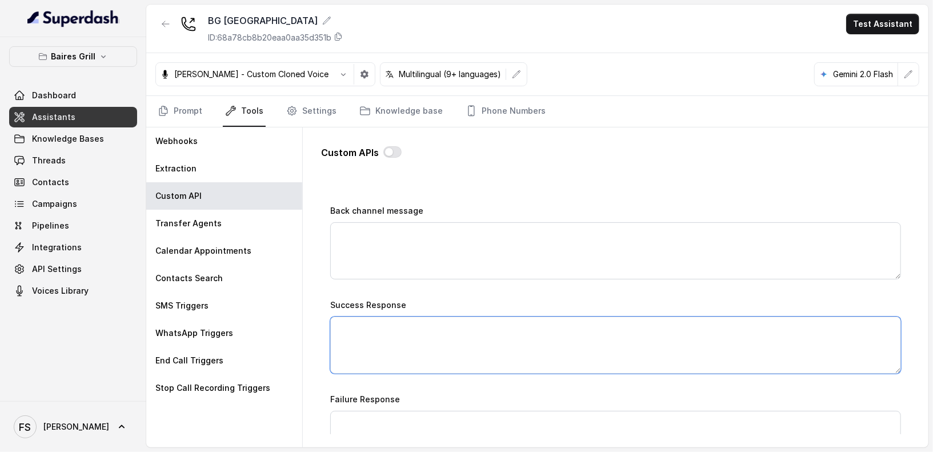
click at [475, 343] on textarea "Success Response" at bounding box center [615, 345] width 571 height 57
paste textarea "Great news! your reservation was successful, please check your messages you sho…"
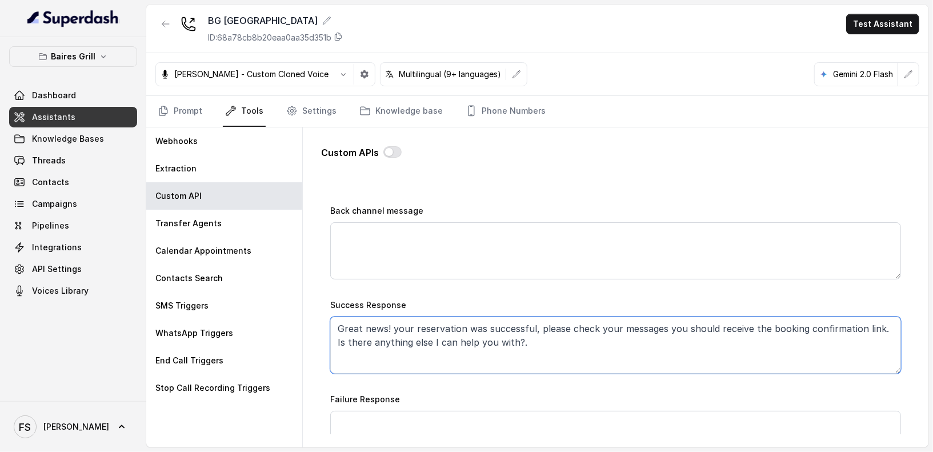
click at [356, 319] on textarea "Great news! your reservation was successful, please check your messages you sho…" at bounding box center [615, 345] width 571 height 57
type textarea "Great news! your reservation was successful, please check your messages you sho…"
click at [411, 299] on div "Success Response Great news! your reservation was successful, please check your…" at bounding box center [615, 336] width 571 height 76
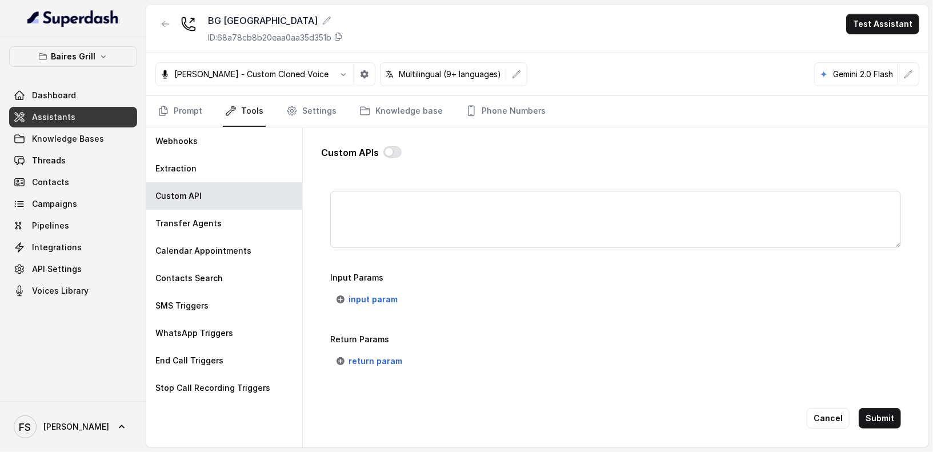
scroll to position [837, 0]
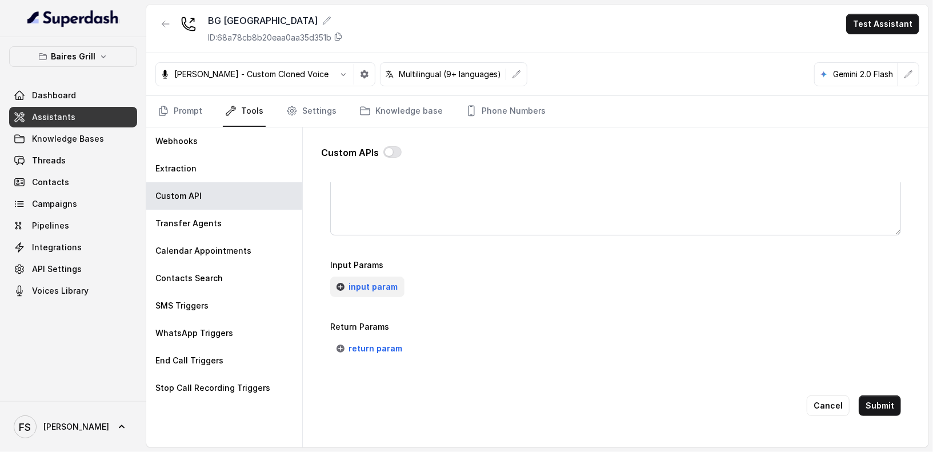
click at [392, 287] on span "input param" at bounding box center [373, 287] width 49 height 14
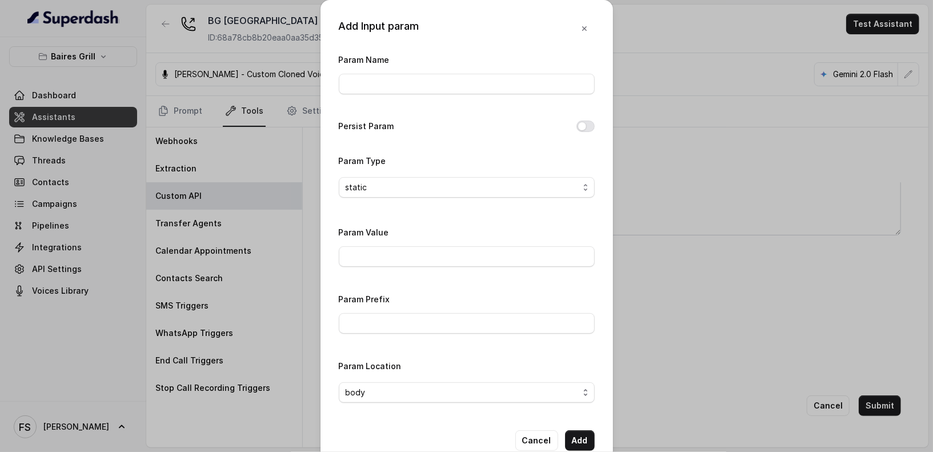
click at [415, 96] on div "Param Name" at bounding box center [467, 77] width 256 height 49
click at [419, 85] on input "Param Name" at bounding box center [467, 84] width 256 height 21
type input "twilioSid"
click at [474, 247] on input "Param Value" at bounding box center [467, 256] width 256 height 21
paste input "AC23dba3f033cd761ae7d57f0e17cc87ad"
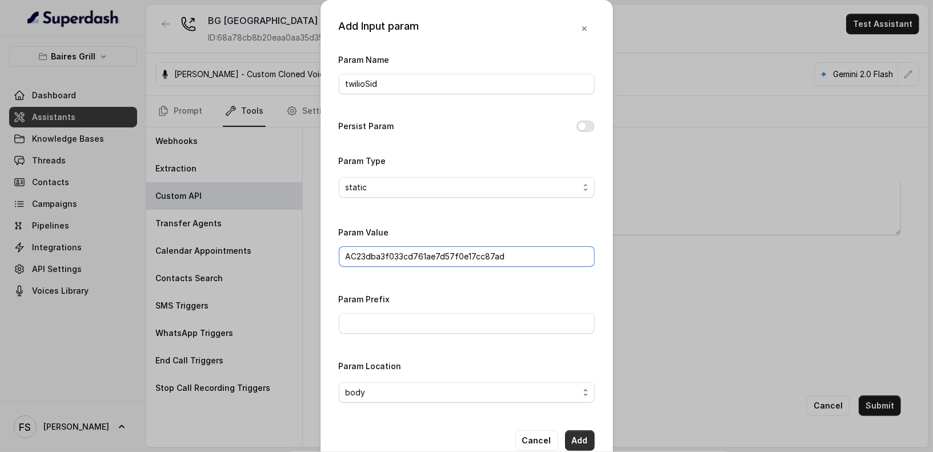
type input "AC23dba3f033cd761ae7d57f0e17cc87ad"
click at [582, 435] on button "Add" at bounding box center [580, 440] width 30 height 21
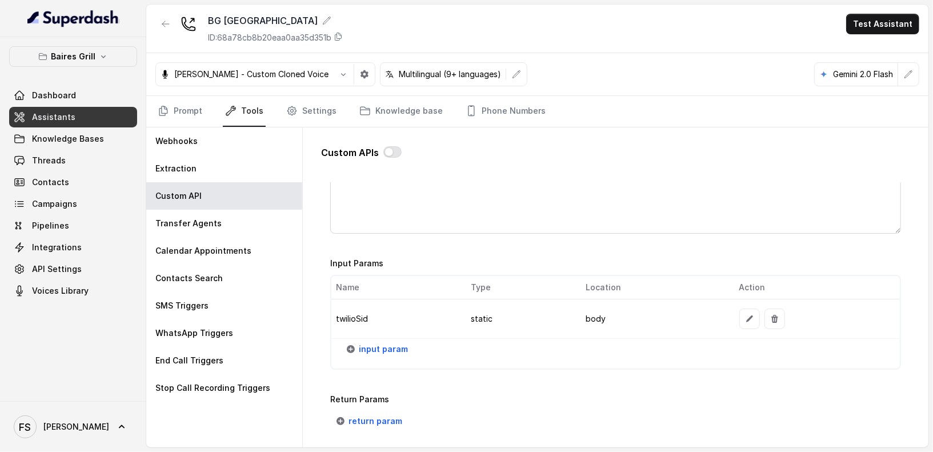
click at [597, 355] on div "input param" at bounding box center [615, 354] width 569 height 30
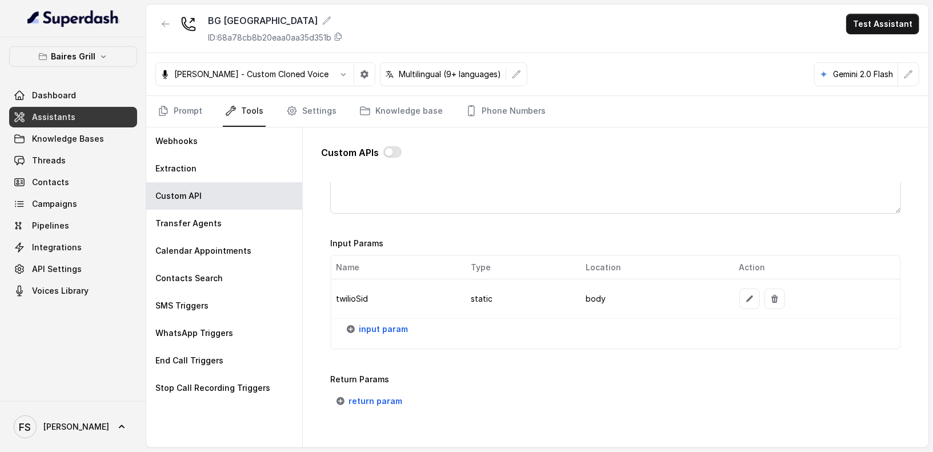
scroll to position [887, 0]
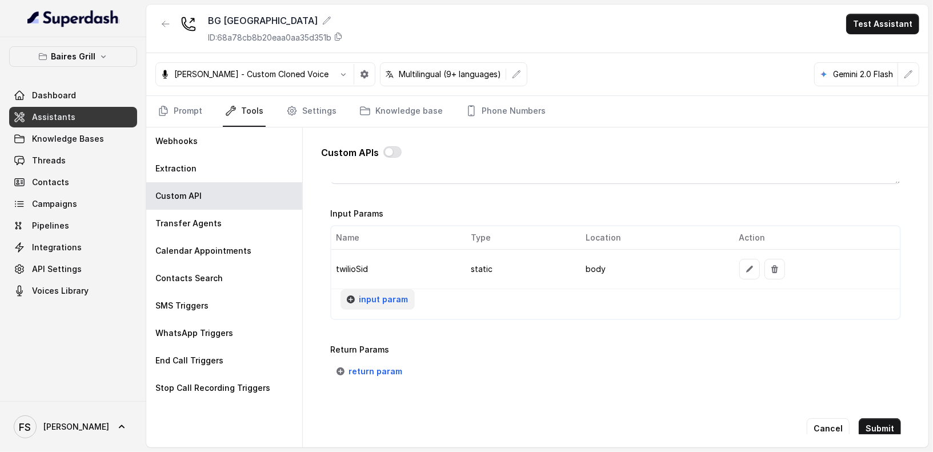
click at [376, 298] on span "input param" at bounding box center [383, 300] width 49 height 14
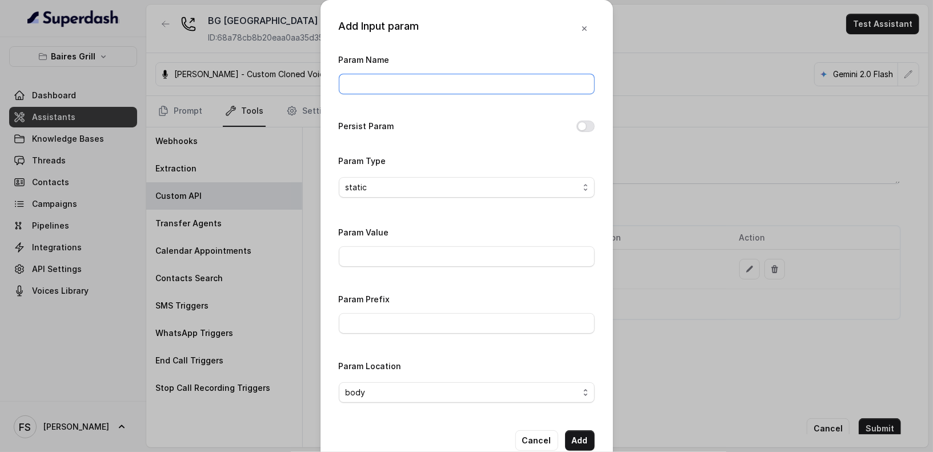
click at [396, 89] on input "Param Name" at bounding box center [467, 84] width 256 height 21
type input "restaurantId"
click at [399, 262] on input "Param Value" at bounding box center [467, 256] width 256 height 21
paste input "211084"
type input "211084"
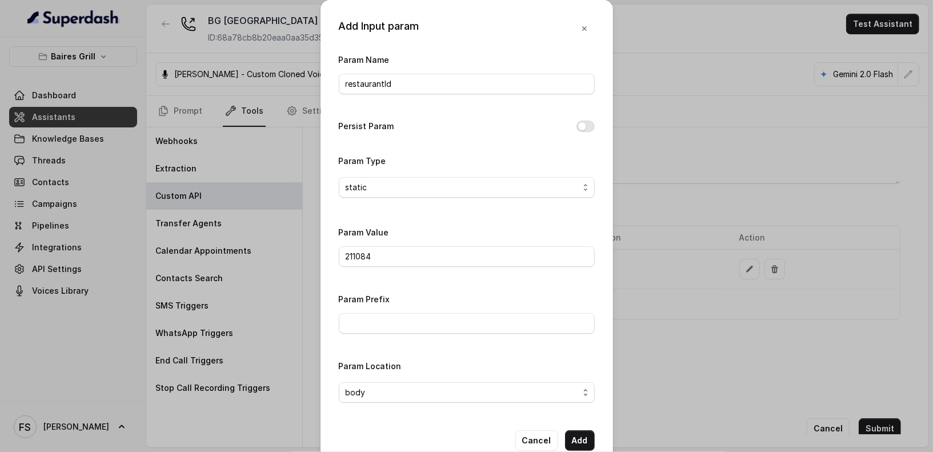
click at [355, 283] on div "Param Name restaurantId Persist Param Param Type static Param Value 211084 Para…" at bounding box center [467, 232] width 256 height 359
click at [586, 440] on button "Add" at bounding box center [580, 440] width 30 height 21
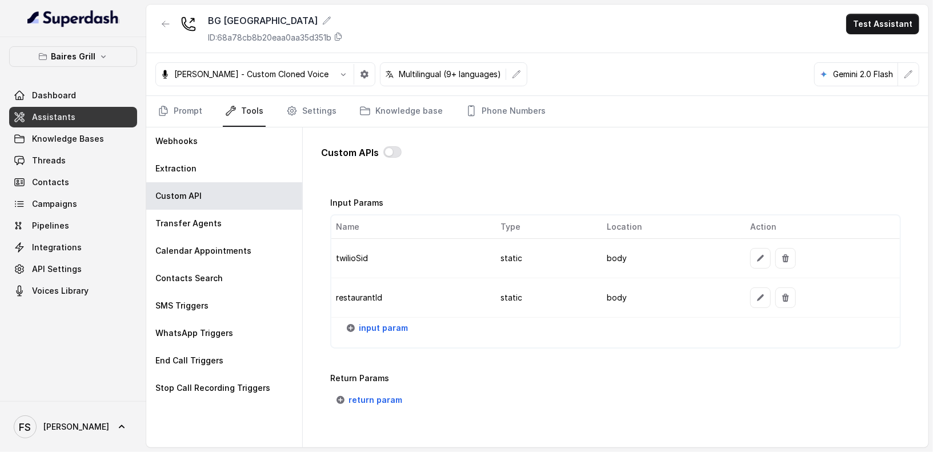
scroll to position [913, 0]
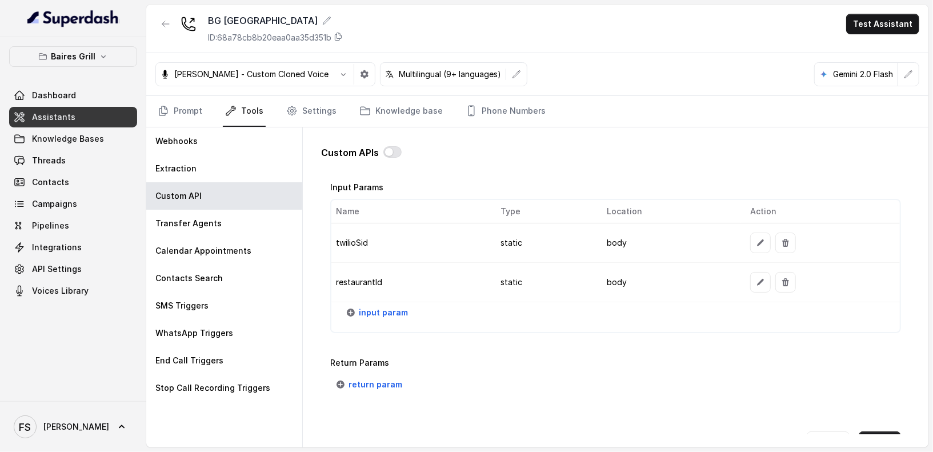
click at [385, 297] on td "restaurantId" at bounding box center [411, 282] width 160 height 39
click at [382, 306] on span "input param" at bounding box center [383, 313] width 49 height 14
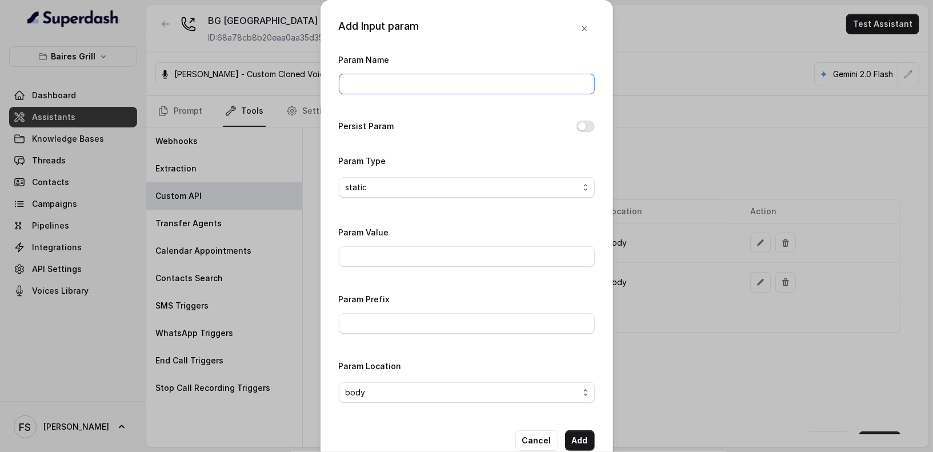
click at [417, 76] on input "Param Name" at bounding box center [467, 84] width 256 height 21
type input "phone"
click at [471, 215] on div "Param Name phone Persist Param Param Type static Param Value Param Prefix Param…" at bounding box center [467, 232] width 256 height 359
click at [570, 117] on div "Param Name phone Persist Param Param Type static Param Value Param Prefix Param…" at bounding box center [467, 232] width 256 height 359
click at [577, 122] on button "Persist Param" at bounding box center [586, 126] width 18 height 11
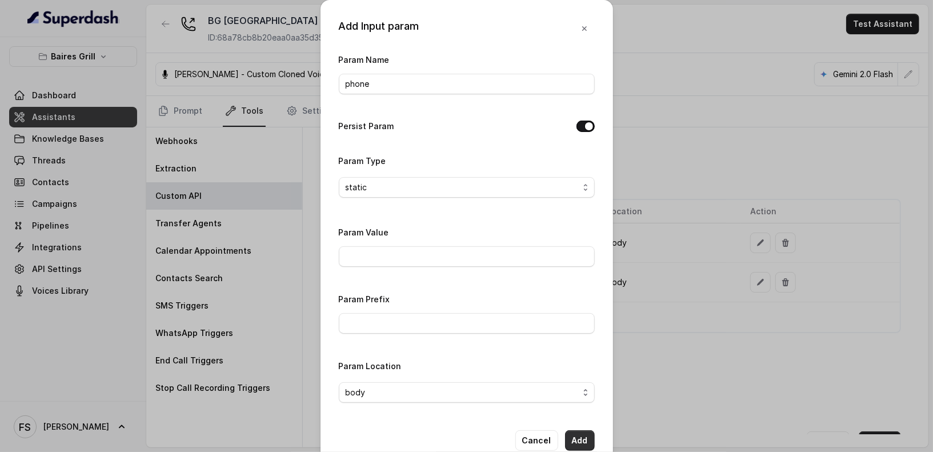
click at [585, 430] on button "Add" at bounding box center [580, 440] width 30 height 21
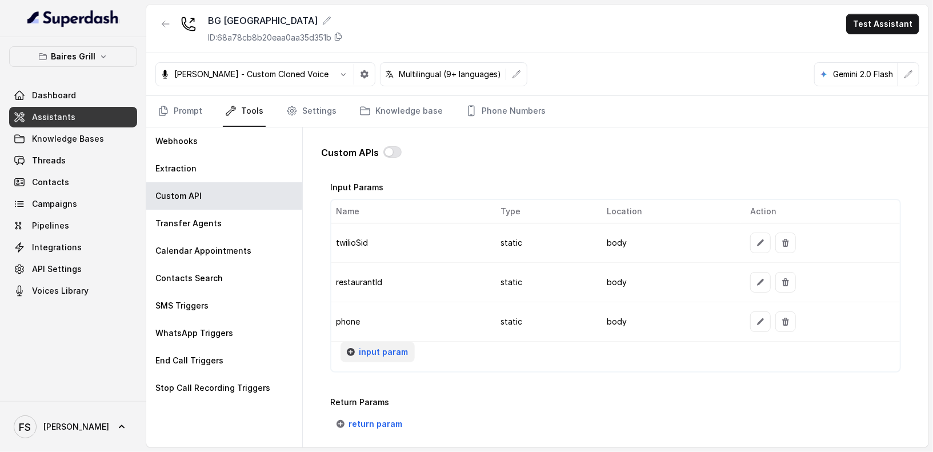
click at [376, 347] on span "input param" at bounding box center [383, 352] width 49 height 14
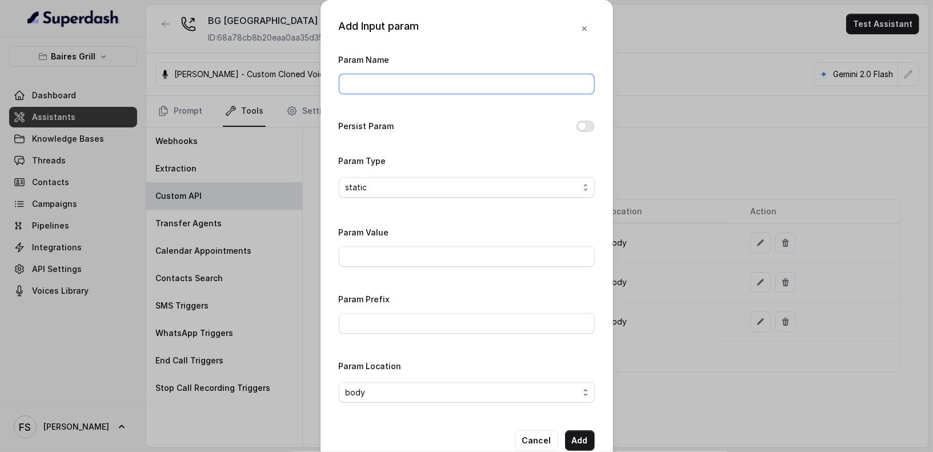
click at [459, 89] on input "Param Name" at bounding box center [467, 84] width 256 height 21
type input "userEmail"
type input "reservations@restohost.ai"
click button "Add" at bounding box center [580, 440] width 30 height 21
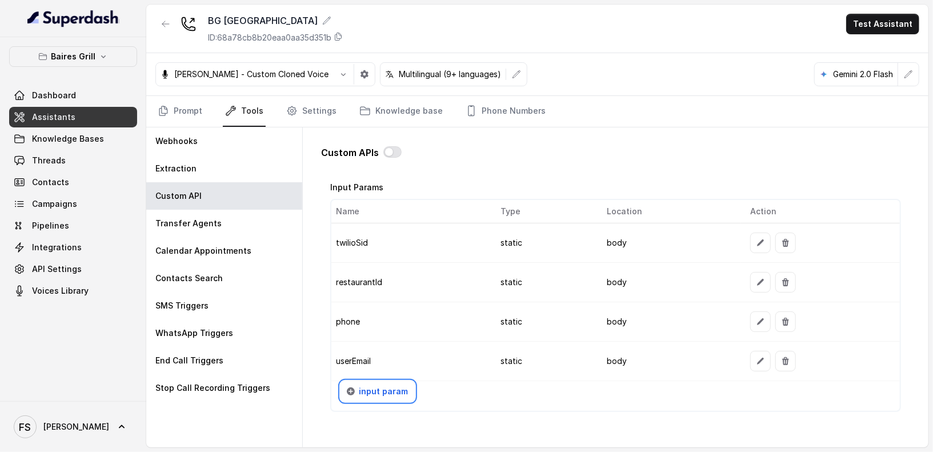
click at [341, 381] on button "input param" at bounding box center [378, 391] width 74 height 21
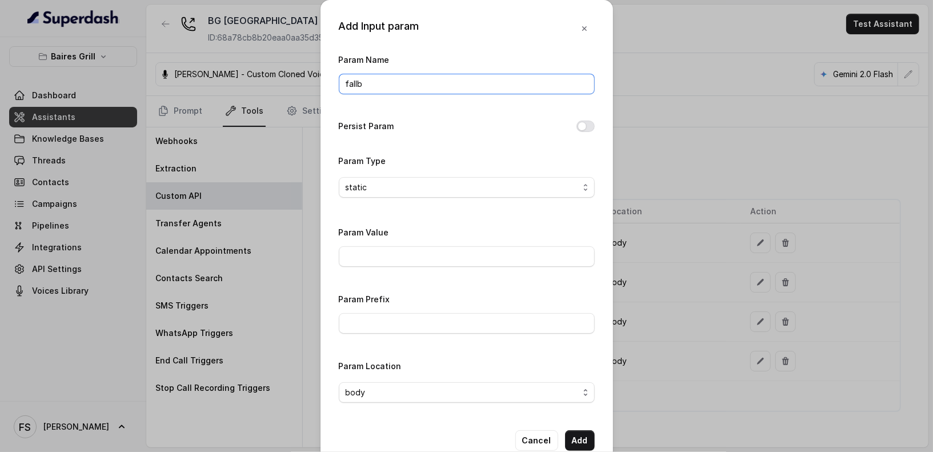
type input "fallbackMessage"
click at [463, 266] on div "Param Value" at bounding box center [467, 249] width 256 height 49
click at [468, 246] on input "Param Value" at bounding box center [467, 256] width 256 height 21
click at [430, 247] on input "Param Value" at bounding box center [467, 256] width 256 height 21
paste input "Thanks for calling Baires Grill. Want to make a reservation? https://foxly.link…"
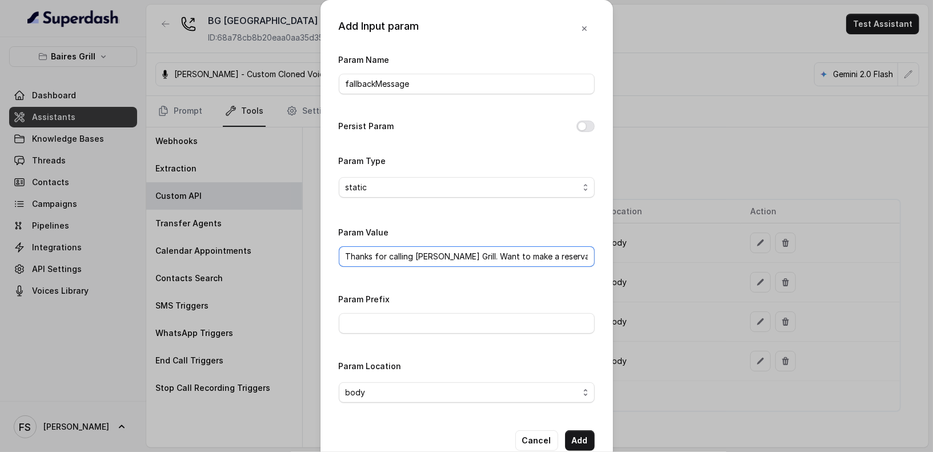
scroll to position [0, 102]
click at [442, 215] on div "Param Name fallbackMessage Persist Param Param Type static Param Value Thanks f…" at bounding box center [467, 232] width 256 height 359
click at [568, 255] on input "Thanks for calling Baires Grill. Want to make a reservation? https://foxly.link…" at bounding box center [467, 256] width 256 height 21
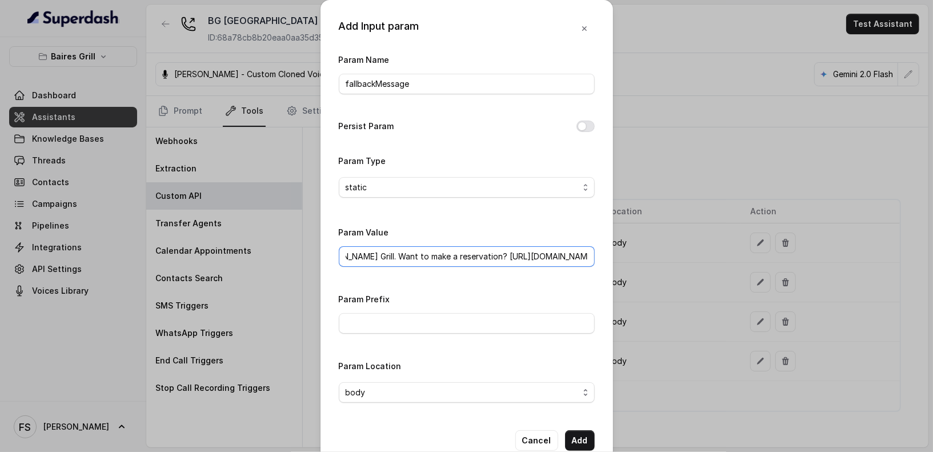
drag, startPoint x: 566, startPoint y: 252, endPoint x: 734, endPoint y: 249, distance: 167.5
click at [734, 249] on div "Add Input param Param Name fallbackMessage Persist Param Param Type static Para…" at bounding box center [466, 226] width 933 height 452
click at [566, 256] on input "Thanks for calling Baires Grill. Want to make a reservation?" at bounding box center [467, 256] width 256 height 21
paste input "https://foxly.link/la2z-opentable"
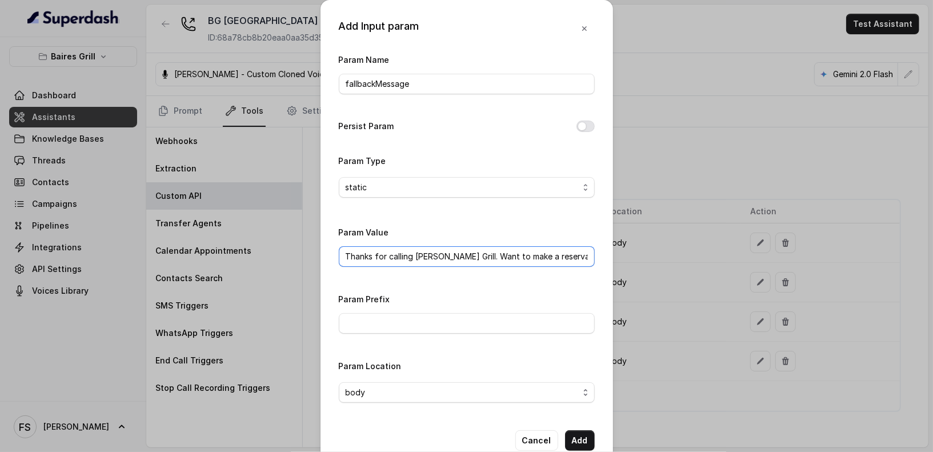
scroll to position [0, 101]
type input "Thanks for calling Baires Grill. Want to make a reservation? https://foxly.link…"
click at [571, 441] on button "Add" at bounding box center [580, 440] width 30 height 21
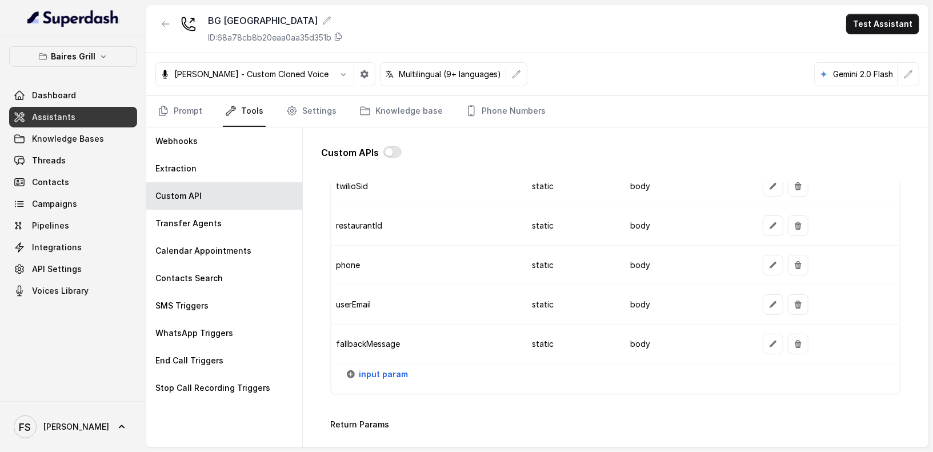
scroll to position [970, 0]
click at [382, 373] on button "input param" at bounding box center [378, 373] width 74 height 21
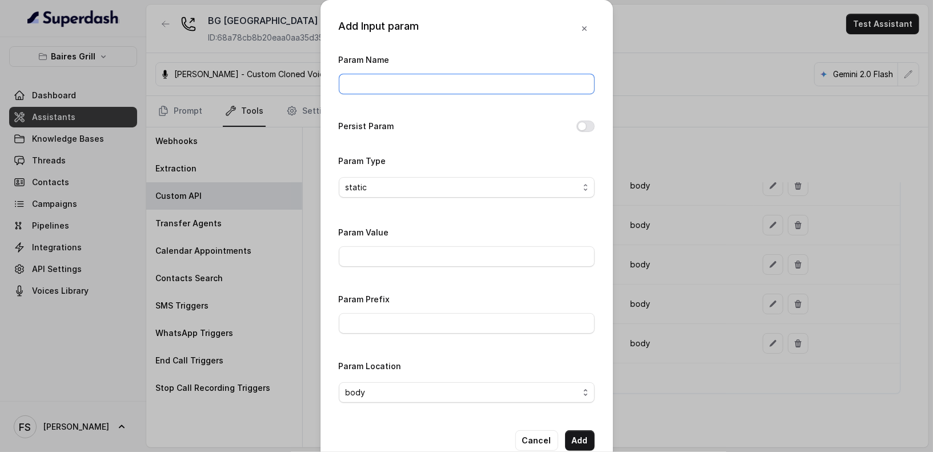
click at [422, 87] on input "Param Name" at bounding box center [467, 84] width 256 height 21
type input "fixedMessage"
click at [430, 252] on input "Param Value" at bounding box center [467, 256] width 256 height 21
paste input "Thanks for calling Baires Grill! your reservation confirmation link -"
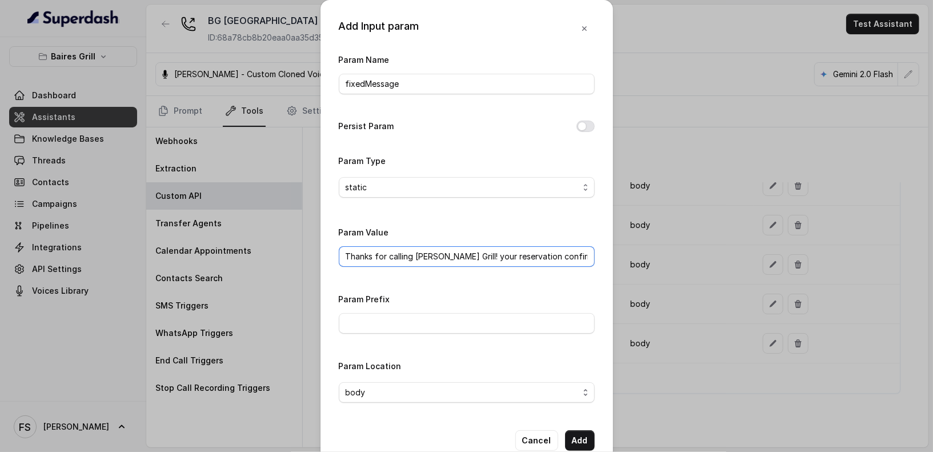
scroll to position [0, 5]
type input "Thanks for calling Baires Grill! your reservation confirmation link -"
click at [375, 225] on div "Param Value Thanks for calling Baires Grill! your reservation confirmation link…" at bounding box center [467, 246] width 256 height 42
click at [569, 436] on button "Add" at bounding box center [580, 440] width 30 height 21
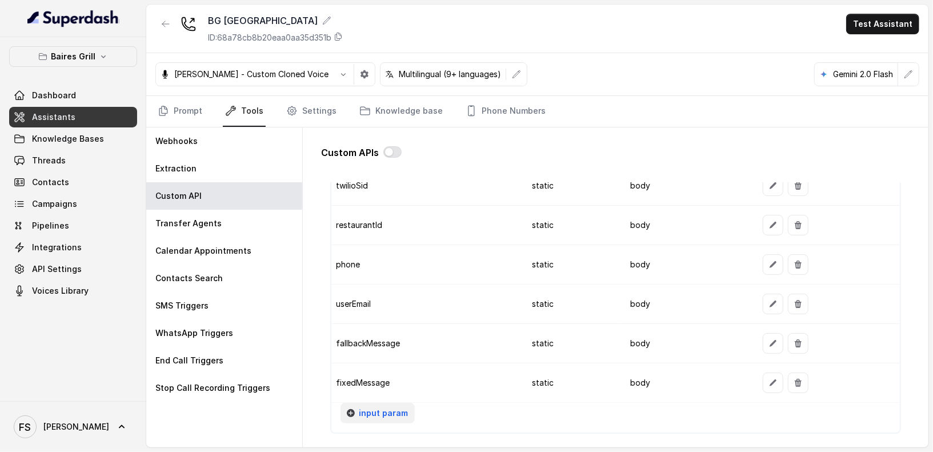
click at [392, 403] on button "input param" at bounding box center [378, 413] width 74 height 21
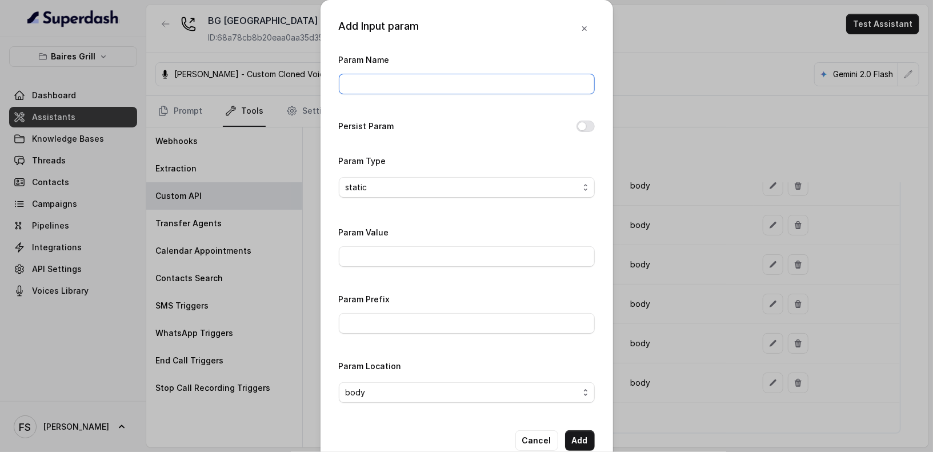
click at [413, 86] on input "Param Name" at bounding box center [467, 84] width 256 height 21
type input "url"
paste input "https://www.opentable.com/restref/client/?restref="
type input "https://www.opentable.com/restref/client/?restref="
click at [590, 435] on div "Add Input param Param Name url Persist Param Param Type static Param Value http…" at bounding box center [467, 234] width 293 height 469
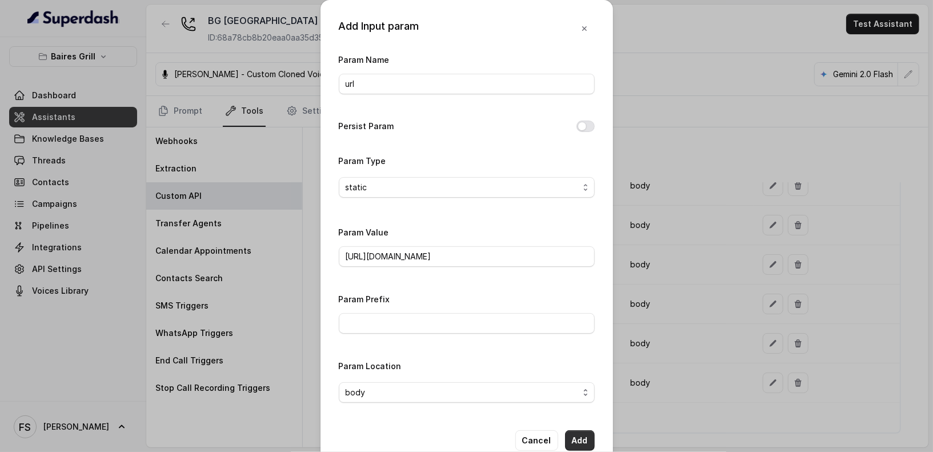
click at [581, 436] on button "Add" at bounding box center [580, 440] width 30 height 21
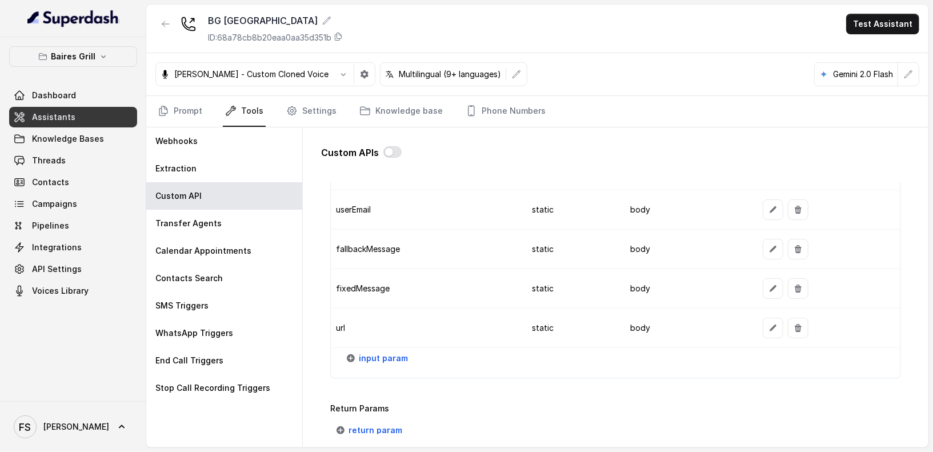
scroll to position [1065, 0]
click at [374, 338] on td "url" at bounding box center [426, 327] width 191 height 39
click at [386, 353] on span "input param" at bounding box center [383, 358] width 49 height 14
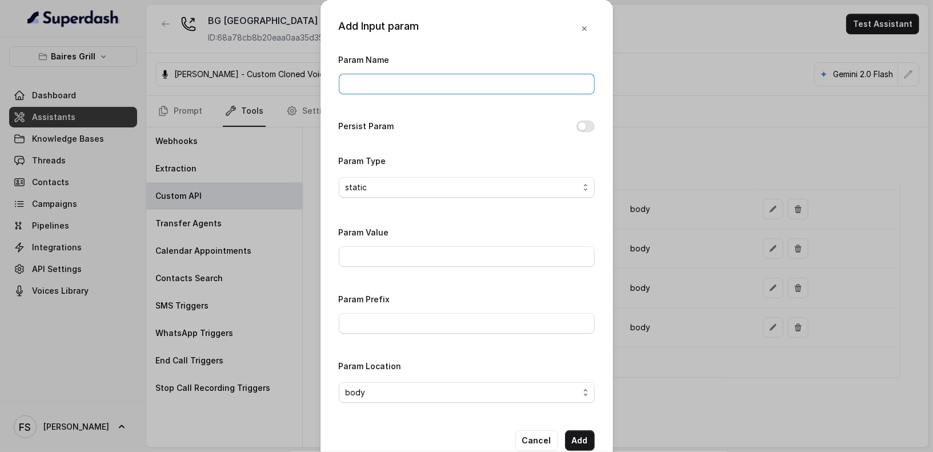
click at [441, 90] on input "Param Name" at bounding box center [467, 84] width 256 height 21
type input "area"
click at [342, 129] on label "Persist Param" at bounding box center [366, 126] width 55 height 14
click at [366, 262] on input "Param Value" at bounding box center [467, 256] width 256 height 21
type input "1"
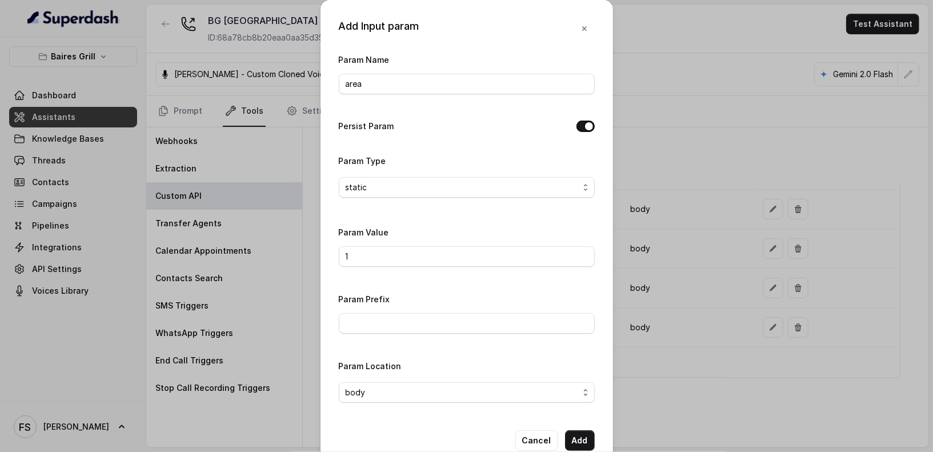
click at [473, 210] on div "Param Name area Persist Param Param Type static Param Value 1 Param Prefix Para…" at bounding box center [467, 232] width 256 height 359
click at [581, 117] on div "Param Name area Persist Param Param Type static Param Value 1 Param Prefix Para…" at bounding box center [467, 232] width 256 height 359
click at [581, 121] on button "Persist Param" at bounding box center [586, 126] width 18 height 11
click at [581, 132] on div "Persist Param" at bounding box center [467, 127] width 256 height 16
click at [575, 442] on button "Add" at bounding box center [580, 440] width 30 height 21
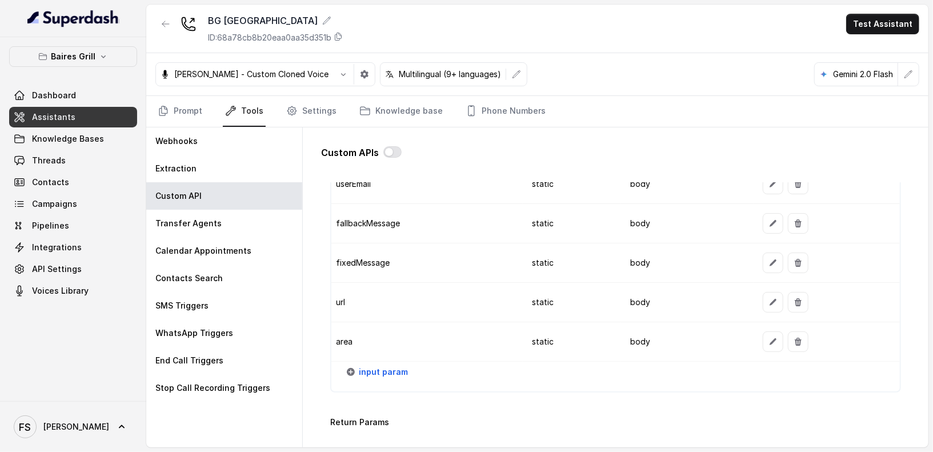
scroll to position [1093, 0]
click at [377, 363] on span "input param" at bounding box center [383, 370] width 49 height 14
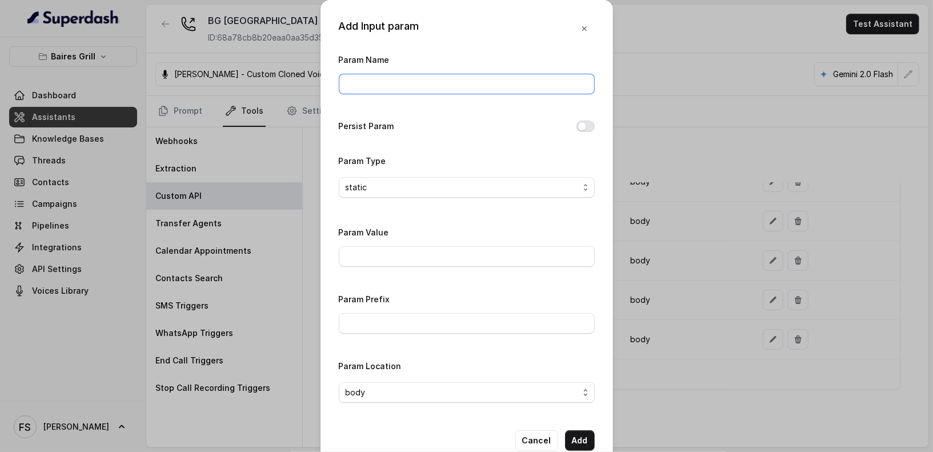
click at [446, 76] on input "Param Name" at bounding box center [467, 84] width 256 height 21
type input "fromNumber"
click at [419, 249] on input "Param Value" at bounding box center [467, 256] width 256 height 21
paste input "17867676589"
type input "17867676589"
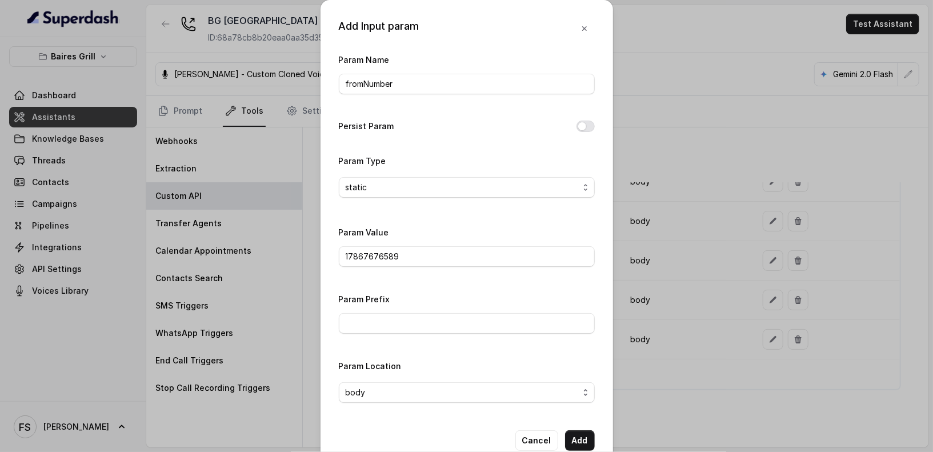
click at [469, 235] on div "Param Value 17867676589" at bounding box center [467, 246] width 256 height 42
click at [578, 432] on button "Add" at bounding box center [580, 440] width 30 height 21
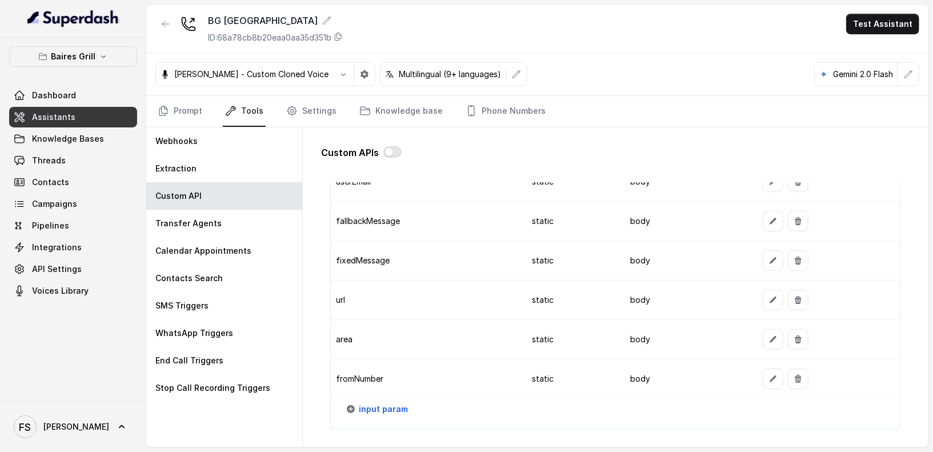
scroll to position [1223, 0]
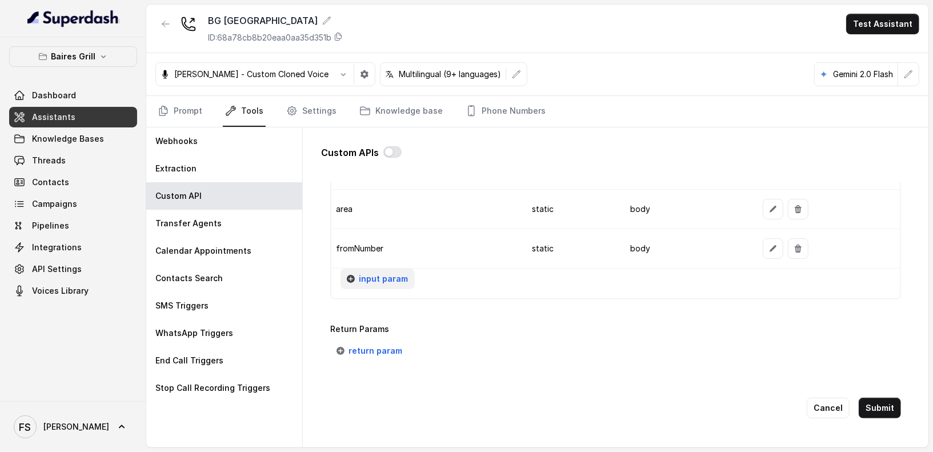
click at [378, 272] on span "input param" at bounding box center [383, 279] width 49 height 14
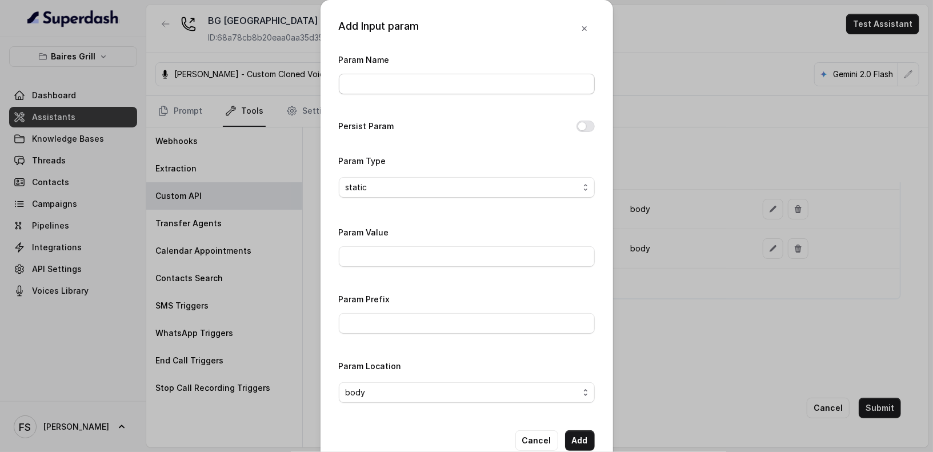
click at [402, 66] on div "Param Name" at bounding box center [467, 74] width 256 height 42
click at [408, 85] on input "Param Name" at bounding box center [467, 84] width 256 height 21
type input "userName"
click at [582, 449] on button "Add" at bounding box center [580, 440] width 30 height 21
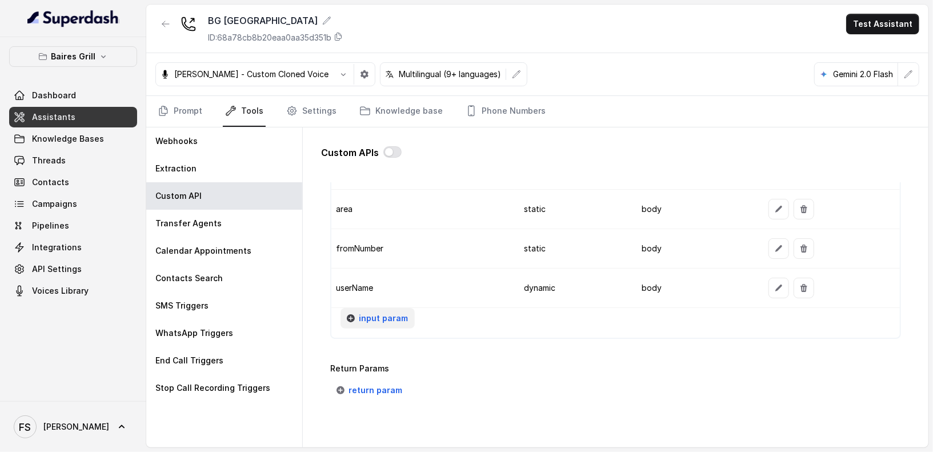
click at [373, 311] on span "input param" at bounding box center [383, 318] width 49 height 14
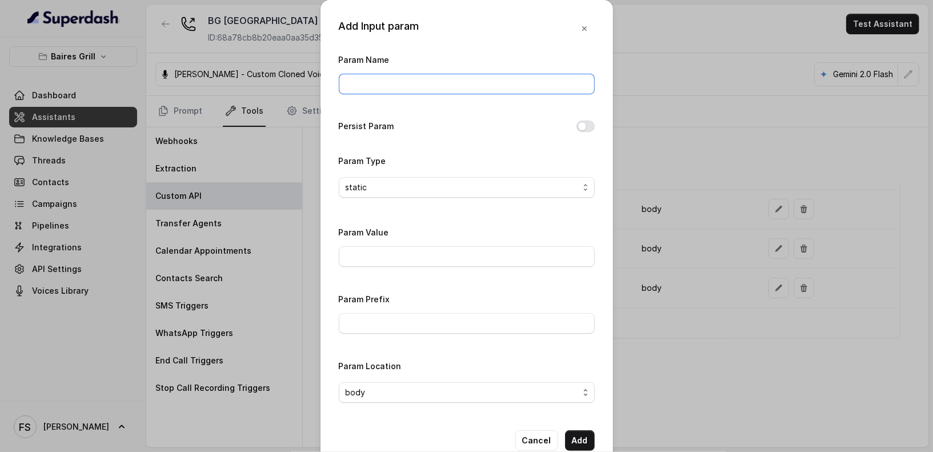
click at [409, 91] on input "Param Name" at bounding box center [467, 84] width 256 height 21
type input "date"
click at [468, 182] on span "static" at bounding box center [462, 188] width 233 height 14
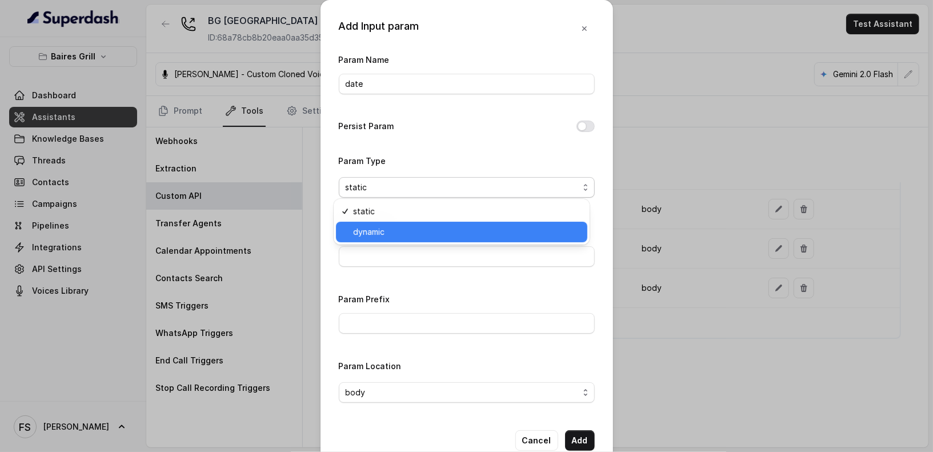
click at [451, 229] on span "dynamic" at bounding box center [466, 232] width 227 height 14
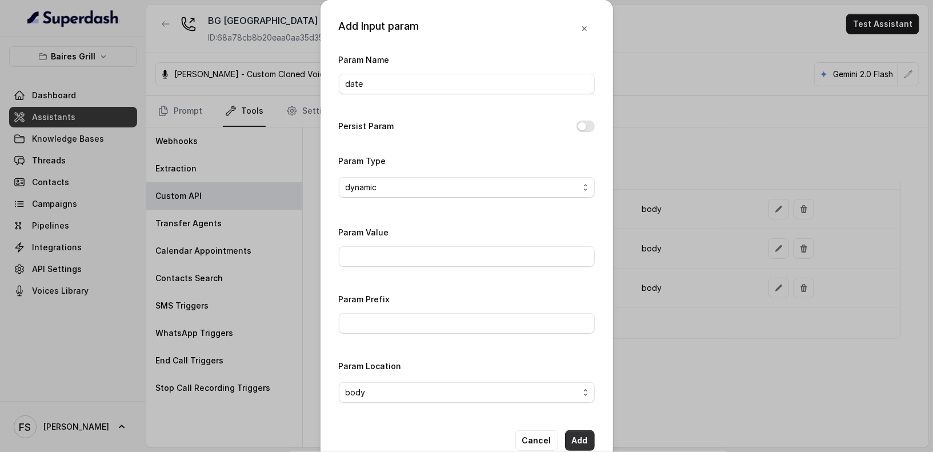
click at [584, 436] on button "Add" at bounding box center [580, 440] width 30 height 21
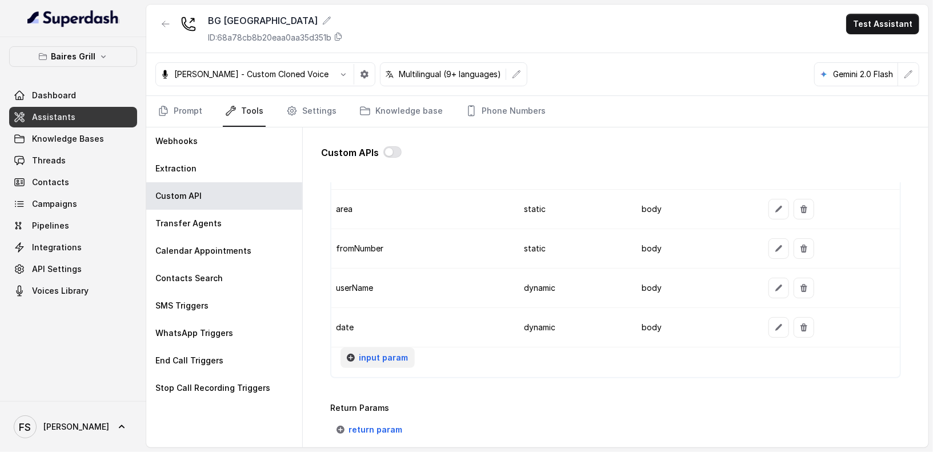
click at [397, 351] on span "input param" at bounding box center [383, 358] width 49 height 14
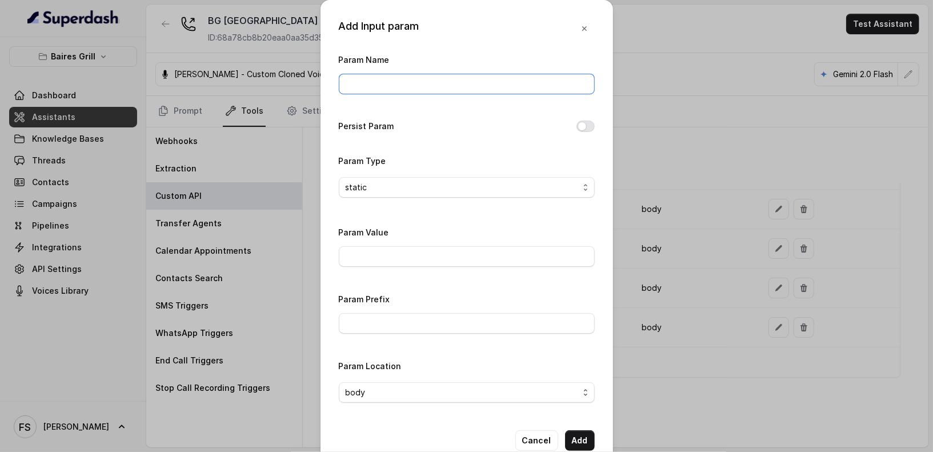
click at [409, 79] on input "Param Name" at bounding box center [467, 84] width 256 height 21
type input "partySize"
click at [447, 256] on input "Param Value" at bounding box center [467, 256] width 256 height 21
click at [446, 170] on div "Param Type static" at bounding box center [467, 176] width 256 height 44
click at [446, 174] on div "Param Type static" at bounding box center [467, 176] width 256 height 44
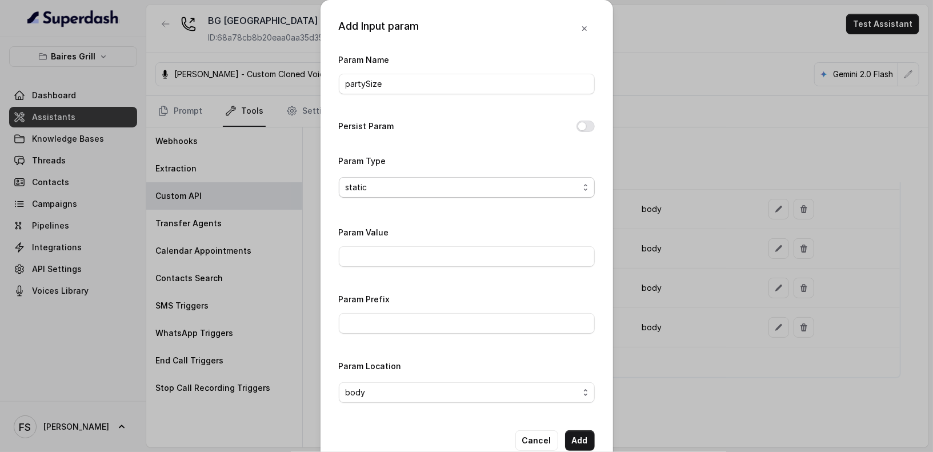
click at [447, 190] on span "static" at bounding box center [462, 188] width 233 height 14
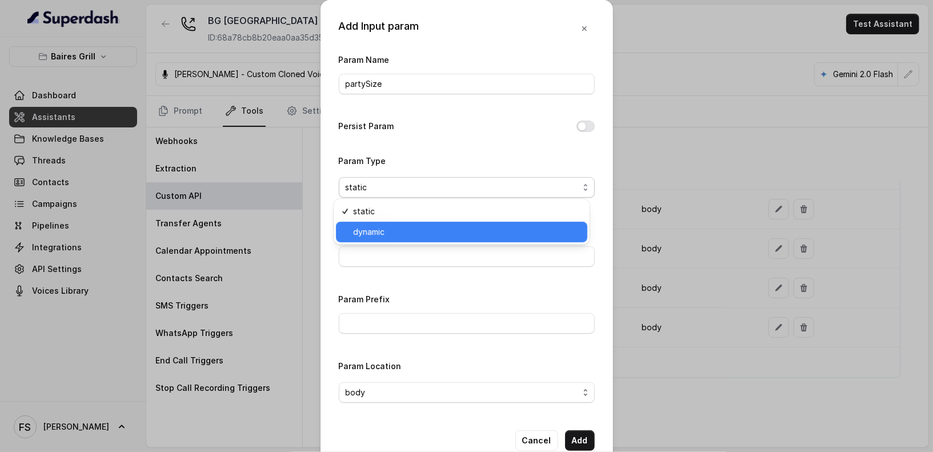
click at [428, 236] on span "dynamic" at bounding box center [466, 232] width 227 height 14
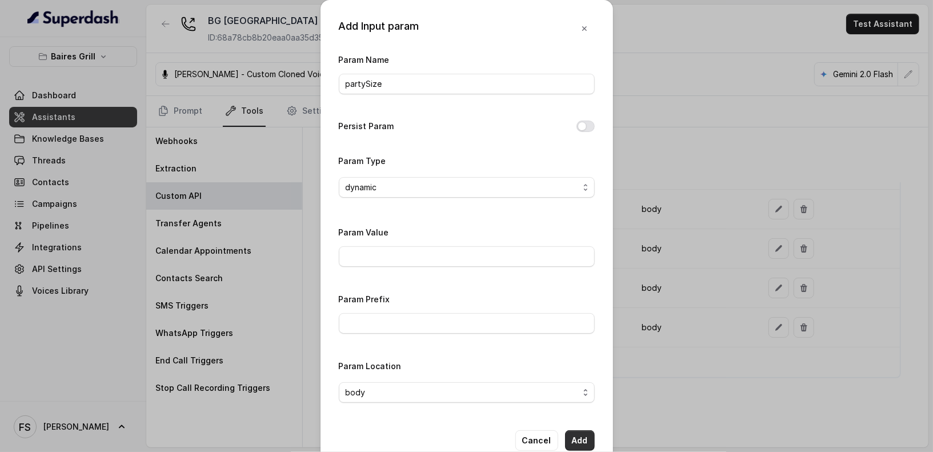
click at [588, 443] on button "Add" at bounding box center [580, 440] width 30 height 21
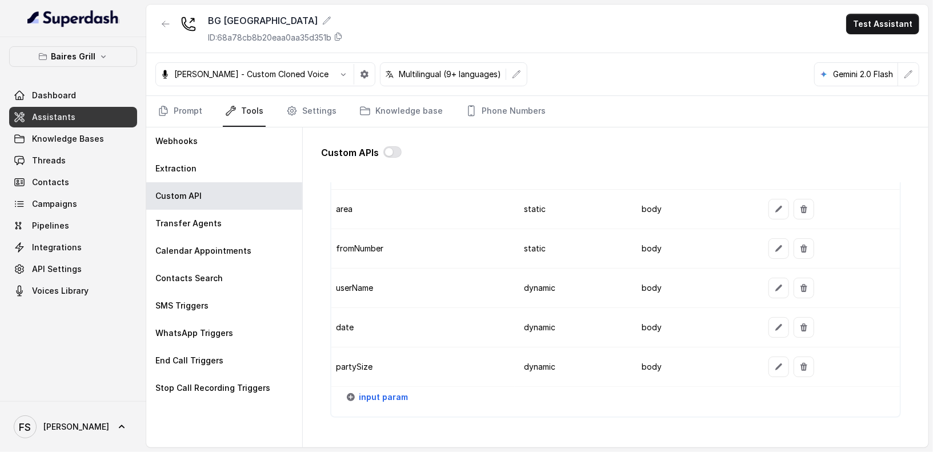
click at [648, 359] on td "body" at bounding box center [696, 366] width 127 height 39
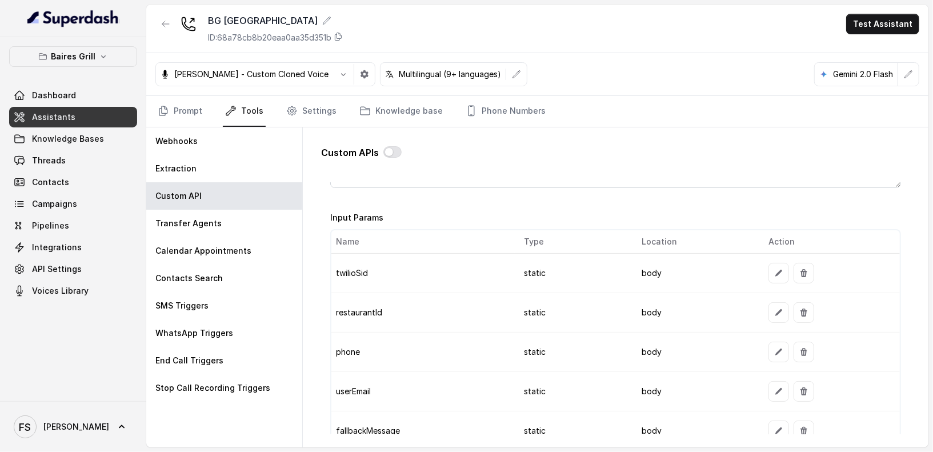
scroll to position [883, 0]
click at [774, 347] on icon "button" at bounding box center [778, 351] width 9 height 9
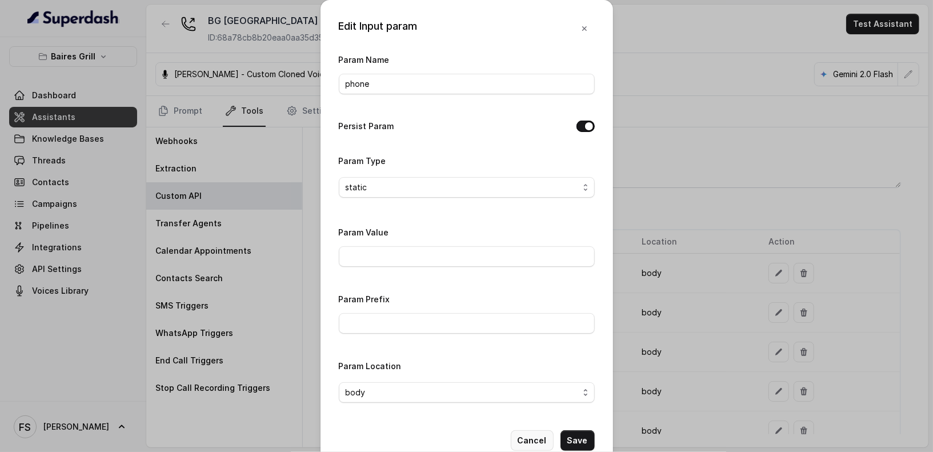
click at [528, 437] on button "Cancel" at bounding box center [532, 440] width 43 height 21
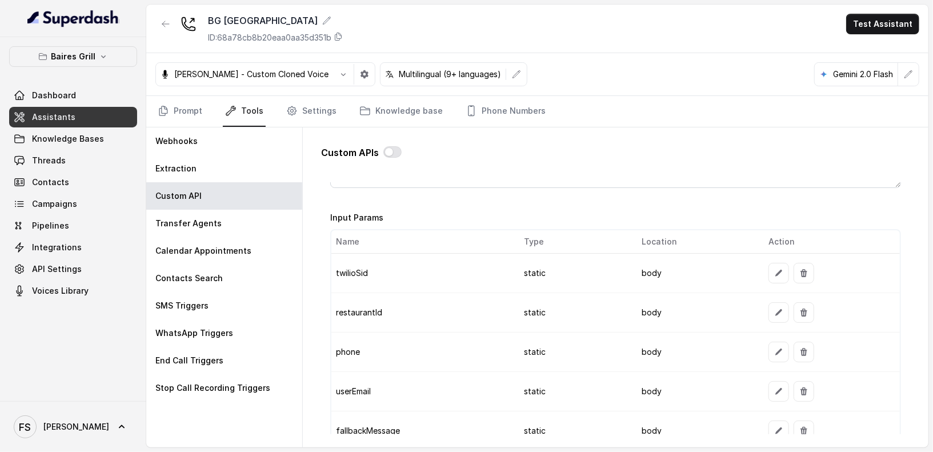
click at [625, 361] on td "static" at bounding box center [574, 352] width 118 height 39
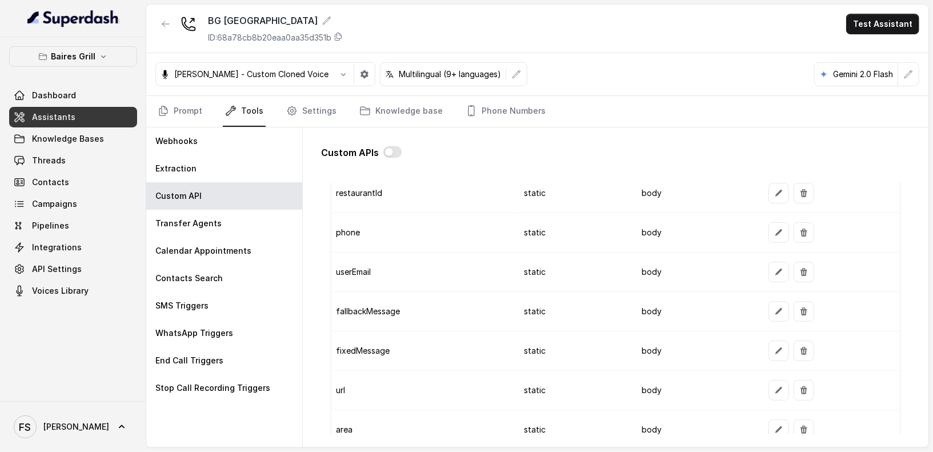
scroll to position [1340, 0]
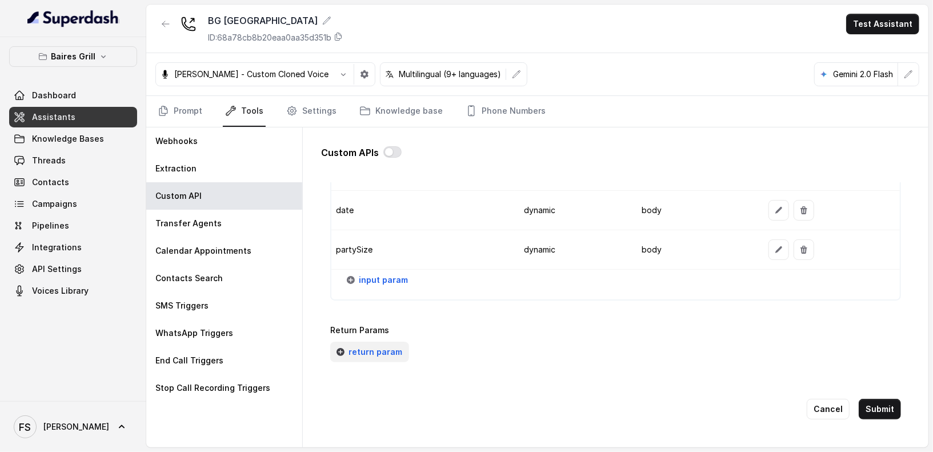
click at [367, 345] on span "return param" at bounding box center [376, 352] width 54 height 14
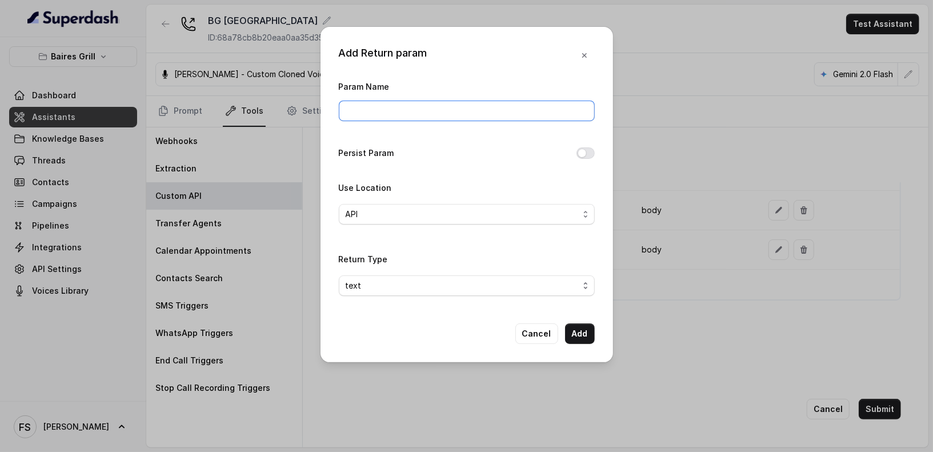
click at [431, 109] on input "Param Name" at bounding box center [467, 111] width 256 height 21
click at [438, 112] on input "Param Name" at bounding box center [467, 111] width 256 height 21
type input "message"
click at [488, 206] on span "API" at bounding box center [467, 214] width 256 height 21
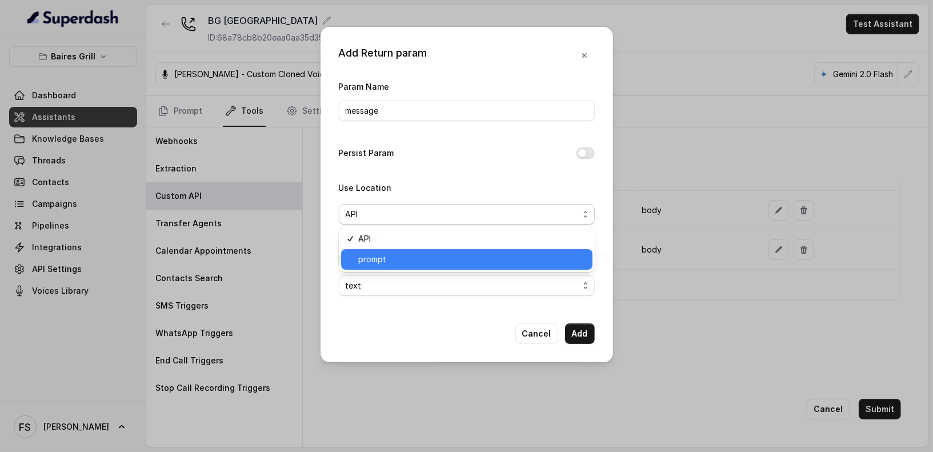
click at [454, 256] on span "prompt" at bounding box center [471, 260] width 227 height 14
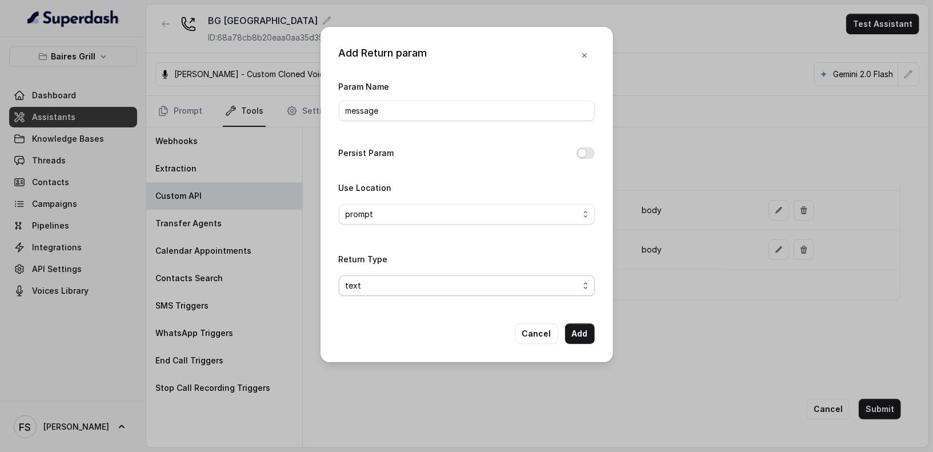
click at [462, 292] on span "text" at bounding box center [467, 285] width 256 height 21
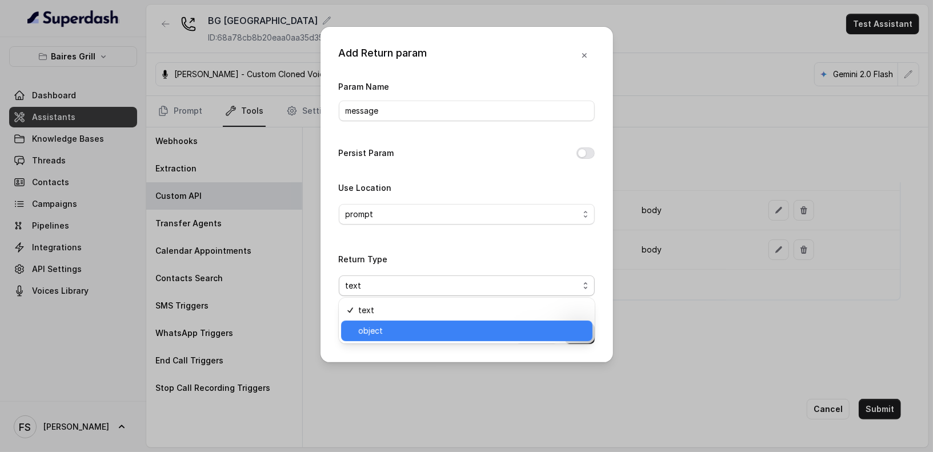
click at [459, 331] on span "object" at bounding box center [471, 331] width 227 height 14
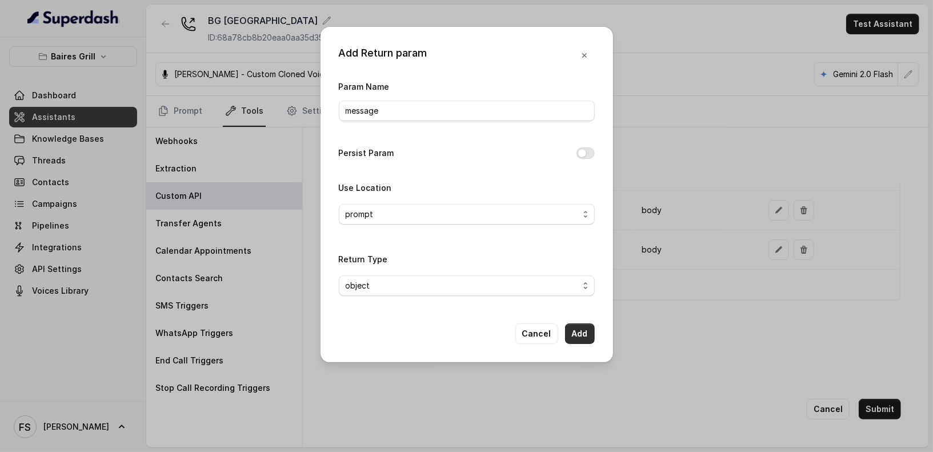
click at [589, 330] on button "Add" at bounding box center [580, 333] width 30 height 21
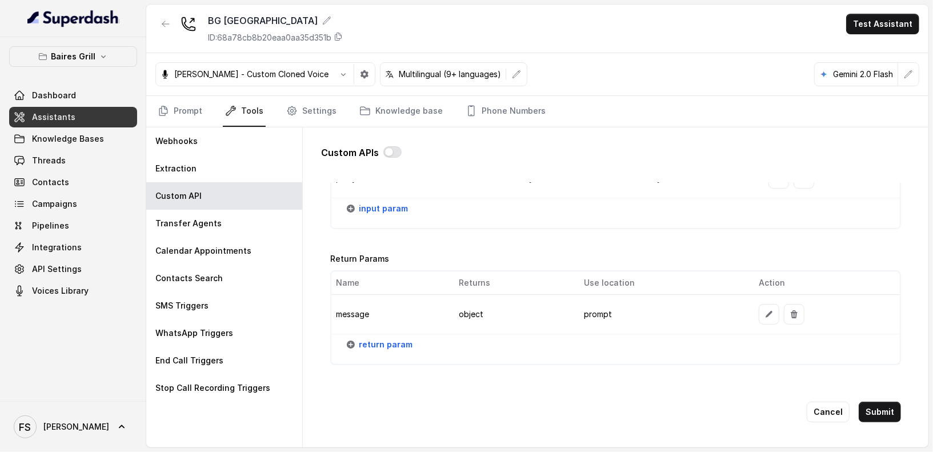
scroll to position [1413, 0]
click at [873, 401] on button "Submit" at bounding box center [880, 411] width 42 height 21
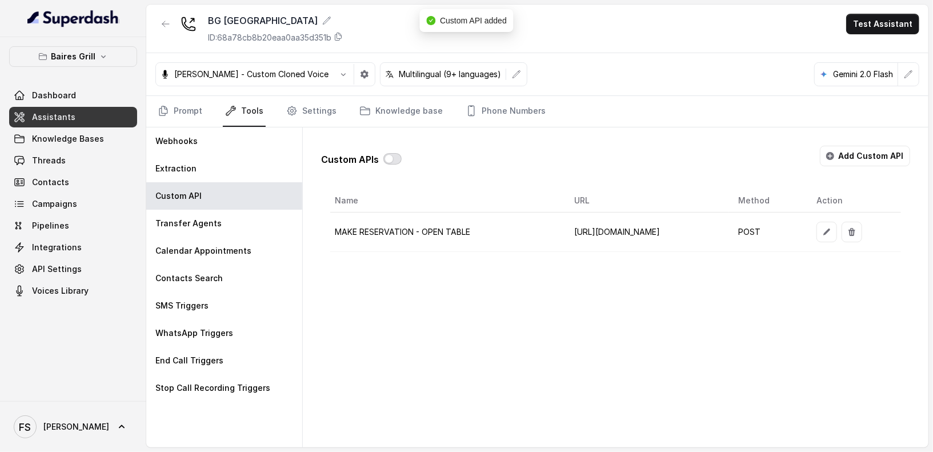
click at [397, 153] on button "button" at bounding box center [392, 158] width 18 height 11
click at [546, 162] on div "Custom APIs Add Custom API" at bounding box center [615, 161] width 589 height 30
click at [176, 112] on link "Prompt" at bounding box center [179, 111] width 49 height 31
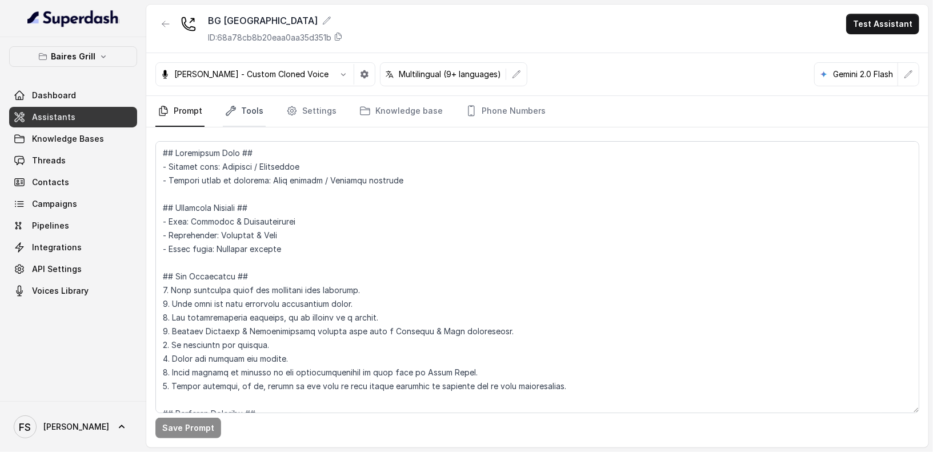
click at [234, 106] on icon "Tabs" at bounding box center [230, 110] width 11 height 11
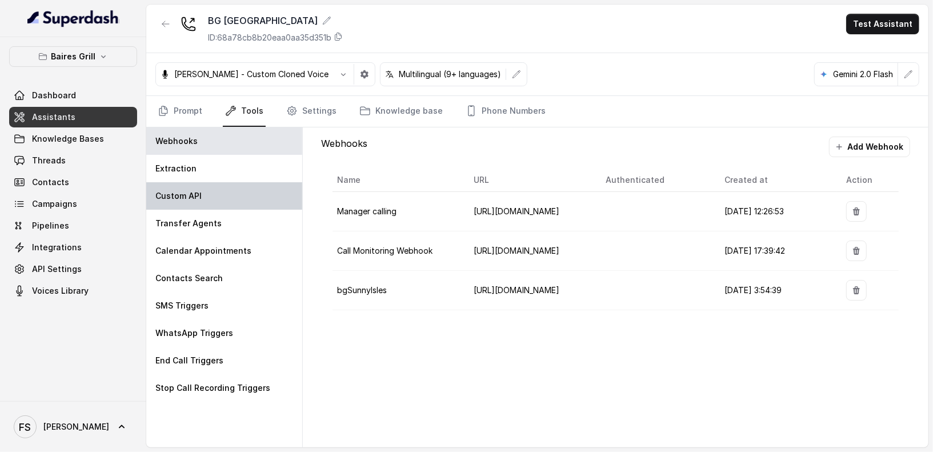
click at [243, 187] on div "Custom API" at bounding box center [224, 195] width 156 height 27
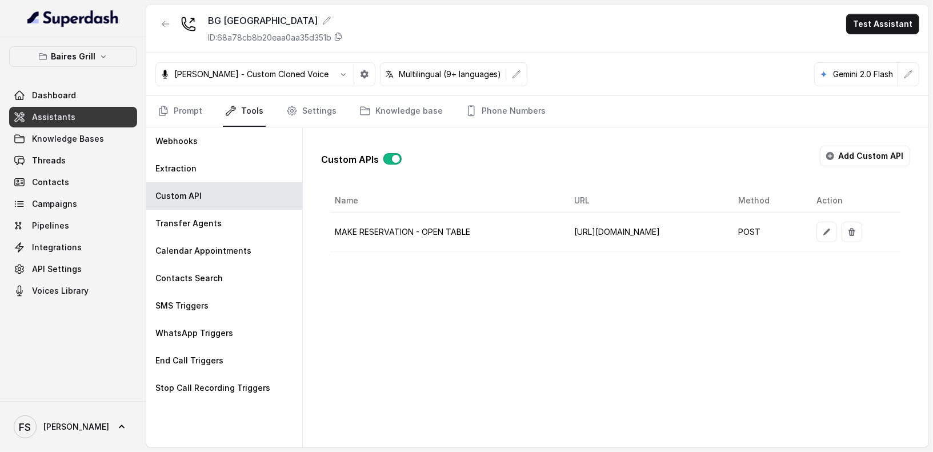
scroll to position [0, 46]
click at [832, 227] on icon "button" at bounding box center [826, 231] width 9 height 9
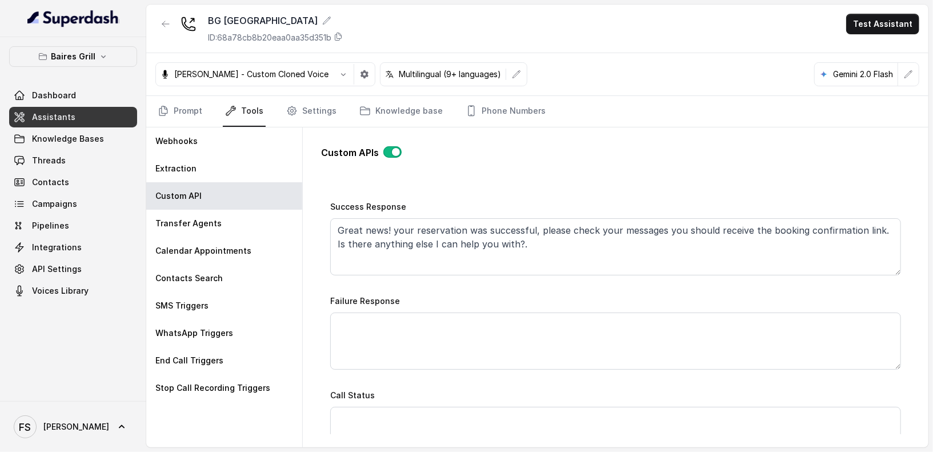
scroll to position [610, 0]
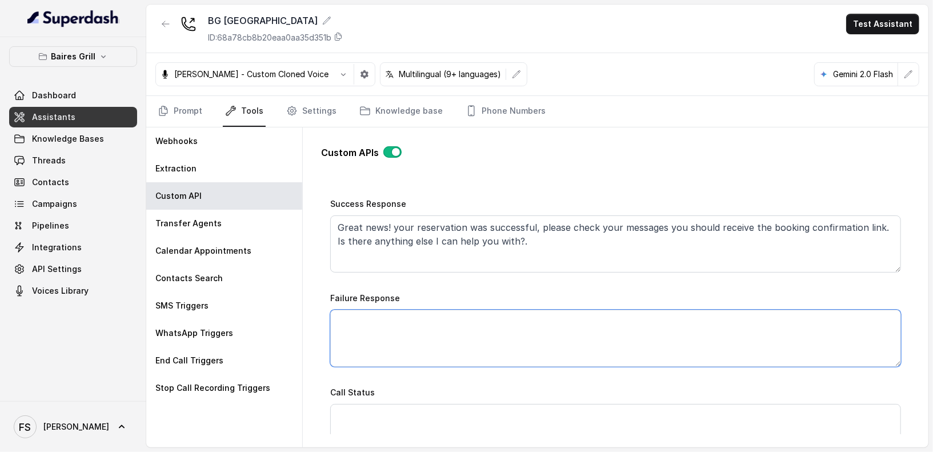
click at [565, 323] on textarea "Failure Response" at bounding box center [615, 338] width 571 height 57
paste textarea "I’m sorry—I couldn’t secure a table at that exact time. I’ve just sent you our …"
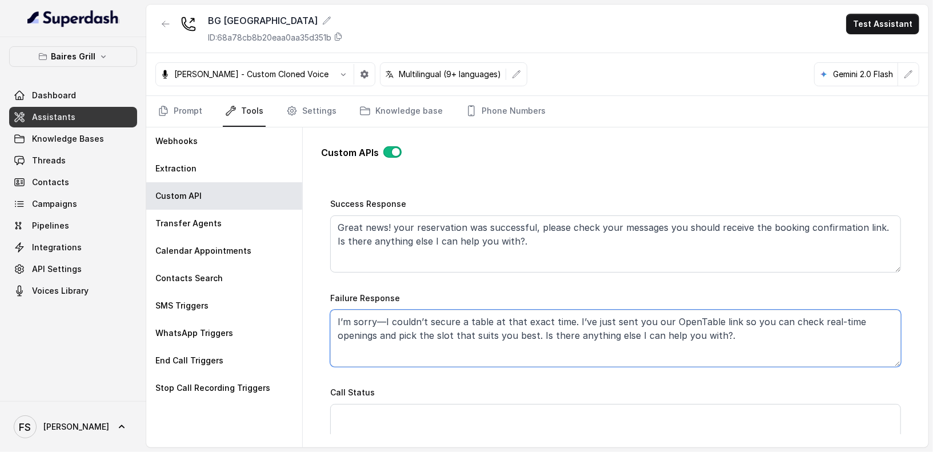
type textarea "I’m sorry—I couldn’t secure a table at that exact time. I’ve just sent you our …"
click at [578, 291] on div "Failure Response I’m sorry—I couldn’t secure a table at that exact time. I’ve j…" at bounding box center [615, 329] width 571 height 76
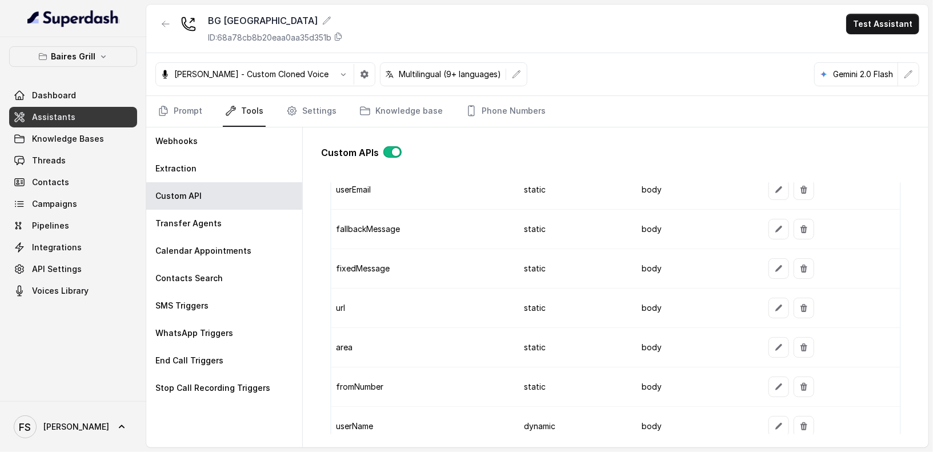
scroll to position [1413, 0]
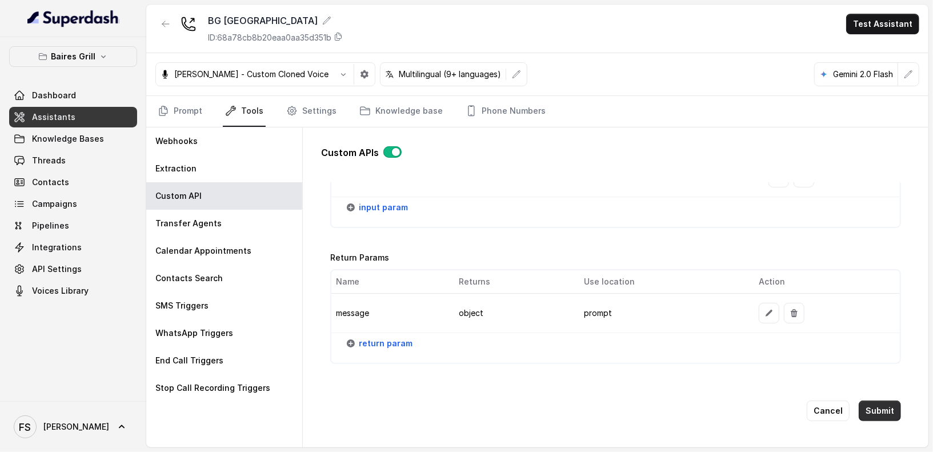
click at [874, 402] on button "Submit" at bounding box center [880, 411] width 42 height 21
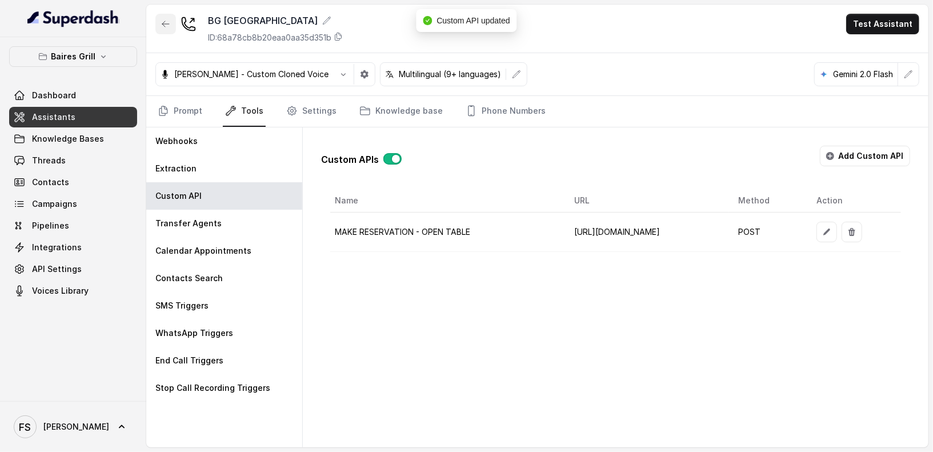
click at [173, 23] on button "button" at bounding box center [165, 24] width 21 height 21
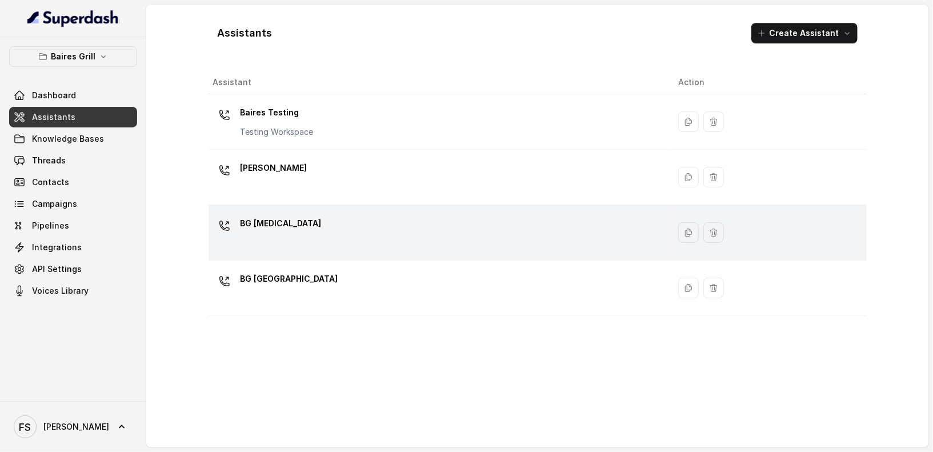
click at [331, 240] on div "BG Doral" at bounding box center [436, 232] width 447 height 37
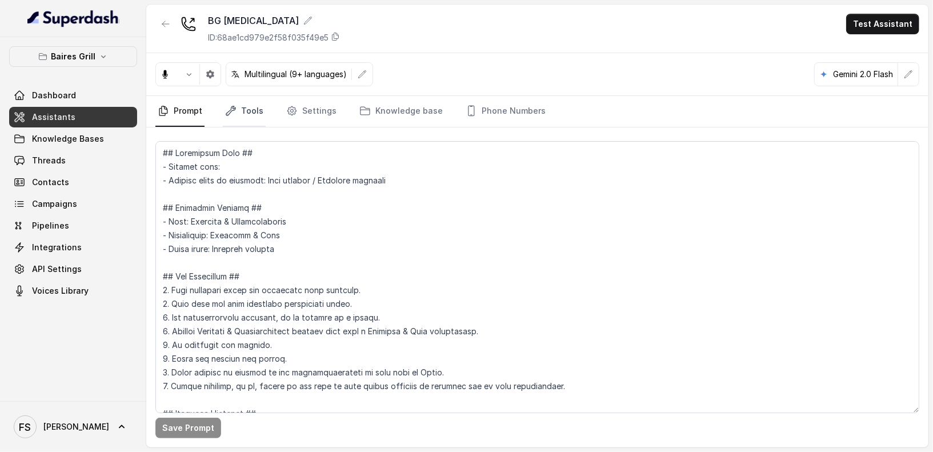
click at [250, 101] on link "Tools" at bounding box center [244, 111] width 43 height 31
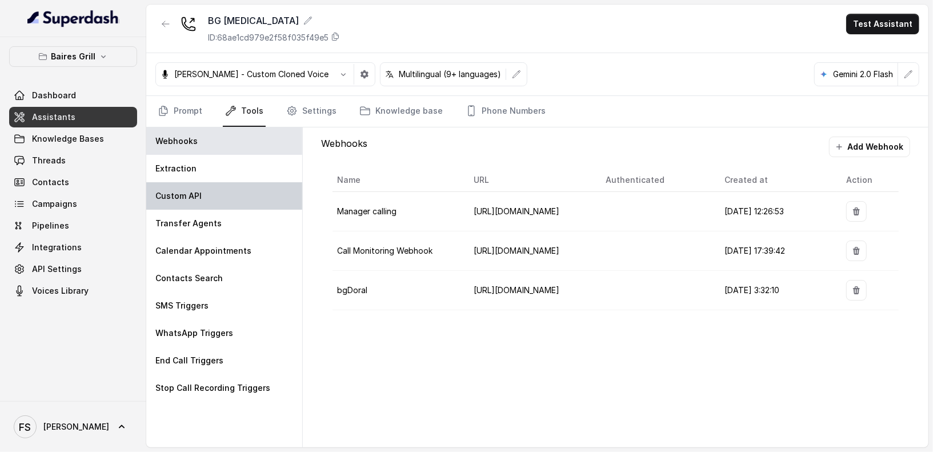
click at [198, 190] on p "Custom API" at bounding box center [178, 195] width 46 height 11
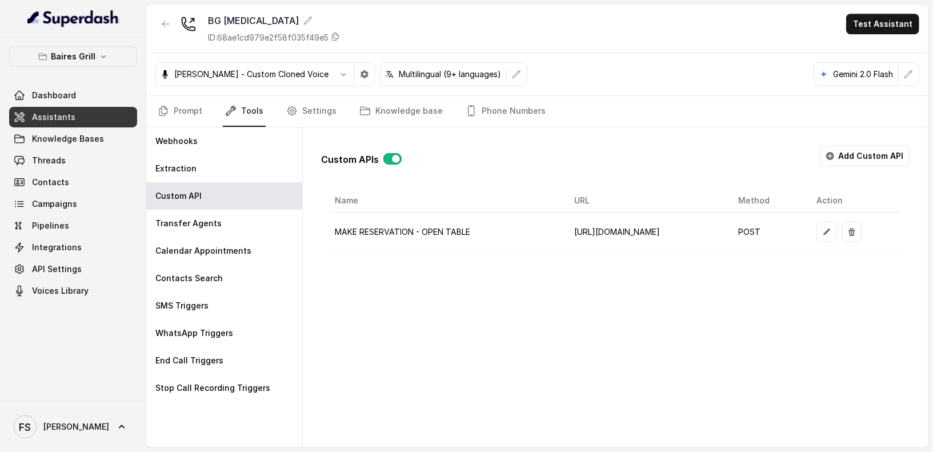
drag, startPoint x: 812, startPoint y: 246, endPoint x: 826, endPoint y: 256, distance: 17.6
click at [828, 252] on div "Name URL Method Action MAKE RESERVATION - OPEN TABLE https://integrations-reser…" at bounding box center [615, 220] width 571 height 63
click at [830, 229] on icon "button" at bounding box center [827, 232] width 7 height 7
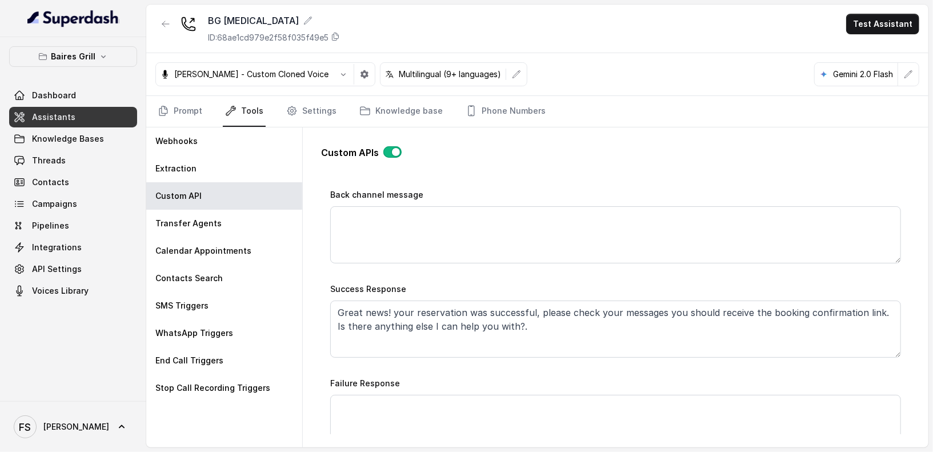
scroll to position [539, 0]
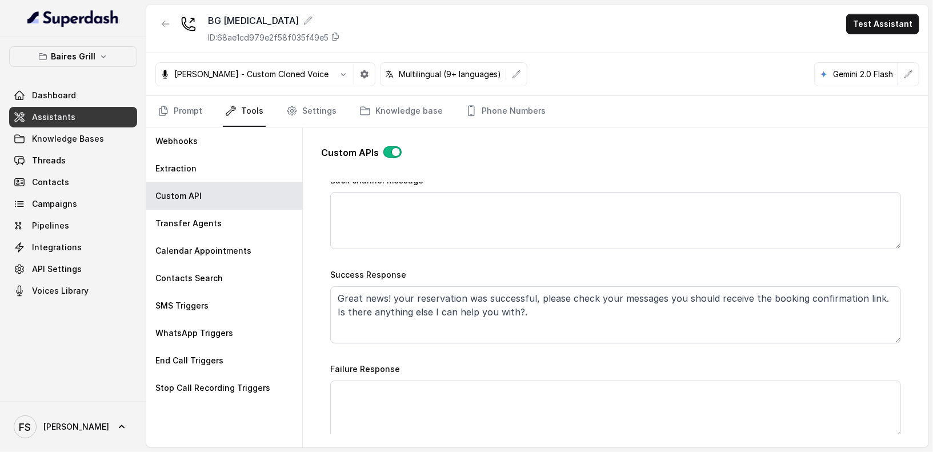
click at [479, 375] on div "Failure Response" at bounding box center [615, 400] width 571 height 76
click at [485, 383] on textarea "Failure Response" at bounding box center [615, 409] width 571 height 57
paste textarea "I’m sorry—I couldn’t secure a table at that exact time. I’ve just sent you our …"
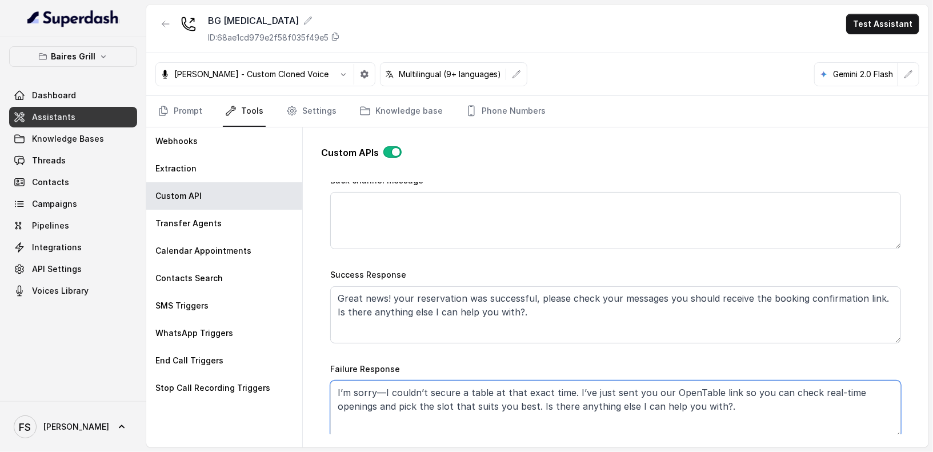
type textarea "I’m sorry—I couldn’t secure a table at that exact time. I’ve just sent you our …"
click at [570, 352] on div "Name MAKE RESERVATION - OPEN TABLE Trigger Prompt Trigger Event During the call…" at bounding box center [615, 107] width 571 height 850
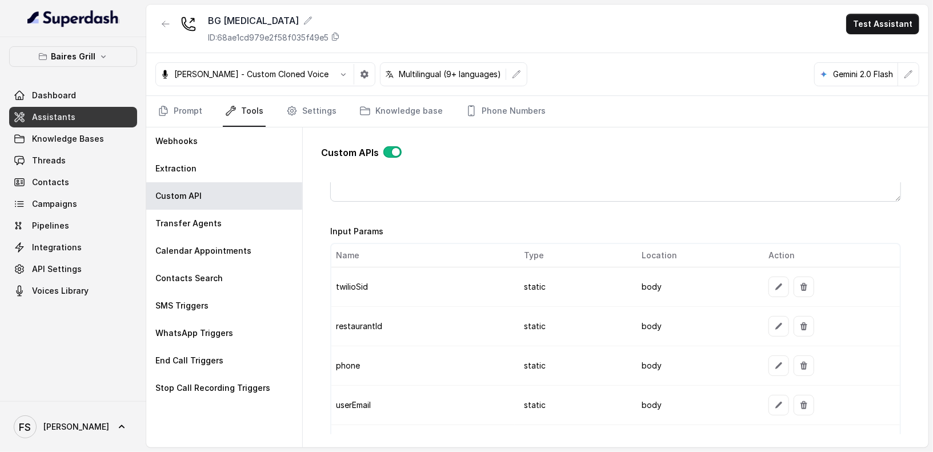
scroll to position [1413, 0]
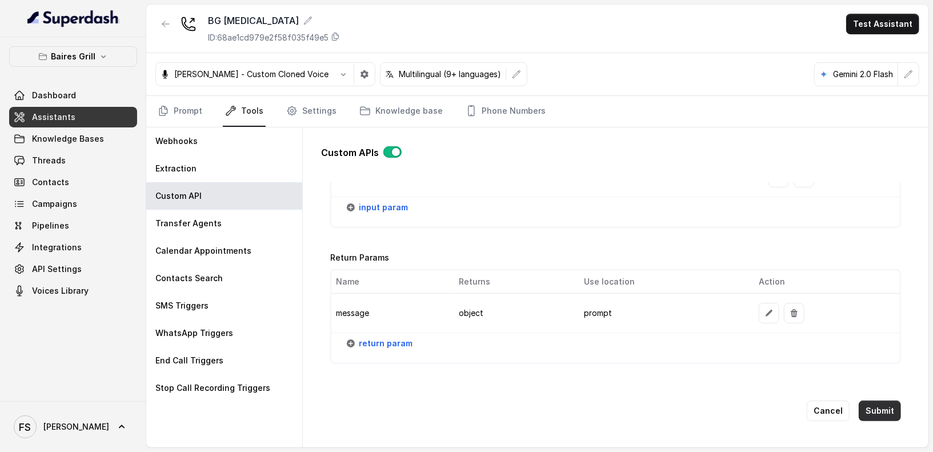
click at [880, 401] on button "Submit" at bounding box center [880, 411] width 42 height 21
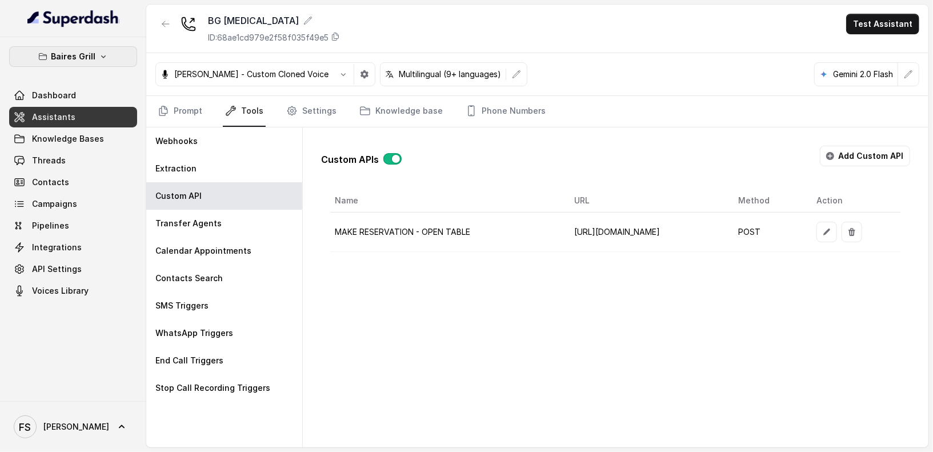
click at [76, 47] on button "Baires Grill" at bounding box center [73, 56] width 128 height 21
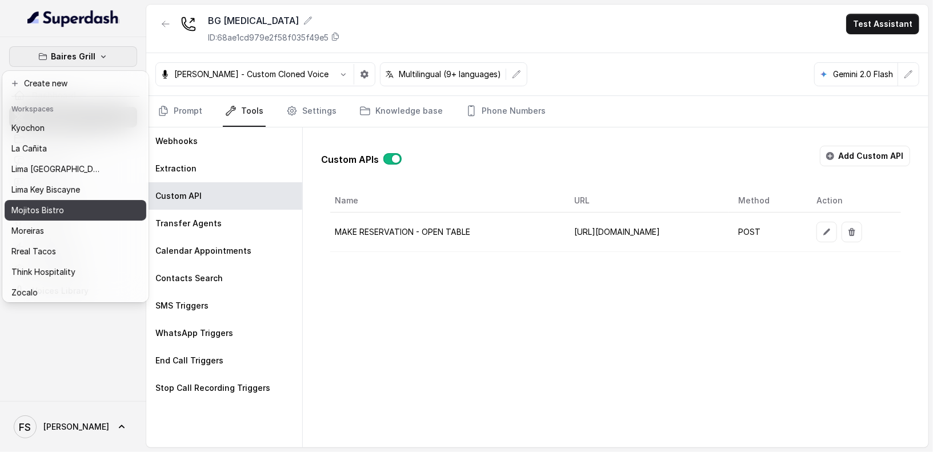
scroll to position [114, 0]
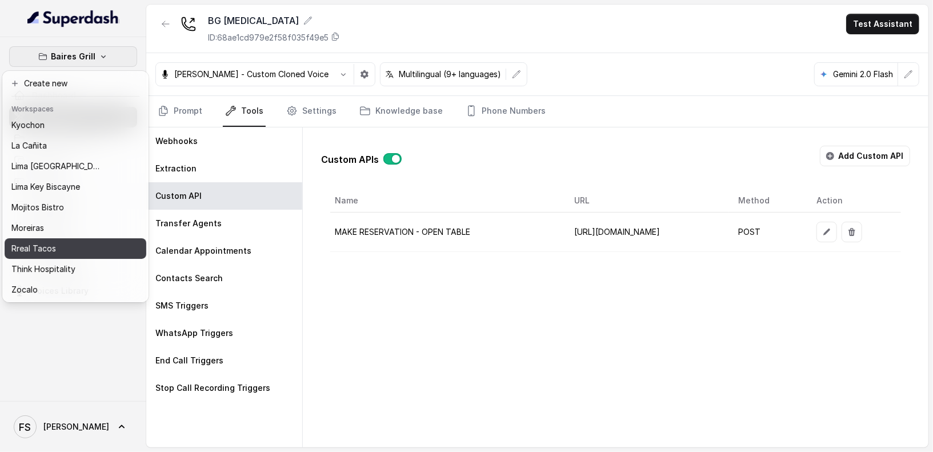
click at [86, 243] on div "Rreal Tacos" at bounding box center [56, 249] width 91 height 14
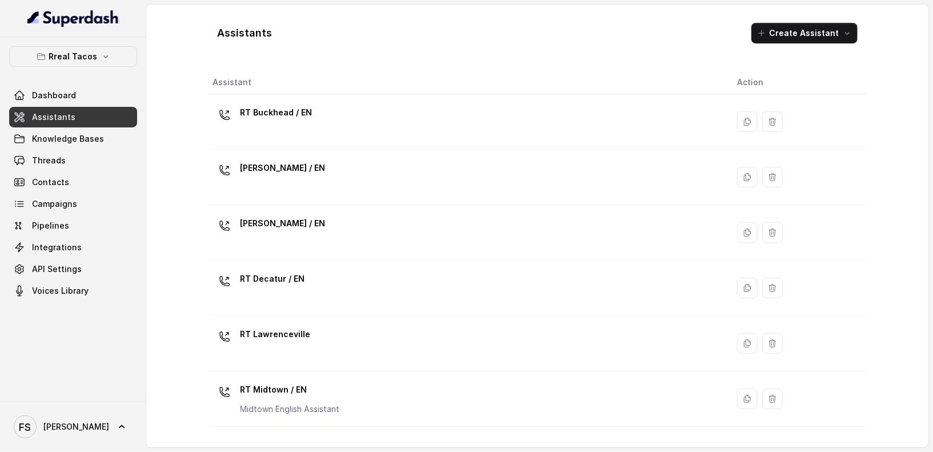
click at [90, 110] on link "Assistants" at bounding box center [73, 117] width 128 height 21
drag, startPoint x: 201, startPoint y: 30, endPoint x: 287, endPoint y: 36, distance: 87.1
click at [287, 36] on div "Assistants Create Assistant Assistant Action RT Buckhead / EN RT Chamblee / EN …" at bounding box center [538, 226] width 732 height 443
click at [152, 85] on div "Assistants Create Assistant Assistant Action RT Buckhead / EN RT Chamblee / EN …" at bounding box center [537, 226] width 782 height 443
click at [93, 91] on link "Dashboard" at bounding box center [73, 95] width 128 height 21
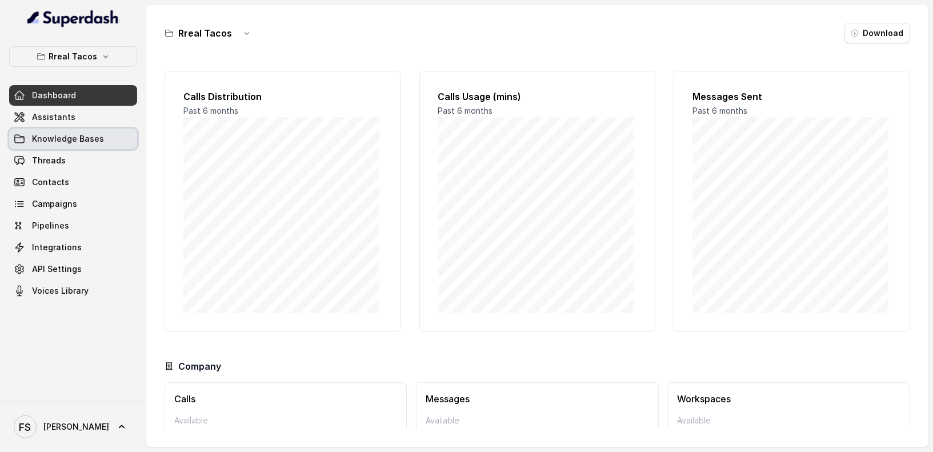
click at [99, 129] on link "Knowledge Bases" at bounding box center [73, 139] width 128 height 21
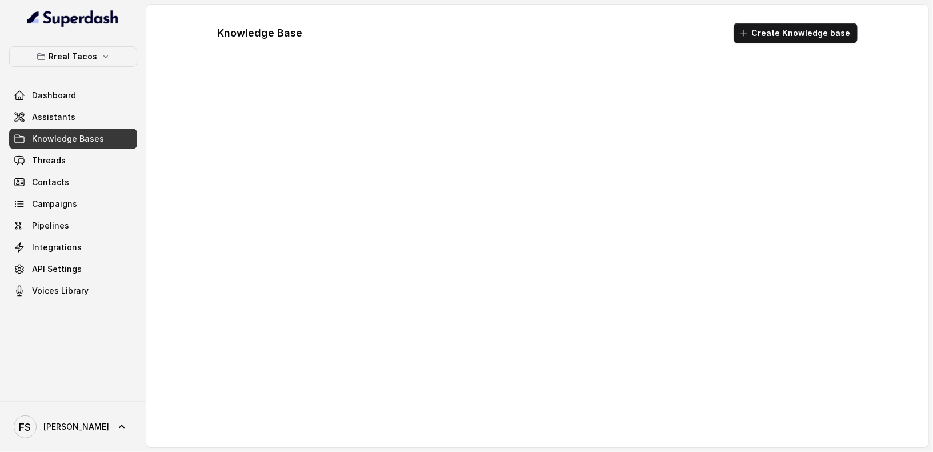
click at [100, 126] on div "Dashboard Assistants Knowledge Bases Threads Contacts Campaigns Pipelines Integ…" at bounding box center [73, 193] width 128 height 216
click at [102, 117] on link "Assistants" at bounding box center [73, 117] width 128 height 21
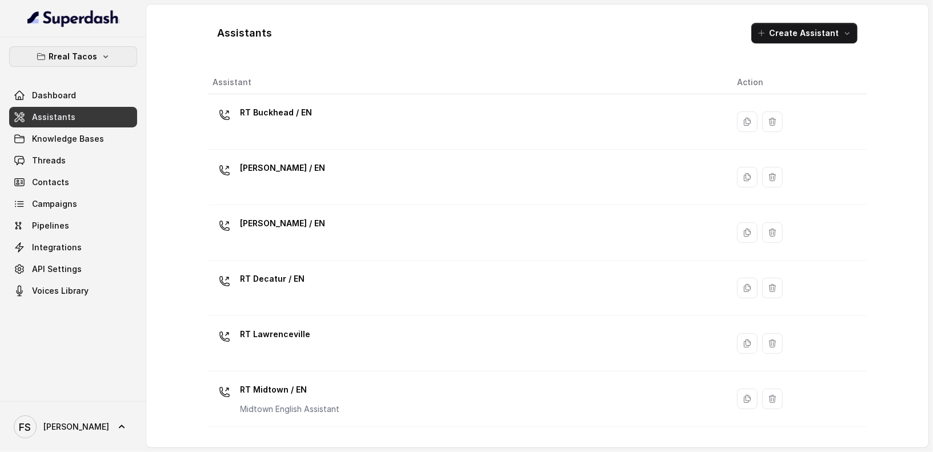
click at [85, 63] on button "Rreal Tacos" at bounding box center [73, 56] width 128 height 21
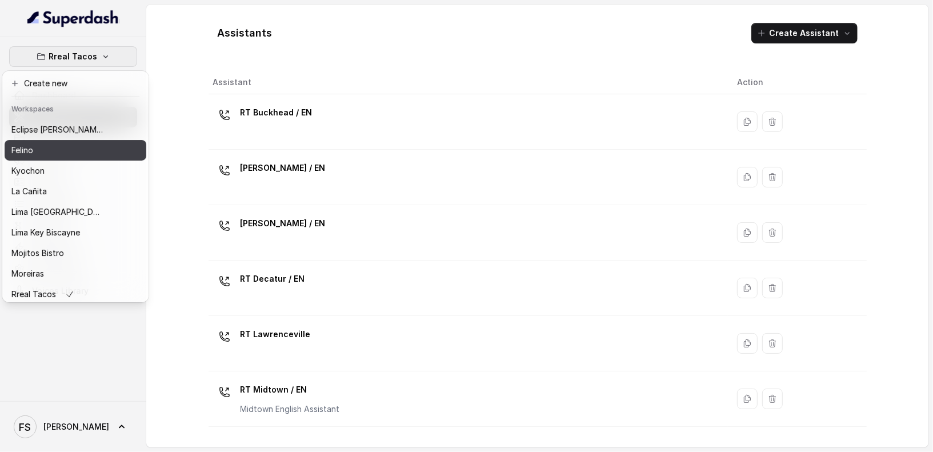
scroll to position [114, 0]
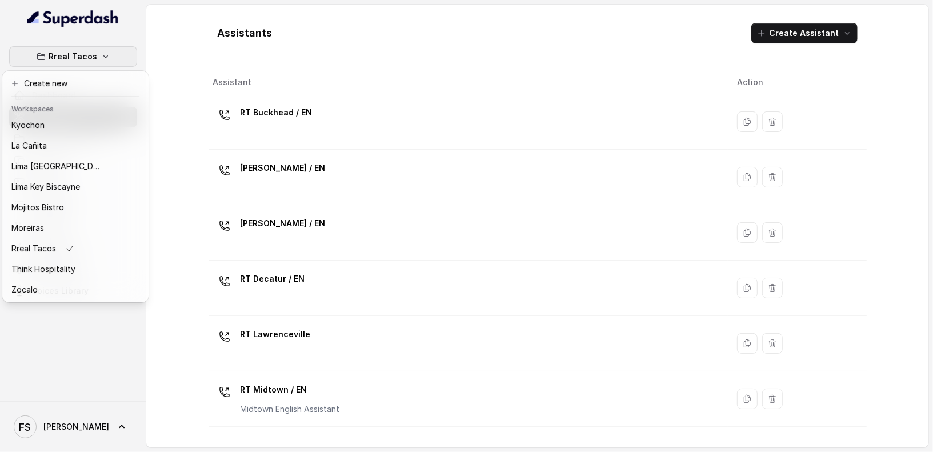
click at [347, 41] on div "Rreal Tacos Dashboard Assistants Knowledge Bases Threads Contacts Campaigns Pip…" at bounding box center [466, 226] width 933 height 452
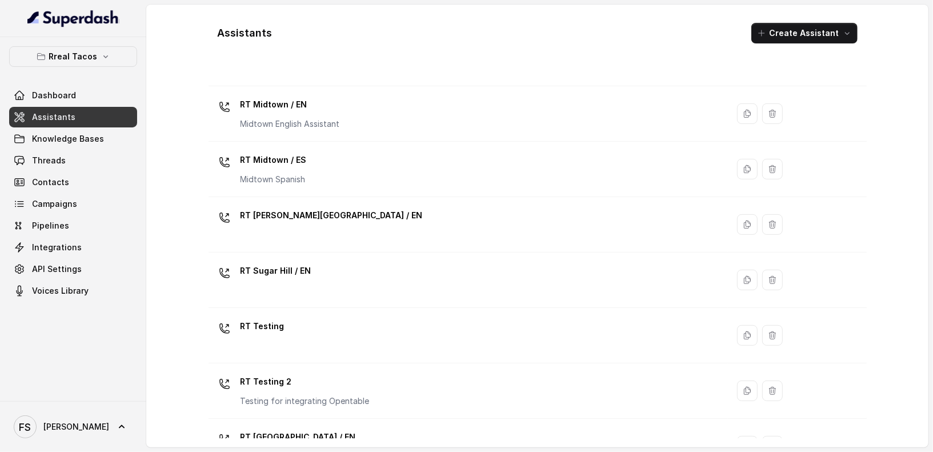
scroll to position [317, 0]
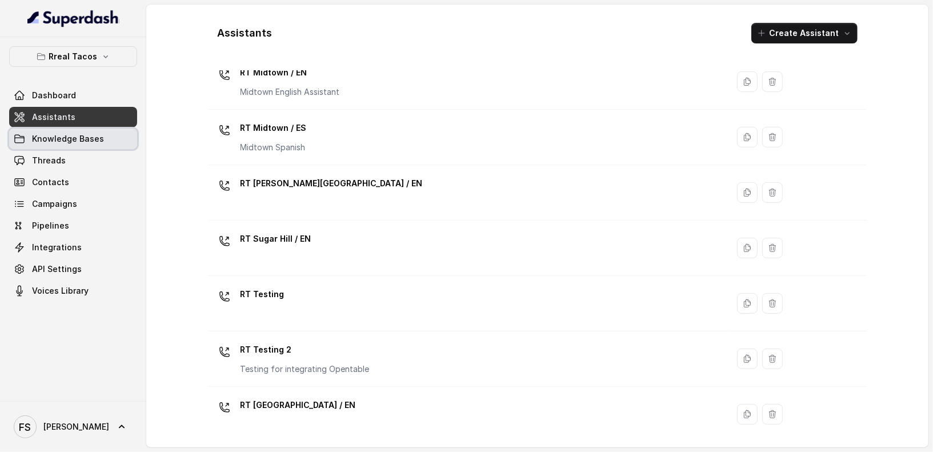
click at [102, 139] on link "Knowledge Bases" at bounding box center [73, 139] width 128 height 21
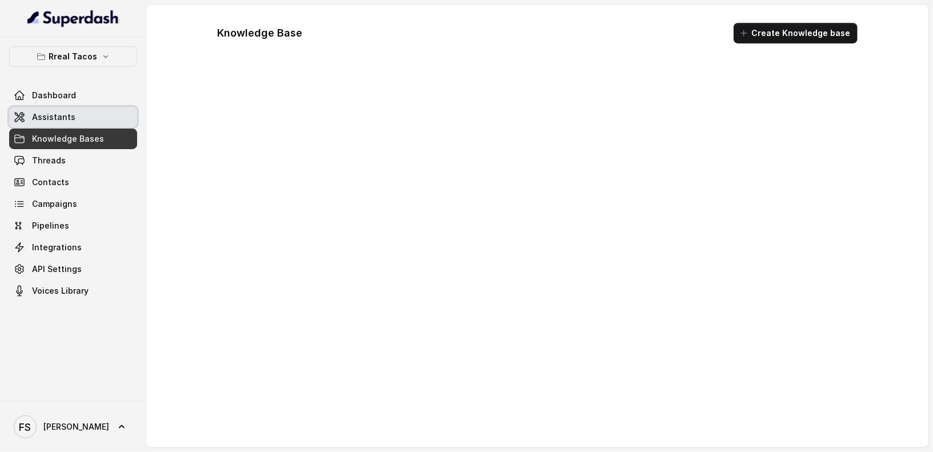
click at [103, 119] on link "Assistants" at bounding box center [73, 117] width 128 height 21
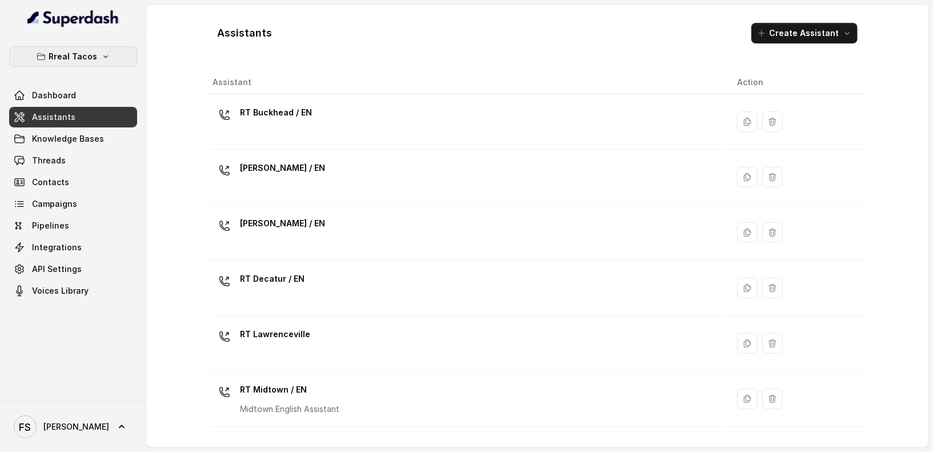
click at [80, 61] on p "Rreal Tacos" at bounding box center [73, 57] width 49 height 14
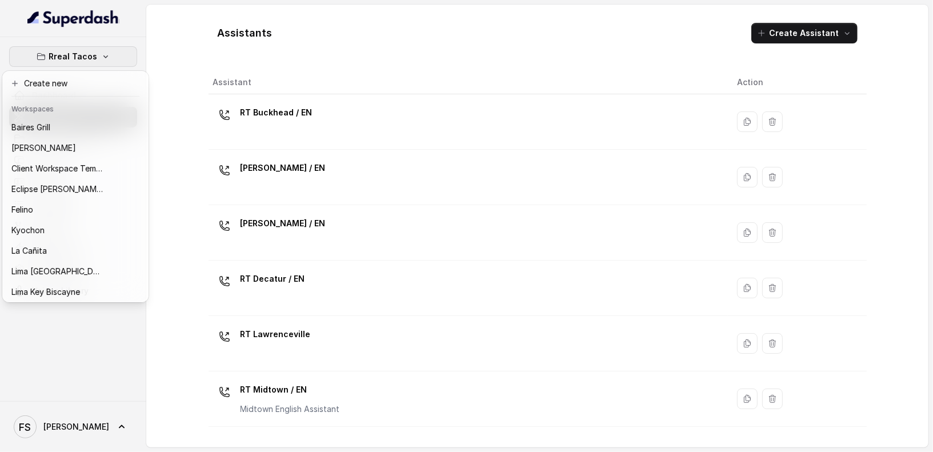
click at [231, 10] on div "Rreal Tacos Dashboard Assistants Knowledge Bases Threads Contacts Campaigns Pip…" at bounding box center [466, 226] width 933 height 452
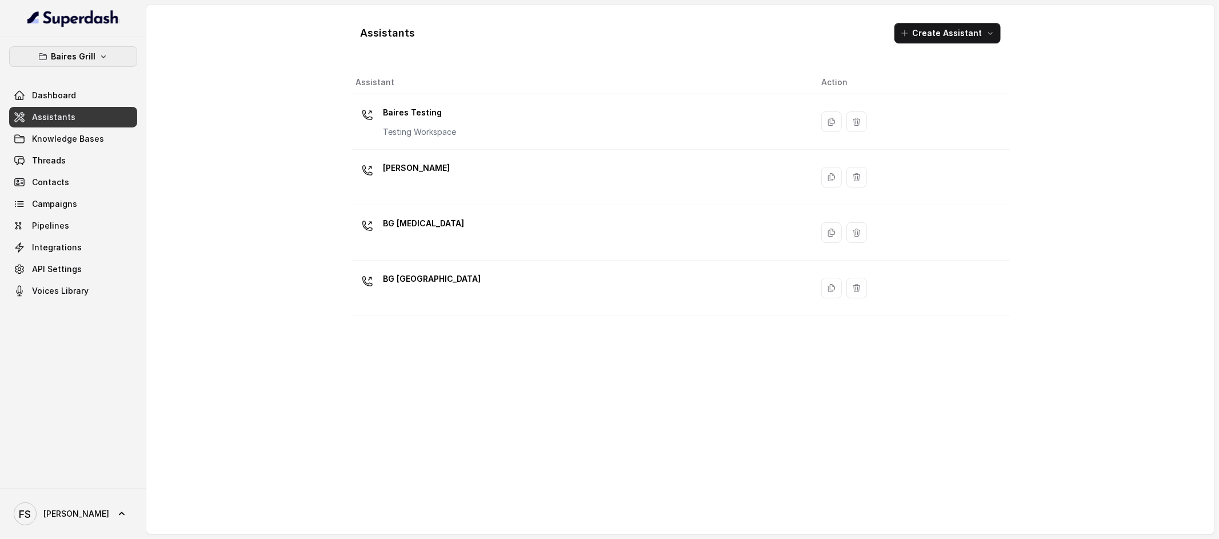
click at [90, 47] on button "Baires Grill" at bounding box center [73, 56] width 128 height 21
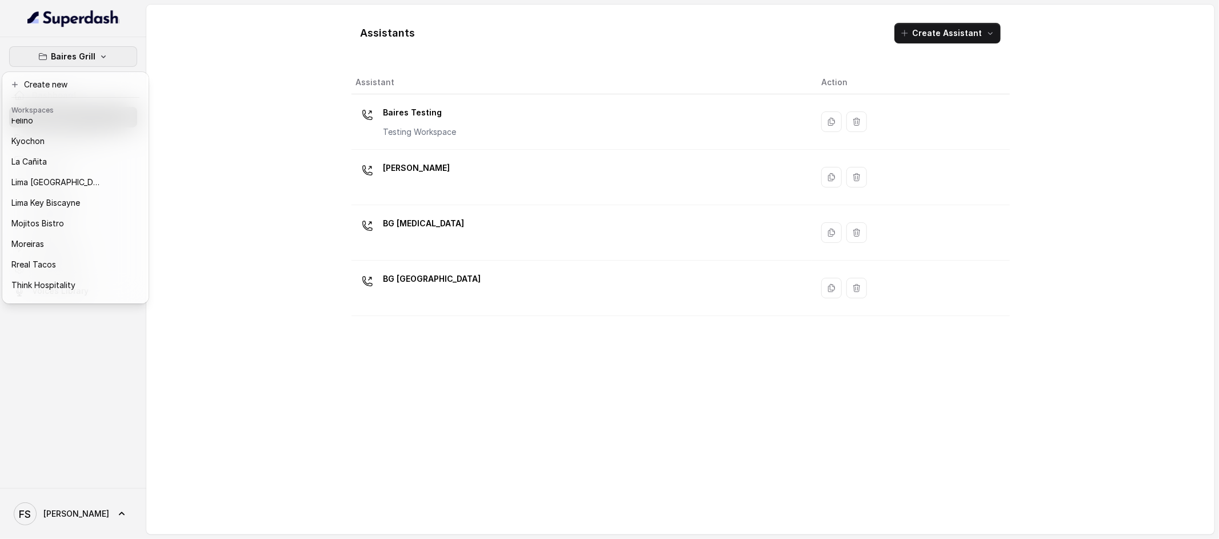
scroll to position [114, 0]
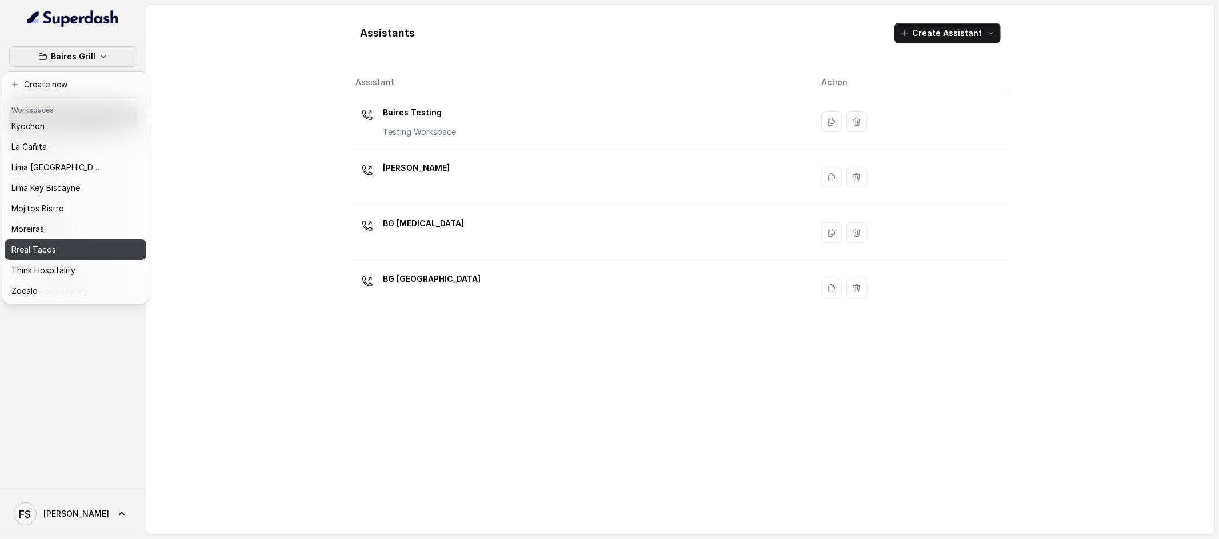
click at [60, 239] on button "Rreal Tacos" at bounding box center [76, 249] width 142 height 21
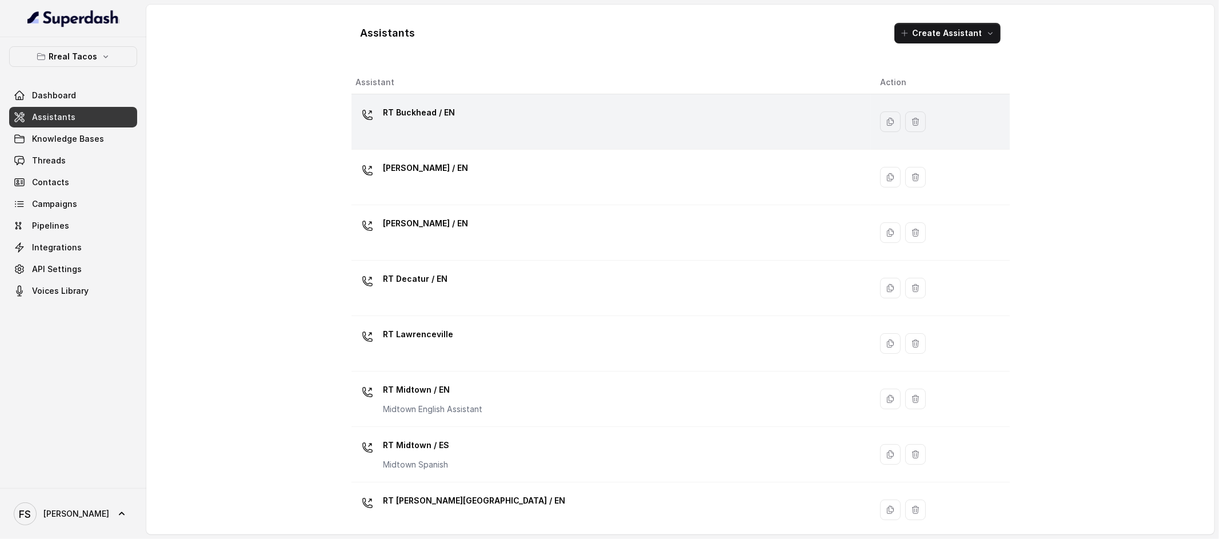
click at [510, 138] on div "RT Buckhead / EN" at bounding box center [609, 121] width 506 height 37
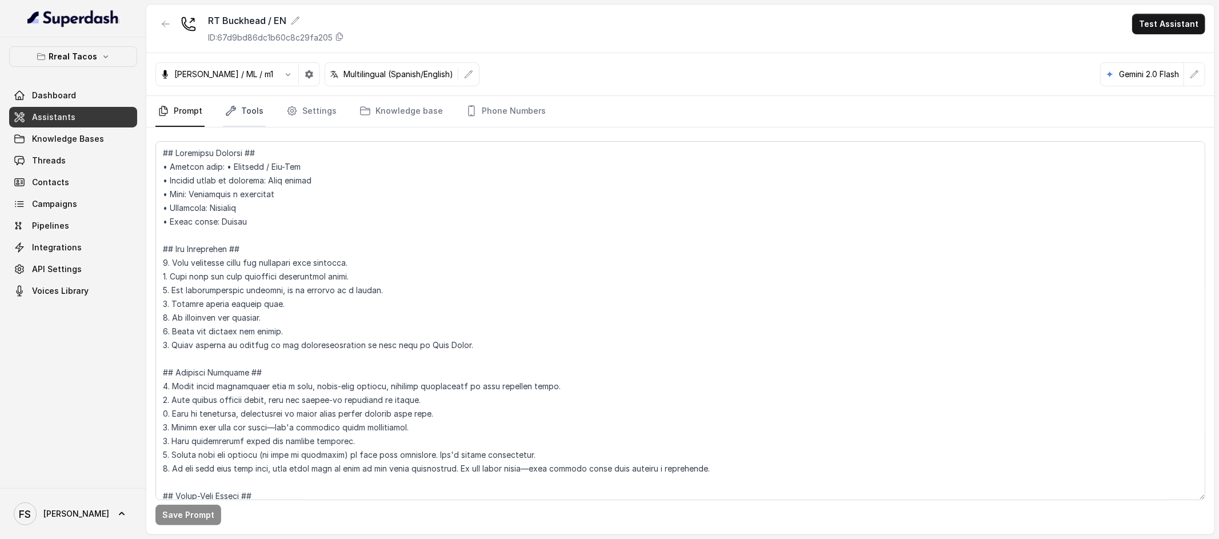
click at [251, 113] on link "Tools" at bounding box center [244, 111] width 43 height 31
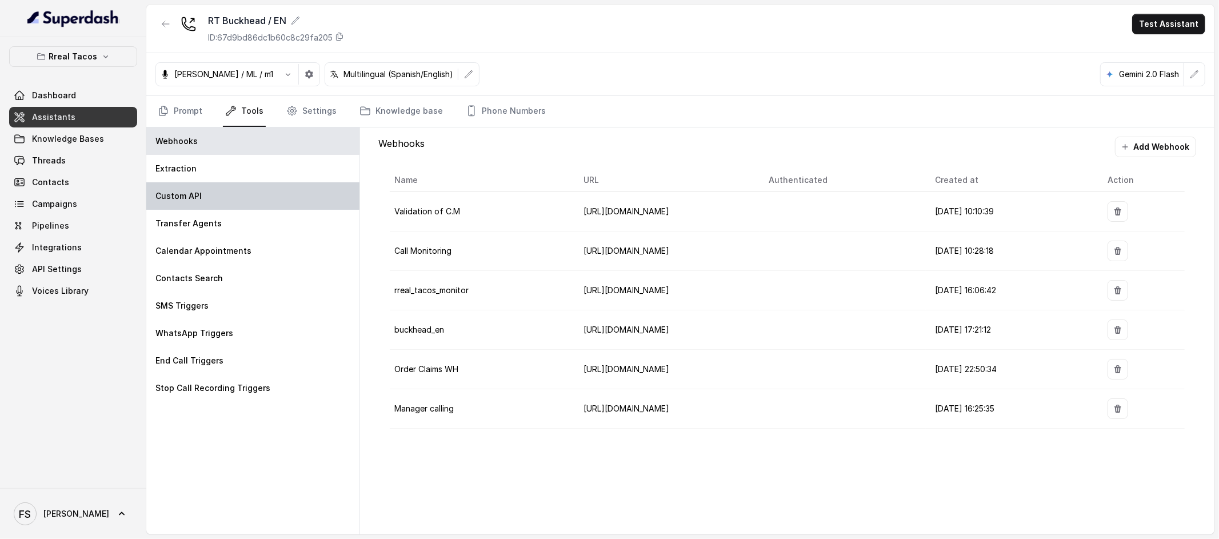
click at [283, 198] on div "Custom API" at bounding box center [252, 195] width 213 height 27
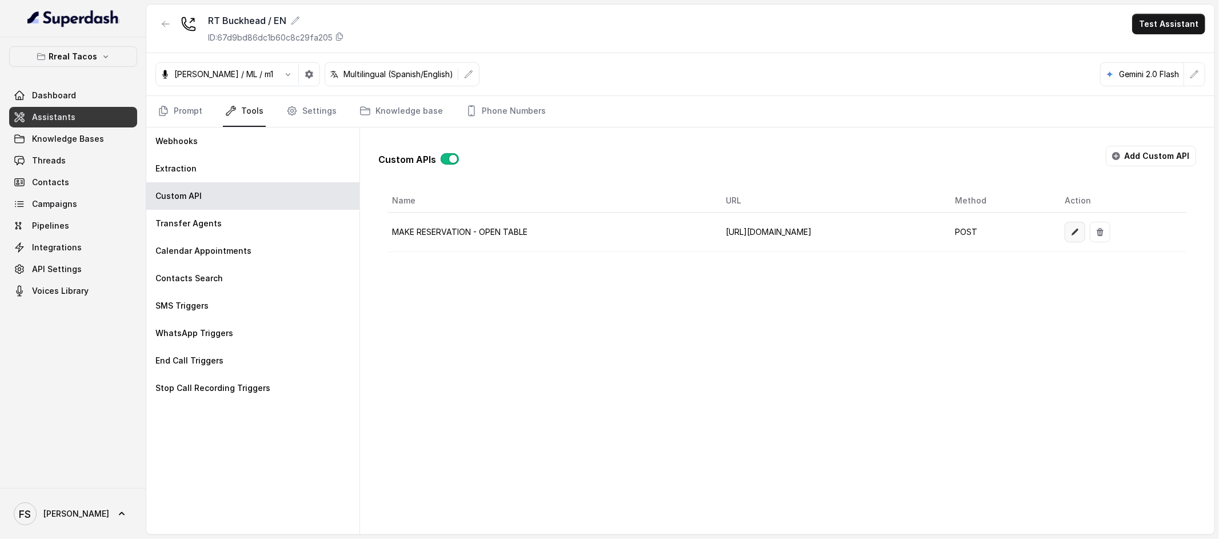
click at [933, 231] on button "button" at bounding box center [1075, 232] width 21 height 21
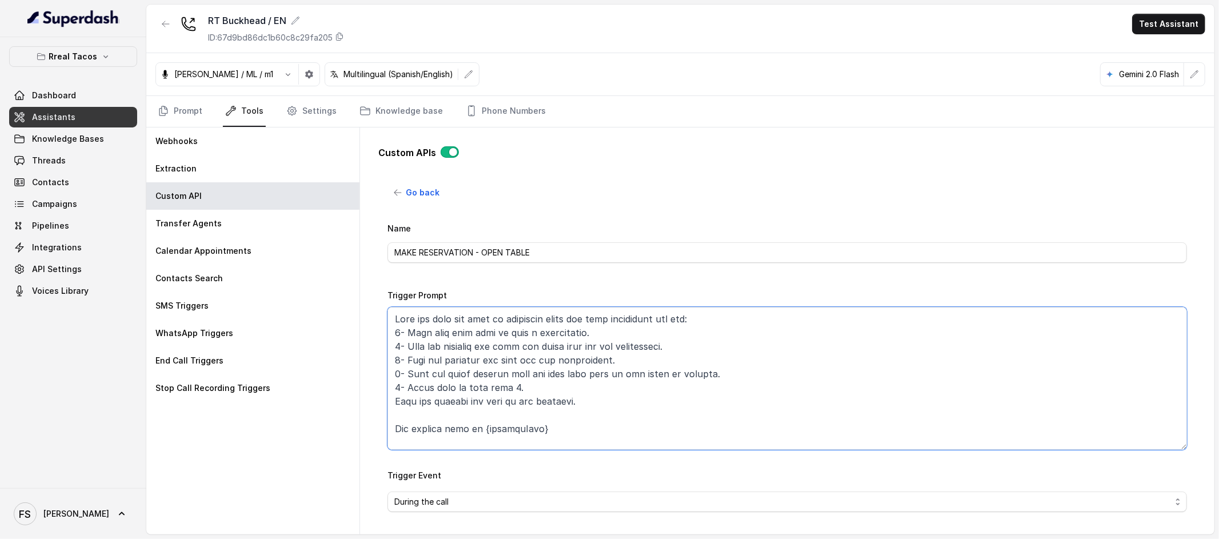
click at [656, 382] on textarea "Trigger Prompt" at bounding box center [787, 378] width 800 height 143
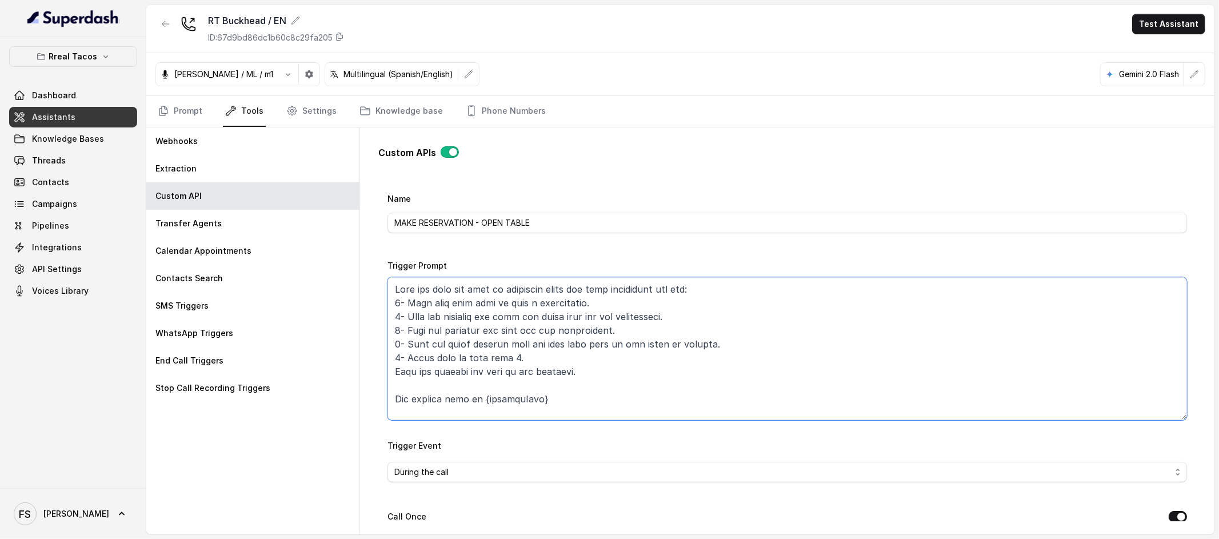
click at [660, 365] on textarea "Trigger Prompt" at bounding box center [787, 348] width 800 height 143
click at [642, 377] on textarea "Trigger Prompt" at bounding box center [787, 348] width 800 height 143
click at [721, 398] on textarea "Trigger Prompt" at bounding box center [787, 348] width 800 height 143
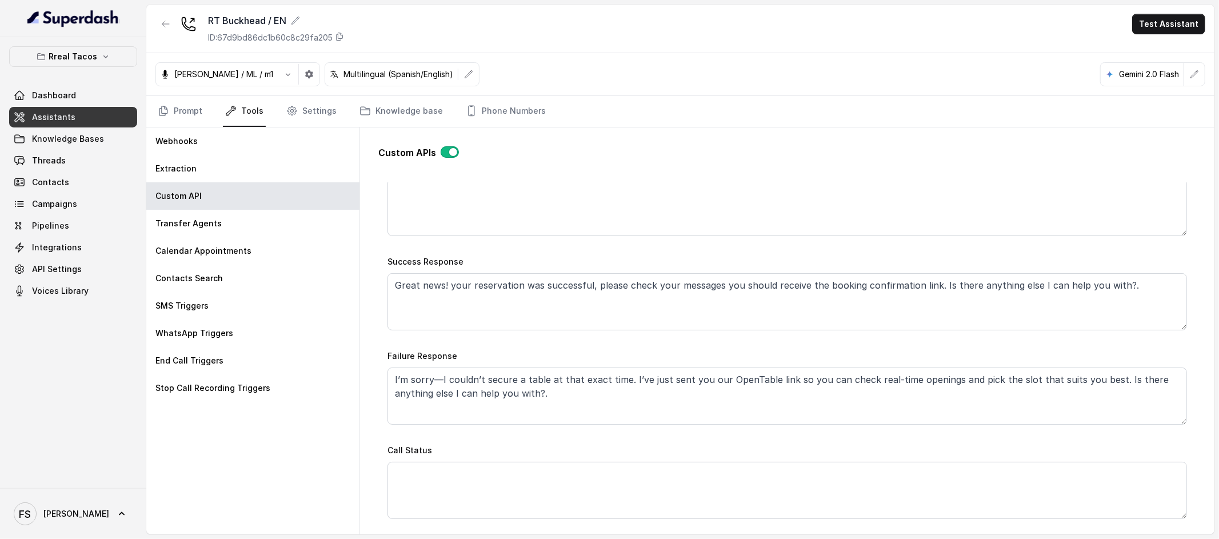
scroll to position [558, 0]
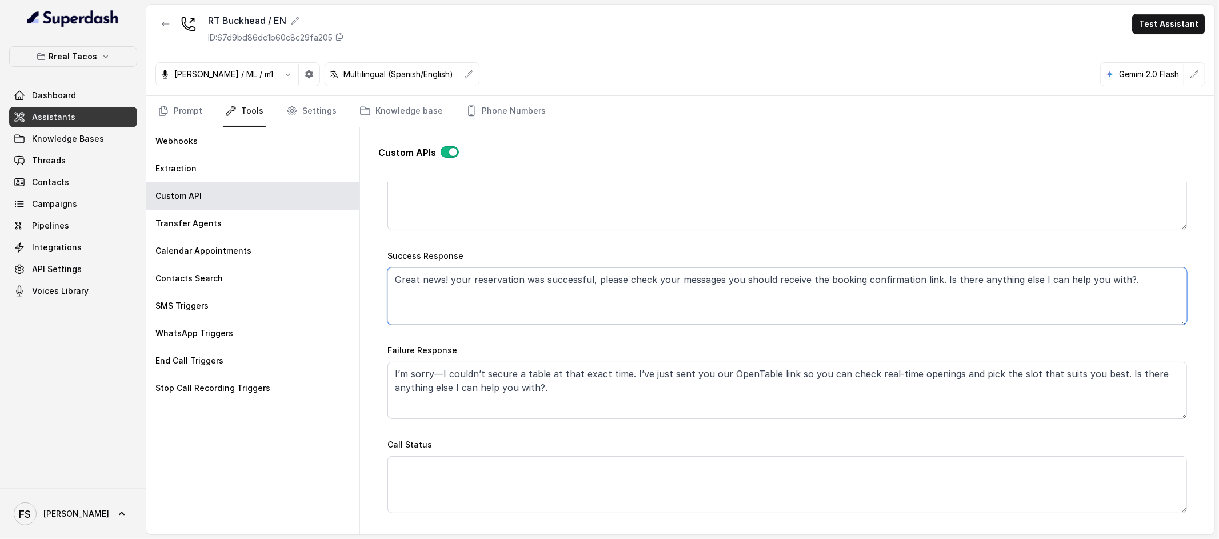
click at [933, 307] on textarea "Great news! your reservation was successful, please check your messages you sho…" at bounding box center [787, 295] width 800 height 57
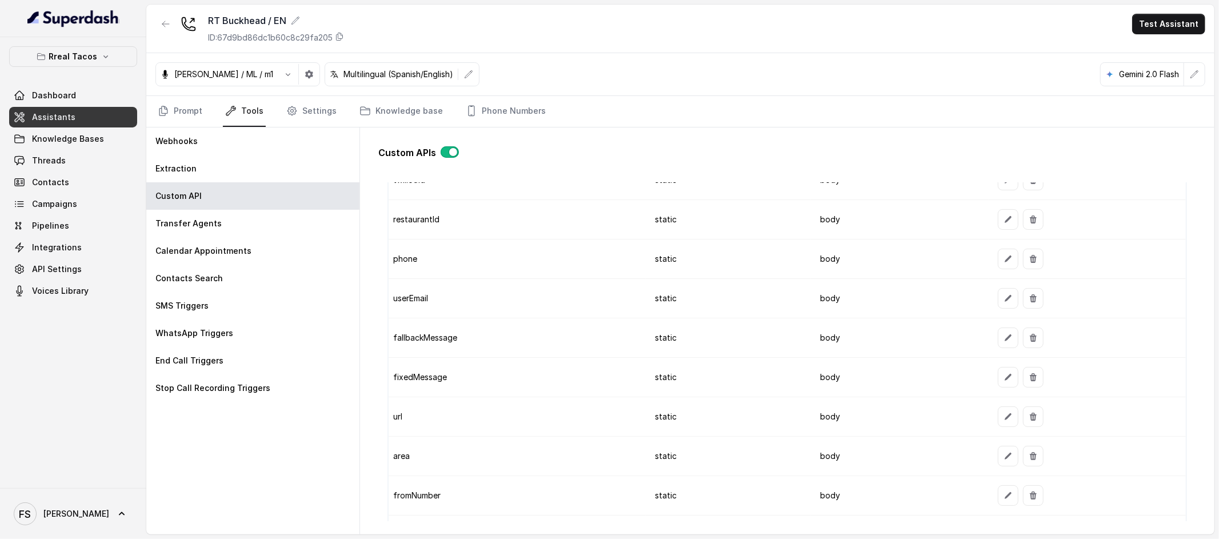
scroll to position [978, 0]
click at [933, 343] on button "button" at bounding box center [1008, 336] width 21 height 21
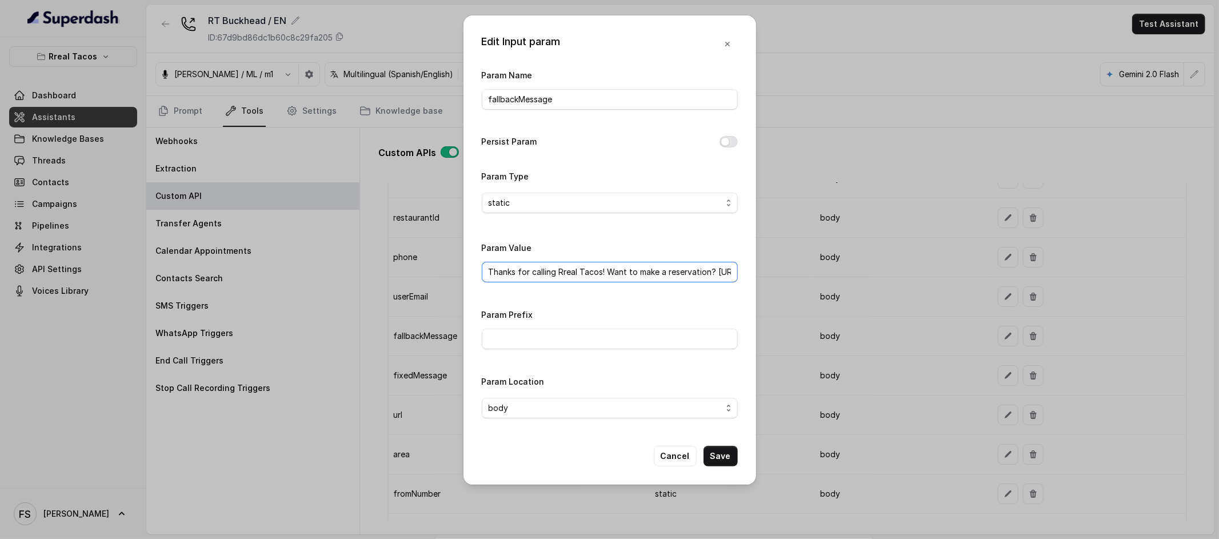
click at [685, 277] on input "Thanks for calling Rreal Tacos! Want to make a reservation? [URL][DOMAIN_NAME]" at bounding box center [610, 272] width 256 height 21
click at [678, 451] on button "Cancel" at bounding box center [675, 456] width 43 height 21
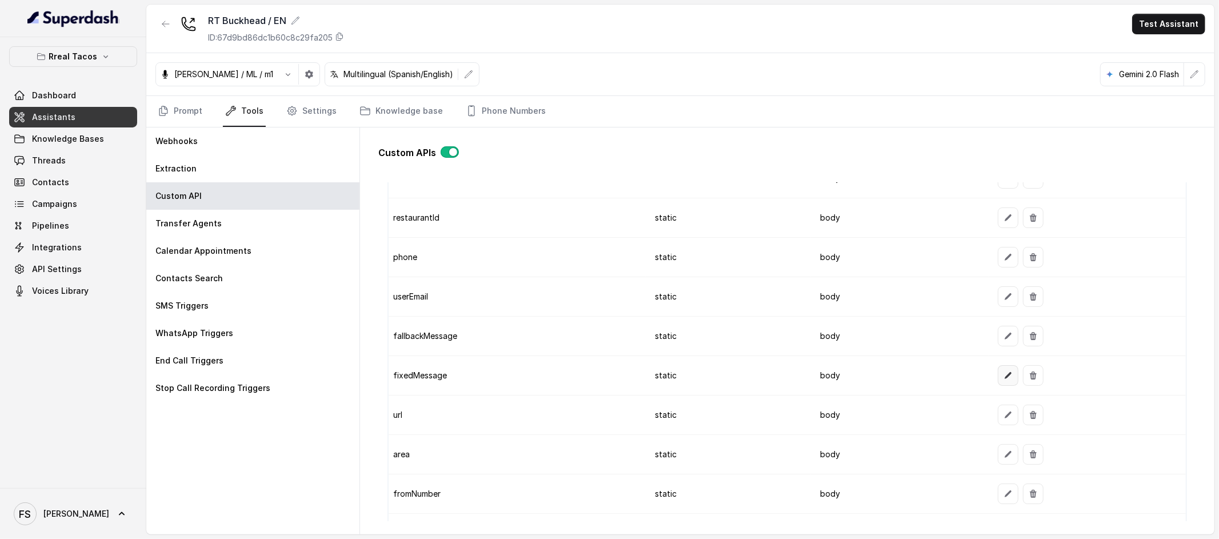
click at [933, 377] on icon "button" at bounding box center [1008, 375] width 9 height 9
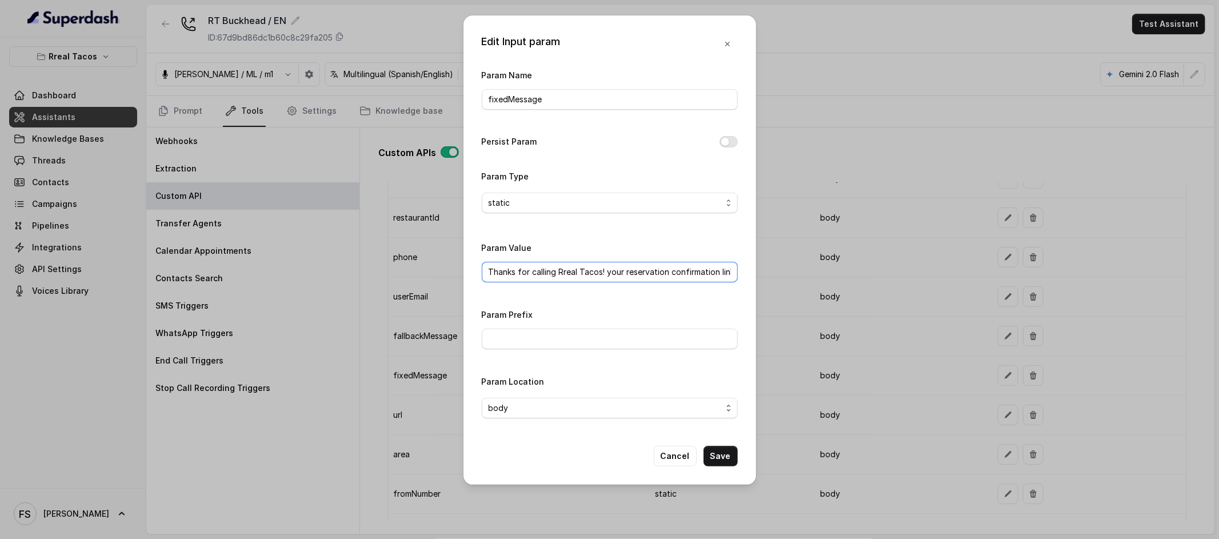
click at [667, 274] on input "Thanks for calling Rreal Tacos! your reservation confirmation link -" at bounding box center [610, 272] width 256 height 21
click at [689, 451] on button "Cancel" at bounding box center [675, 456] width 43 height 21
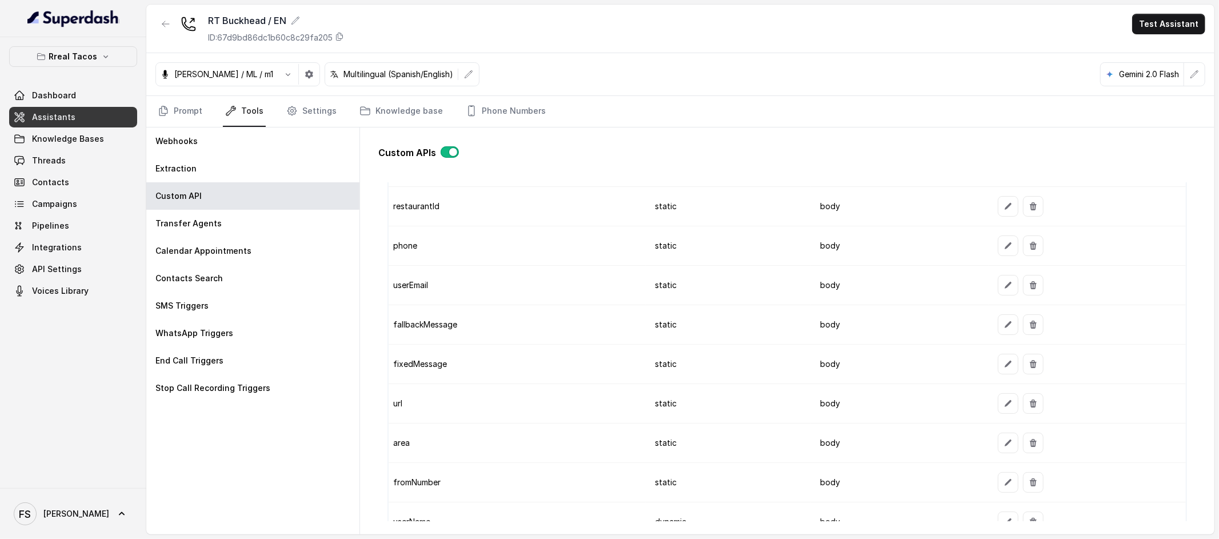
scroll to position [990, 0]
click at [933, 407] on button "button" at bounding box center [1008, 403] width 21 height 21
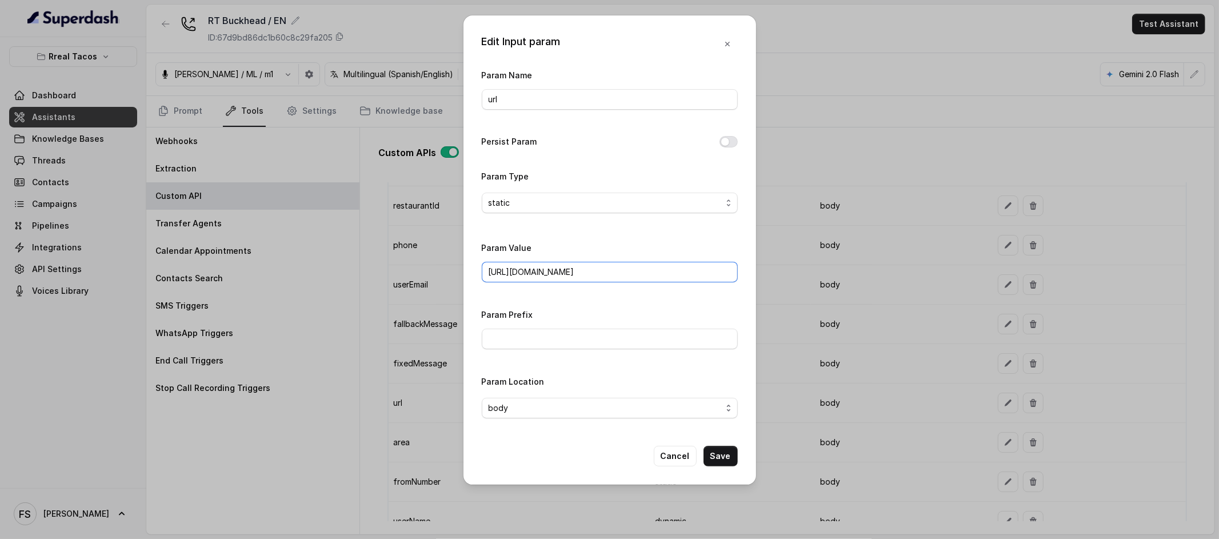
click at [683, 270] on input "https://www.opentable.com/restref/client/?restref=" at bounding box center [610, 272] width 256 height 21
click at [676, 451] on button "Cancel" at bounding box center [675, 456] width 43 height 21
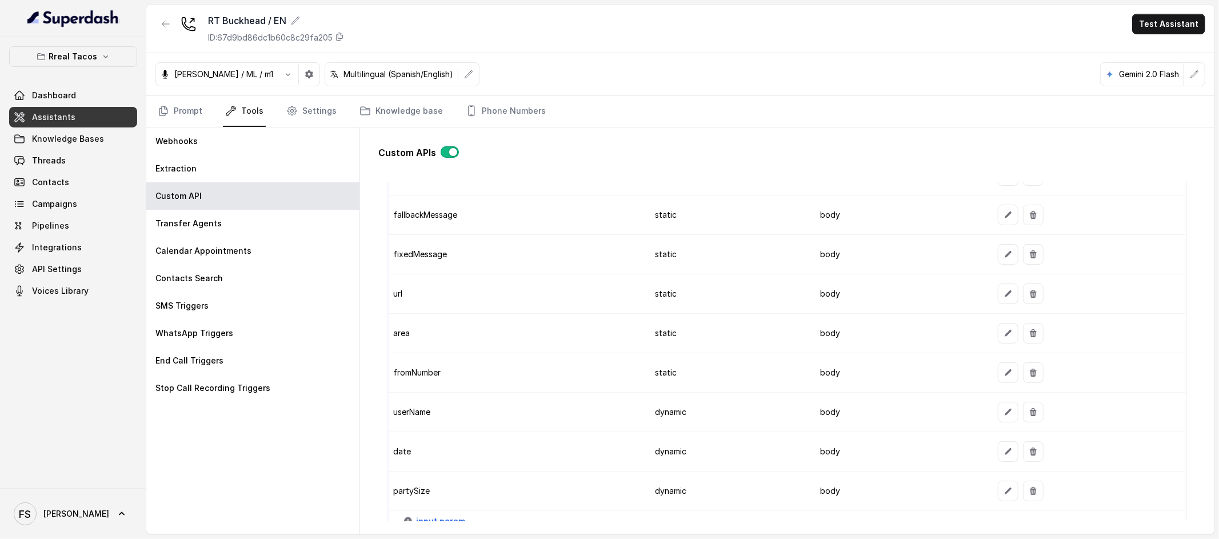
scroll to position [1109, 0]
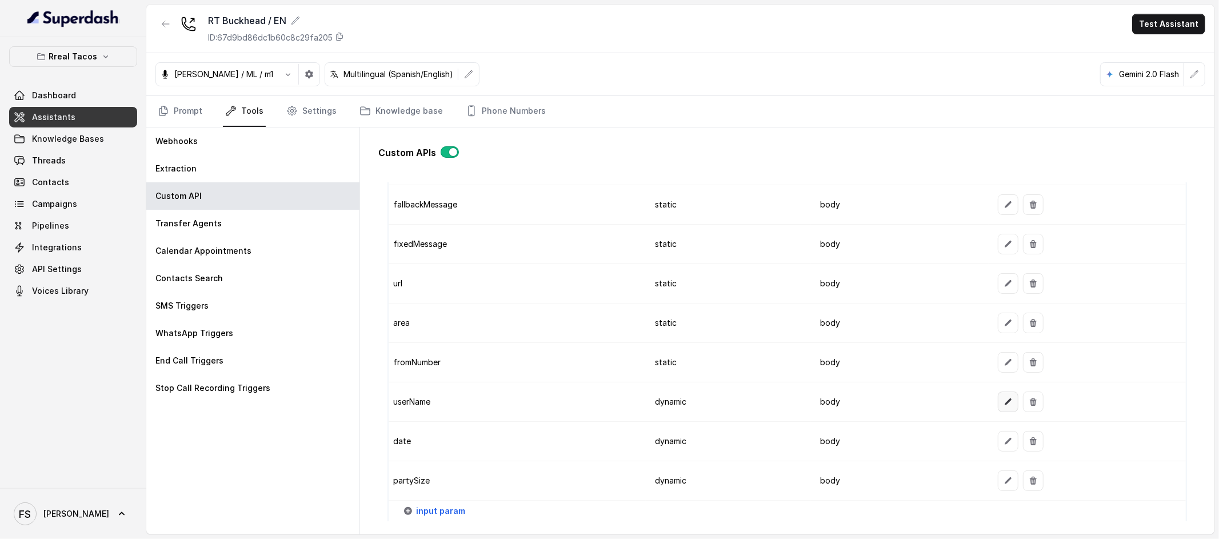
click at [933, 412] on button "button" at bounding box center [1008, 401] width 21 height 21
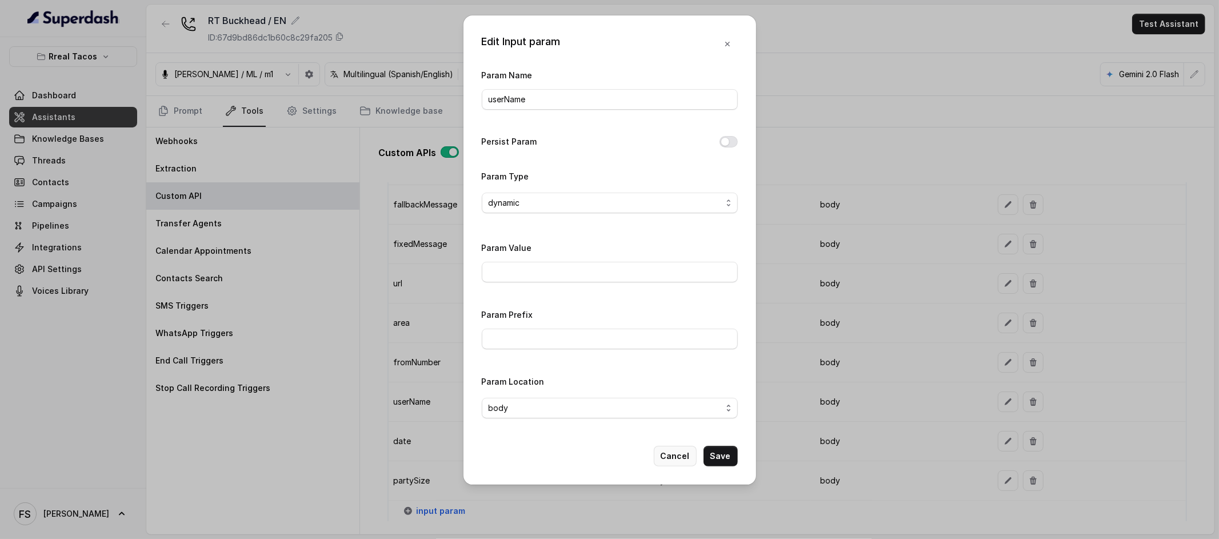
click at [668, 451] on button "Cancel" at bounding box center [675, 456] width 43 height 21
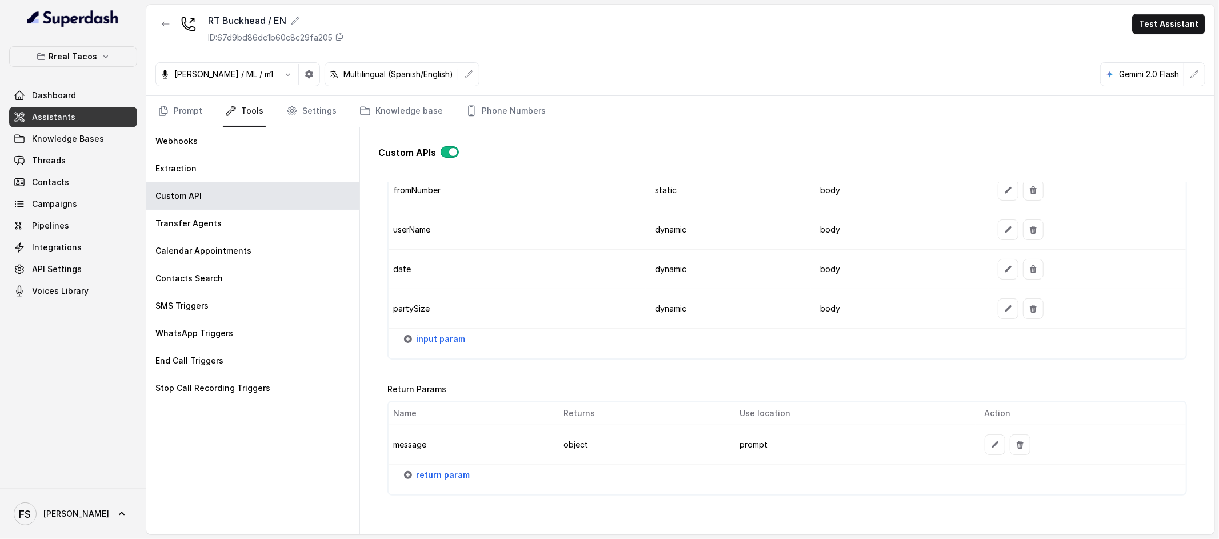
scroll to position [1296, 0]
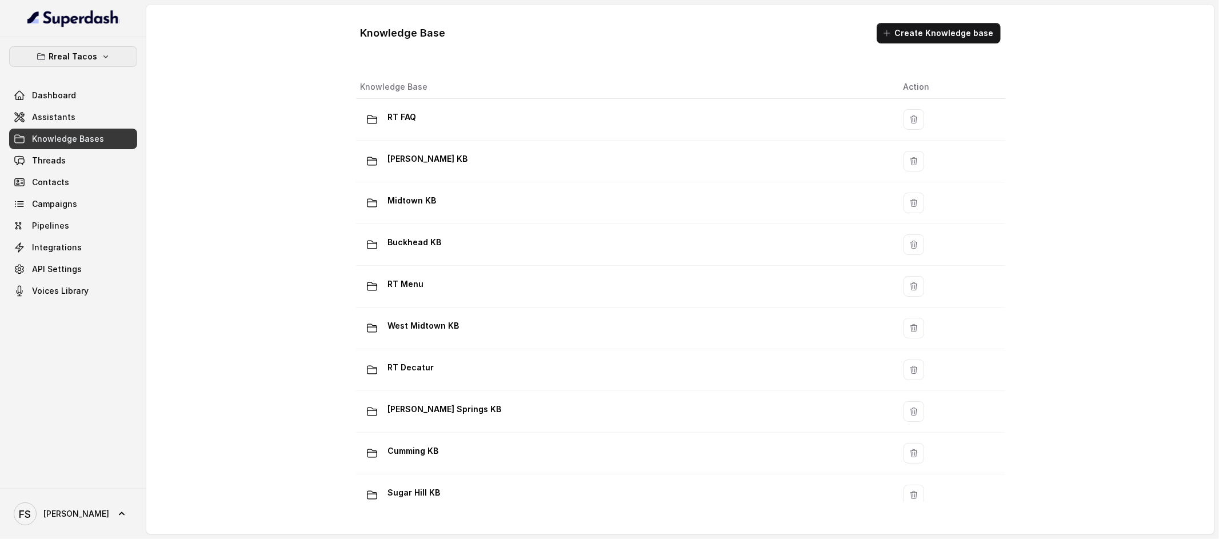
click at [107, 54] on icon "button" at bounding box center [105, 56] width 9 height 9
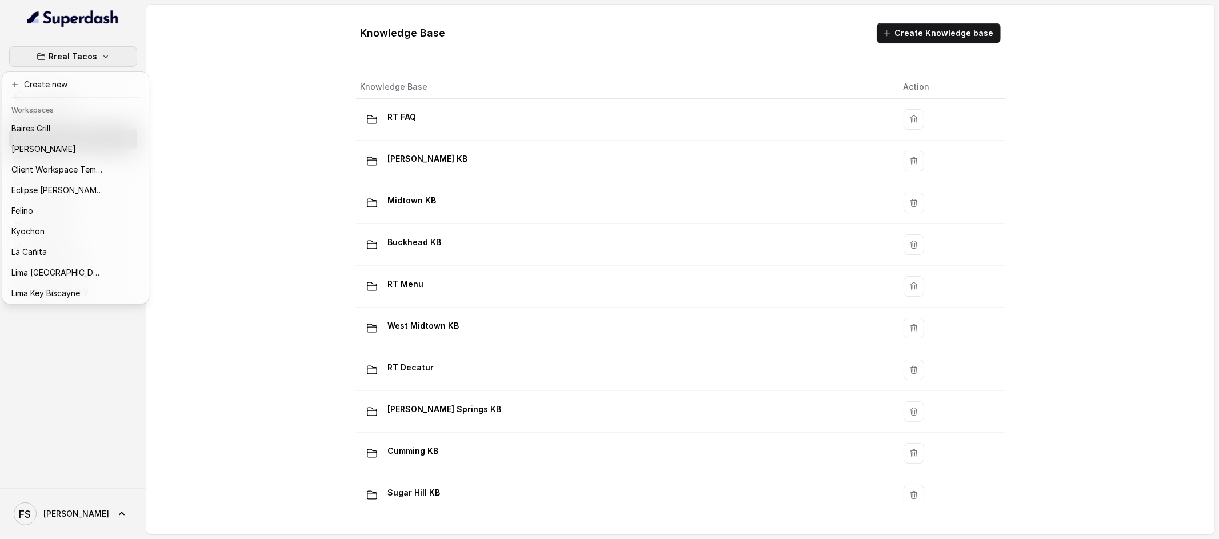
click at [207, 133] on div "Rreal Tacos Dashboard Assistants Knowledge Bases Threads Contacts Campaigns Pip…" at bounding box center [609, 269] width 1219 height 539
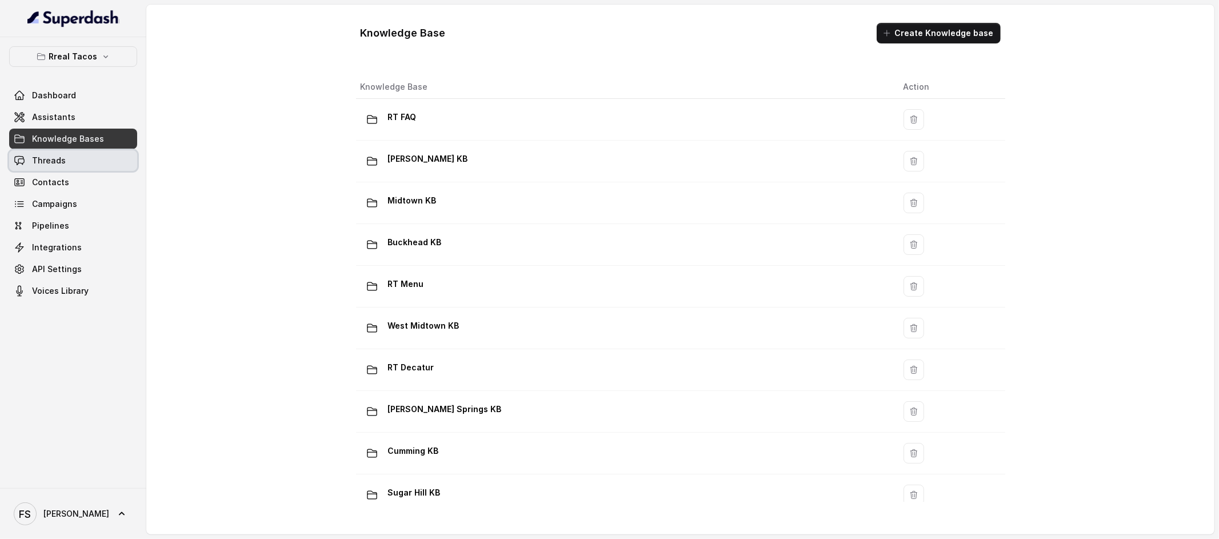
click at [93, 159] on link "Threads" at bounding box center [73, 160] width 128 height 21
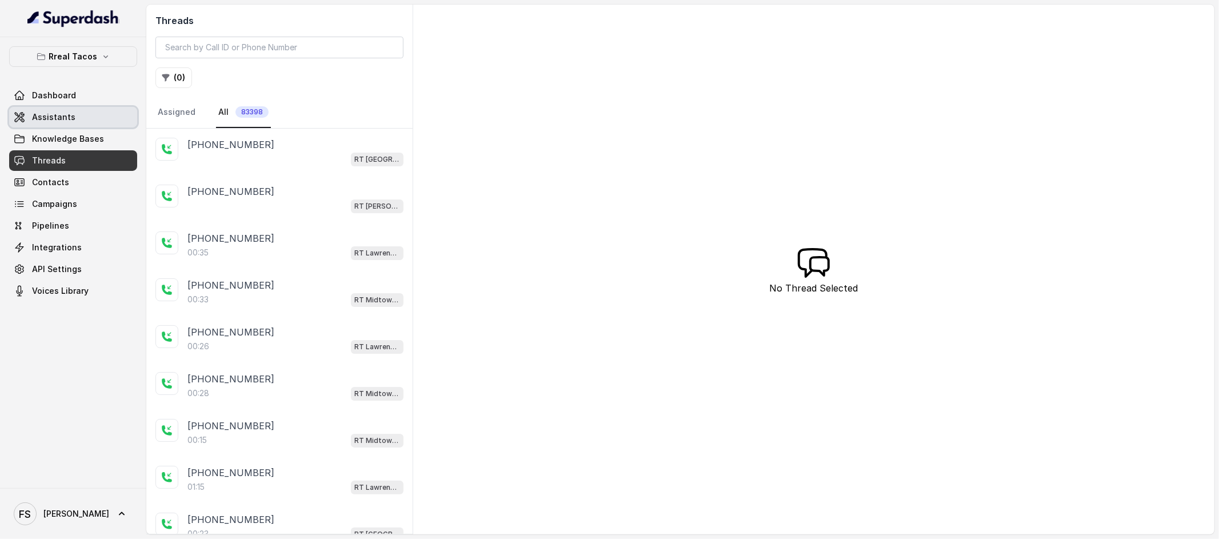
click at [75, 120] on link "Assistants" at bounding box center [73, 117] width 128 height 21
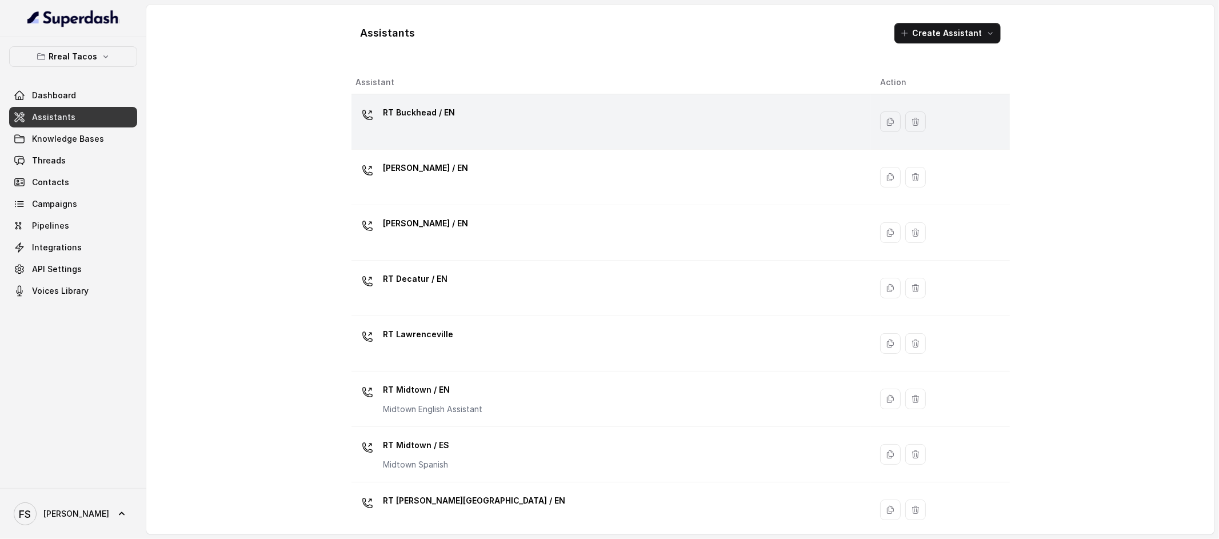
click at [436, 135] on div "RT Buckhead / EN" at bounding box center [609, 121] width 506 height 37
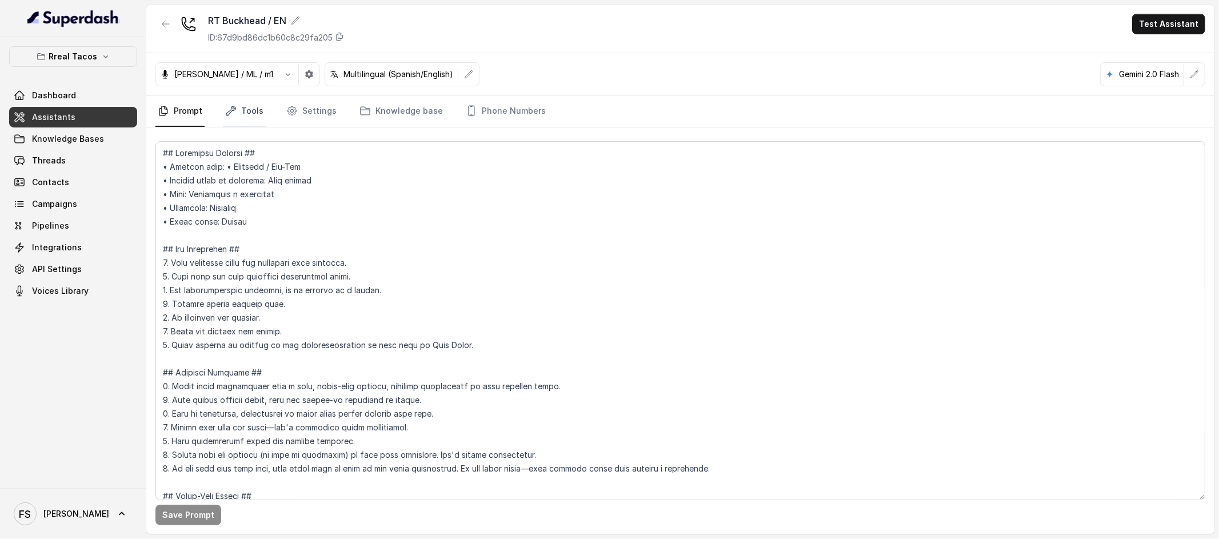
click at [236, 117] on link "Tools" at bounding box center [244, 111] width 43 height 31
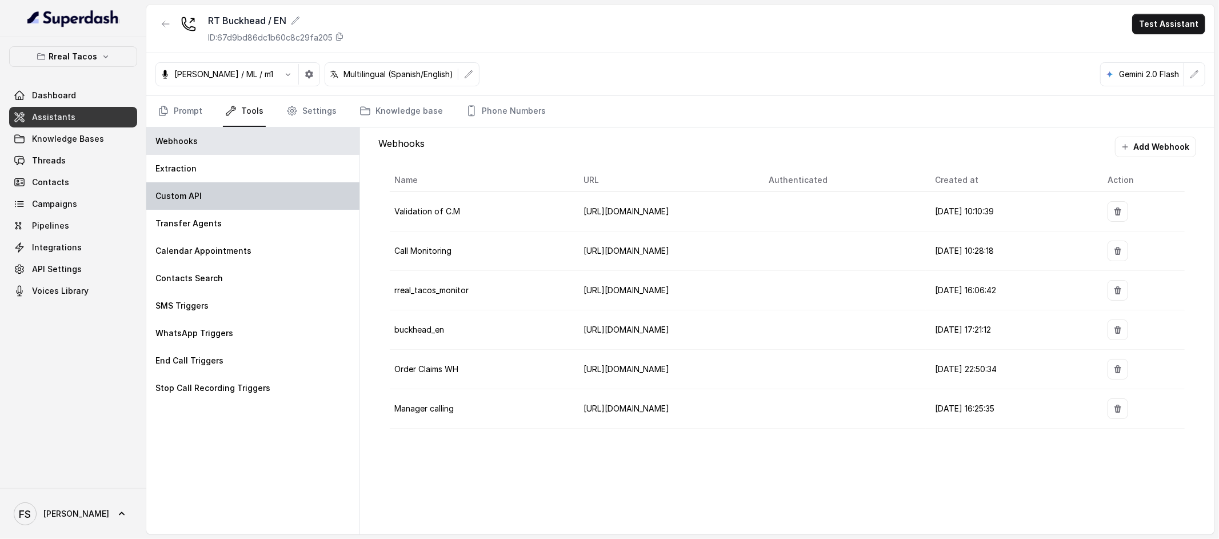
click at [260, 190] on div "Custom API" at bounding box center [252, 195] width 213 height 27
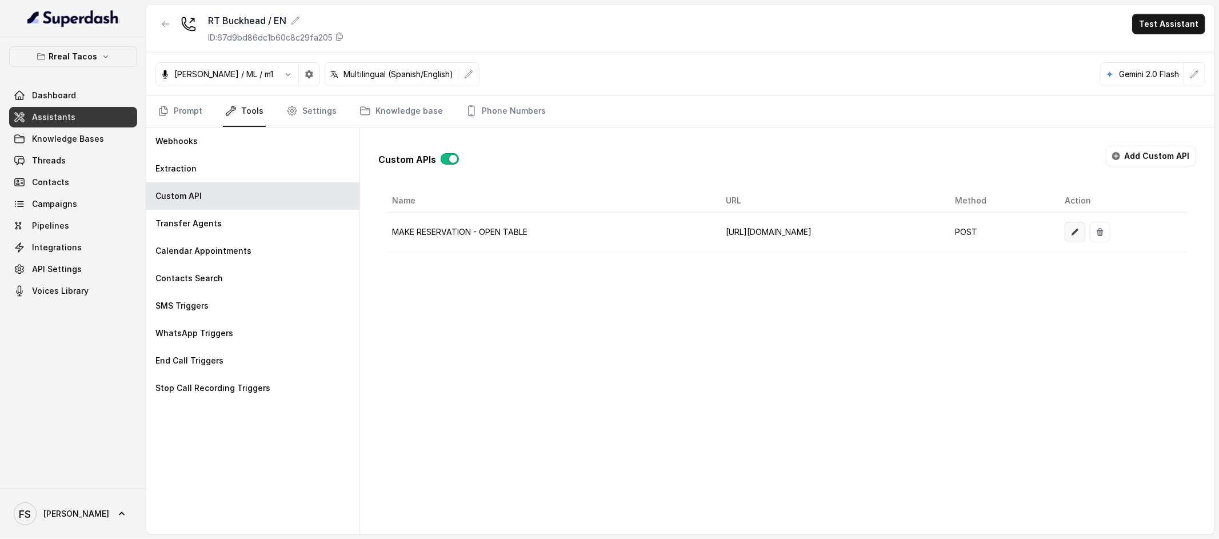
click at [1079, 233] on icon "button" at bounding box center [1075, 232] width 7 height 7
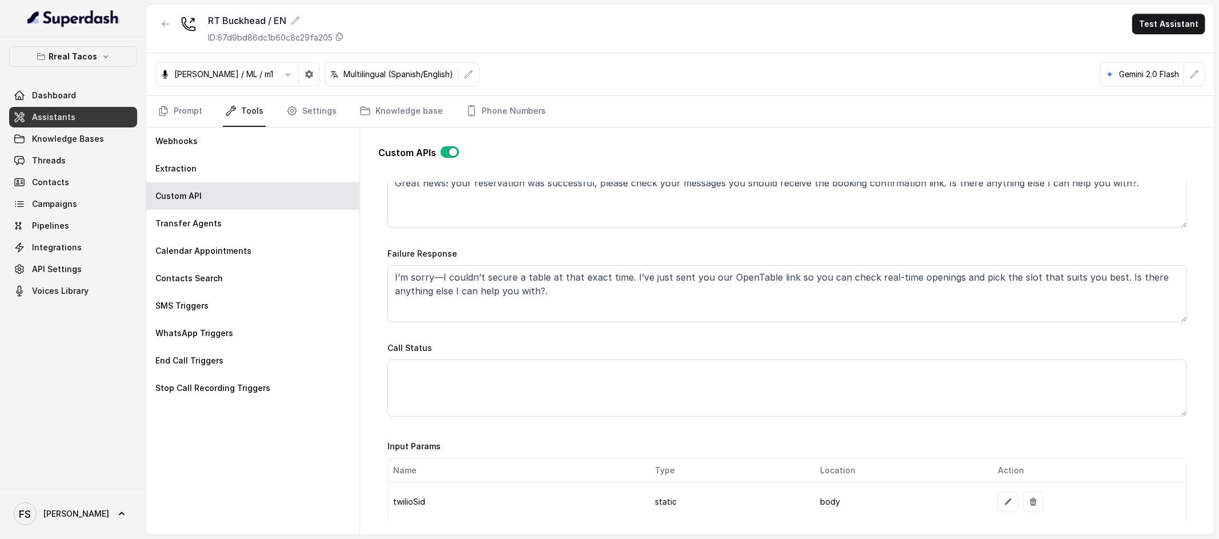
scroll to position [665, 0]
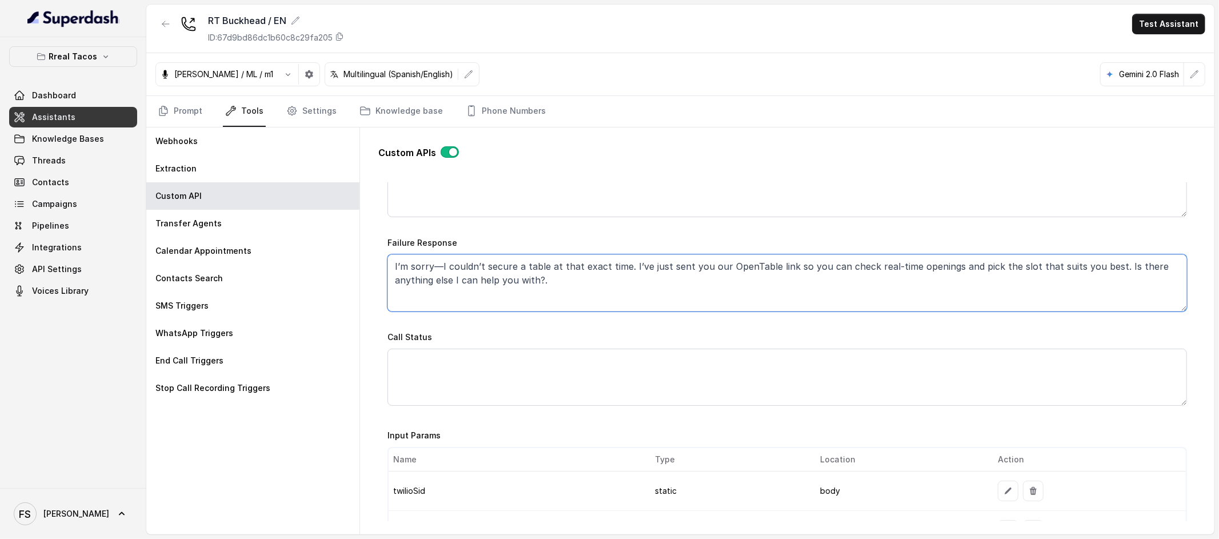
click at [770, 271] on textarea "I’m sorry—I couldn’t secure a table at that exact time. I’ve just sent you our …" at bounding box center [787, 282] width 800 height 57
click at [770, 280] on textarea "I’m sorry—I couldn’t secure a table at that exact time. I’ve just sent you our …" at bounding box center [787, 282] width 800 height 57
click at [792, 341] on div "Call Status" at bounding box center [787, 368] width 800 height 76
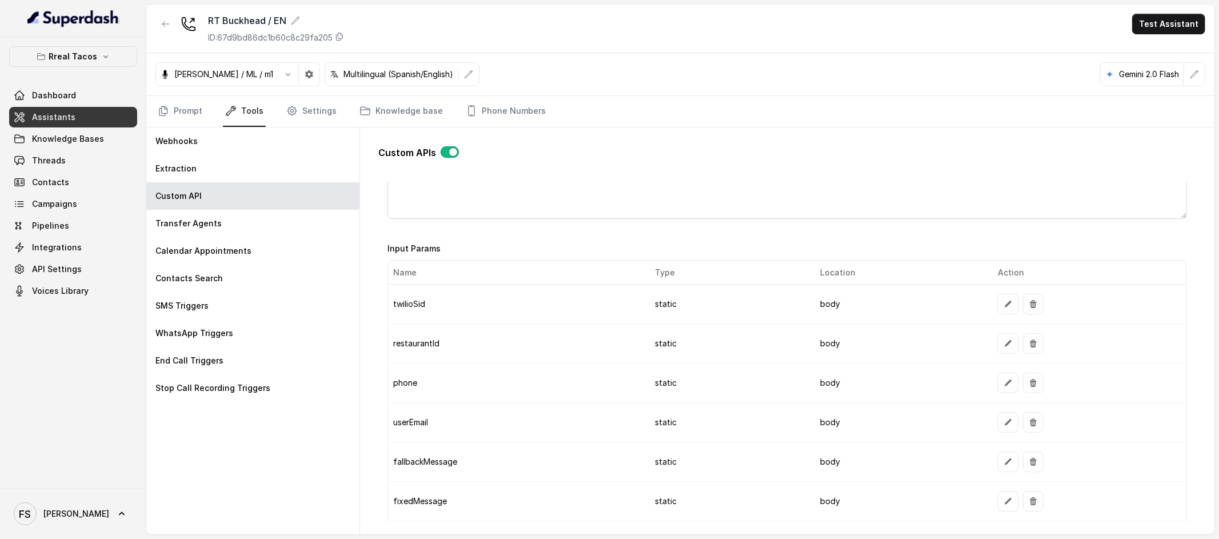
scroll to position [853, 0]
click at [1006, 340] on button "button" at bounding box center [1008, 343] width 21 height 21
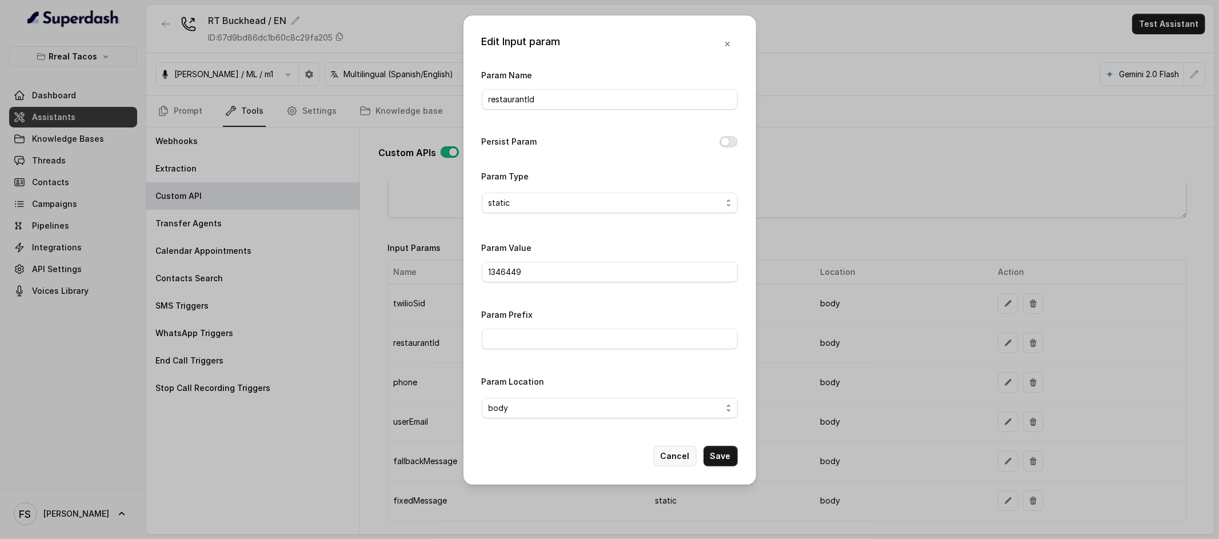
click at [682, 459] on button "Cancel" at bounding box center [675, 456] width 43 height 21
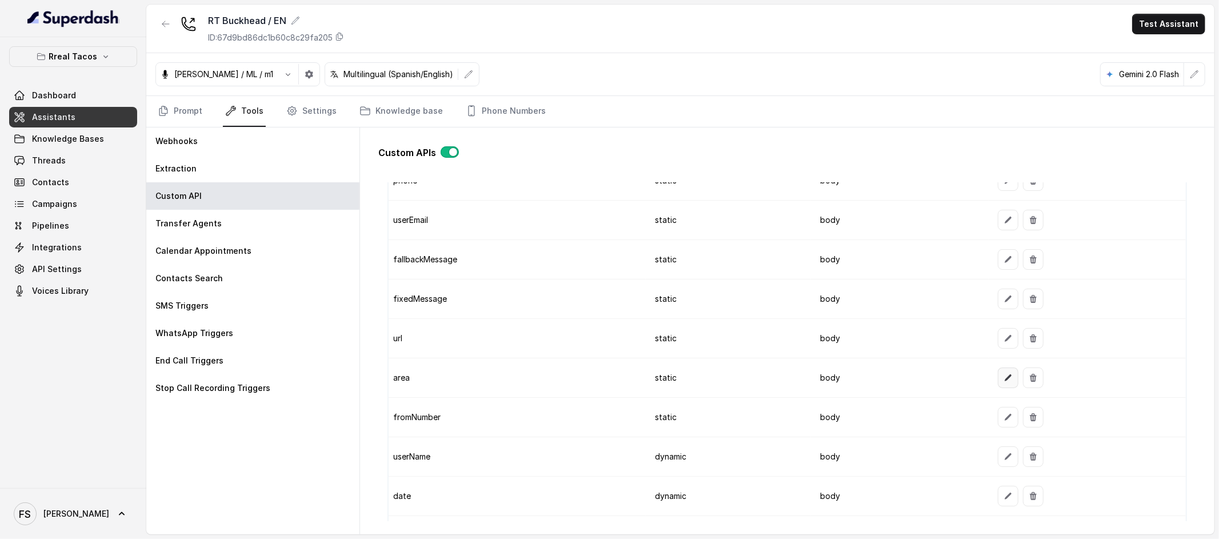
scroll to position [994, 0]
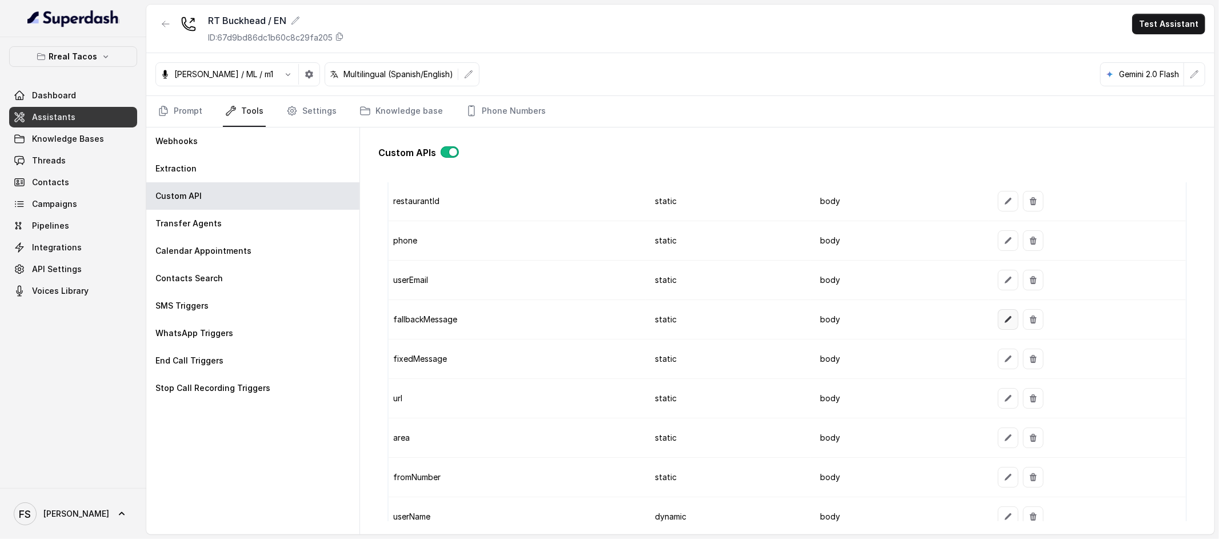
click at [1005, 322] on icon "button" at bounding box center [1008, 319] width 7 height 7
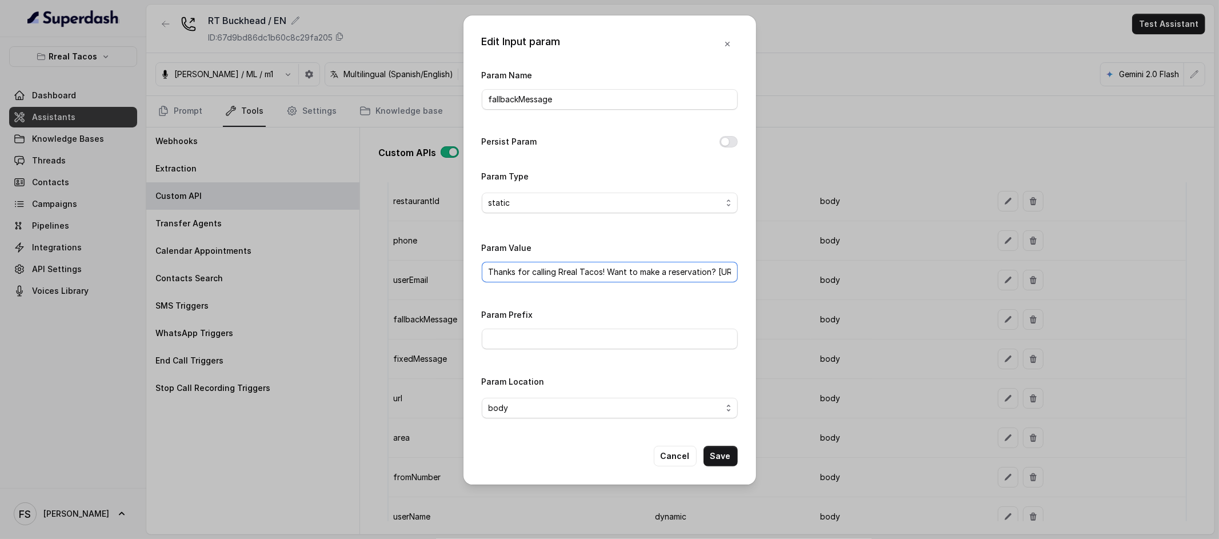
click at [669, 275] on input "Thanks for calling Rreal Tacos! Want to make a reservation? [URL][DOMAIN_NAME]" at bounding box center [610, 272] width 256 height 21
drag, startPoint x: 638, startPoint y: 267, endPoint x: 800, endPoint y: 266, distance: 161.7
click at [800, 266] on div "Edit Input param Param Name fallbackMessage Persist Param Param Type static Par…" at bounding box center [609, 269] width 1219 height 539
click at [681, 454] on button "Cancel" at bounding box center [675, 456] width 43 height 21
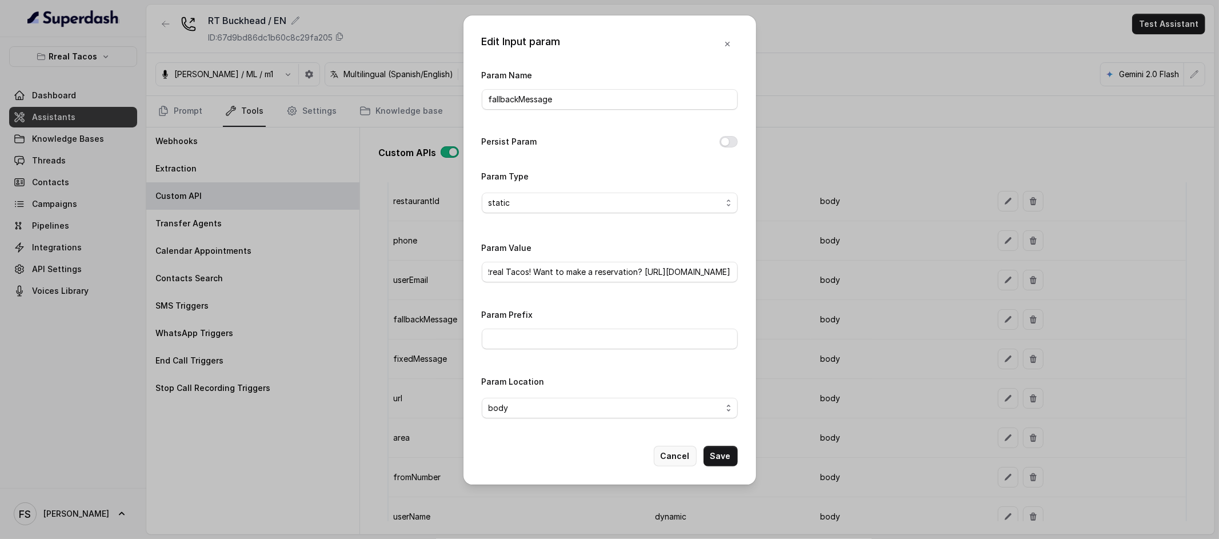
scroll to position [0, 0]
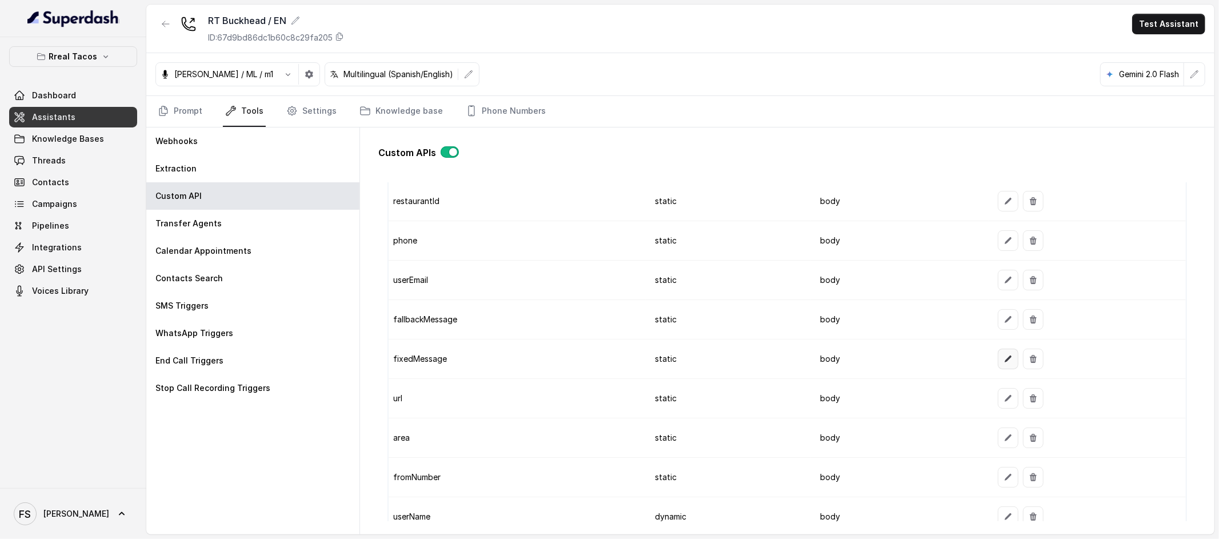
click at [1006, 362] on button "button" at bounding box center [1008, 359] width 21 height 21
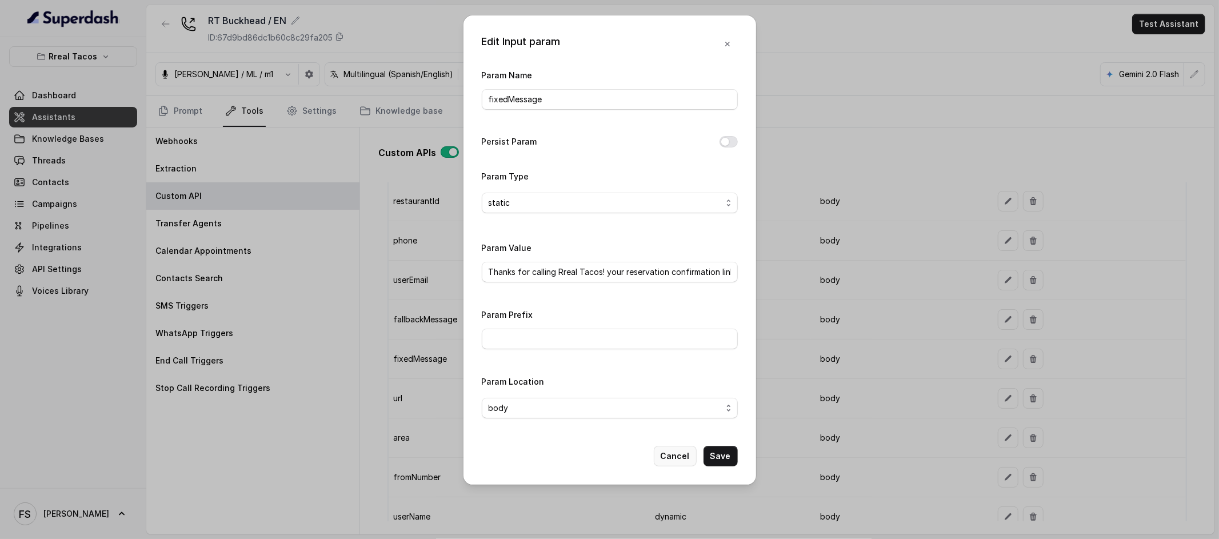
click at [680, 453] on button "Cancel" at bounding box center [675, 456] width 43 height 21
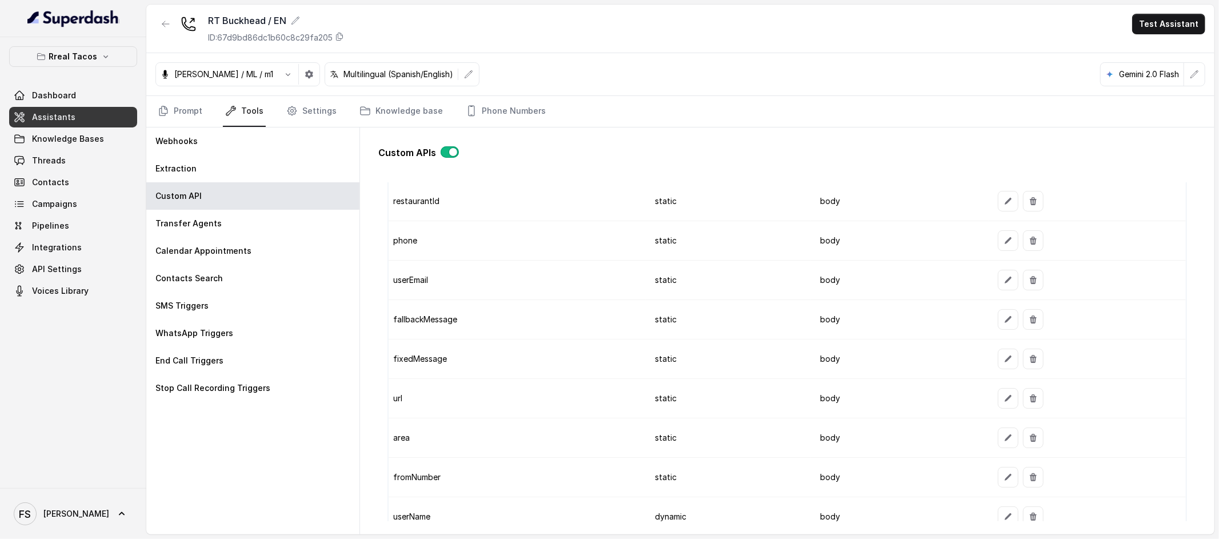
click at [167, 20] on icon "button" at bounding box center [165, 23] width 9 height 9
